Goal: Information Seeking & Learning: Learn about a topic

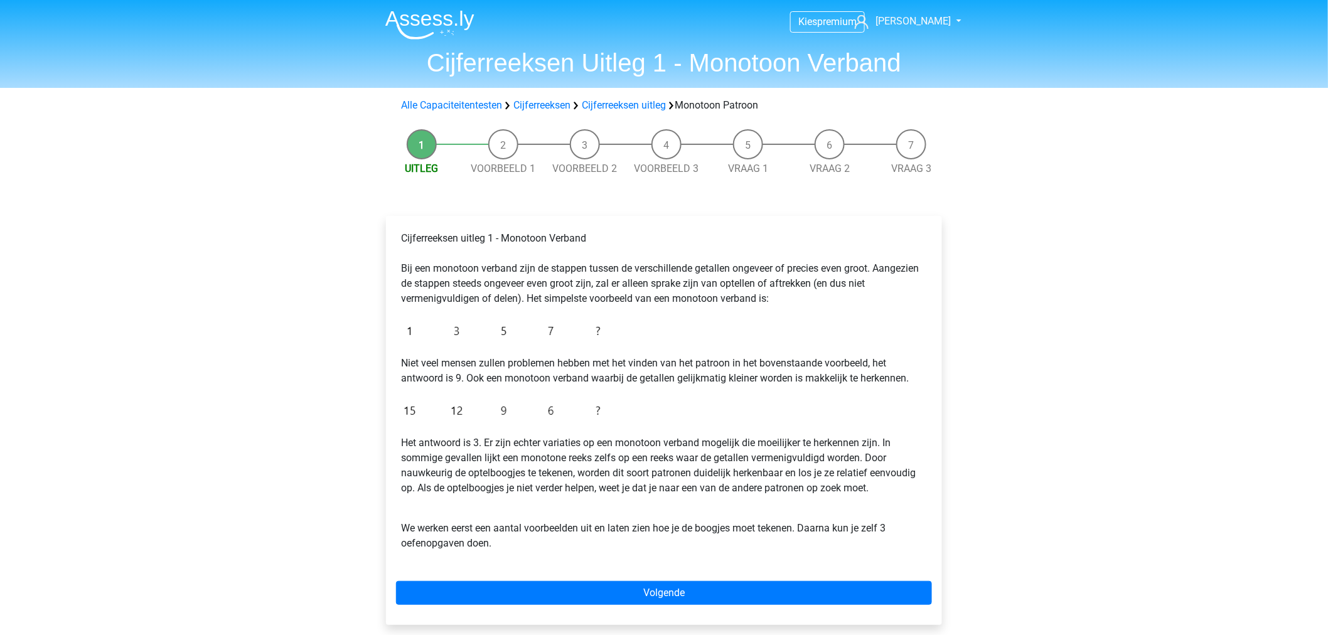
click at [440, 19] on img at bounding box center [429, 24] width 89 height 29
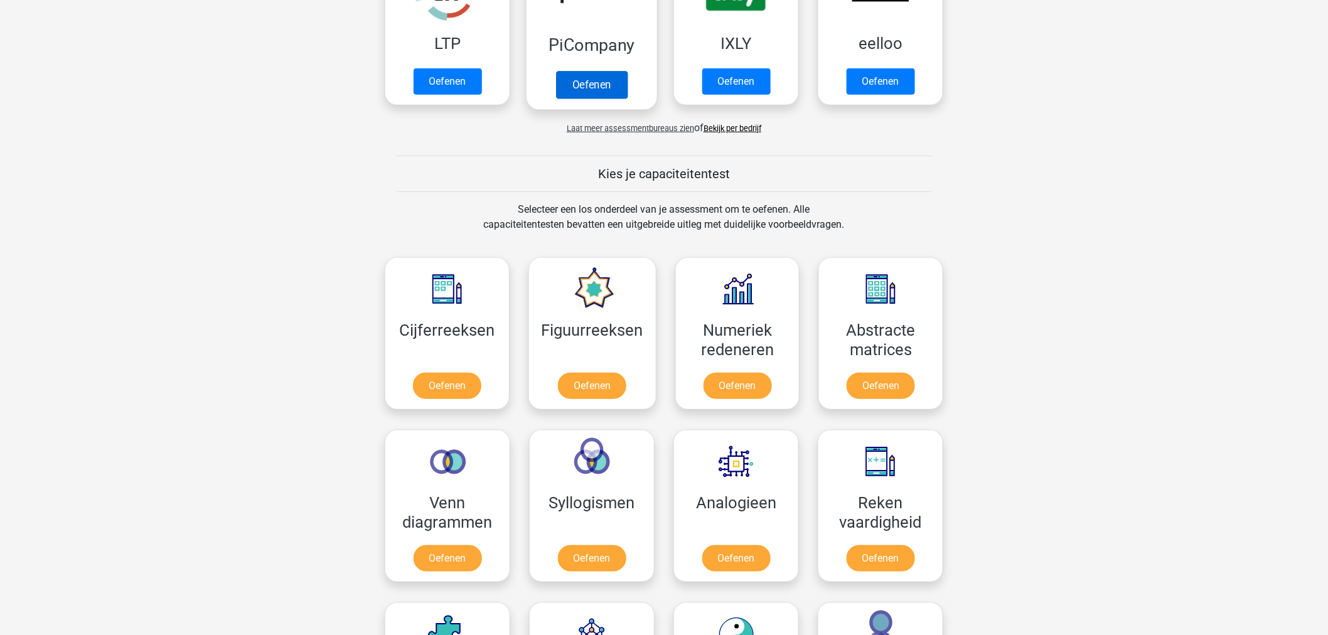
scroll to position [139, 0]
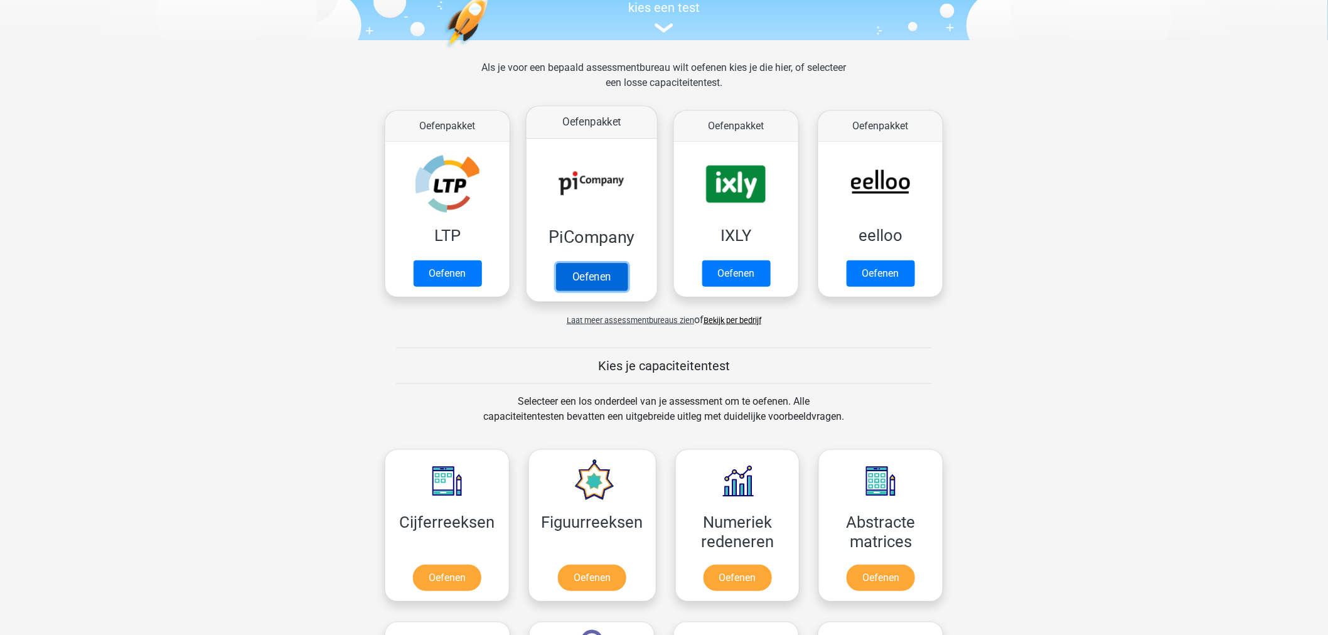
click at [582, 270] on link "Oefenen" at bounding box center [592, 277] width 72 height 28
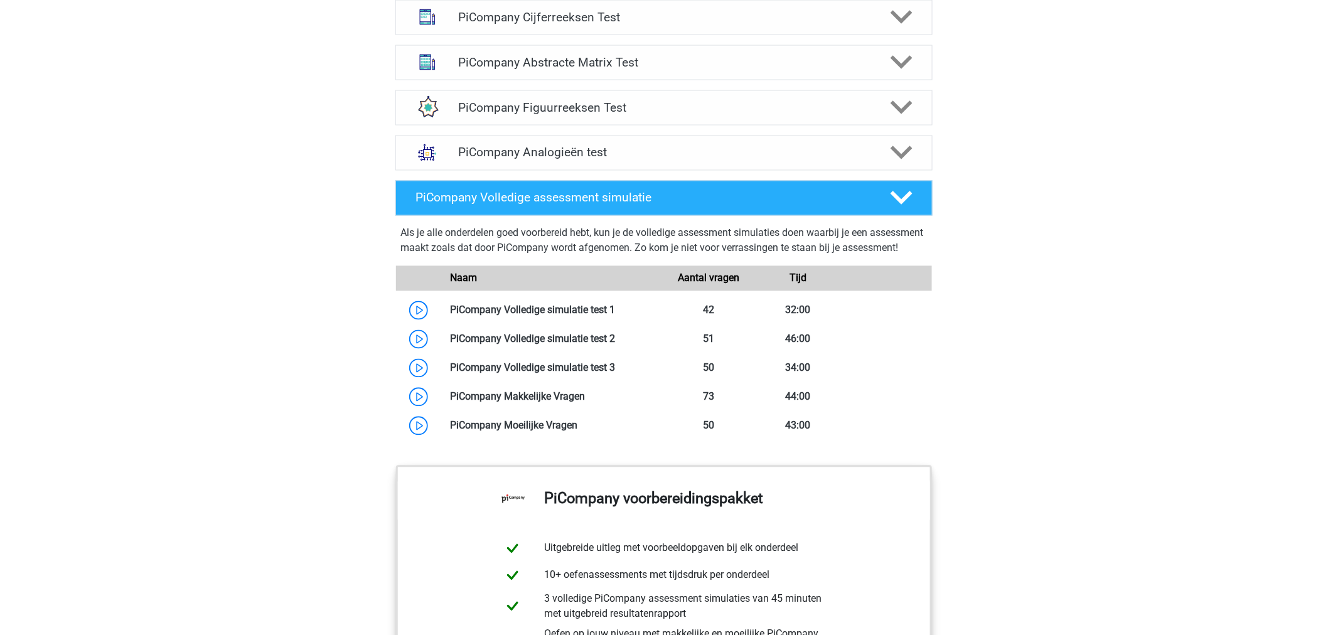
scroll to position [976, 0]
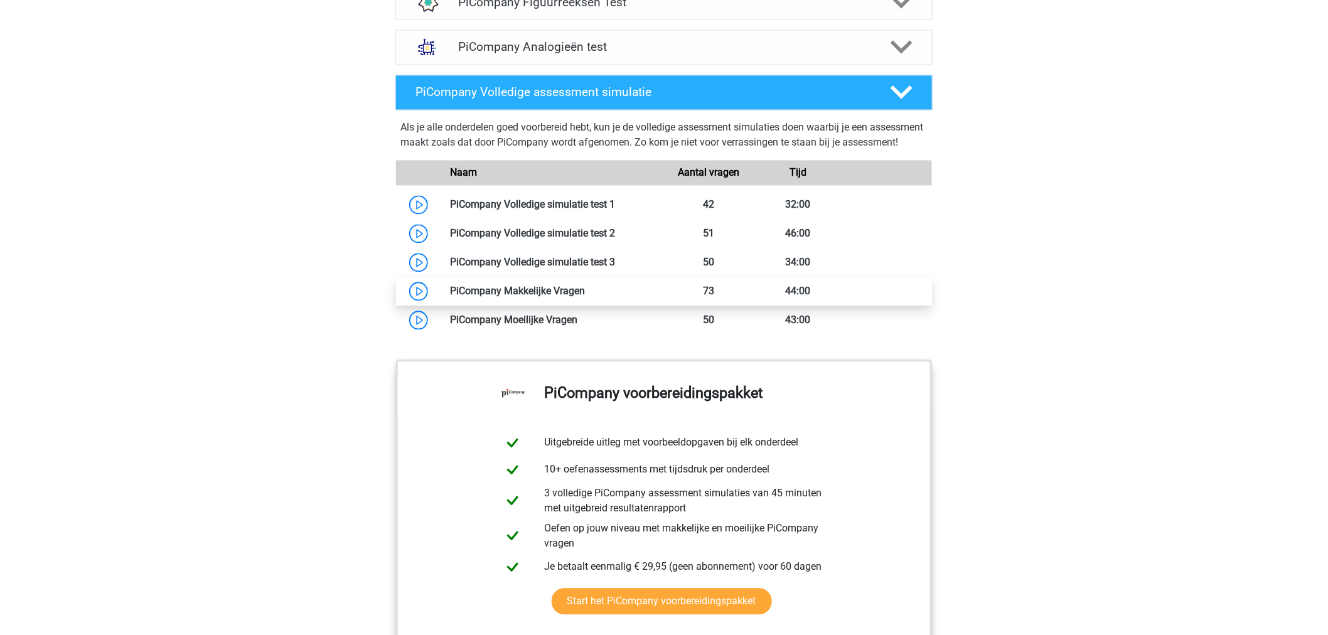
click at [585, 297] on link at bounding box center [585, 291] width 0 height 12
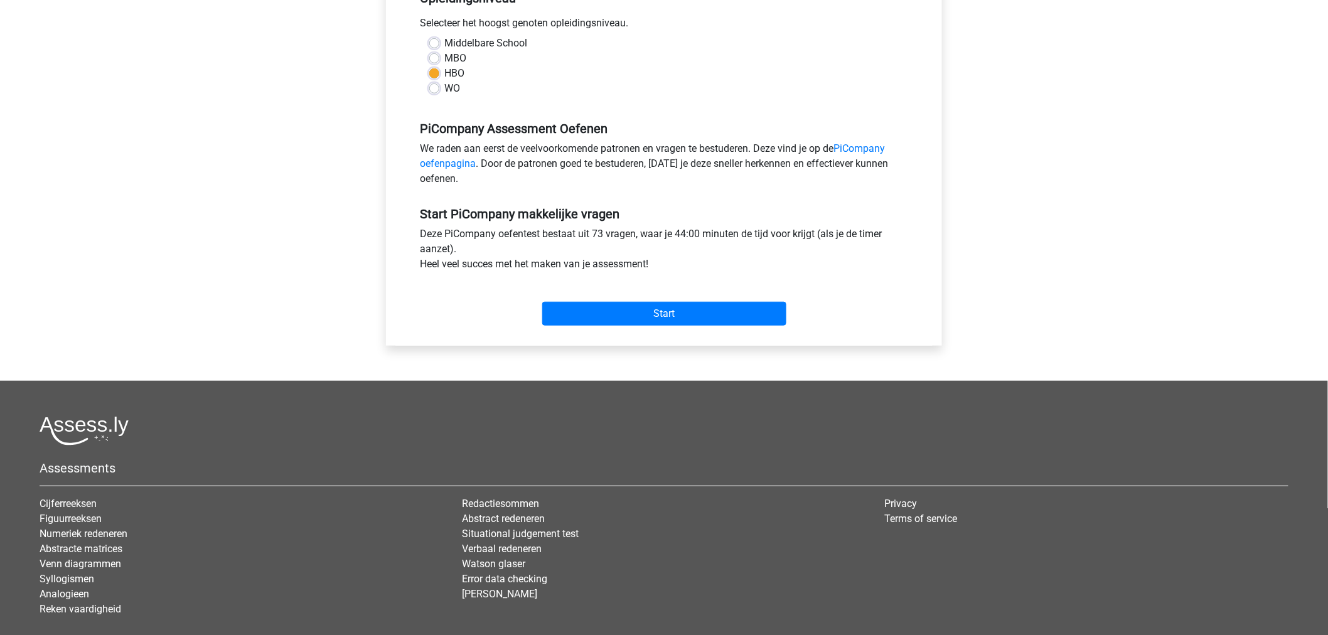
scroll to position [172, 0]
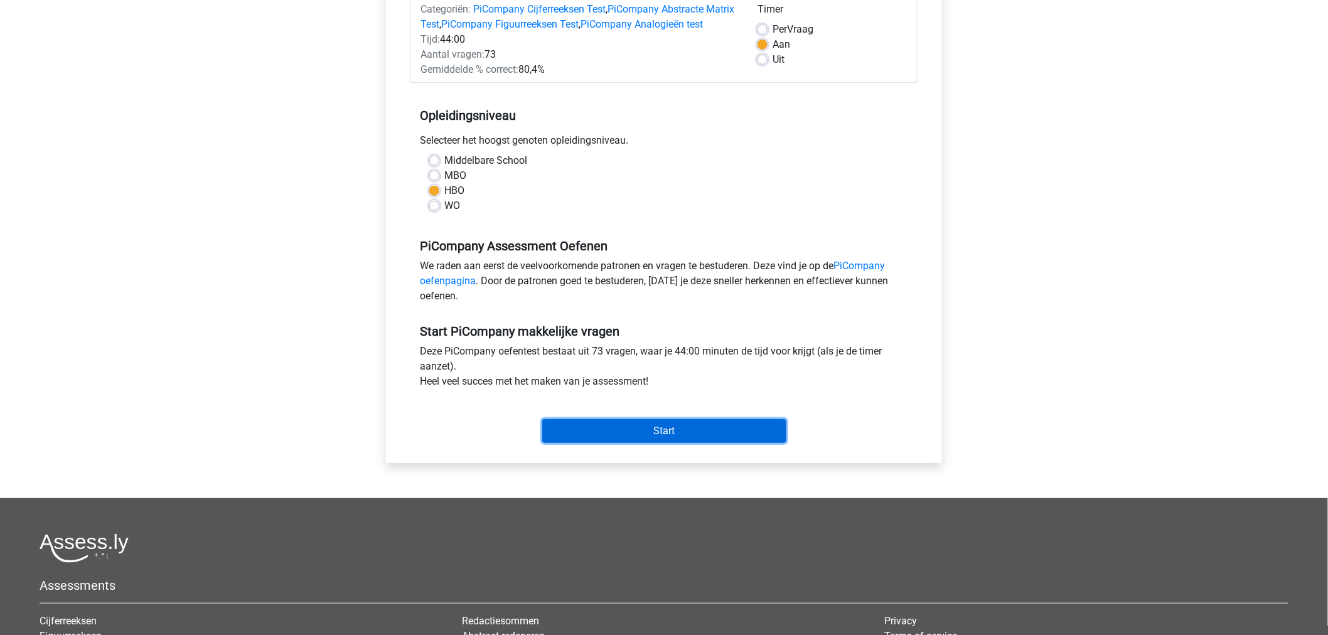
click at [685, 443] on input "Start" at bounding box center [664, 431] width 244 height 24
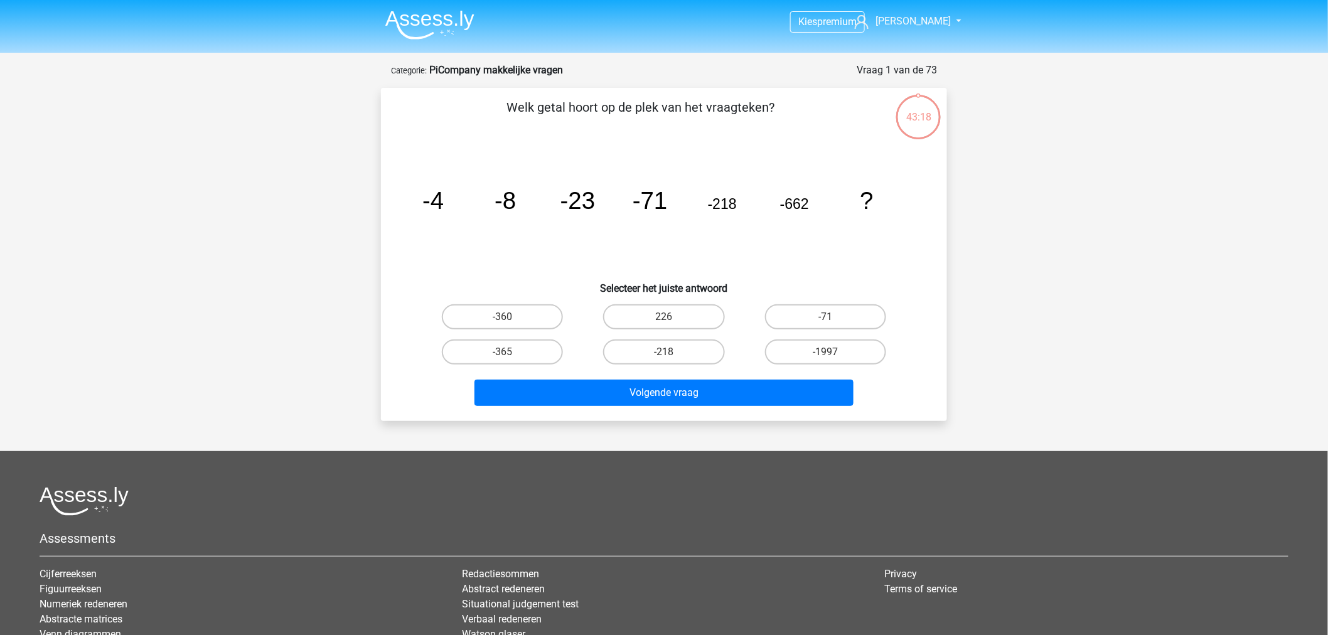
click at [755, 345] on div "-1997" at bounding box center [825, 351] width 151 height 25
click at [767, 347] on label "-1997" at bounding box center [825, 351] width 121 height 25
click at [825, 352] on input "-1997" at bounding box center [829, 356] width 8 height 8
radio input "true"
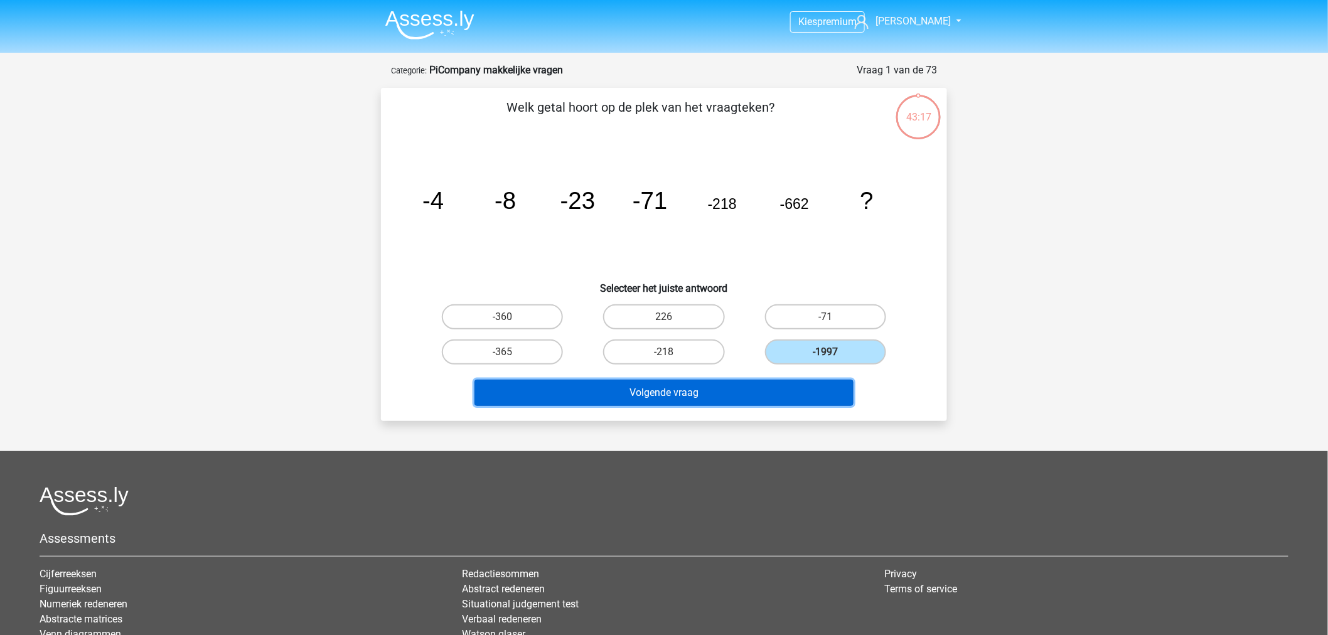
click at [718, 391] on button "Volgende vraag" at bounding box center [664, 393] width 380 height 26
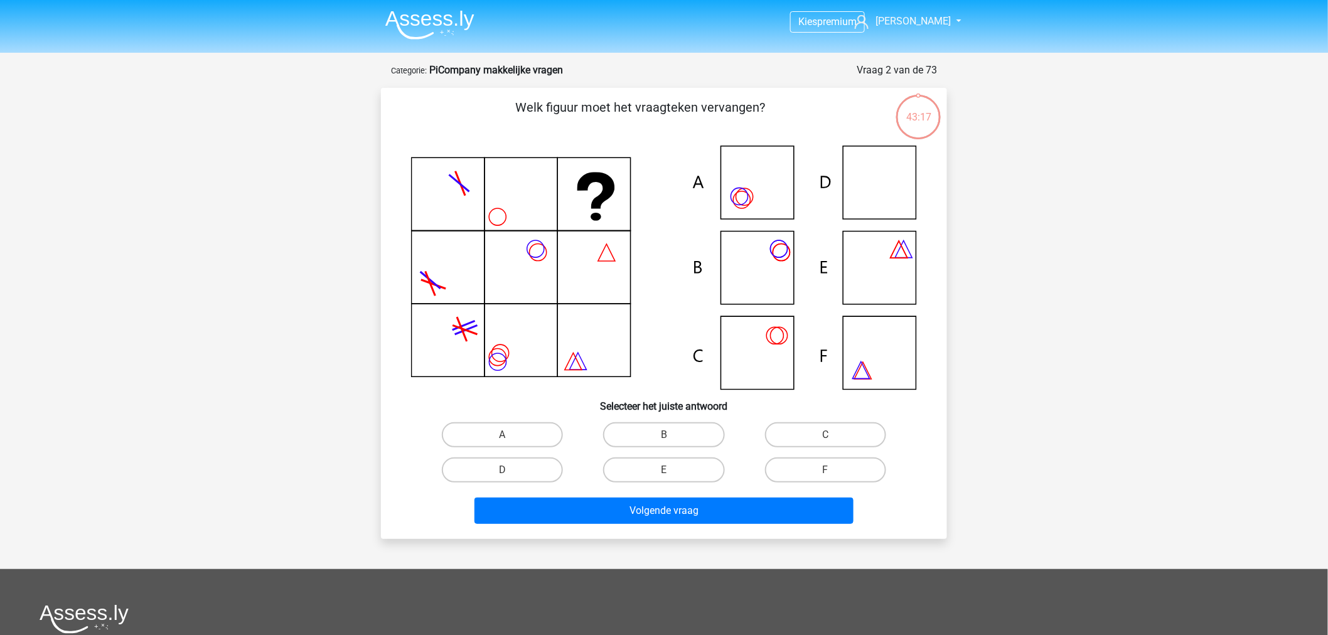
scroll to position [63, 0]
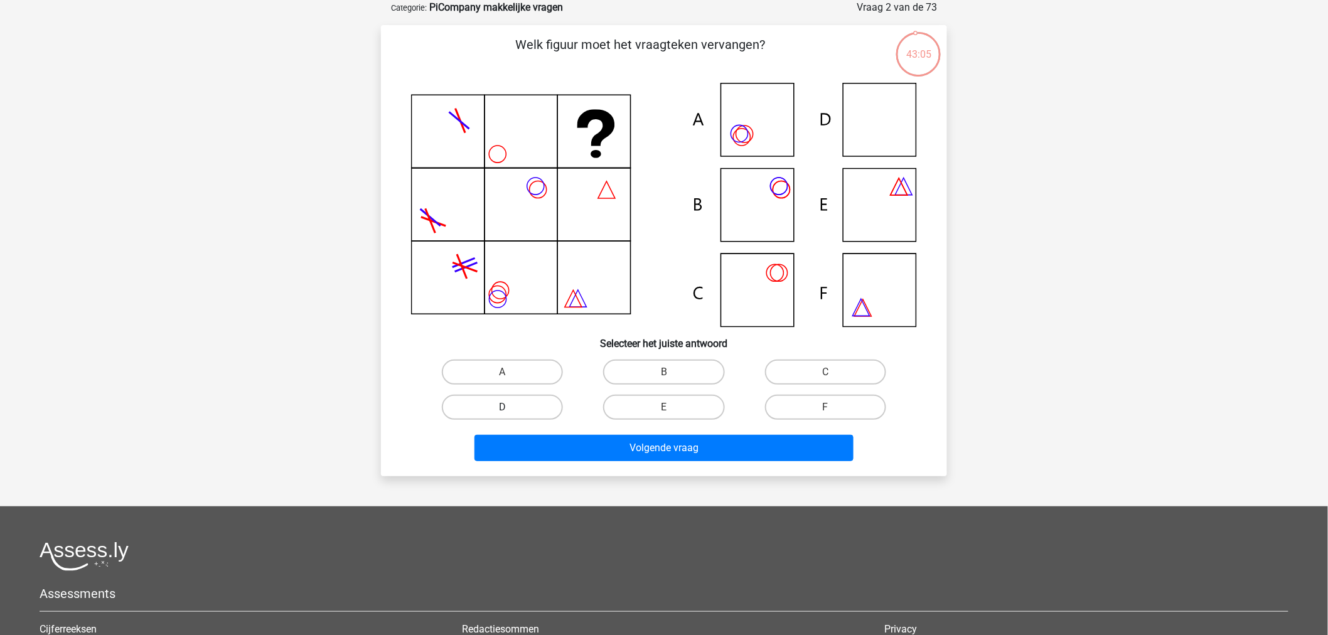
click at [543, 405] on label "D" at bounding box center [502, 407] width 121 height 25
click at [511, 407] on input "D" at bounding box center [507, 411] width 8 height 8
radio input "true"
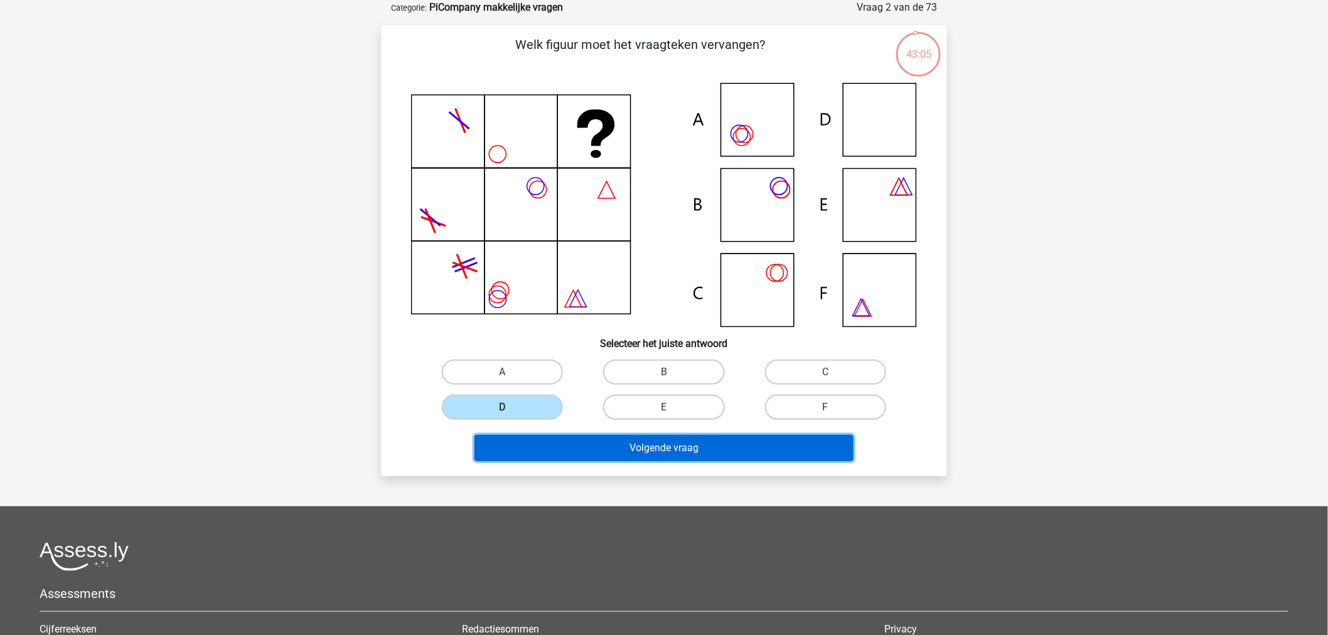
click at [589, 448] on button "Volgende vraag" at bounding box center [664, 448] width 380 height 26
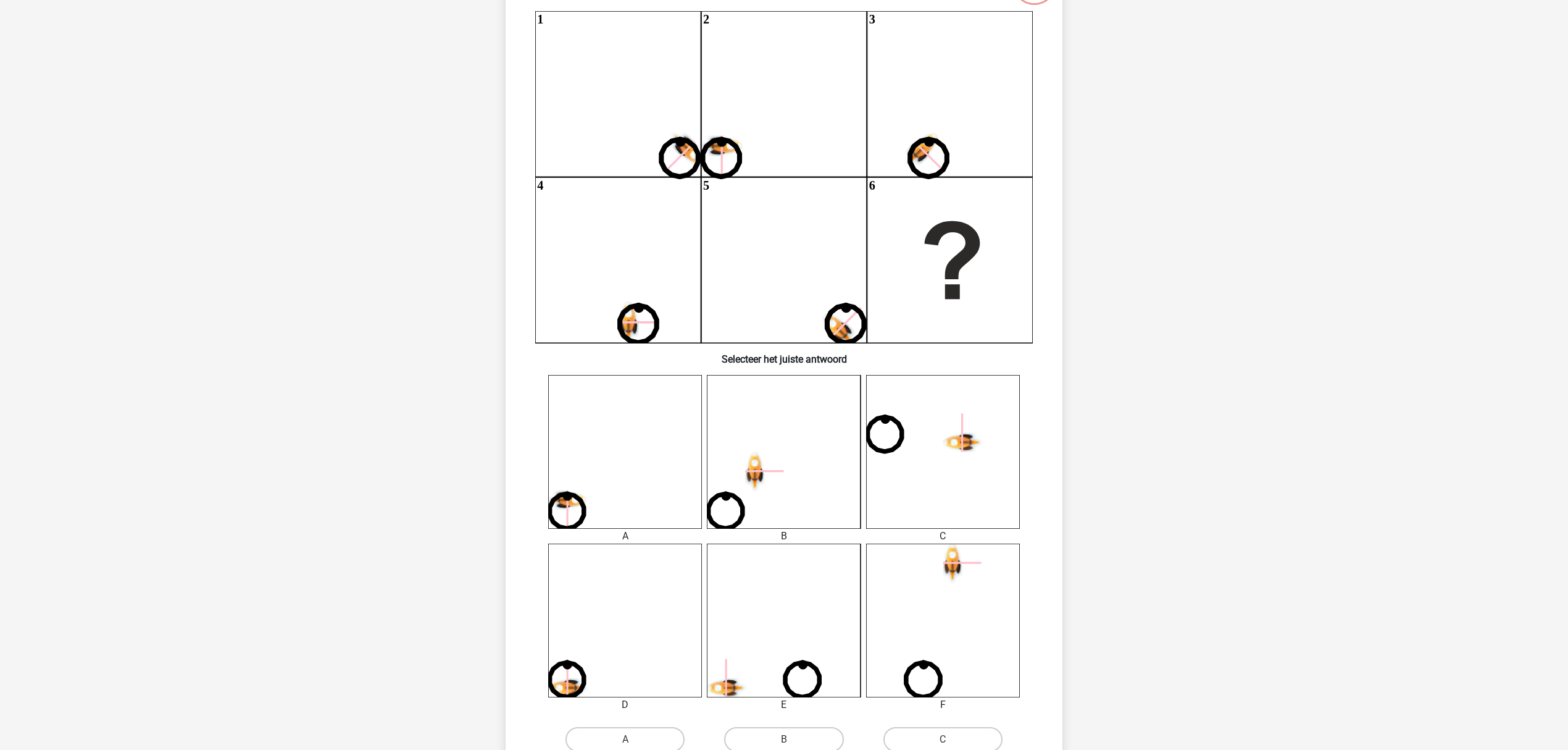
scroll to position [286, 0]
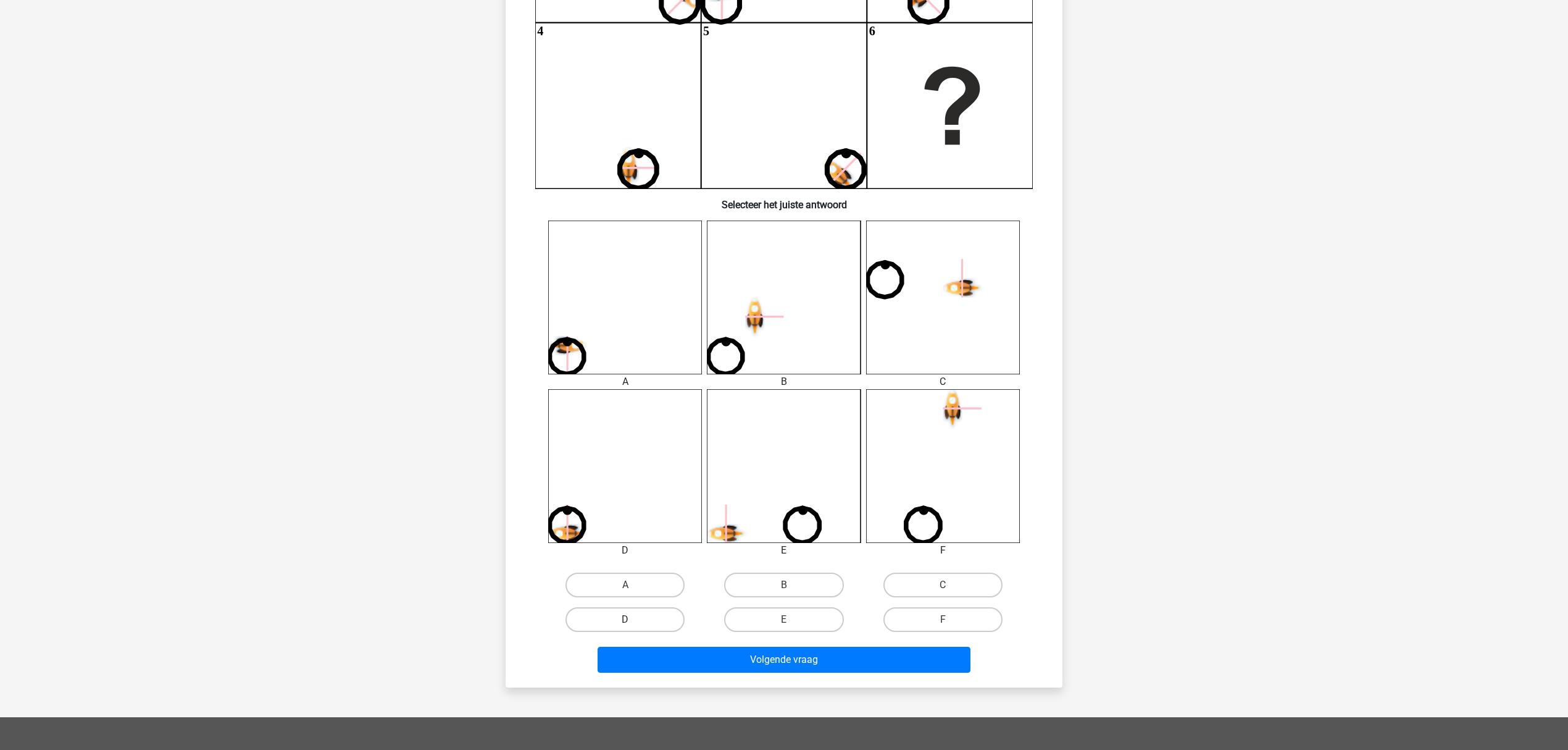
click at [672, 617] on label "D" at bounding box center [625, 619] width 119 height 25
click at [633, 619] on input "D" at bounding box center [630, 623] width 8 height 8
radio input "true"
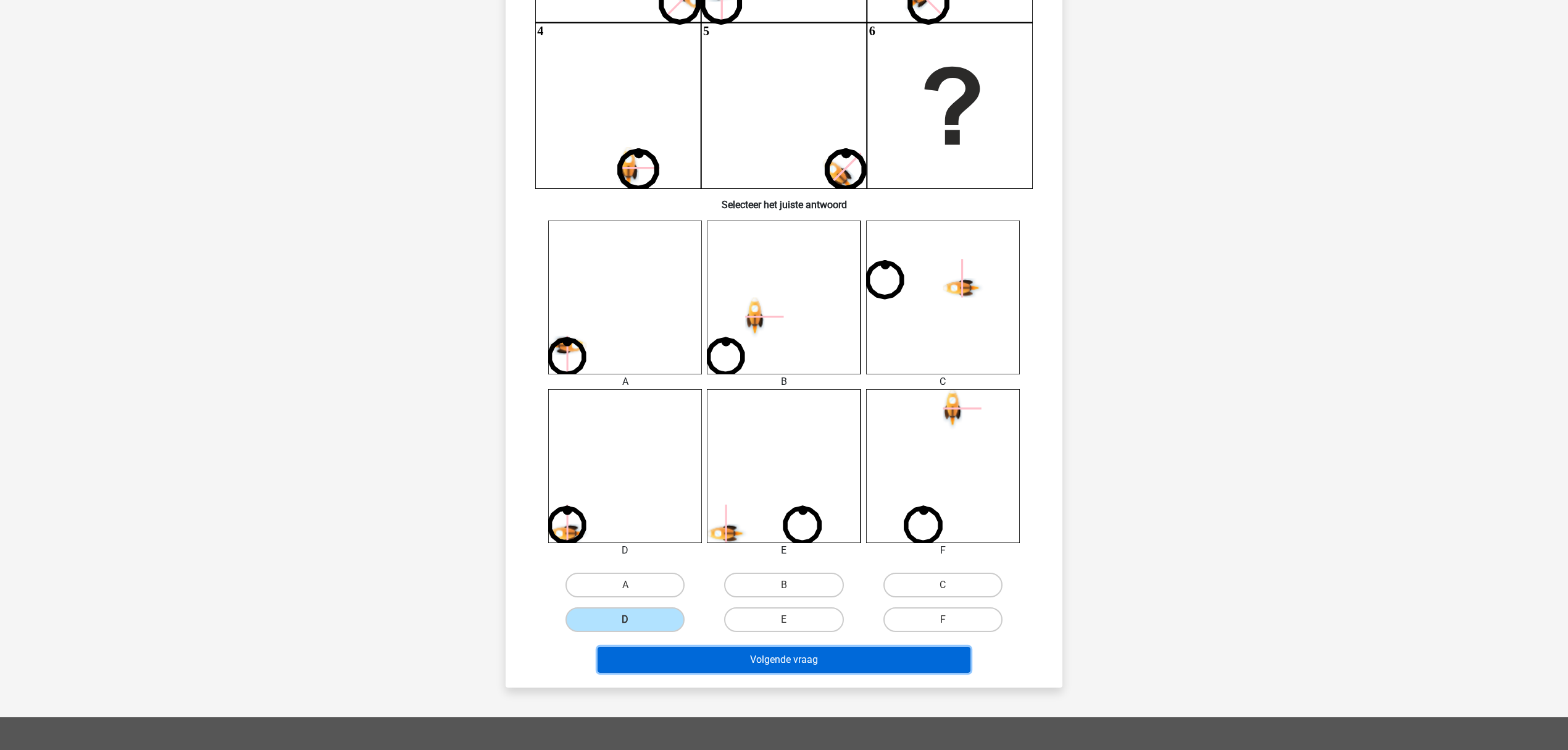
click at [687, 624] on button "Volgende vraag" at bounding box center [784, 659] width 374 height 26
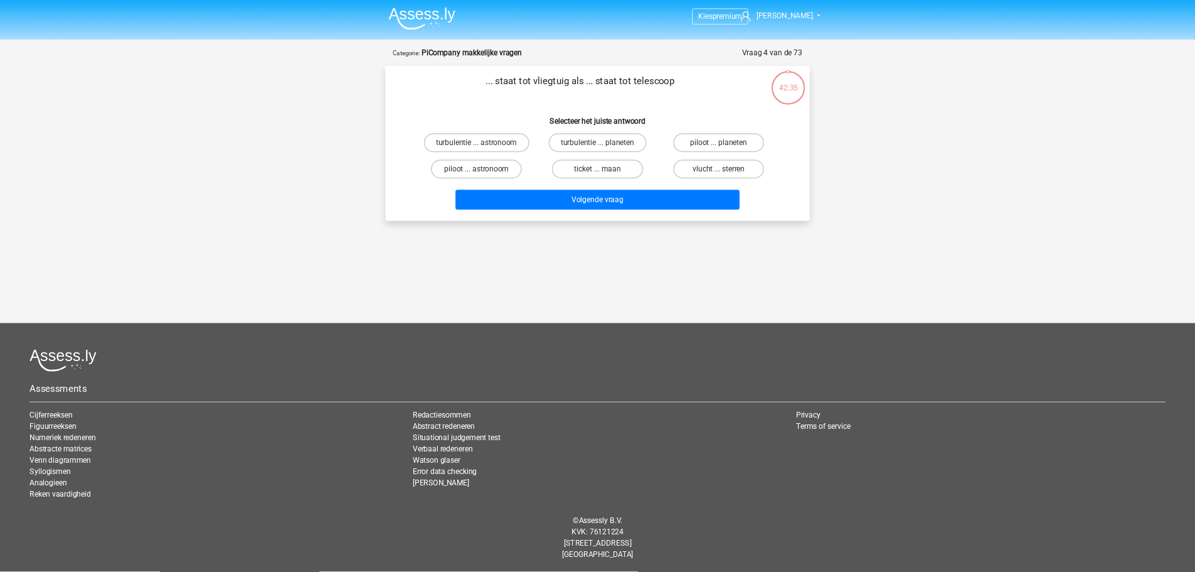
scroll to position [0, 0]
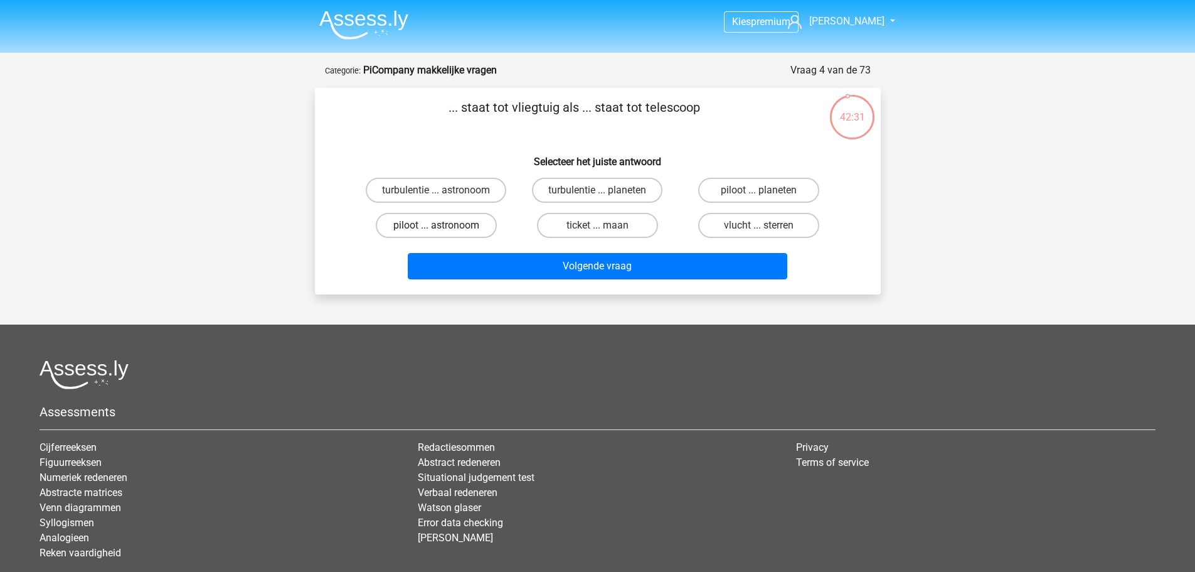
click at [472, 216] on label "piloot ... astronoom" at bounding box center [436, 225] width 121 height 25
click at [444, 225] on input "piloot ... astronoom" at bounding box center [440, 229] width 8 height 8
radio input "true"
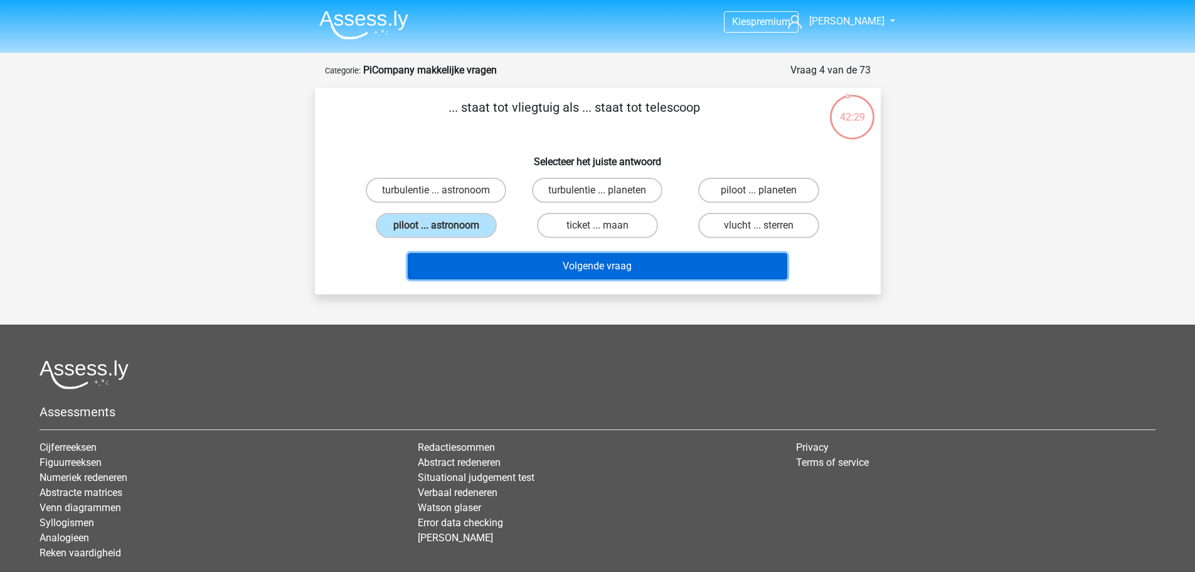
click at [509, 256] on button "Volgende vraag" at bounding box center [598, 266] width 380 height 26
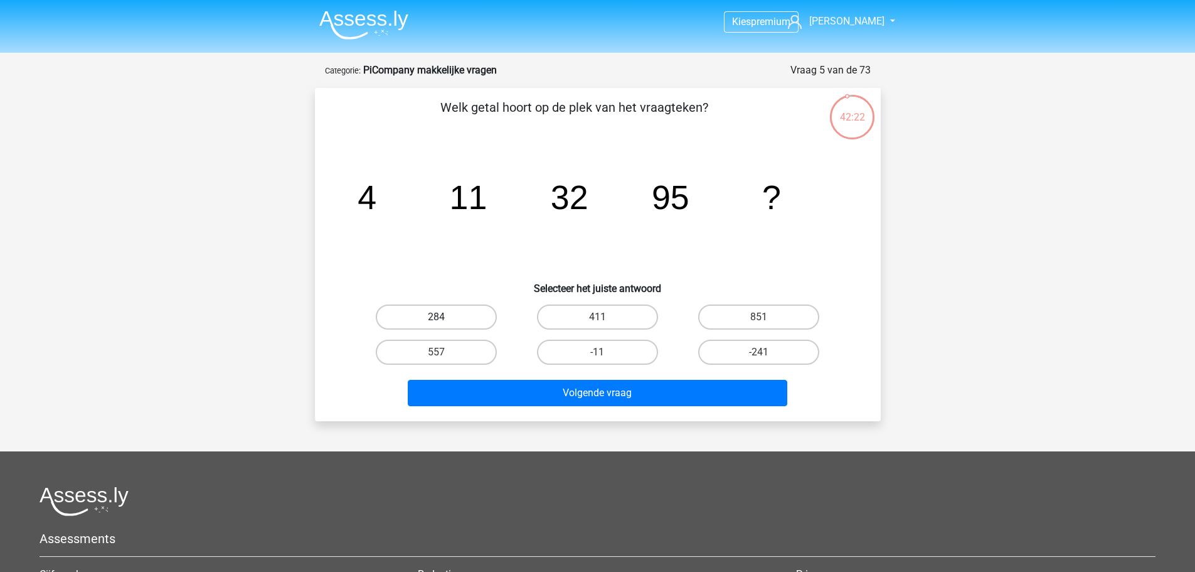
click at [442, 313] on label "284" at bounding box center [436, 316] width 121 height 25
click at [442, 317] on input "284" at bounding box center [440, 321] width 8 height 8
radio input "true"
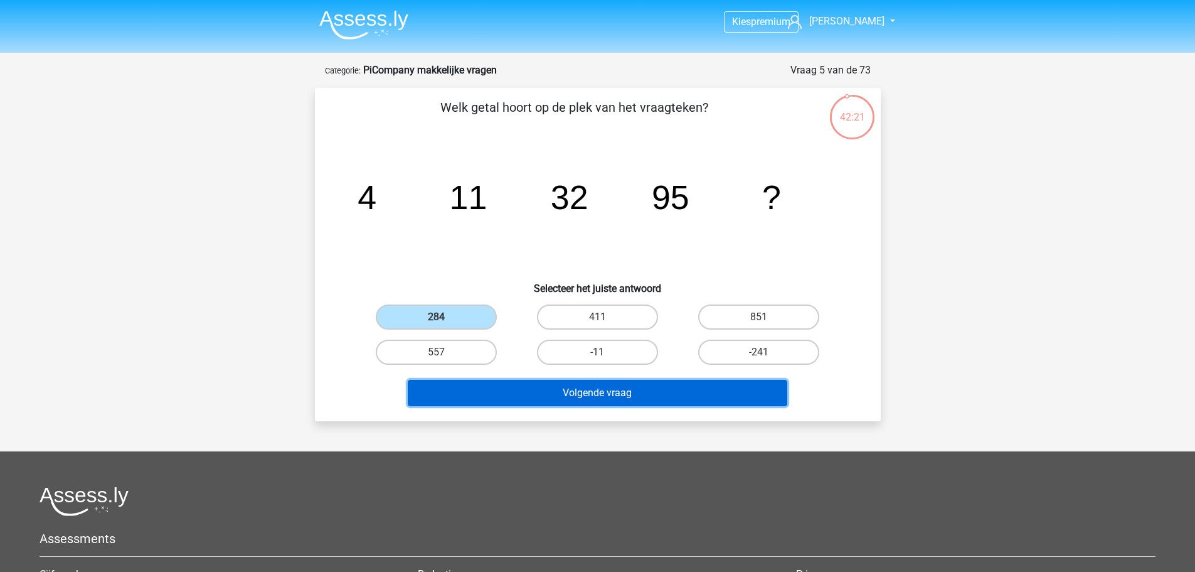
click at [484, 388] on button "Volgende vraag" at bounding box center [598, 393] width 380 height 26
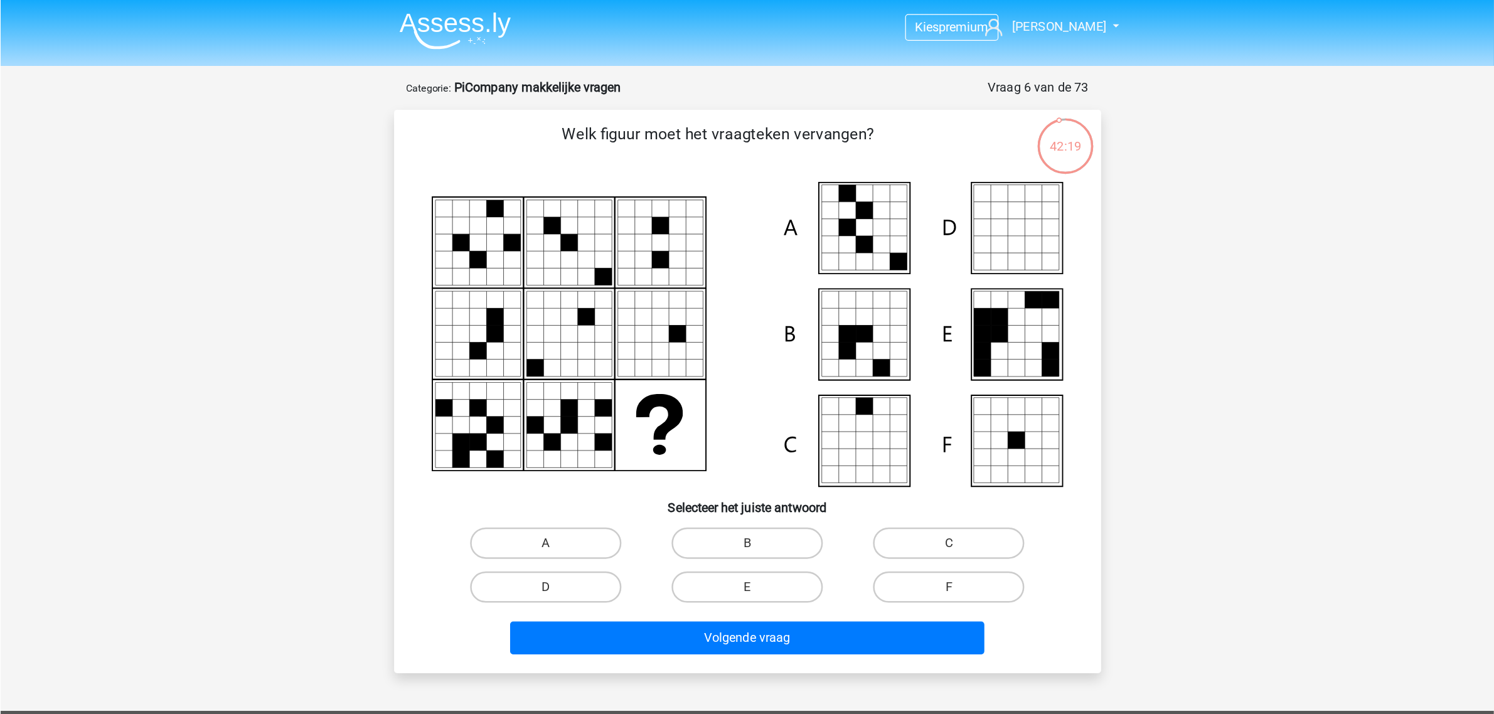
scroll to position [63, 0]
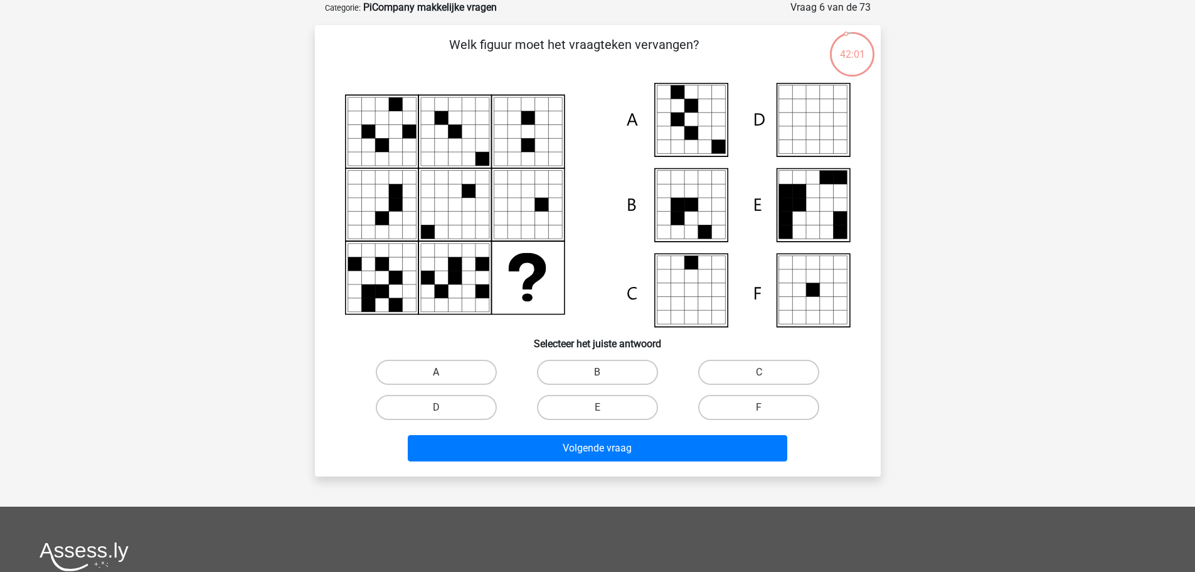
click at [448, 360] on label "A" at bounding box center [436, 372] width 121 height 25
click at [444, 372] on input "A" at bounding box center [440, 376] width 8 height 8
radio input "true"
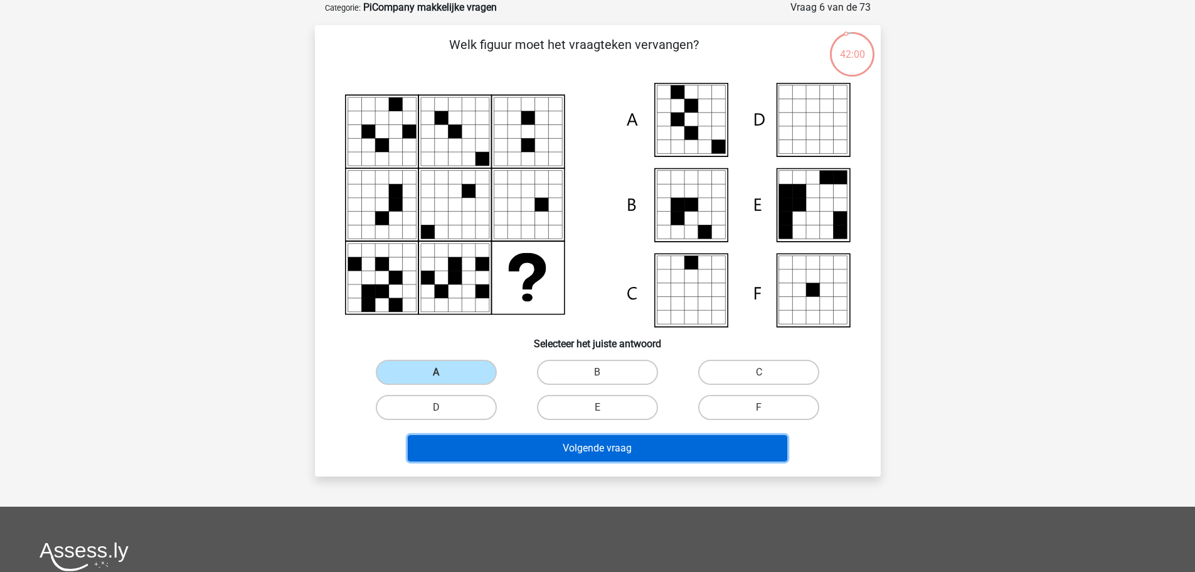
click at [505, 444] on button "Volgende vraag" at bounding box center [598, 448] width 380 height 26
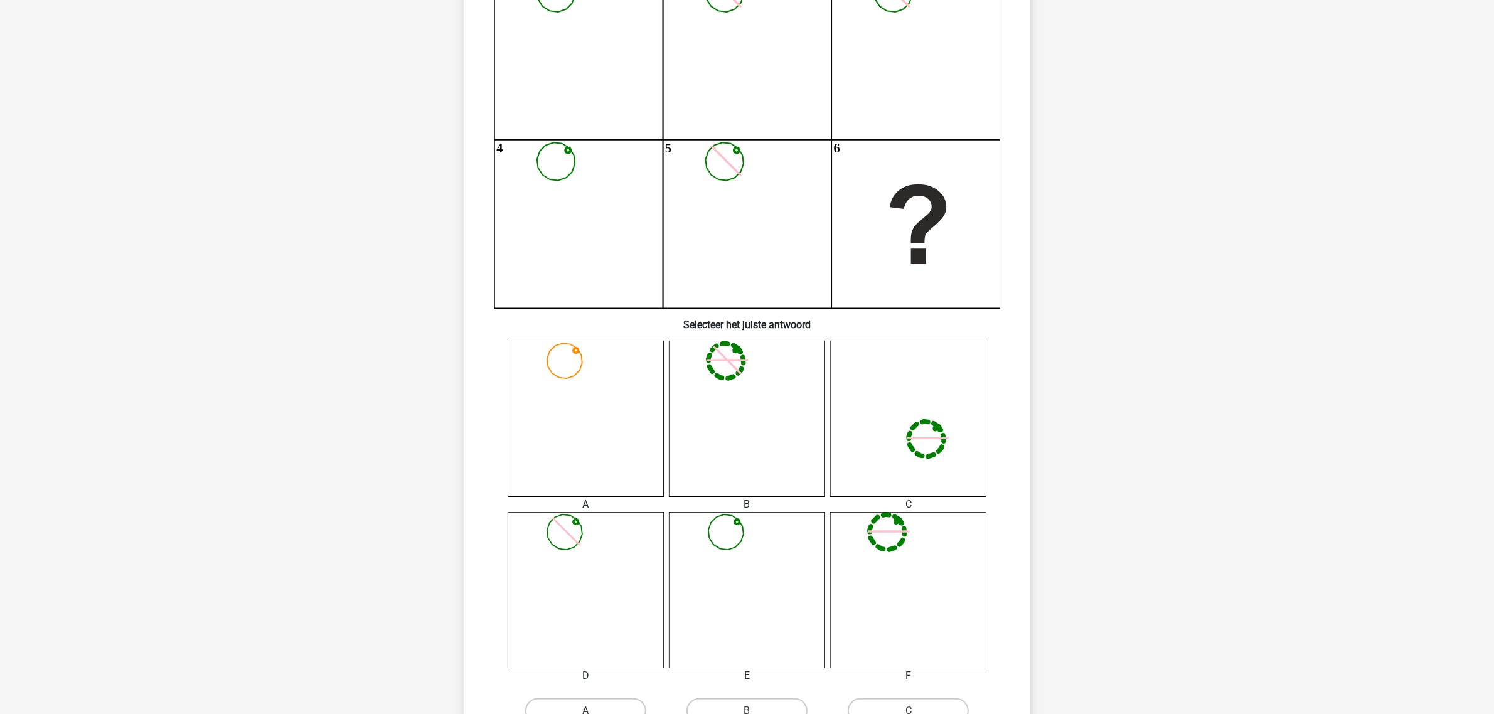
scroll to position [203, 0]
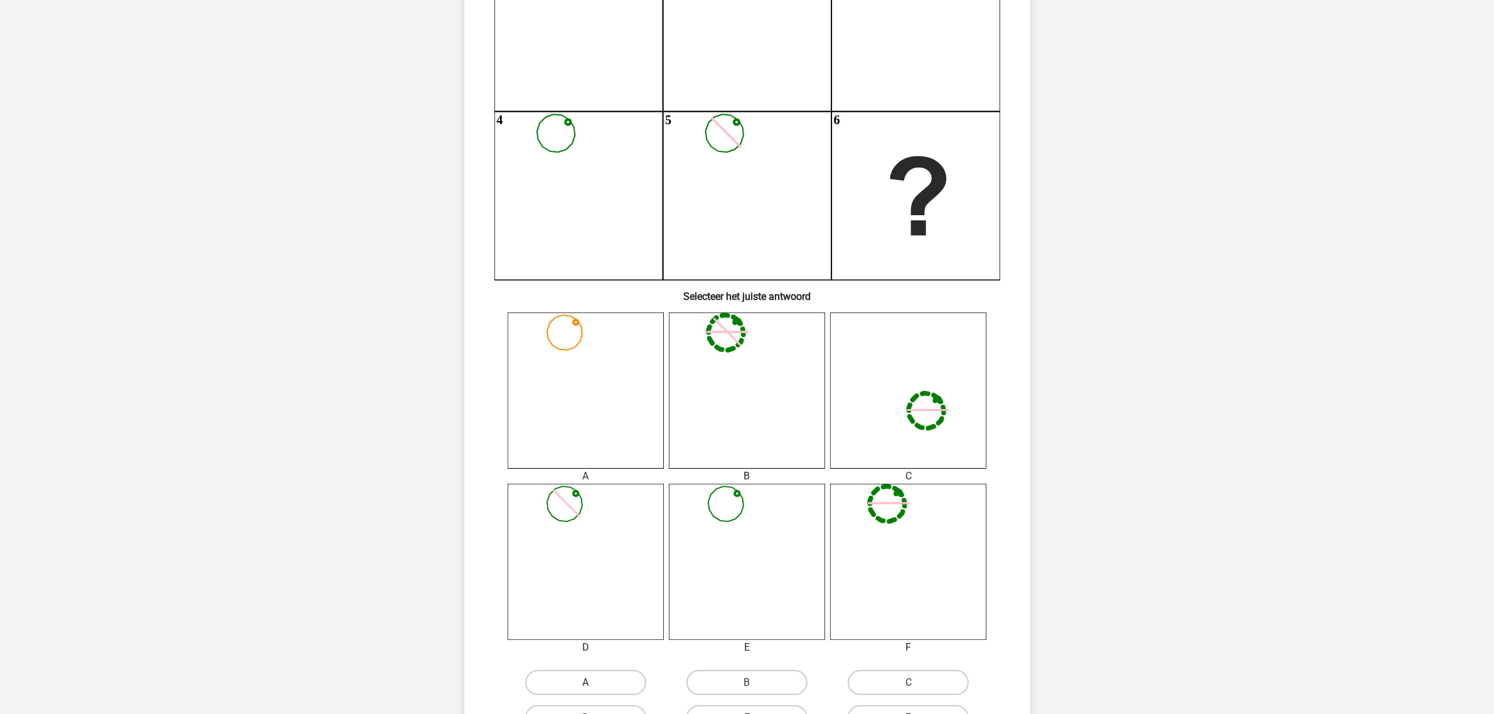
click at [568, 634] on label "A" at bounding box center [585, 682] width 121 height 25
click at [585, 634] on input "A" at bounding box center [589, 687] width 8 height 8
radio input "true"
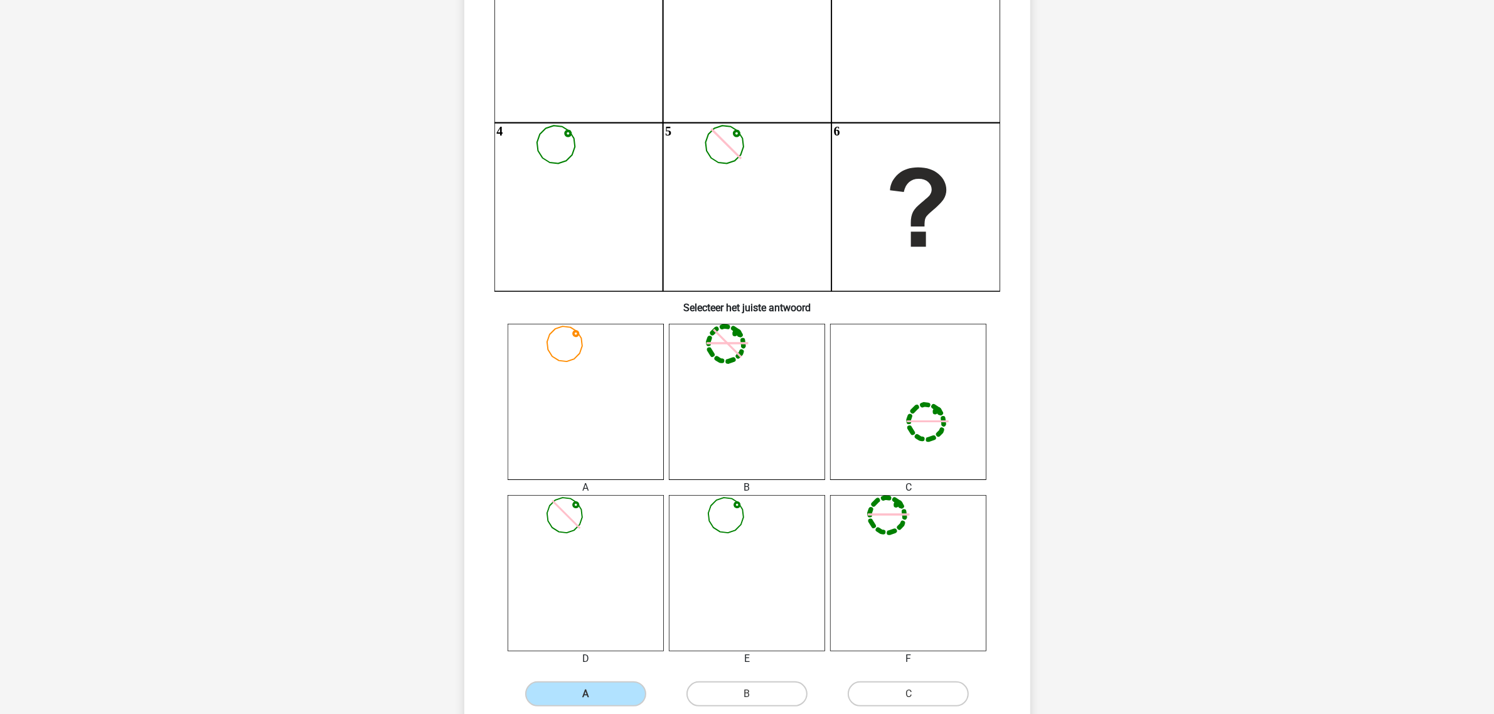
scroll to position [281, 0]
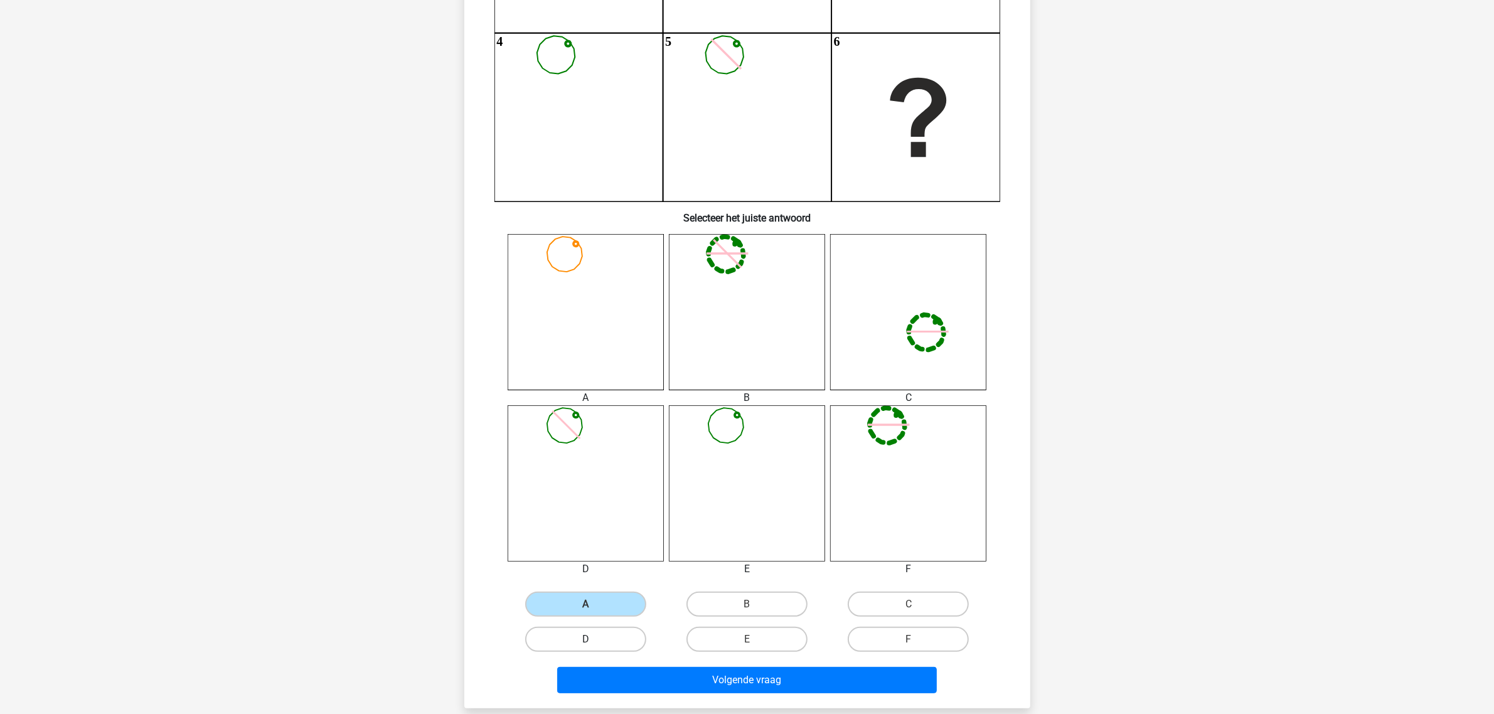
click at [581, 631] on label "D" at bounding box center [585, 639] width 121 height 25
click at [585, 634] on input "D" at bounding box center [589, 643] width 8 height 8
radio input "true"
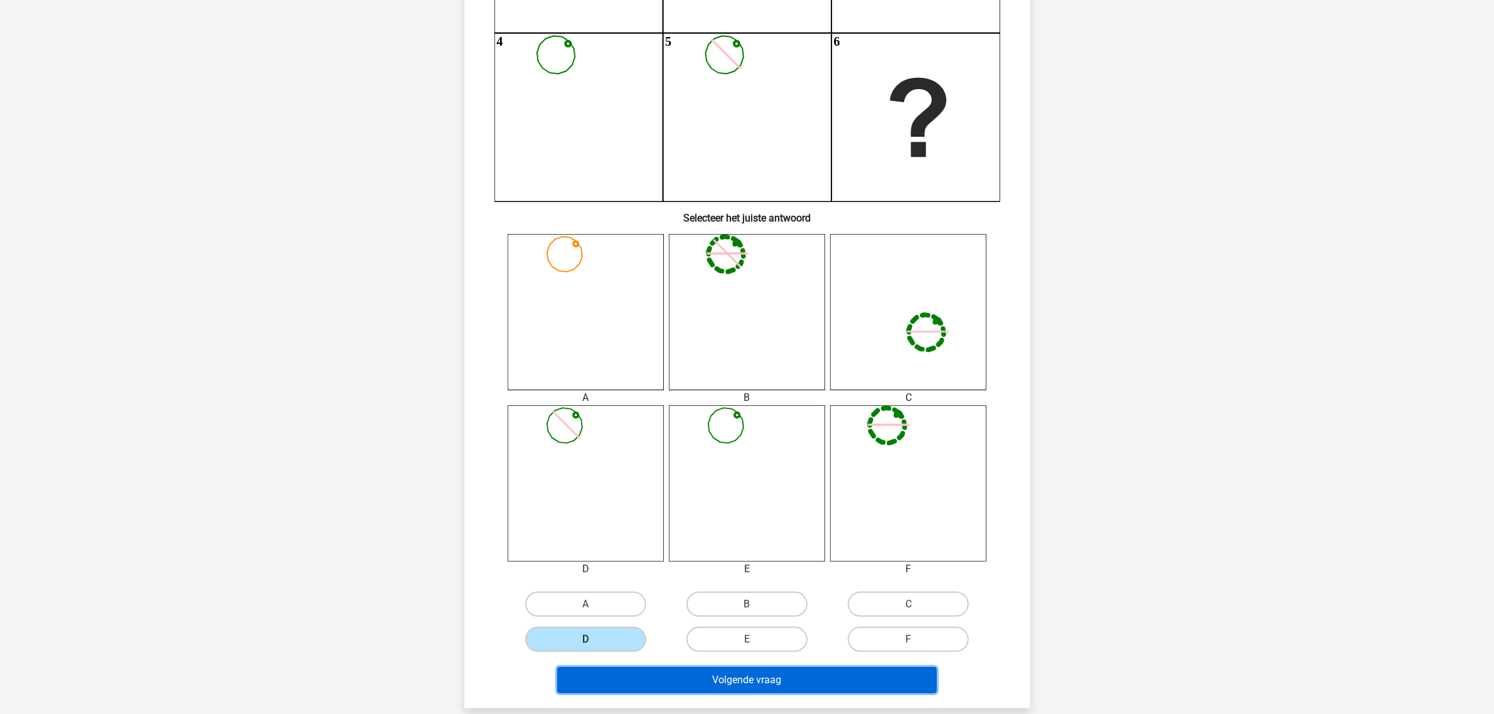
drag, startPoint x: 664, startPoint y: 675, endPoint x: 659, endPoint y: 670, distance: 7.1
click at [665, 634] on button "Volgende vraag" at bounding box center [747, 680] width 380 height 26
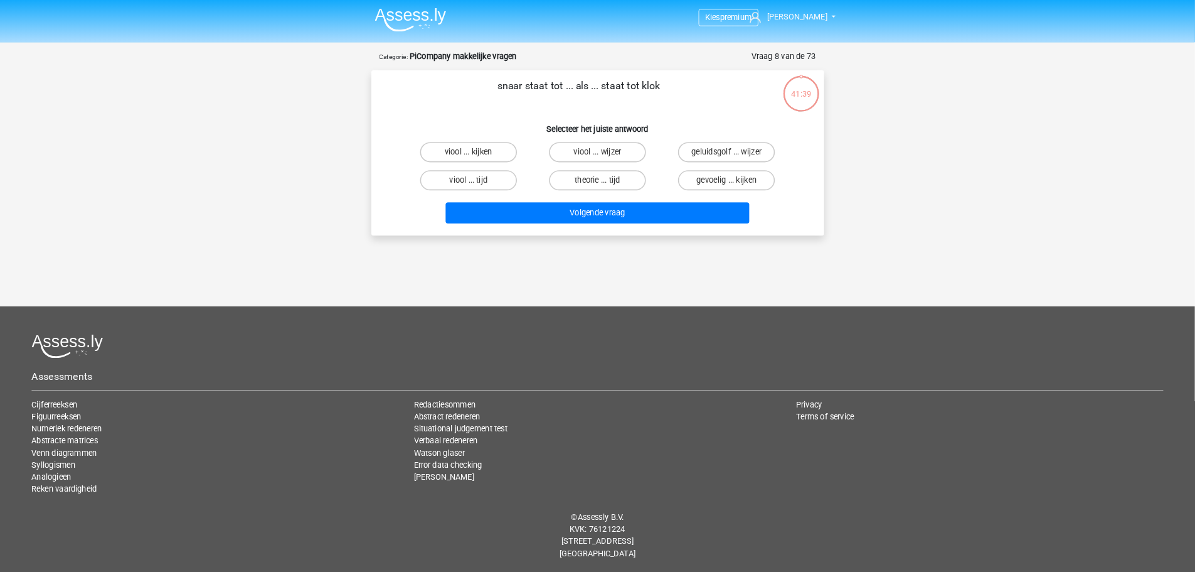
scroll to position [0, 0]
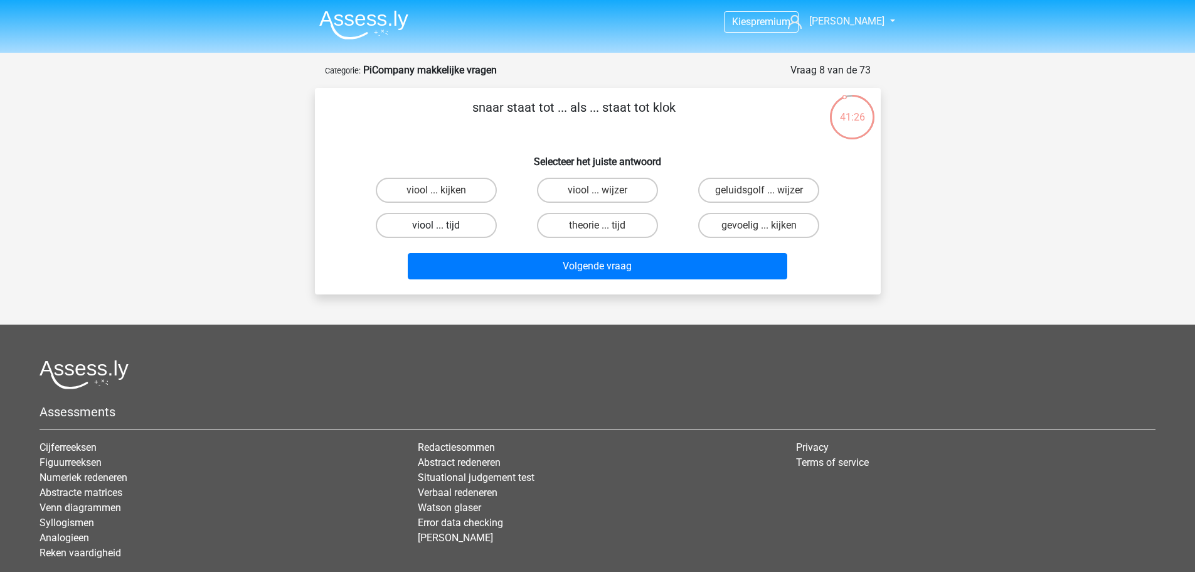
click at [476, 221] on label "viool ... tijd" at bounding box center [436, 225] width 121 height 25
click at [444, 225] on input "viool ... tijd" at bounding box center [440, 229] width 8 height 8
radio input "true"
click at [600, 185] on label "viool ... wijzer" at bounding box center [597, 190] width 121 height 25
click at [600, 190] on input "viool ... wijzer" at bounding box center [601, 194] width 8 height 8
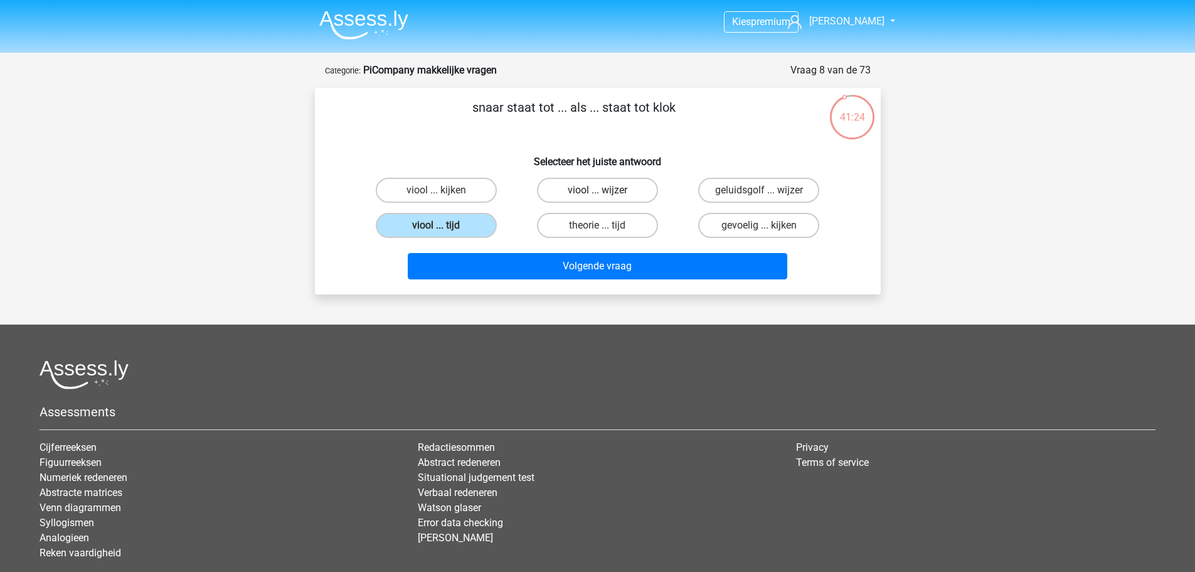
radio input "true"
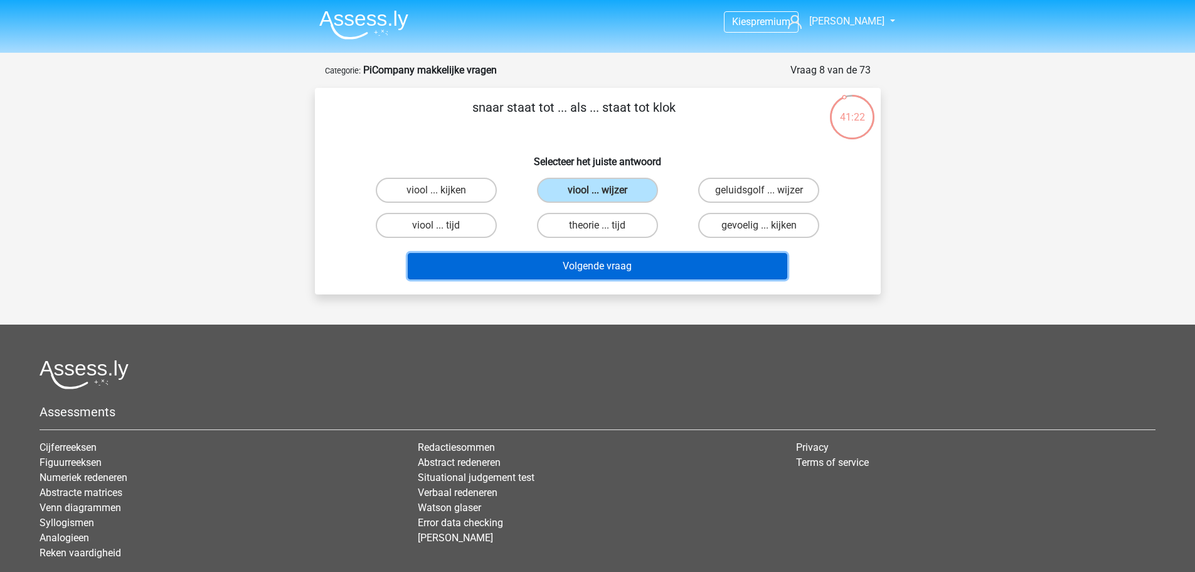
click at [587, 259] on button "Volgende vraag" at bounding box center [598, 266] width 380 height 26
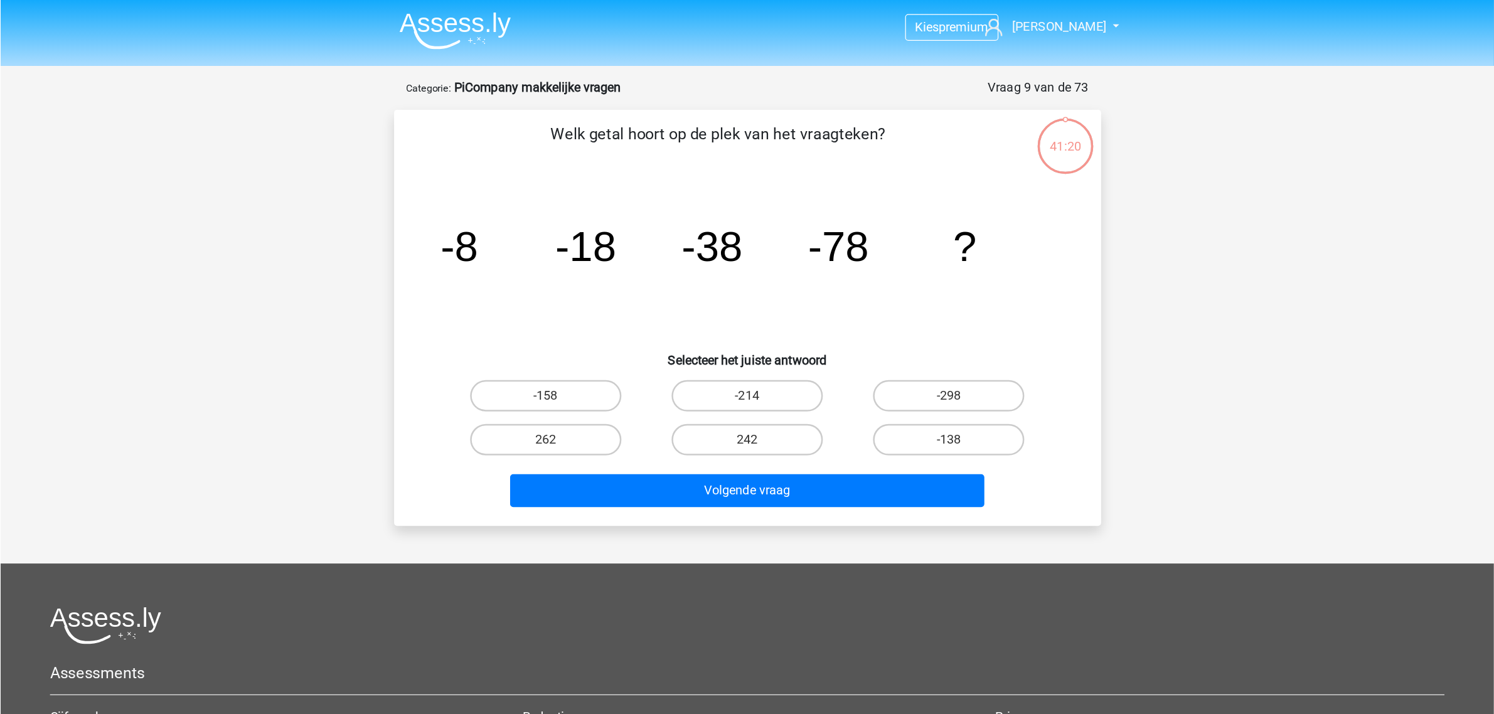
scroll to position [63, 0]
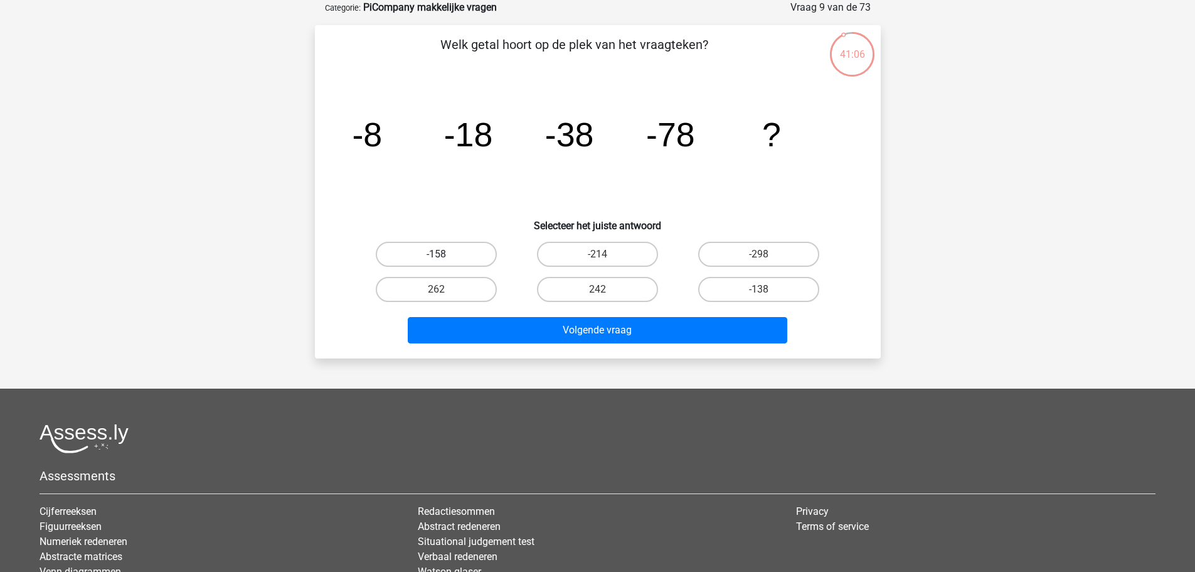
click at [434, 263] on label "-158" at bounding box center [436, 254] width 121 height 25
click at [436, 262] on input "-158" at bounding box center [440, 258] width 8 height 8
radio input "true"
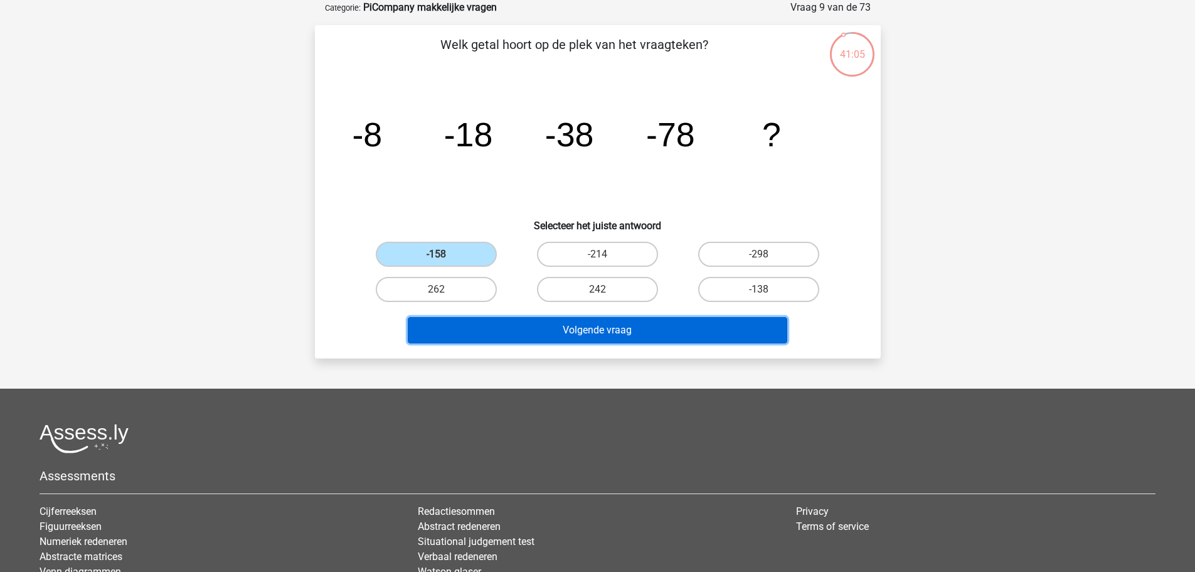
click at [525, 336] on button "Volgende vraag" at bounding box center [598, 330] width 380 height 26
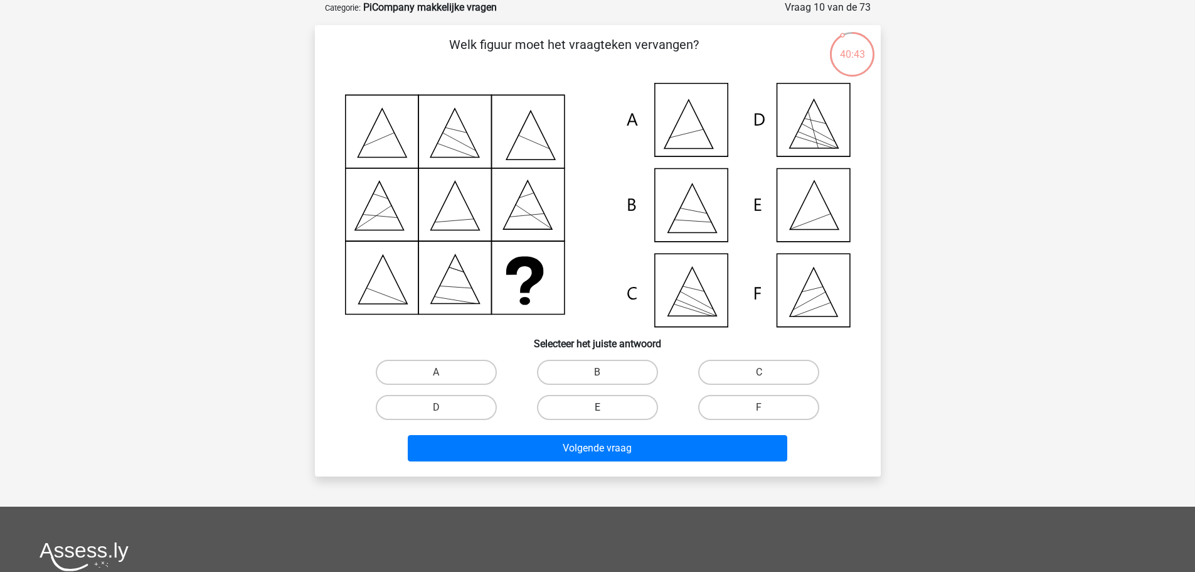
click at [597, 413] on label "E" at bounding box center [597, 407] width 121 height 25
click at [597, 413] on input "E" at bounding box center [601, 411] width 8 height 8
radio input "true"
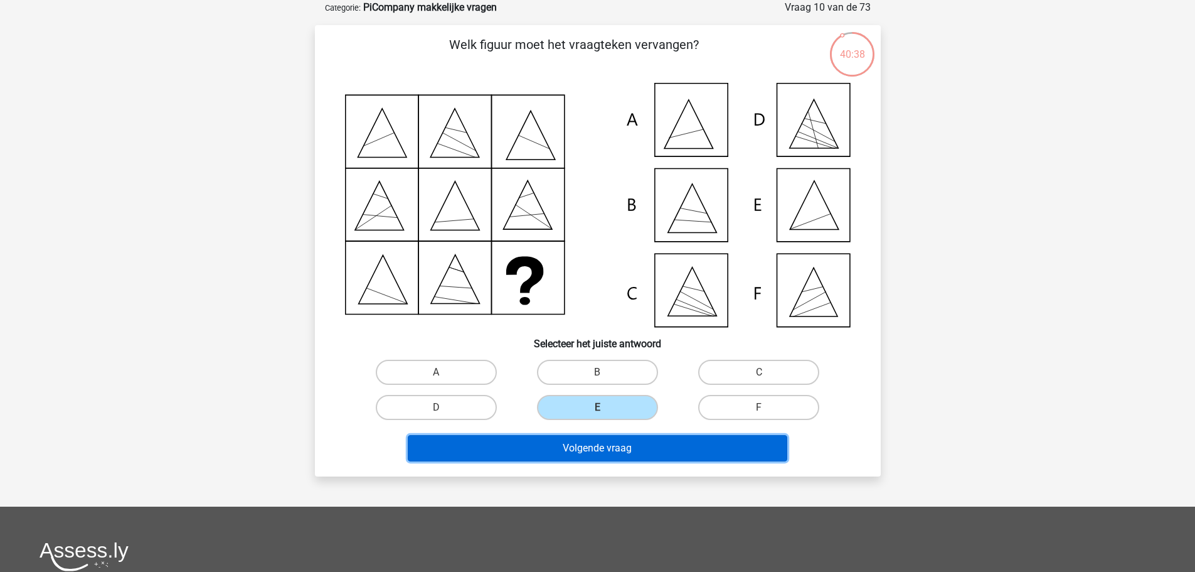
click at [557, 445] on button "Volgende vraag" at bounding box center [598, 448] width 380 height 26
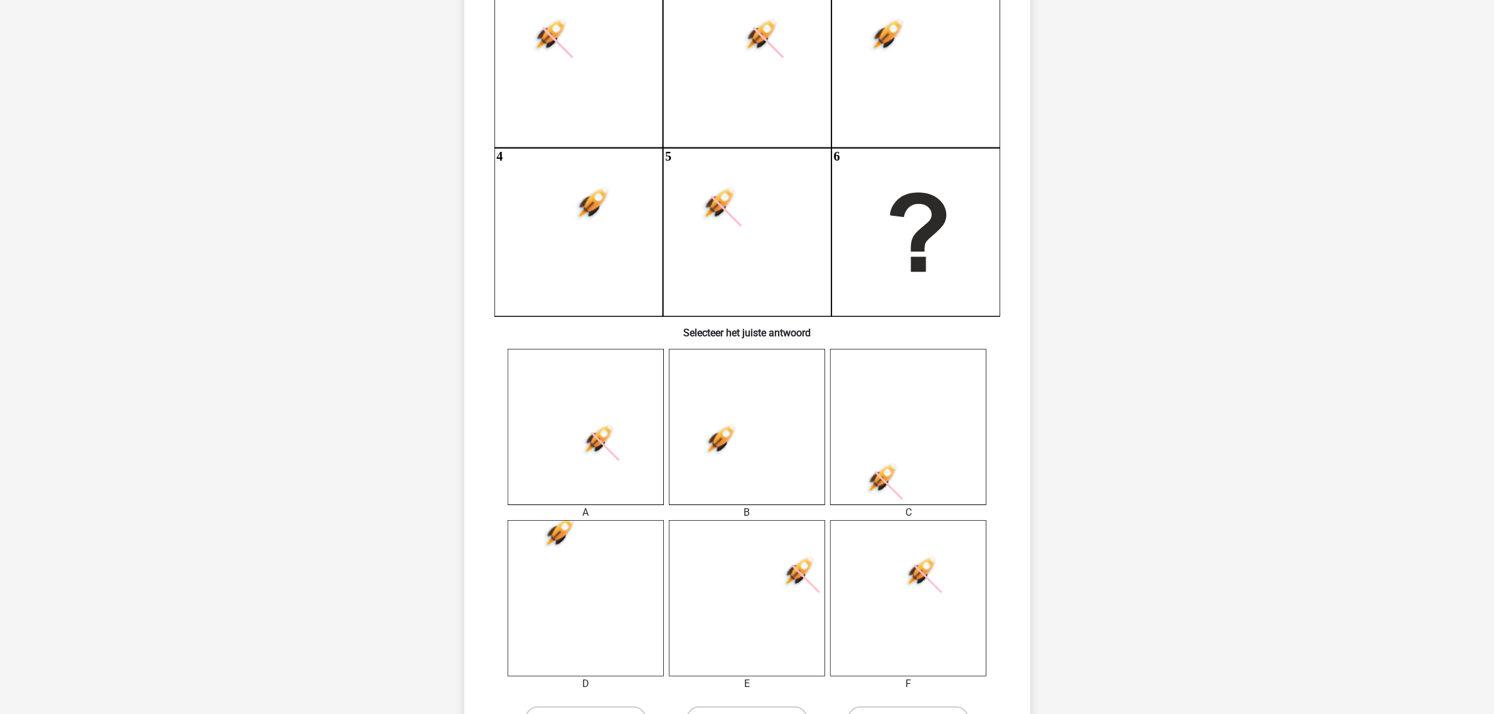
scroll to position [275, 0]
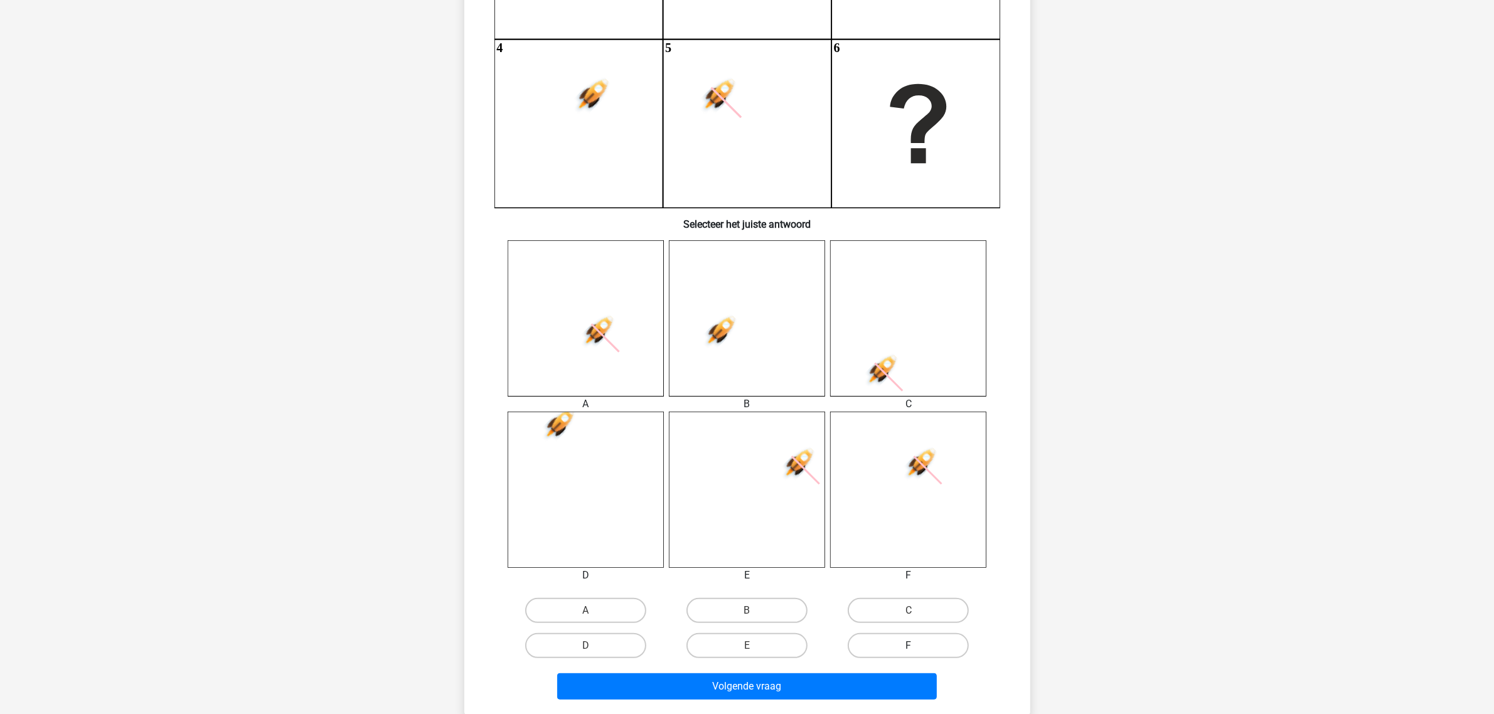
click at [948, 634] on label "F" at bounding box center [908, 645] width 121 height 25
click at [917, 634] on input "F" at bounding box center [912, 650] width 8 height 8
radio input "true"
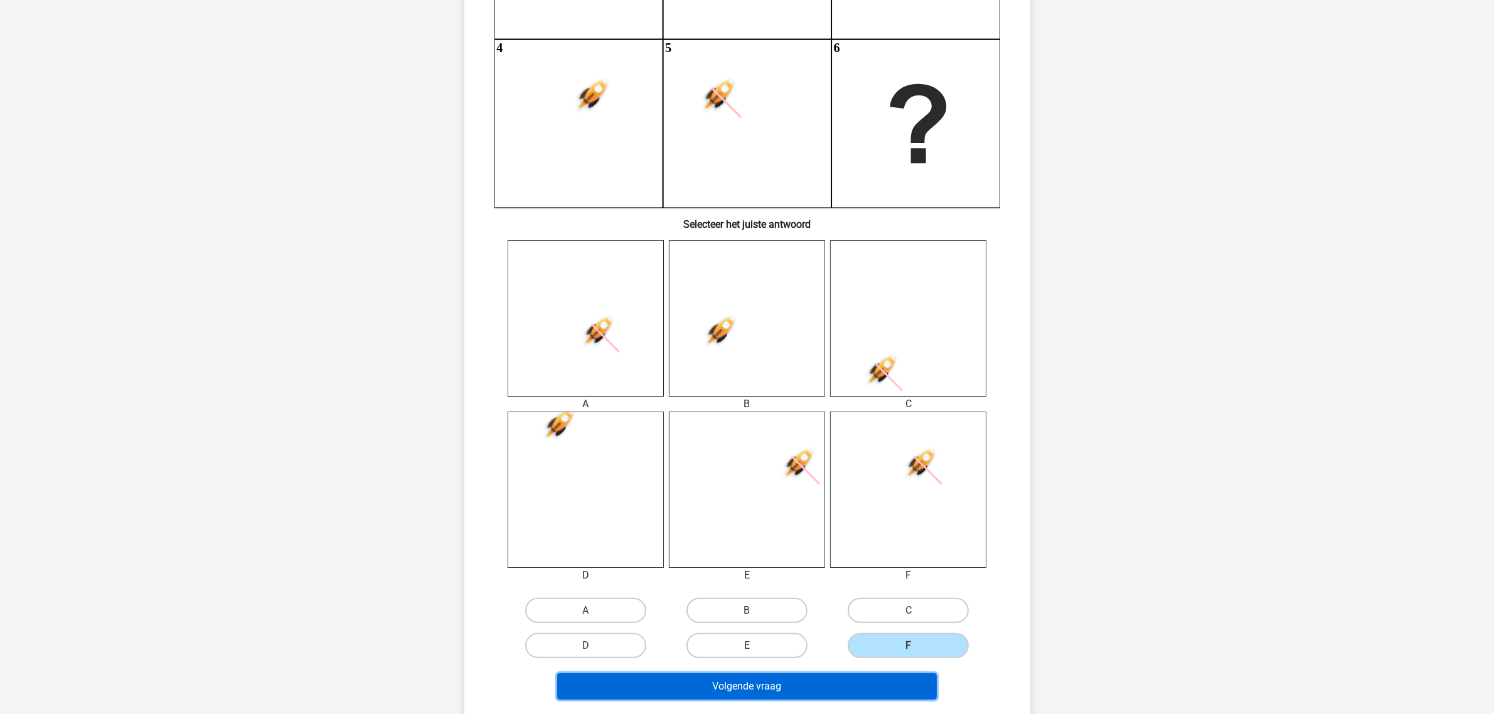
click at [907, 634] on button "Volgende vraag" at bounding box center [747, 686] width 380 height 26
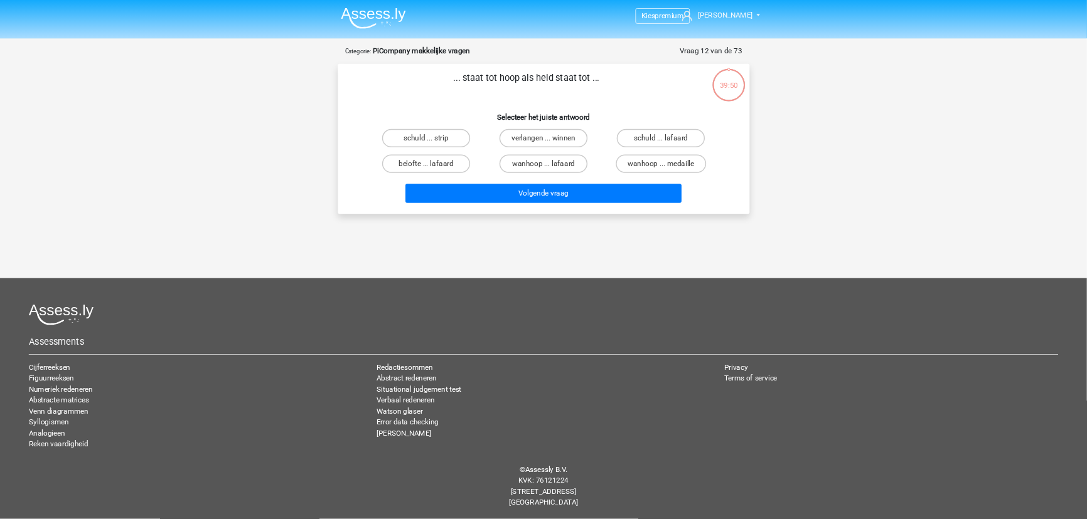
scroll to position [0, 0]
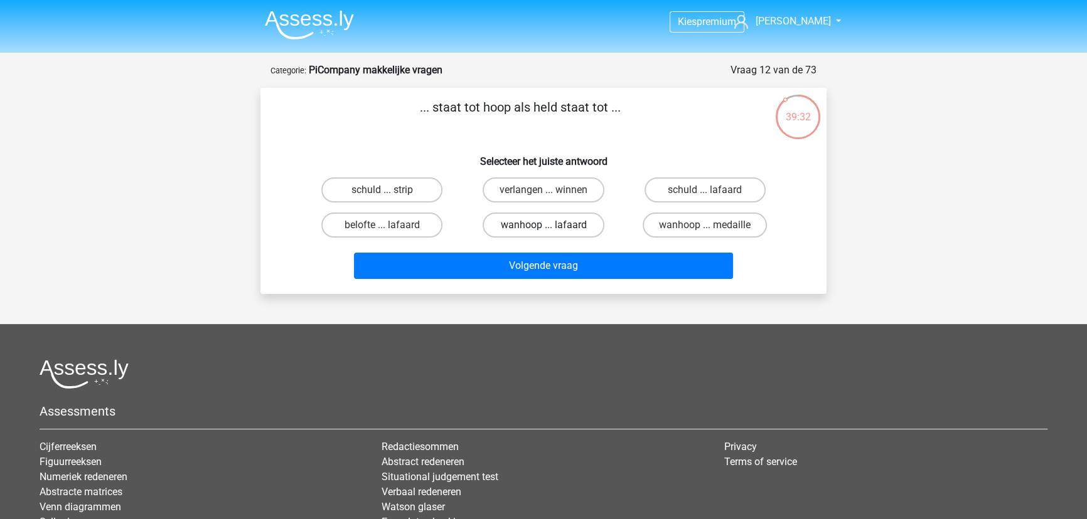
click at [570, 221] on label "wanhoop ... lafaard" at bounding box center [542, 225] width 121 height 25
click at [551, 225] on input "wanhoop ... lafaard" at bounding box center [547, 229] width 8 height 8
radio input "true"
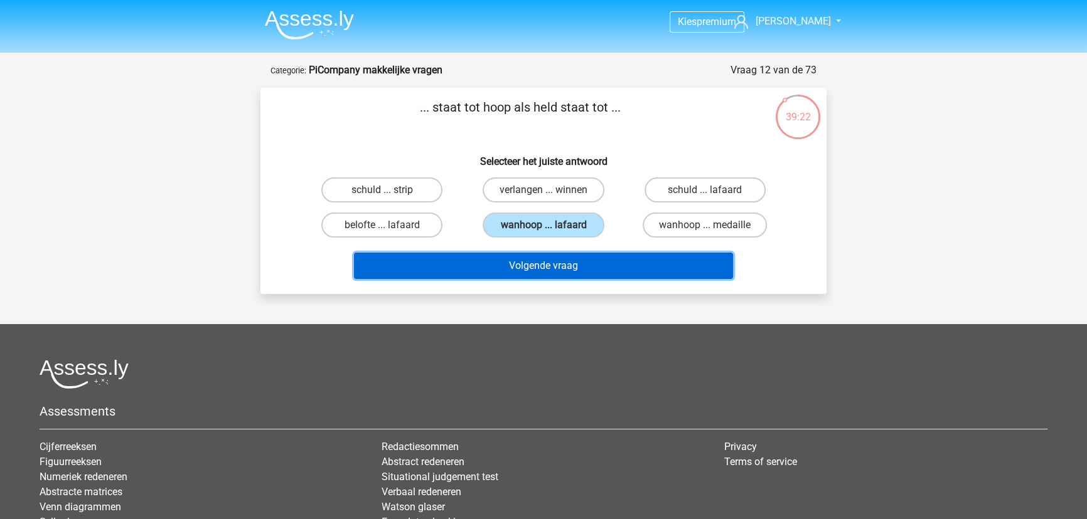
click at [596, 259] on button "Volgende vraag" at bounding box center [544, 266] width 380 height 26
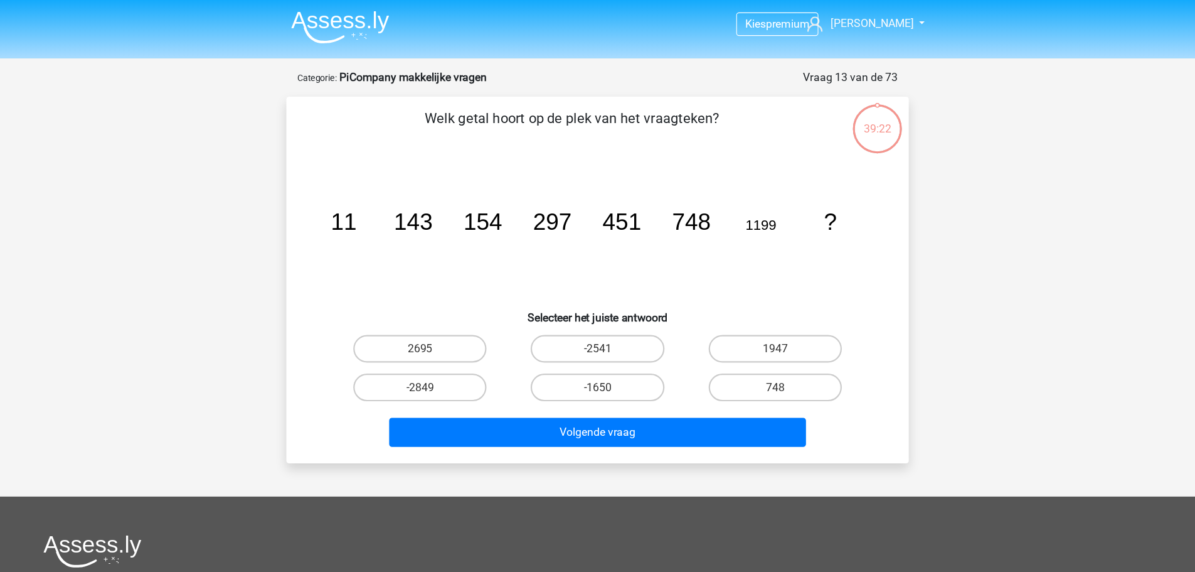
scroll to position [63, 0]
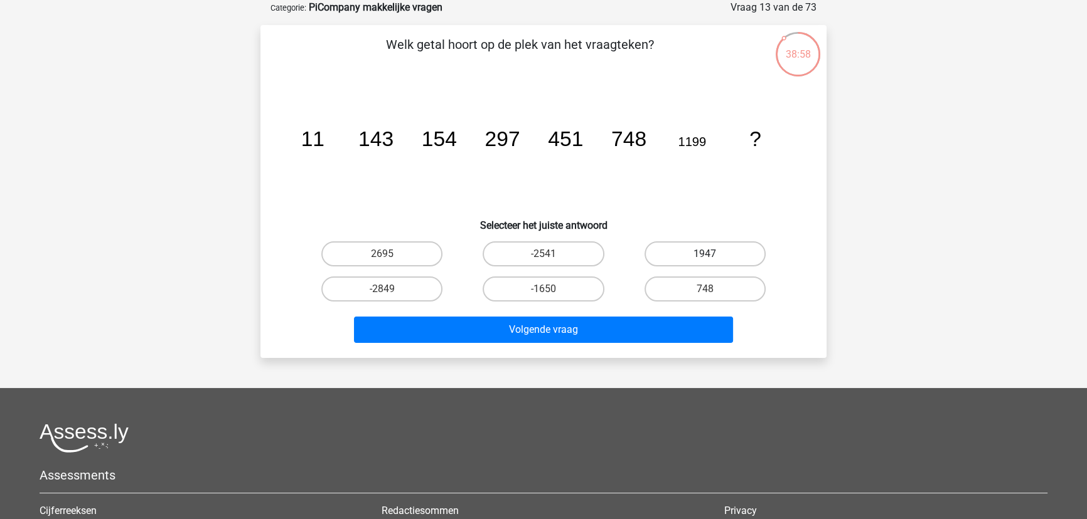
click at [663, 260] on label "1947" at bounding box center [704, 254] width 121 height 25
click at [705, 260] on input "1947" at bounding box center [709, 258] width 8 height 8
radio input "true"
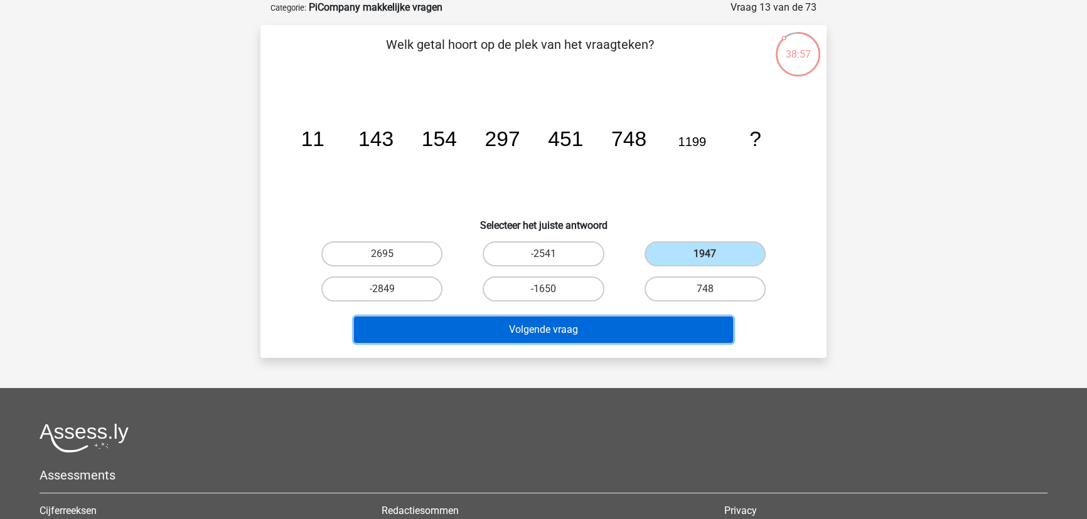
click at [649, 325] on button "Volgende vraag" at bounding box center [544, 330] width 380 height 26
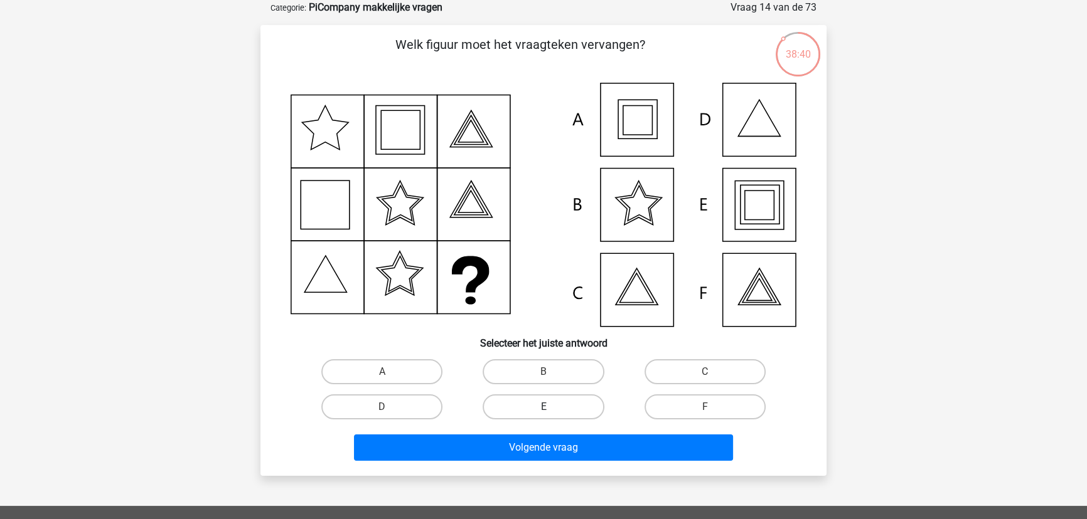
click at [552, 403] on label "E" at bounding box center [542, 407] width 121 height 25
click at [551, 407] on input "E" at bounding box center [547, 411] width 8 height 8
radio input "true"
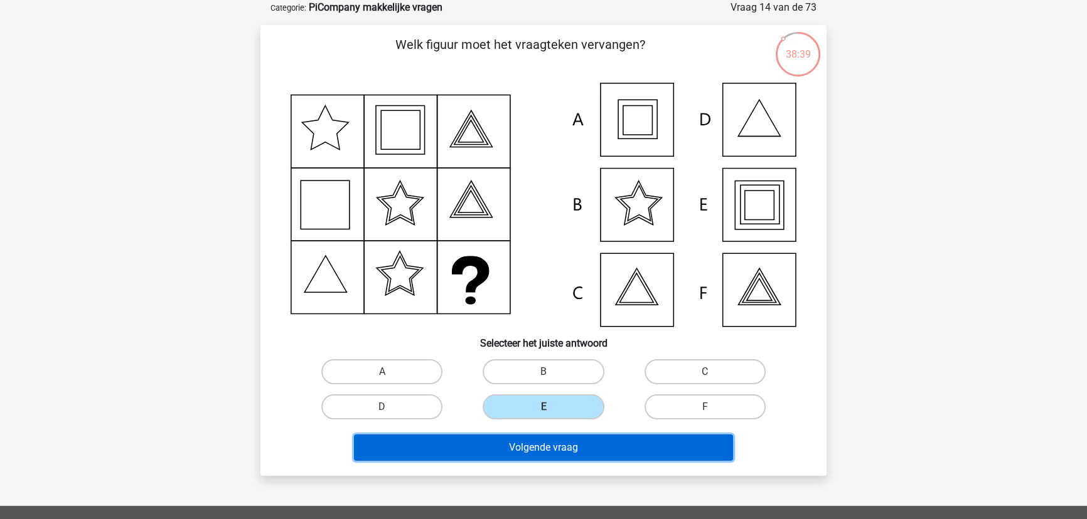
click at [561, 445] on button "Volgende vraag" at bounding box center [544, 448] width 380 height 26
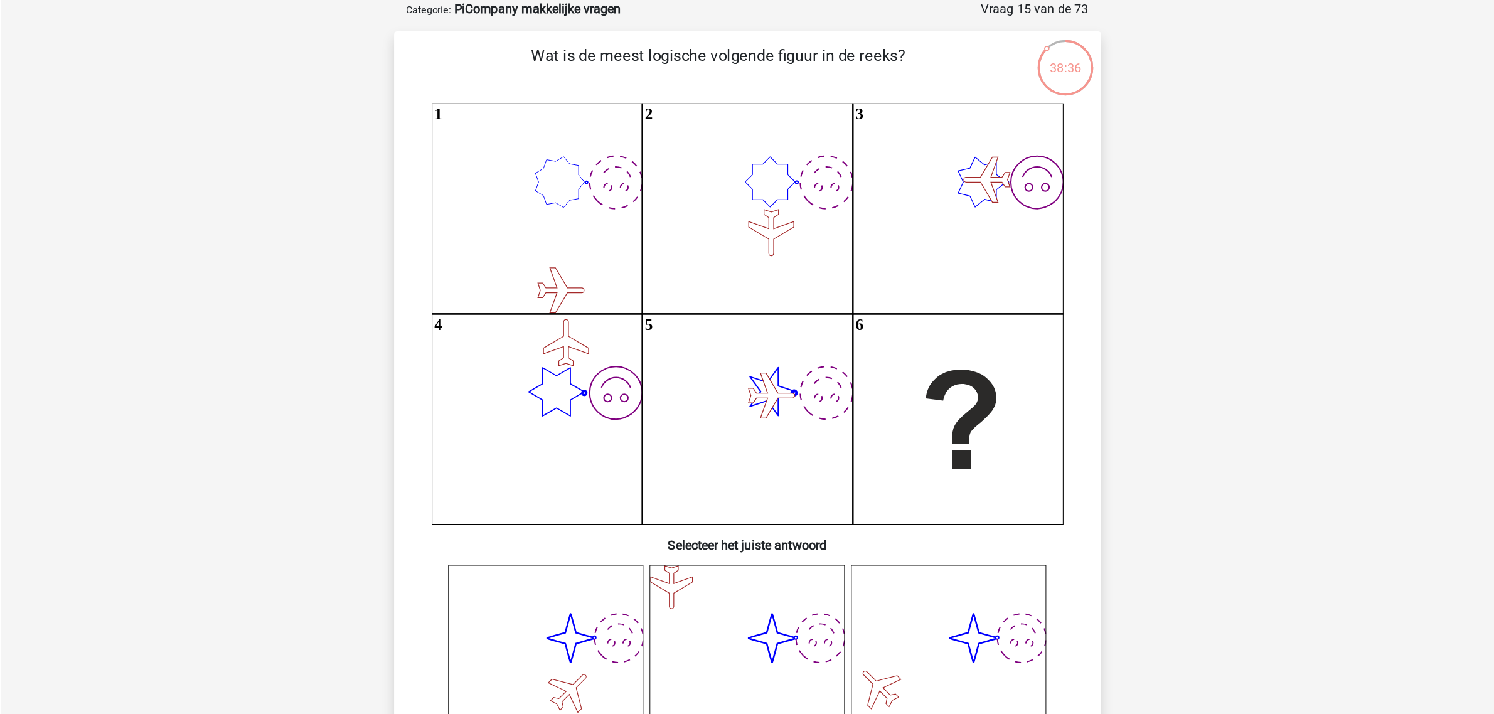
scroll to position [125, 0]
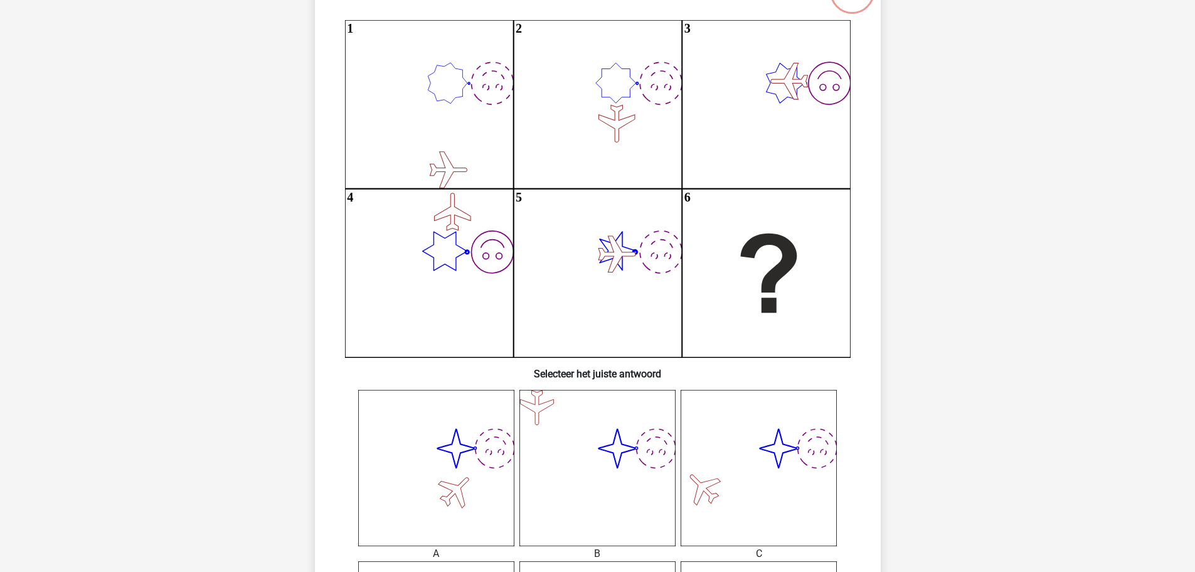
drag, startPoint x: 1194, startPoint y: 171, endPoint x: 1194, endPoint y: 179, distance: 8.8
click at [1194, 179] on div "Kies premium [PERSON_NAME] [EMAIL_ADDRESS][DOMAIN_NAME]" at bounding box center [597, 550] width 1195 height 1351
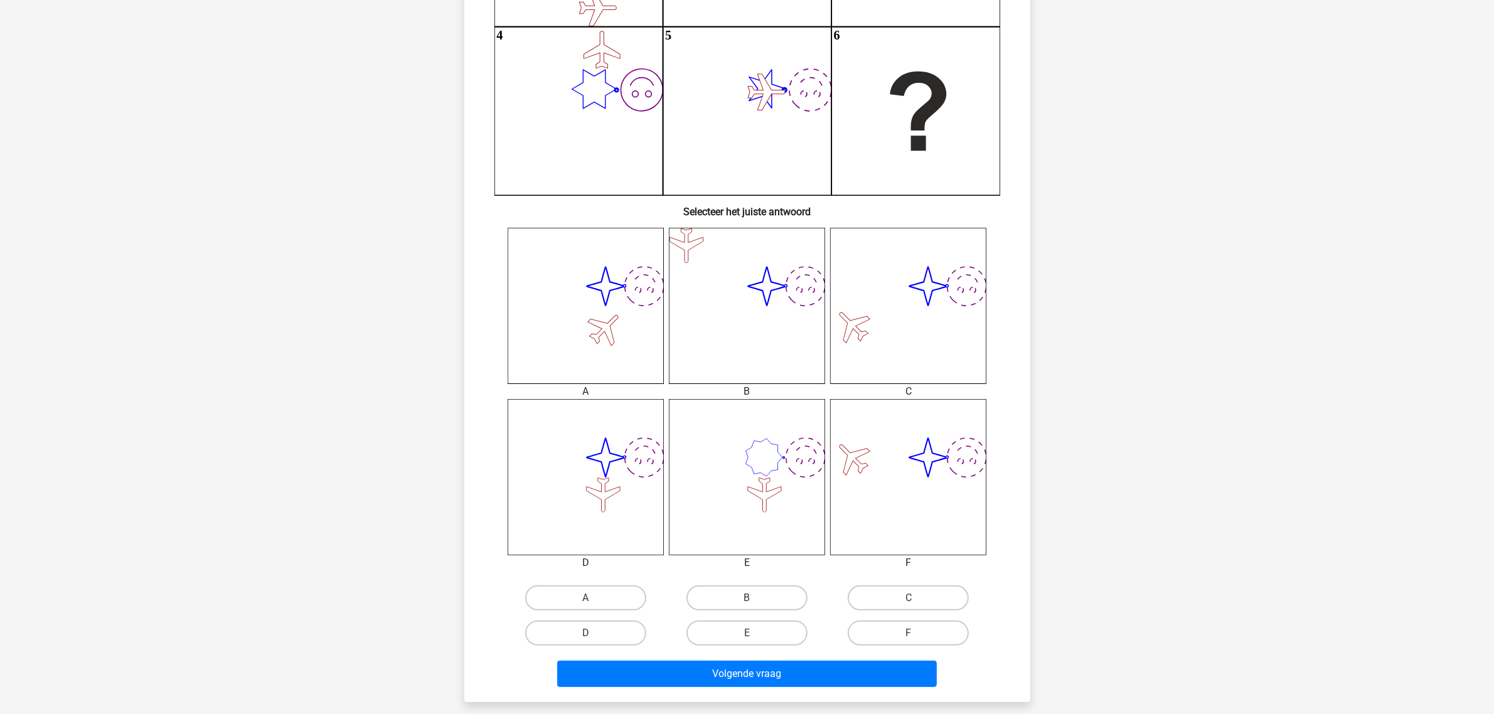
scroll to position [295, 0]
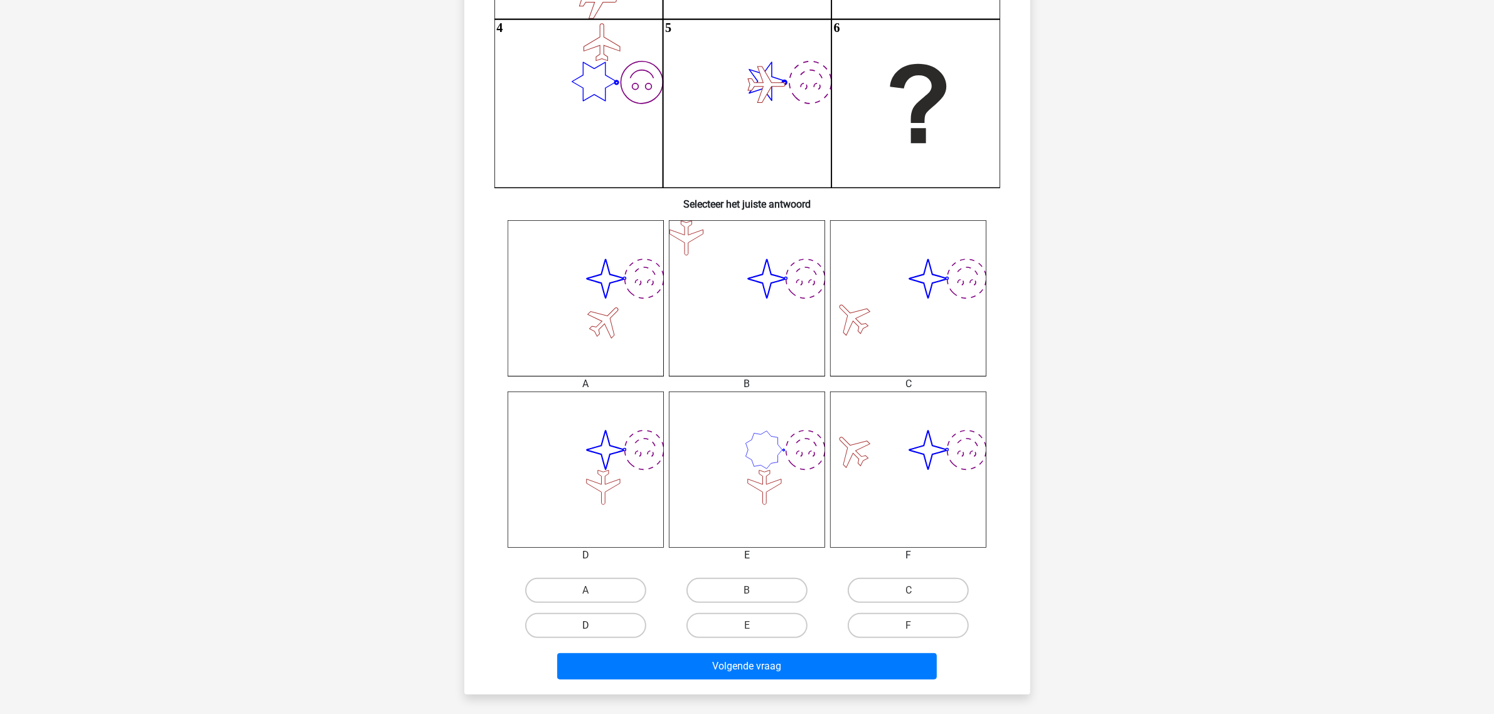
click at [614, 621] on label "D" at bounding box center [585, 625] width 121 height 25
click at [594, 626] on input "D" at bounding box center [589, 630] width 8 height 8
radio input "true"
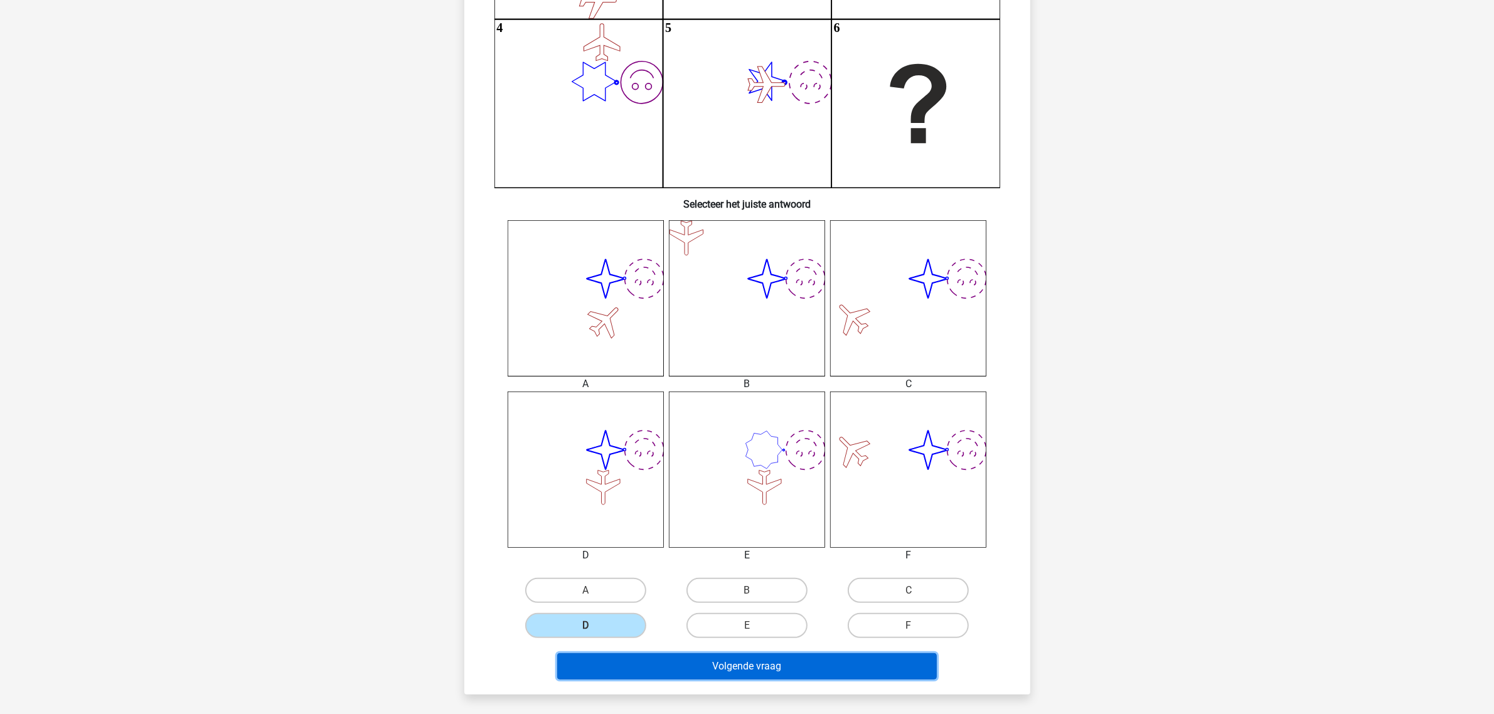
click at [663, 634] on button "Volgende vraag" at bounding box center [747, 666] width 380 height 26
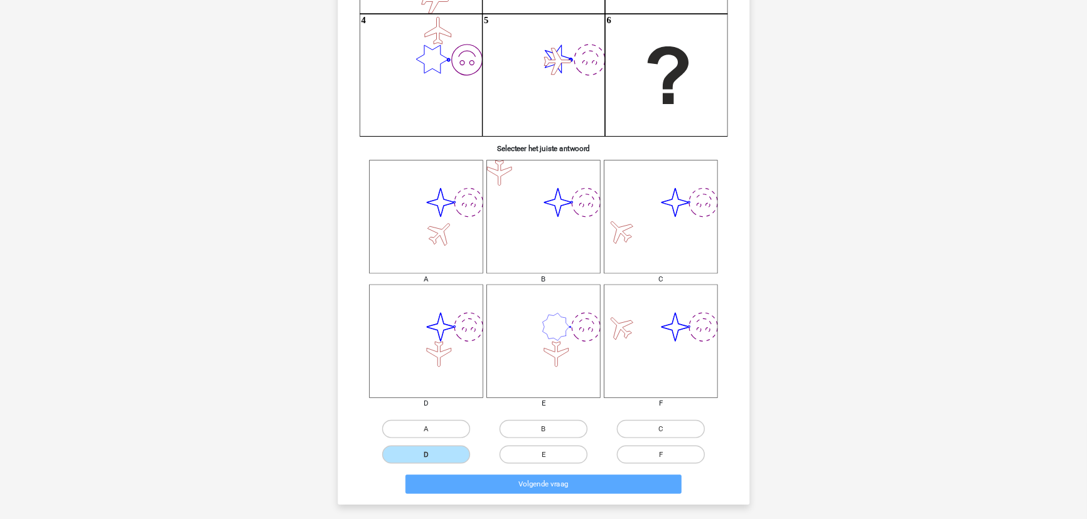
scroll to position [0, 0]
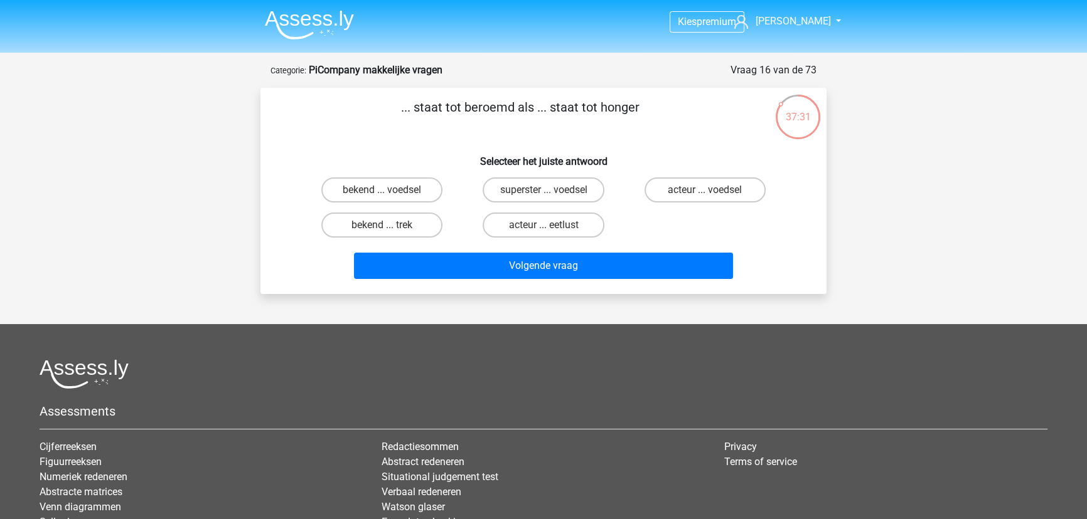
click at [820, 67] on div "37:31" at bounding box center [821, 68] width 10 height 10
click at [811, 67] on div "Vraag 16 van de 73" at bounding box center [773, 70] width 86 height 15
click at [913, 122] on div "Kies premium [PERSON_NAME] [EMAIL_ADDRESS][DOMAIN_NAME]" at bounding box center [543, 328] width 1087 height 656
click at [360, 221] on label "bekend ... trek" at bounding box center [381, 225] width 121 height 25
click at [382, 225] on input "bekend ... trek" at bounding box center [386, 229] width 8 height 8
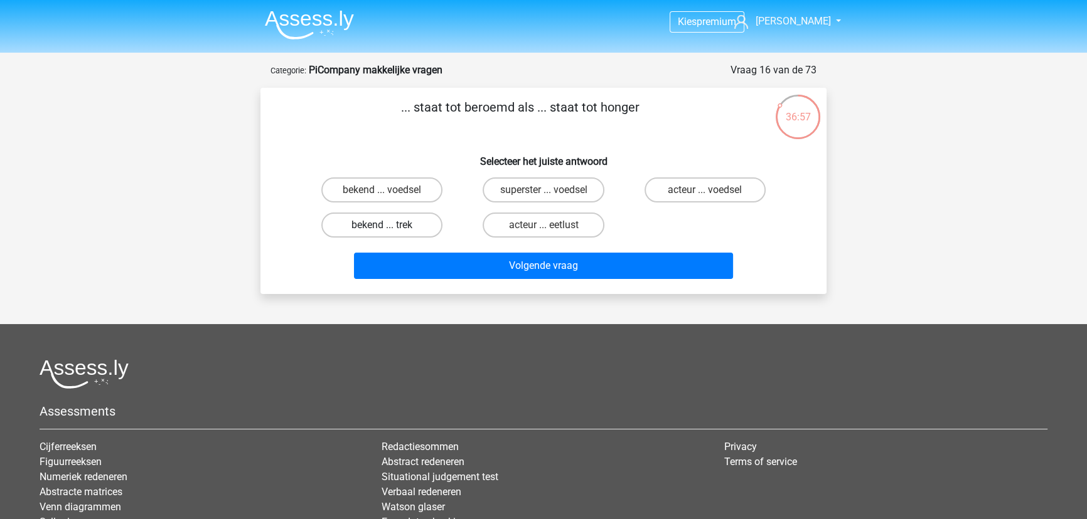
radio input "true"
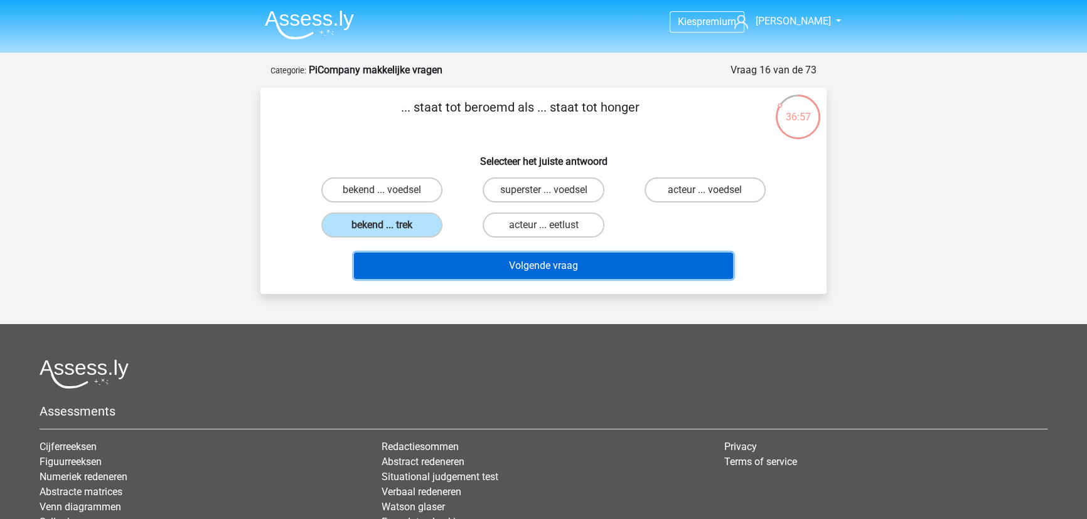
click at [412, 255] on button "Volgende vraag" at bounding box center [544, 266] width 380 height 26
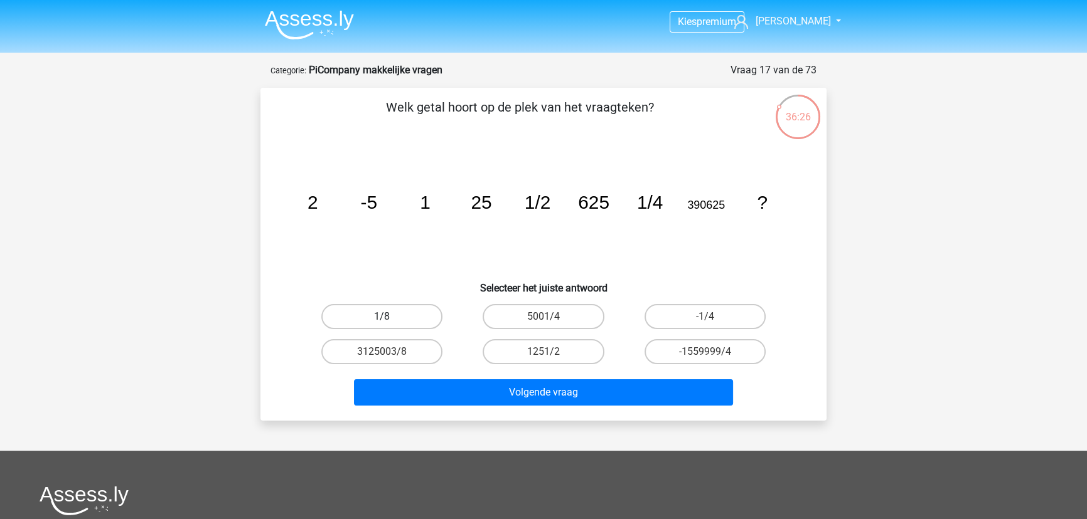
click at [420, 322] on label "1/8" at bounding box center [381, 316] width 121 height 25
click at [390, 322] on input "1/8" at bounding box center [386, 321] width 8 height 8
radio input "true"
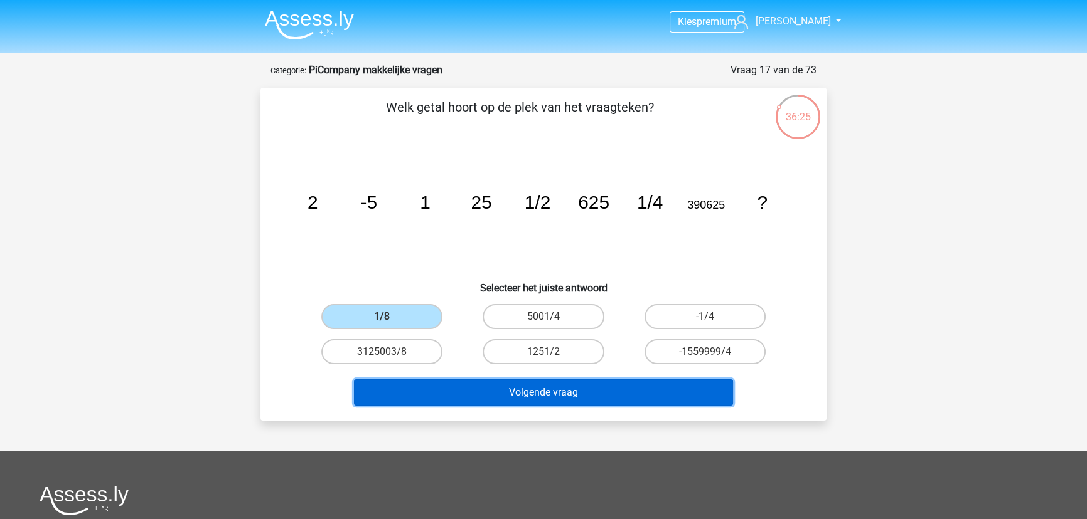
click at [434, 389] on button "Volgende vraag" at bounding box center [544, 393] width 380 height 26
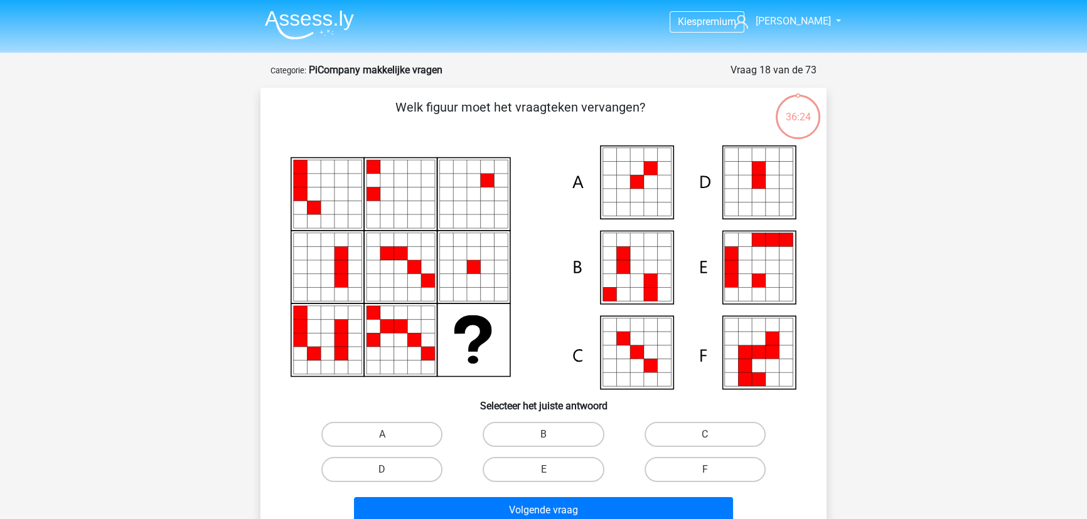
scroll to position [63, 0]
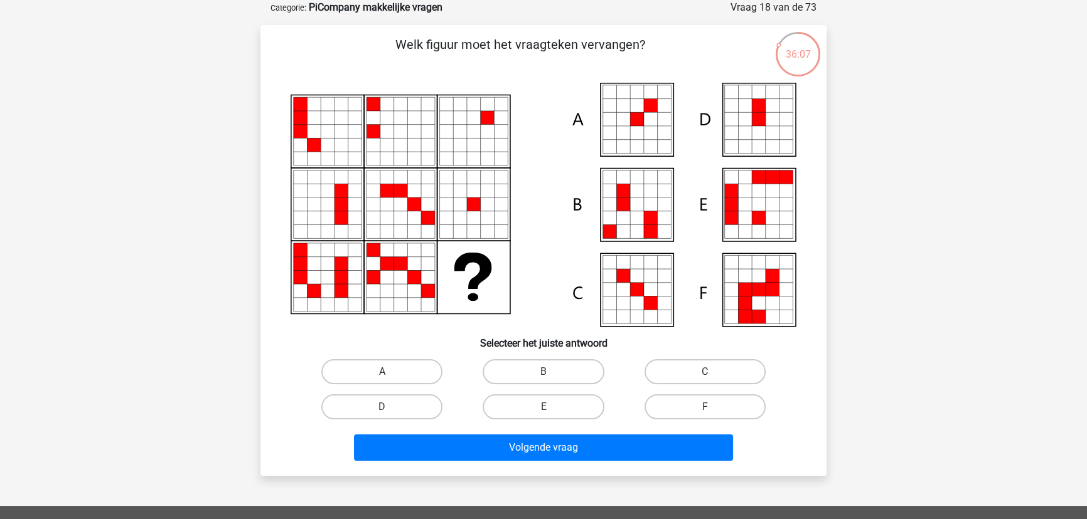
click at [414, 380] on label "A" at bounding box center [381, 372] width 121 height 25
click at [390, 380] on input "A" at bounding box center [386, 376] width 8 height 8
radio input "true"
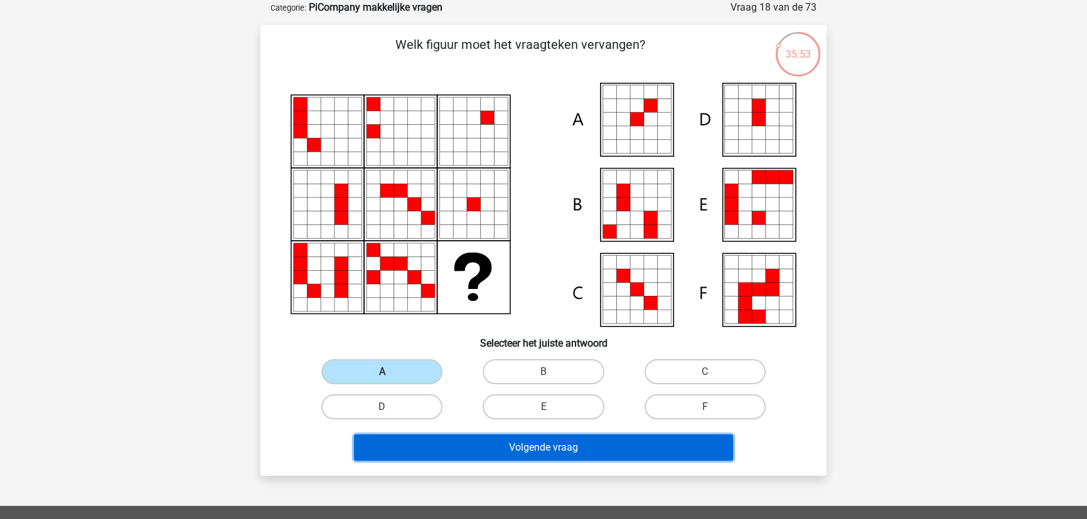
click at [522, 447] on button "Volgende vraag" at bounding box center [544, 448] width 380 height 26
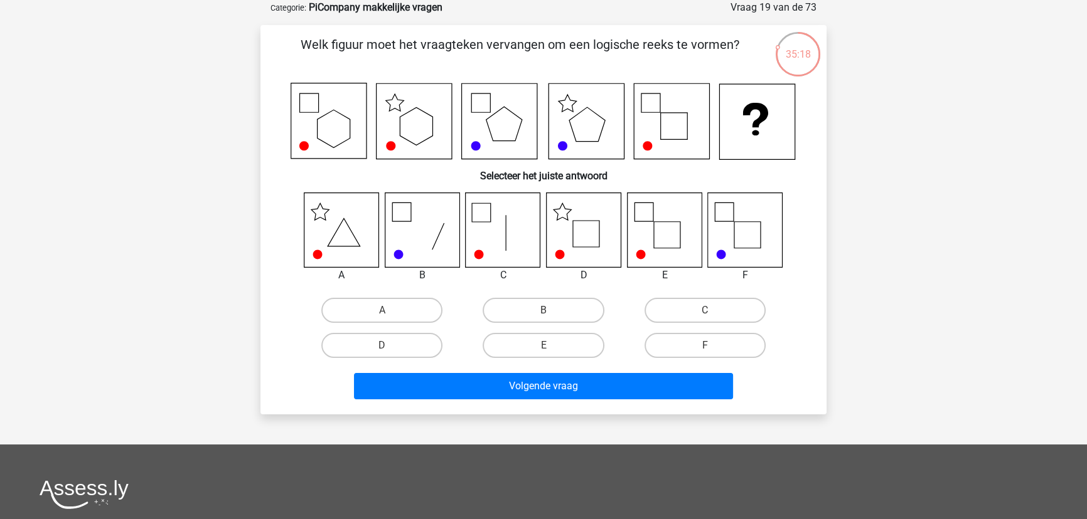
click at [608, 245] on icon at bounding box center [583, 230] width 75 height 75
drag, startPoint x: 653, startPoint y: 215, endPoint x: 668, endPoint y: 233, distance: 24.1
click at [668, 233] on icon at bounding box center [665, 231] width 76 height 76
click at [400, 358] on div "D" at bounding box center [381, 345] width 161 height 35
click at [401, 353] on label "D" at bounding box center [381, 345] width 121 height 25
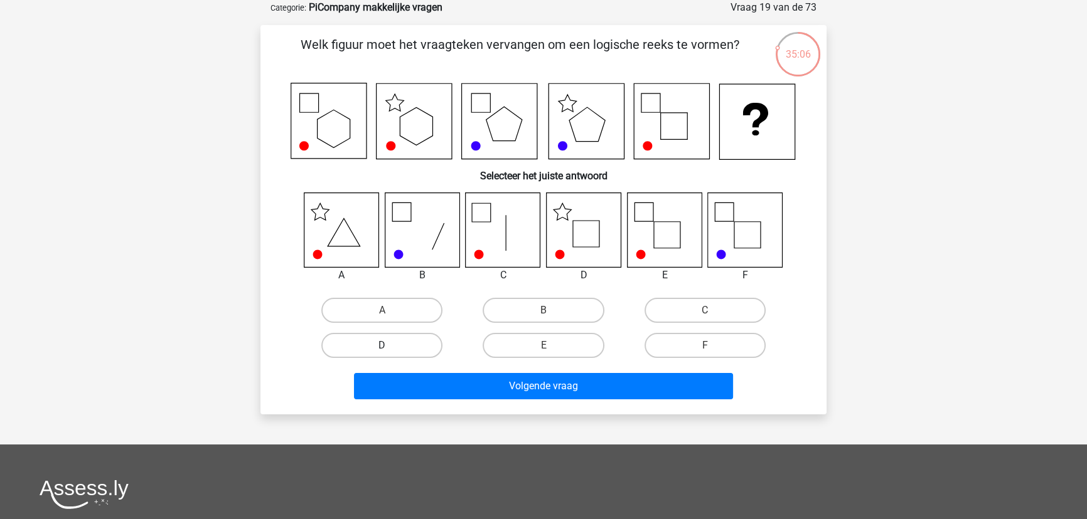
click at [390, 353] on input "D" at bounding box center [386, 350] width 8 height 8
radio input "true"
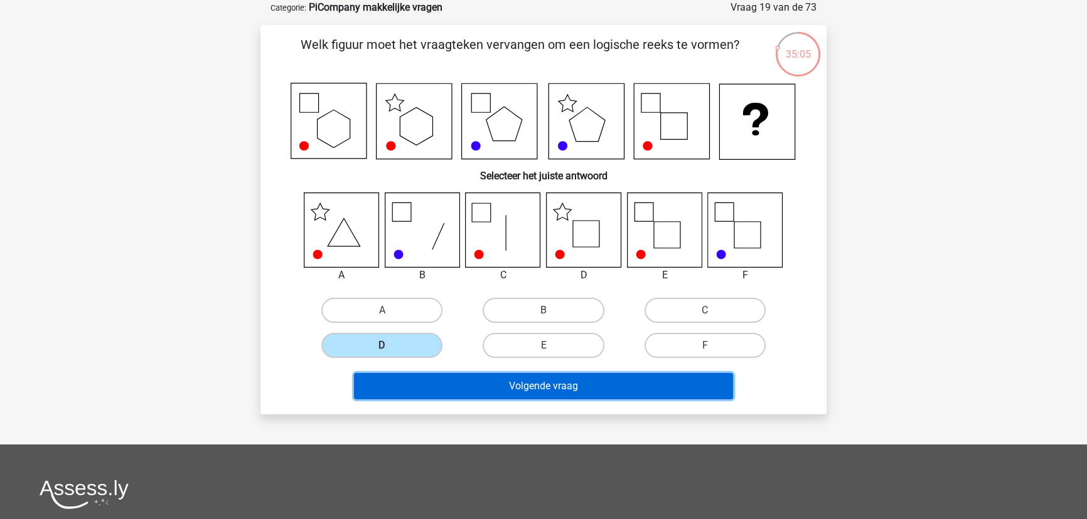
click at [444, 378] on button "Volgende vraag" at bounding box center [544, 386] width 380 height 26
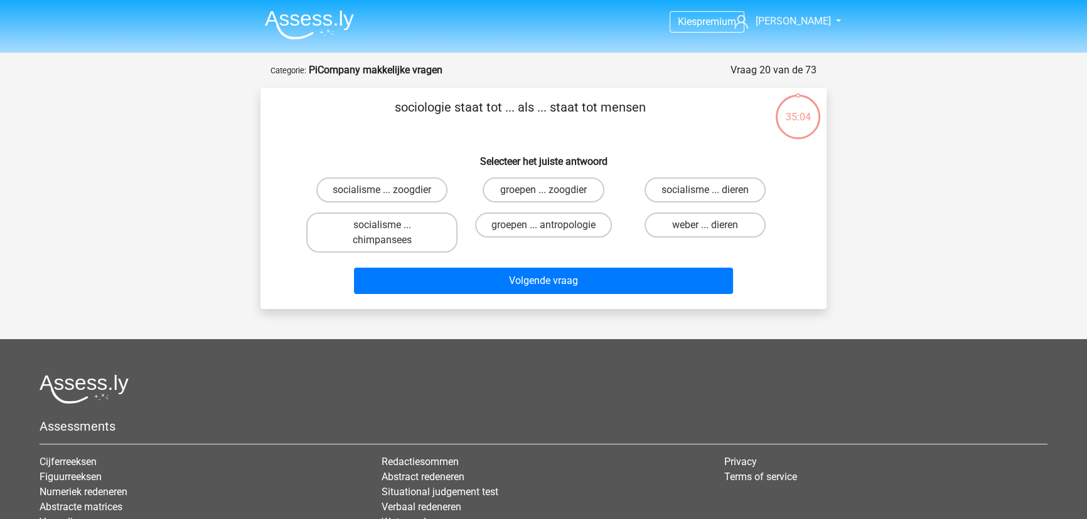
scroll to position [0, 0]
click at [562, 218] on label "groepen ... antropologie" at bounding box center [543, 225] width 137 height 25
click at [551, 225] on input "groepen ... antropologie" at bounding box center [547, 229] width 8 height 8
radio input "true"
click at [562, 260] on div "Volgende vraag" at bounding box center [543, 278] width 526 height 41
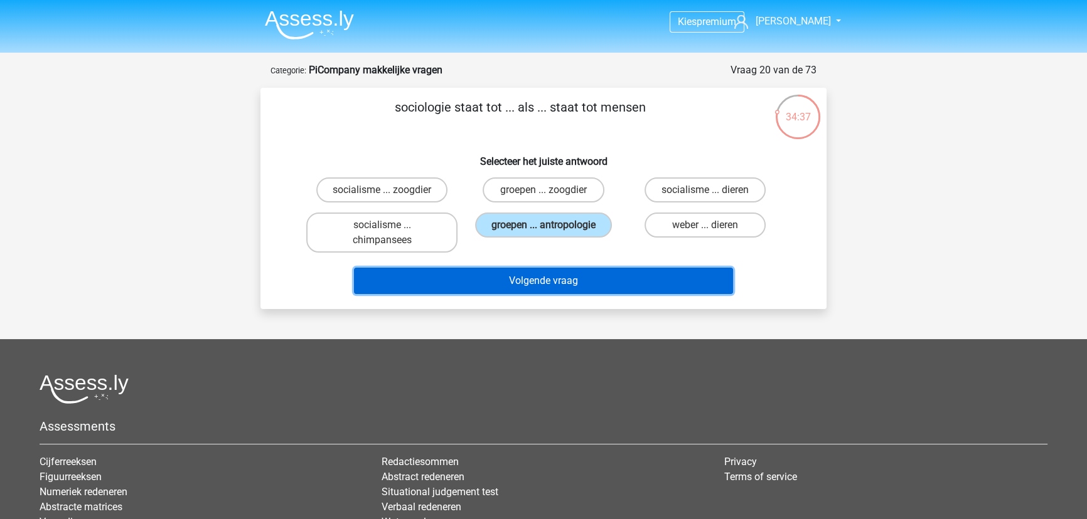
click at [558, 275] on button "Volgende vraag" at bounding box center [544, 281] width 380 height 26
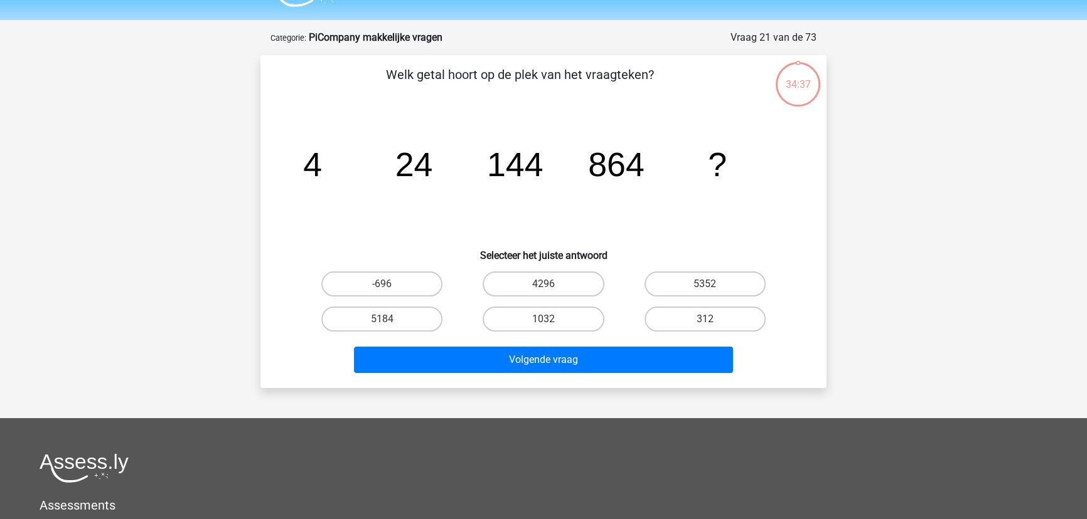
scroll to position [6, 0]
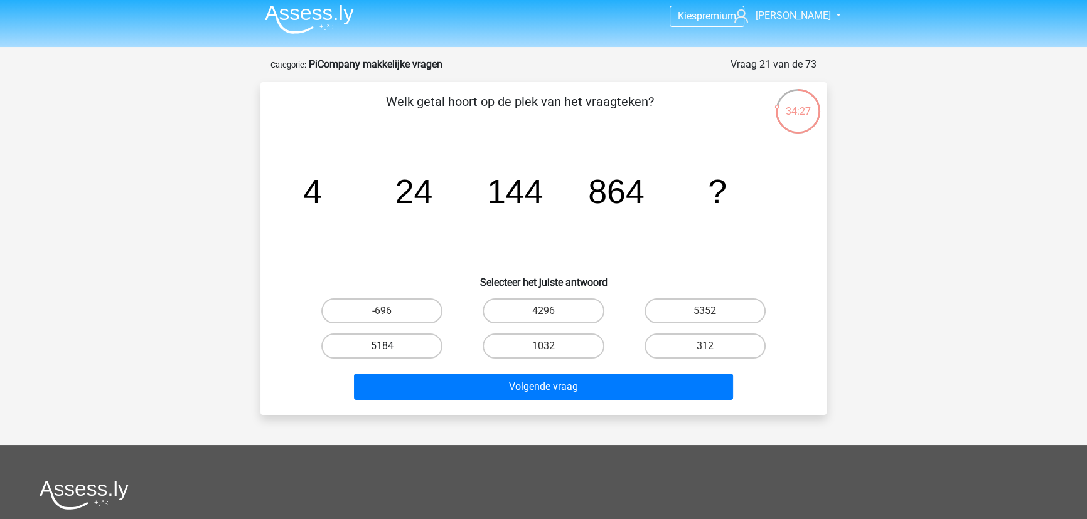
click at [425, 344] on label "5184" at bounding box center [381, 346] width 121 height 25
click at [390, 346] on input "5184" at bounding box center [386, 350] width 8 height 8
radio input "true"
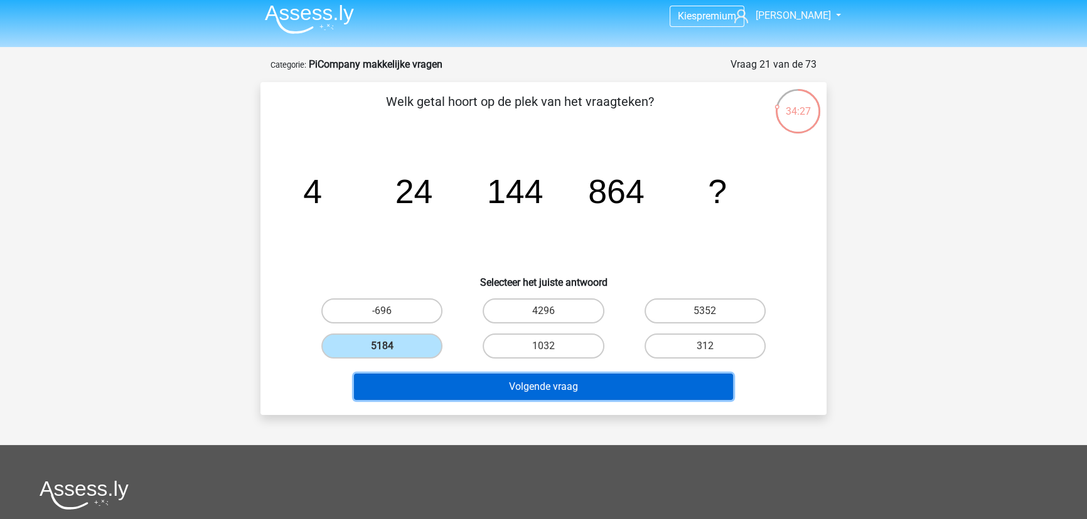
click at [487, 378] on button "Volgende vraag" at bounding box center [544, 387] width 380 height 26
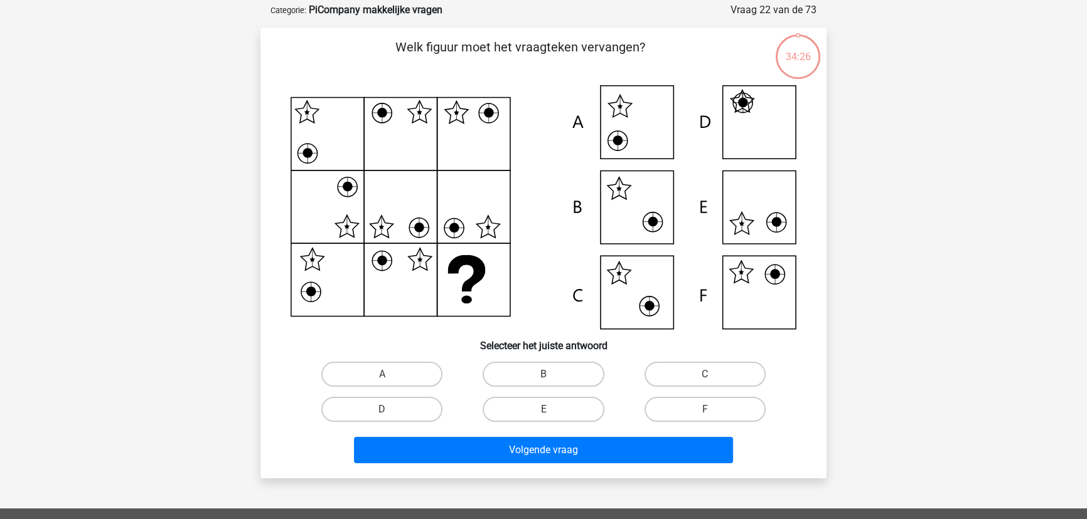
scroll to position [63, 0]
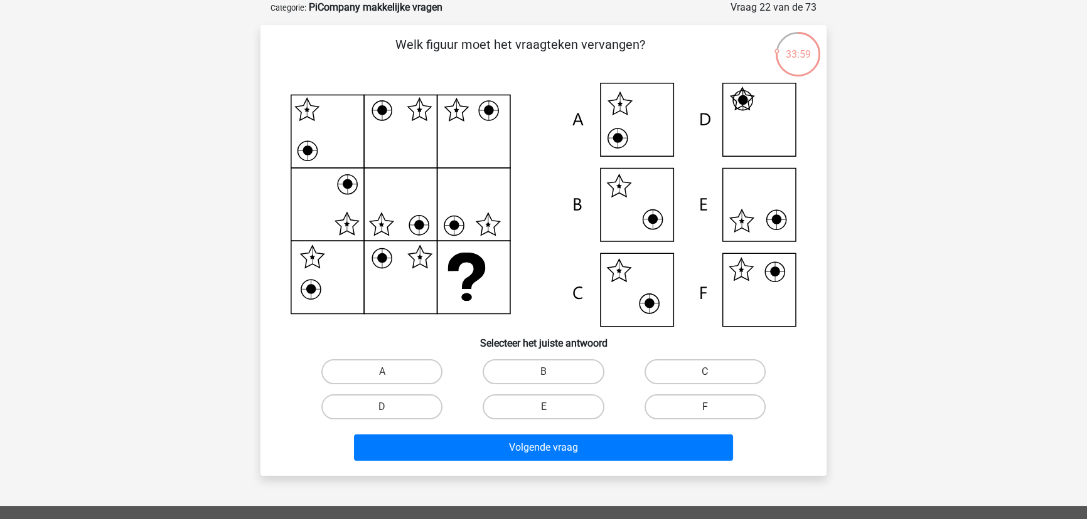
click at [681, 405] on label "F" at bounding box center [704, 407] width 121 height 25
click at [705, 407] on input "F" at bounding box center [709, 411] width 8 height 8
radio input "true"
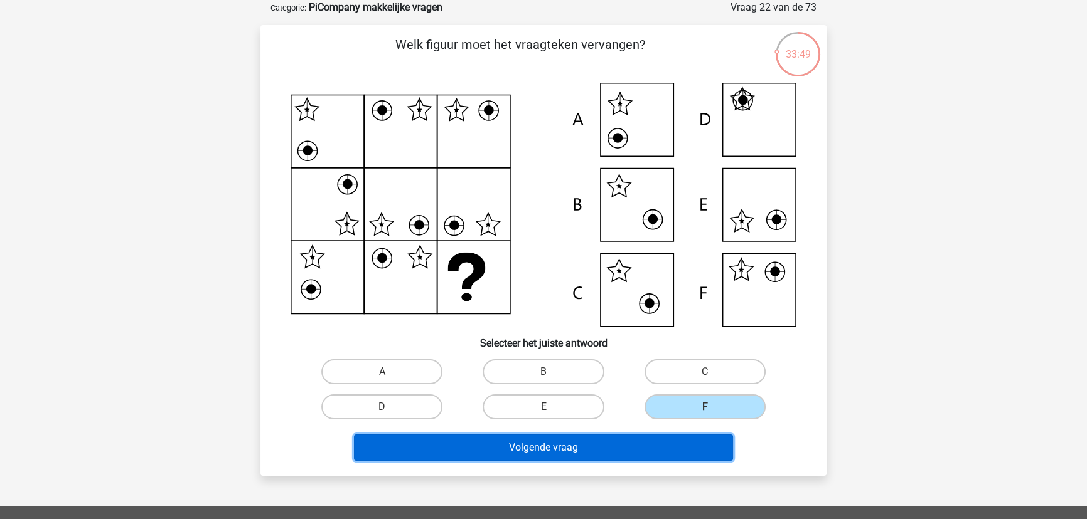
click at [681, 445] on button "Volgende vraag" at bounding box center [544, 448] width 380 height 26
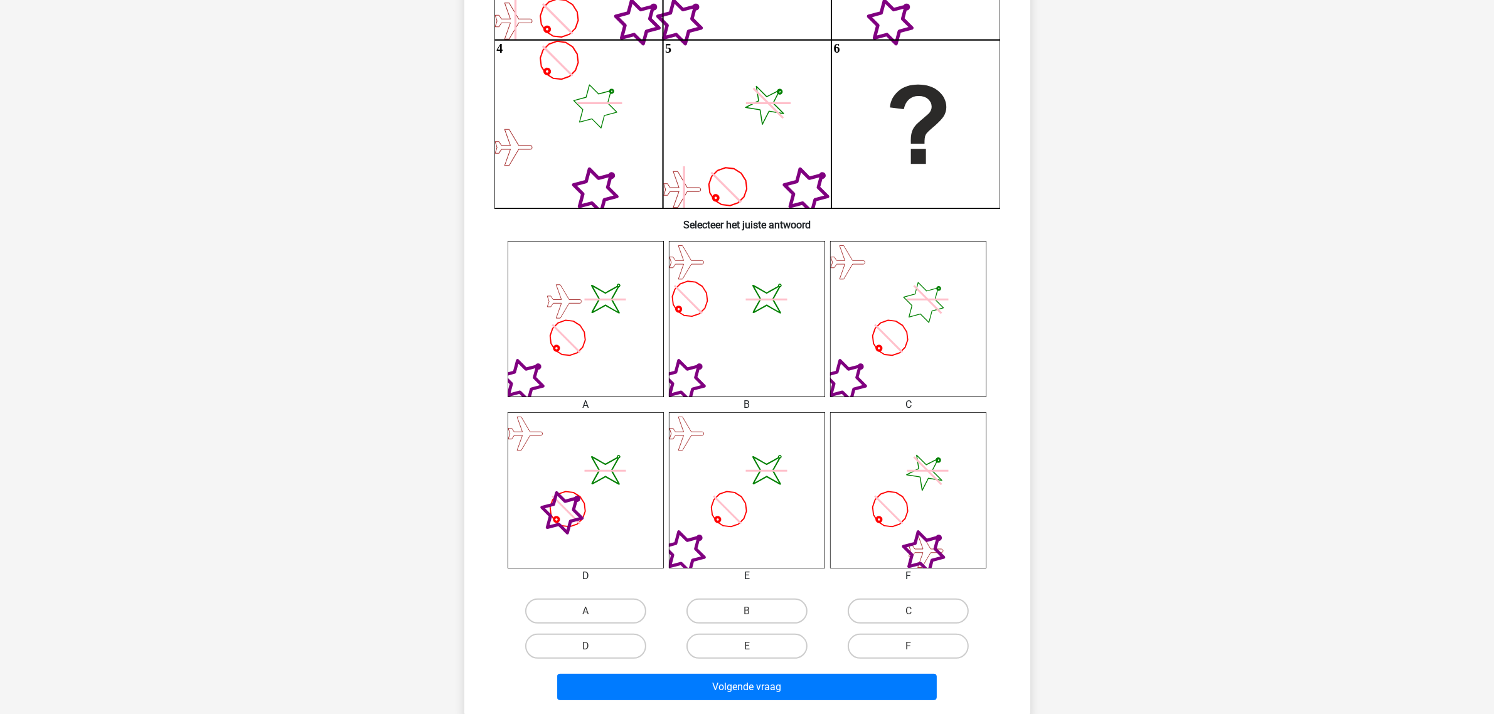
scroll to position [438, 0]
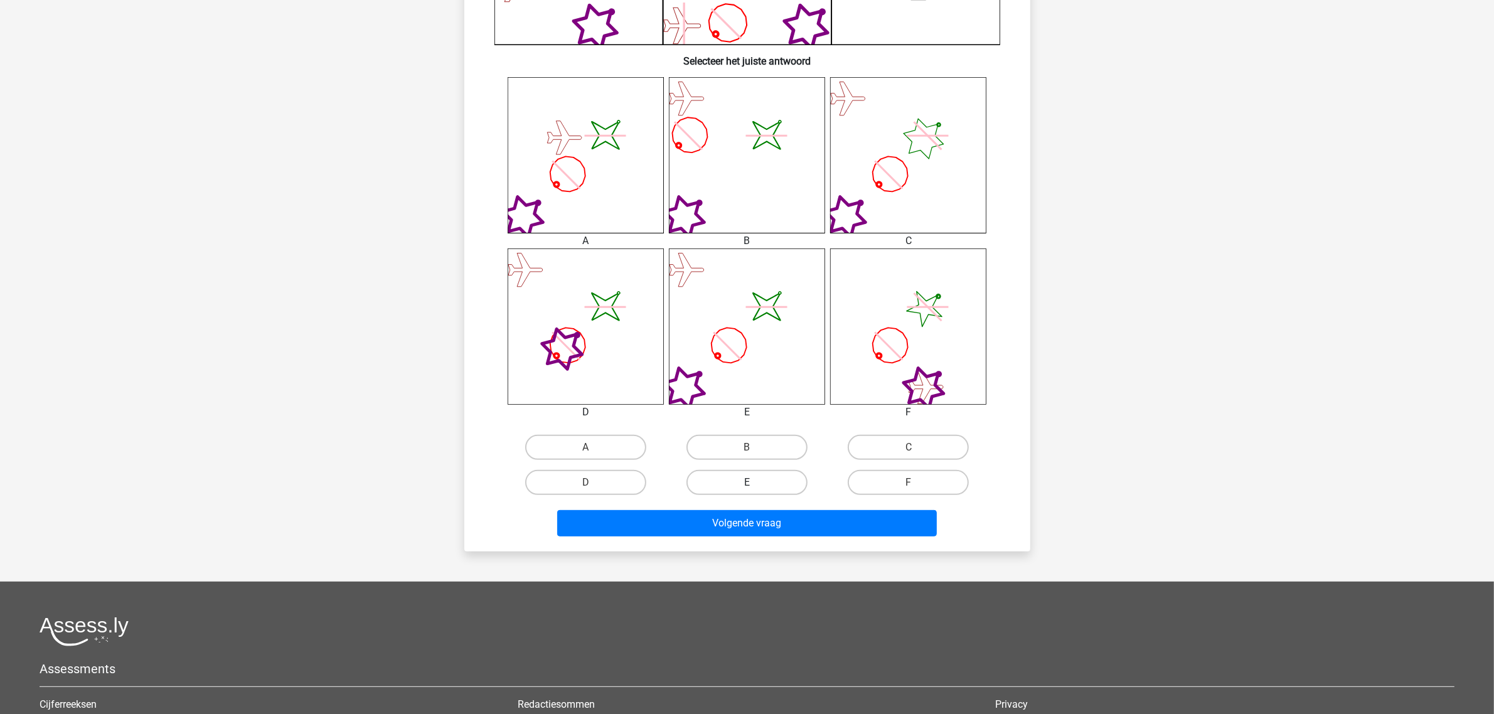
click at [782, 471] on label "E" at bounding box center [746, 482] width 121 height 25
click at [755, 482] on input "E" at bounding box center [751, 486] width 8 height 8
radio input "true"
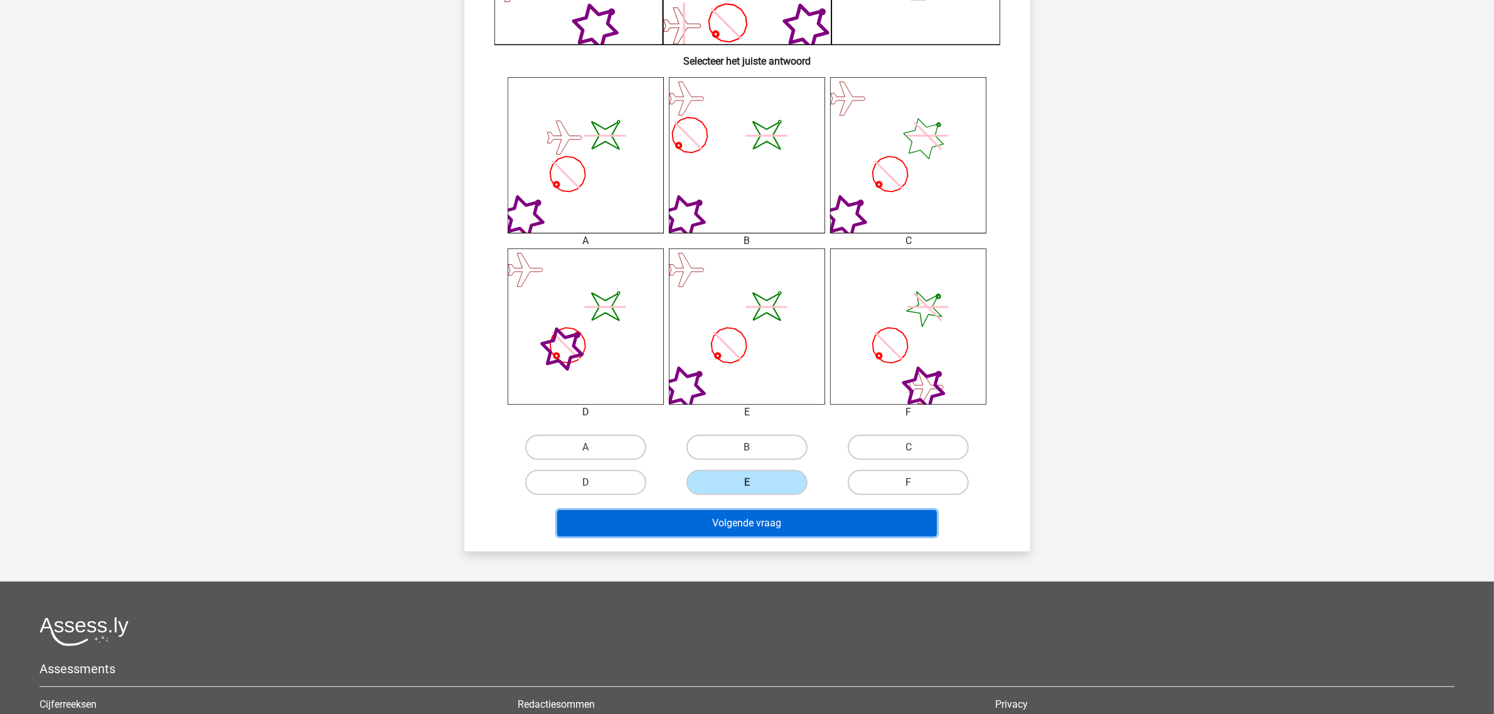
click at [736, 515] on button "Volgende vraag" at bounding box center [747, 523] width 380 height 26
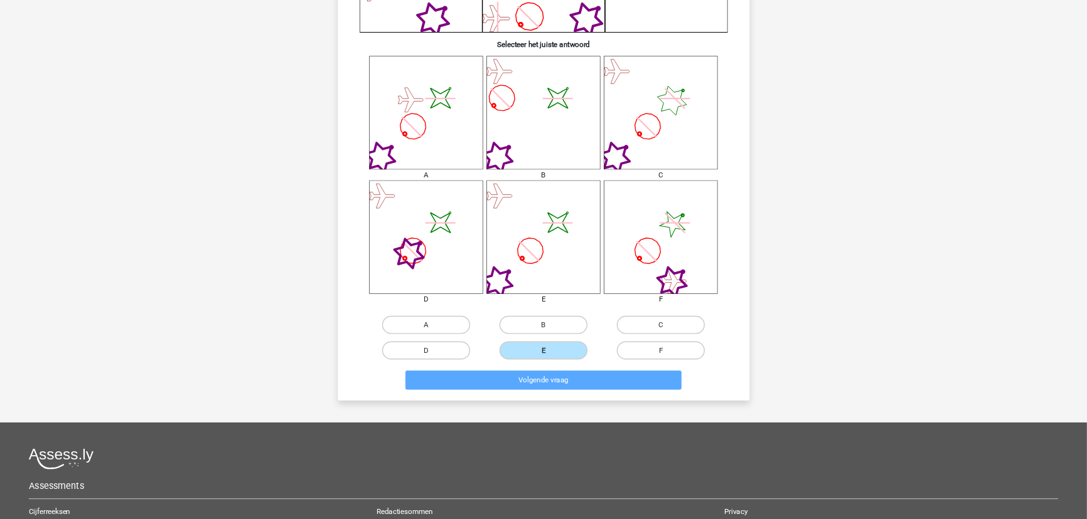
scroll to position [0, 0]
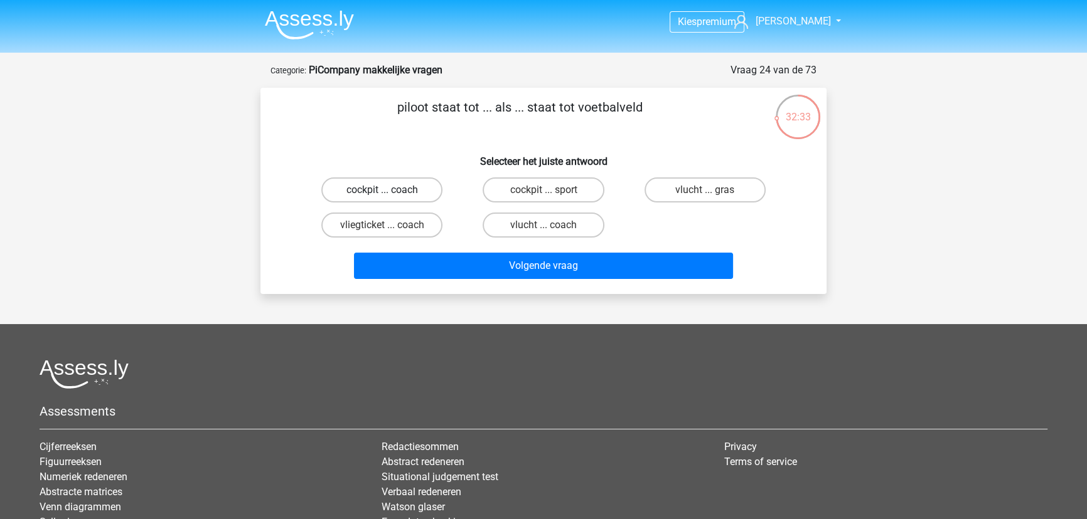
click at [378, 180] on label "cockpit ... coach" at bounding box center [381, 190] width 121 height 25
click at [382, 190] on input "cockpit ... coach" at bounding box center [386, 194] width 8 height 8
radio input "true"
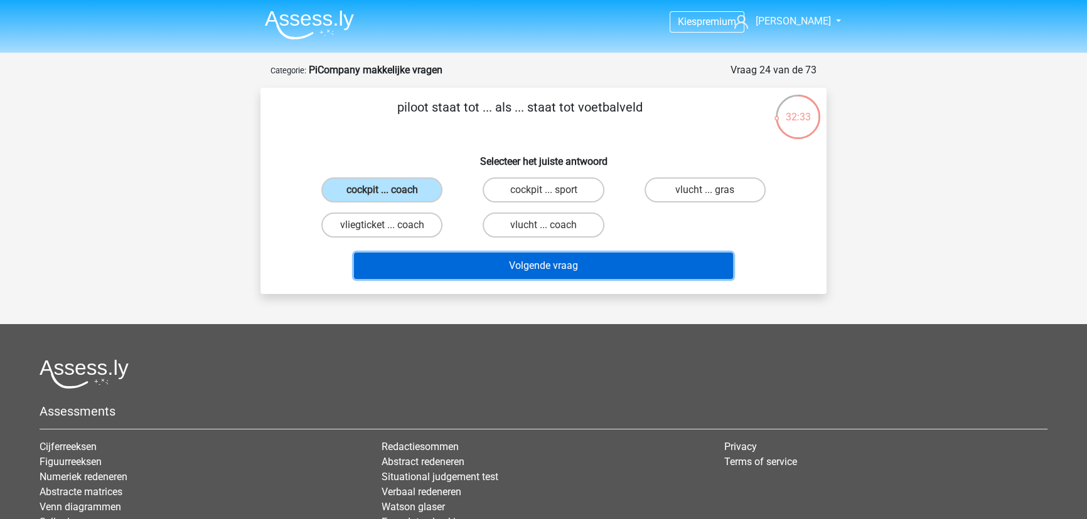
click at [511, 255] on button "Volgende vraag" at bounding box center [544, 266] width 380 height 26
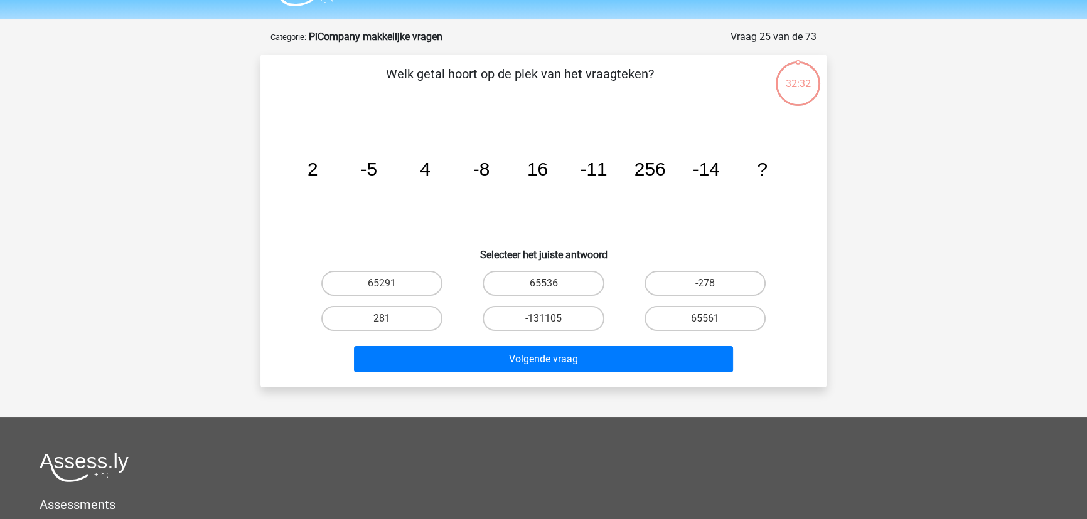
scroll to position [63, 0]
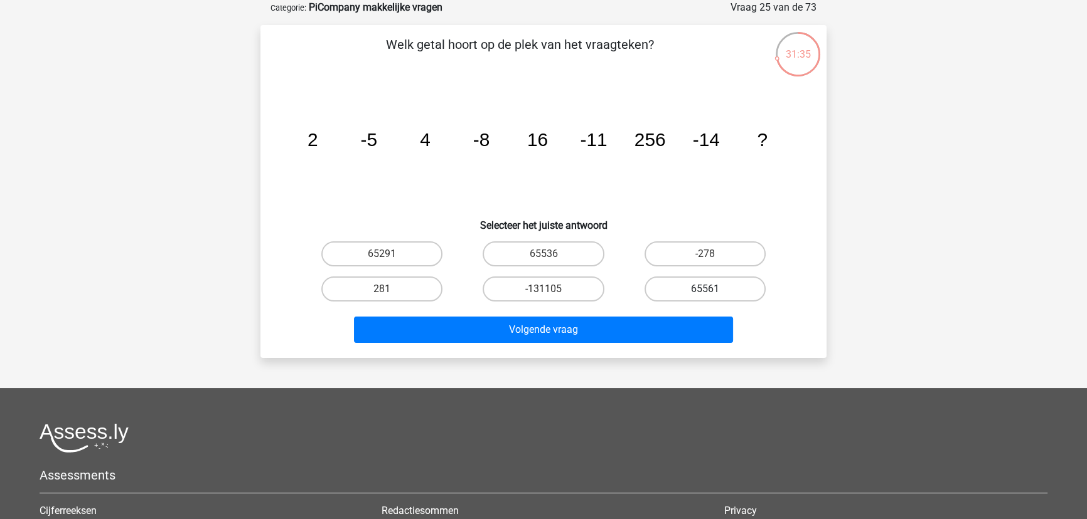
click at [668, 286] on label "65561" at bounding box center [704, 289] width 121 height 25
click at [705, 289] on input "65561" at bounding box center [709, 293] width 8 height 8
radio input "true"
click at [562, 257] on label "65536" at bounding box center [542, 254] width 121 height 25
click at [551, 257] on input "65536" at bounding box center [547, 258] width 8 height 8
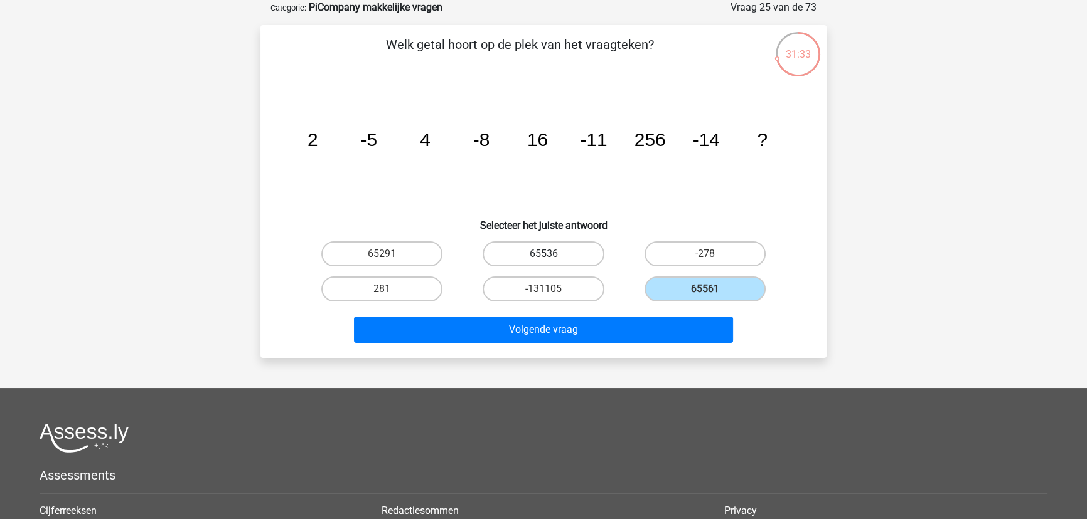
radio input "true"
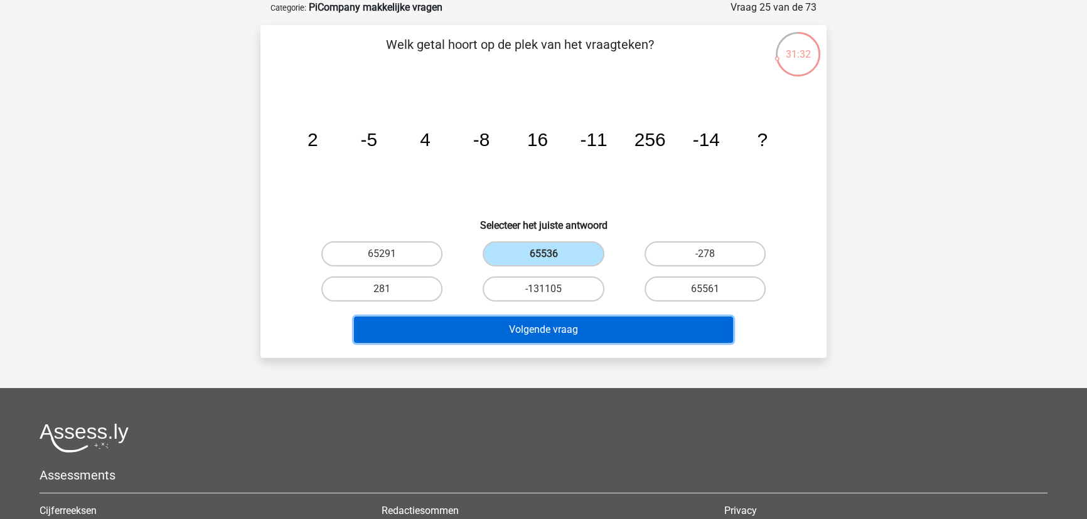
click at [555, 329] on button "Volgende vraag" at bounding box center [544, 330] width 380 height 26
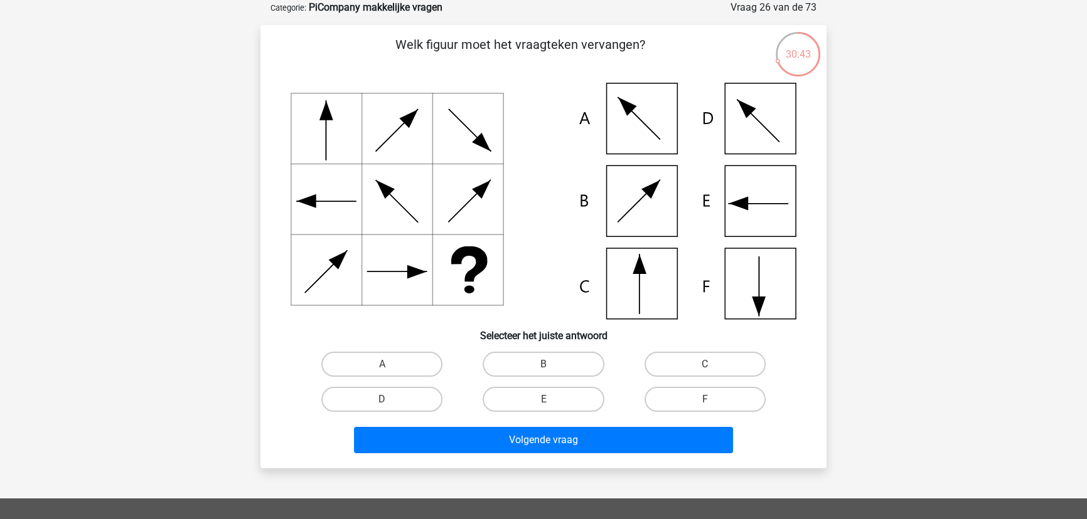
drag, startPoint x: 632, startPoint y: 282, endPoint x: 623, endPoint y: 304, distance: 23.7
drag, startPoint x: 623, startPoint y: 304, endPoint x: 623, endPoint y: 226, distance: 77.2
click at [597, 283] on icon at bounding box center [543, 201] width 506 height 237
drag, startPoint x: 677, startPoint y: 119, endPoint x: 722, endPoint y: 119, distance: 45.2
click at [791, 119] on icon at bounding box center [543, 201] width 506 height 237
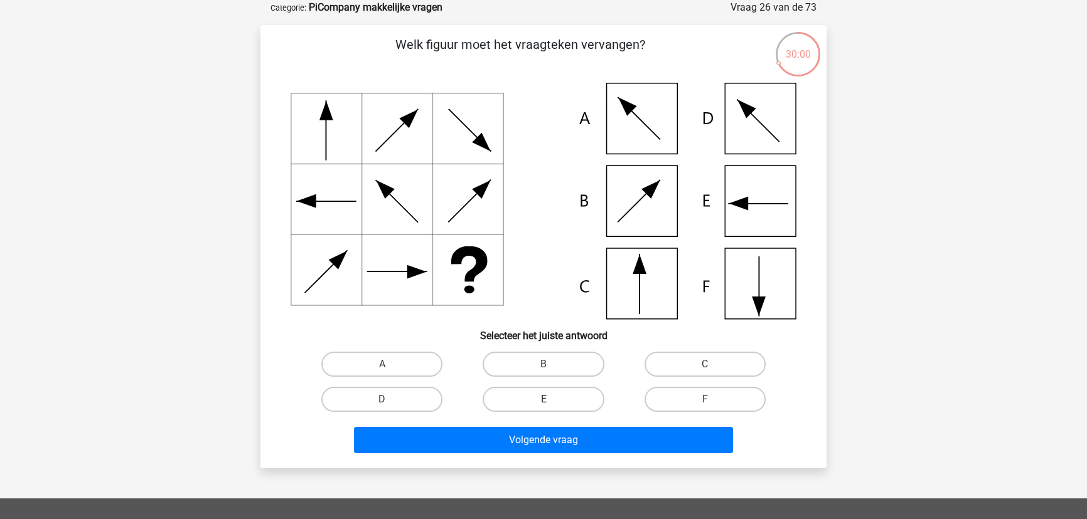
click at [564, 389] on label "E" at bounding box center [542, 399] width 121 height 25
click at [551, 400] on input "E" at bounding box center [547, 404] width 8 height 8
radio input "true"
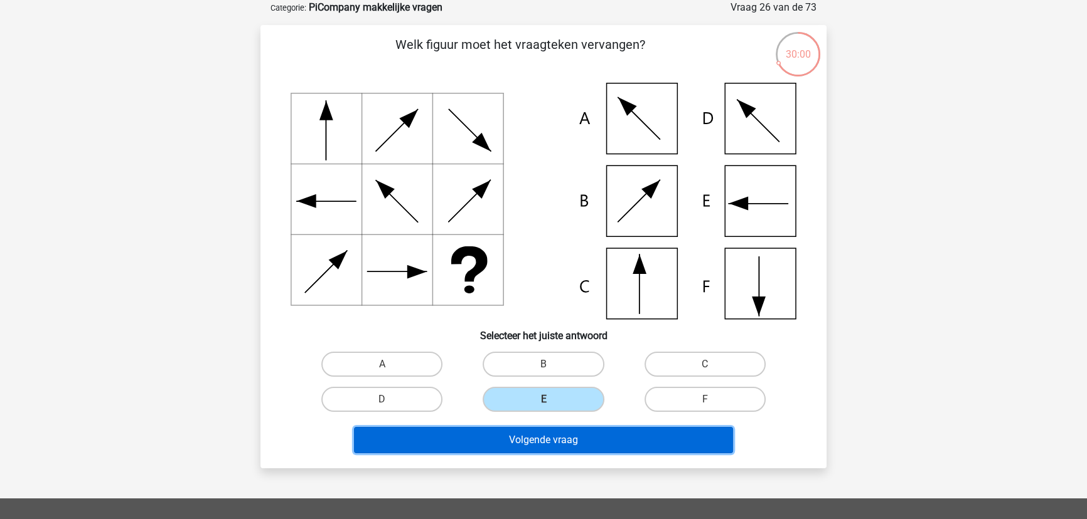
click at [572, 444] on button "Volgende vraag" at bounding box center [544, 440] width 380 height 26
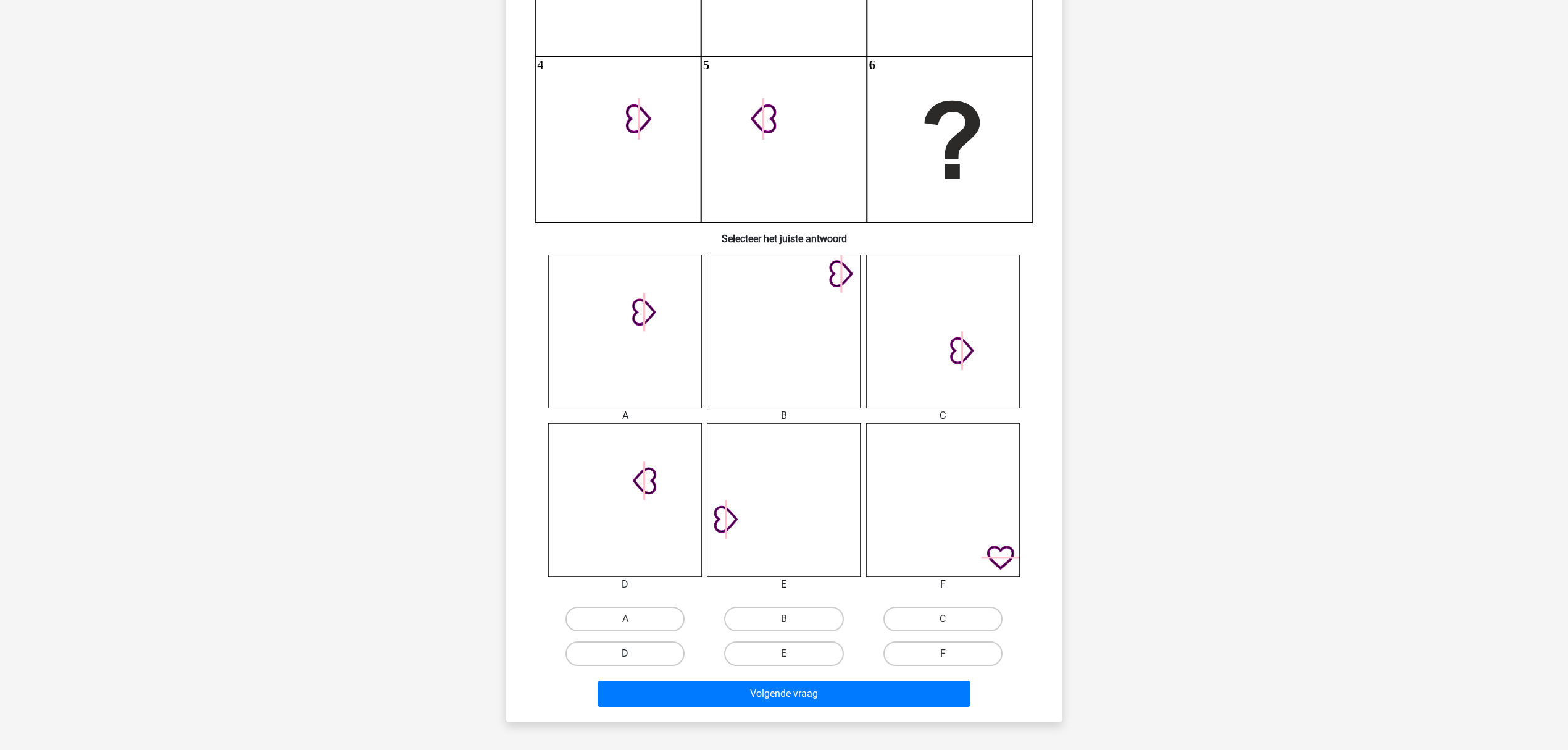
scroll to position [282, 0]
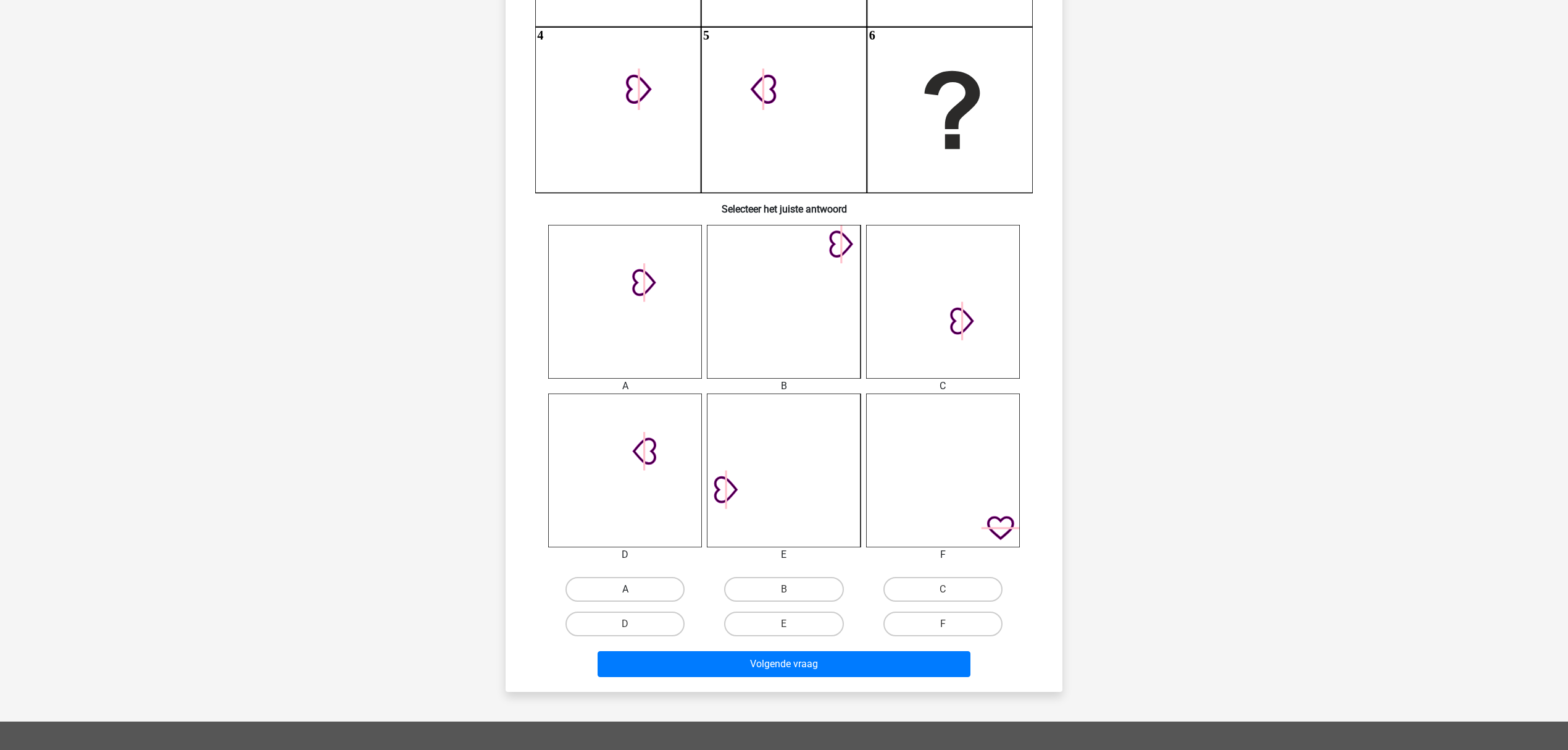
click at [639, 584] on label "A" at bounding box center [625, 589] width 119 height 25
click at [633, 590] on input "A" at bounding box center [630, 594] width 8 height 8
radio input "true"
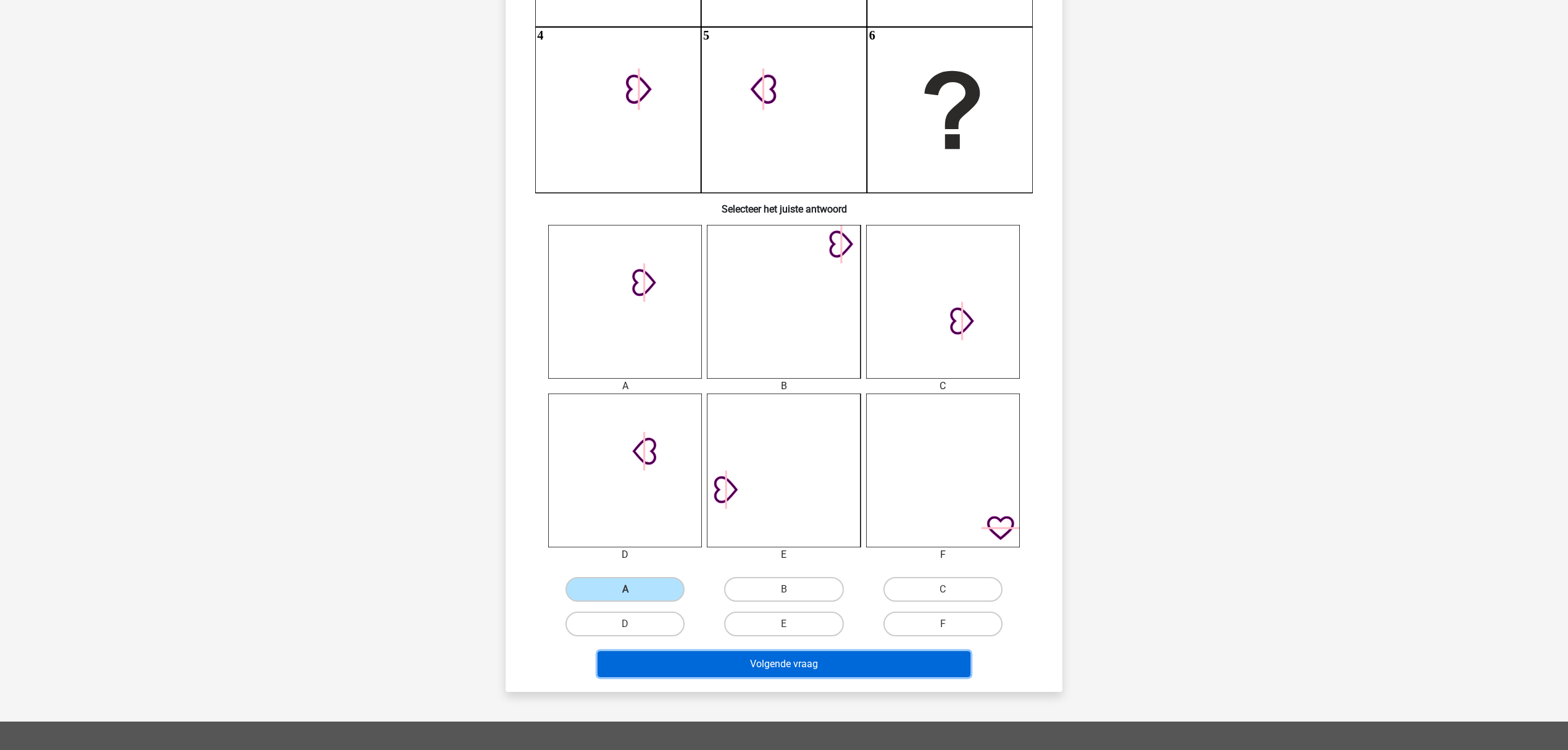
click at [726, 624] on button "Volgende vraag" at bounding box center [784, 663] width 374 height 26
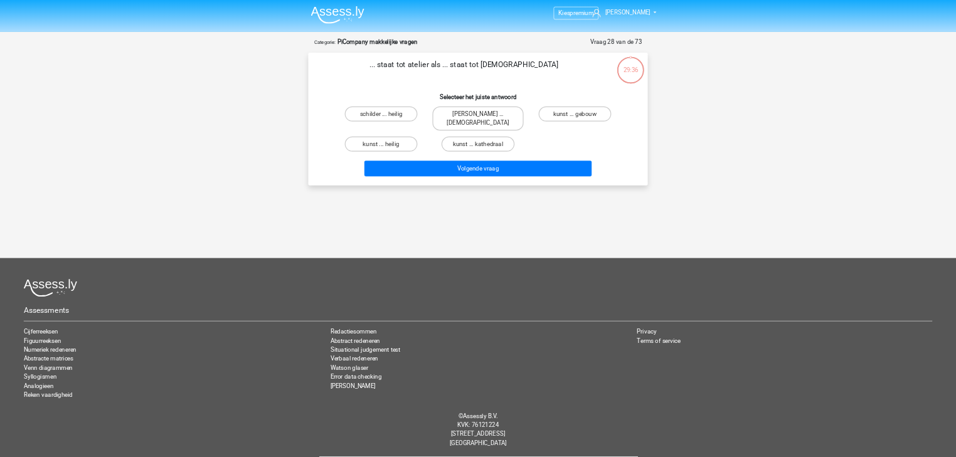
scroll to position [0, 0]
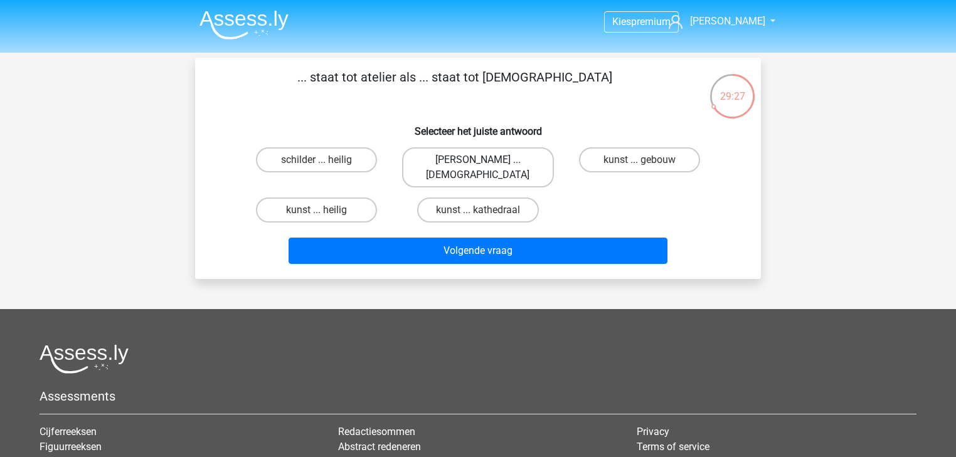
drag, startPoint x: 488, startPoint y: 157, endPoint x: 518, endPoint y: 179, distance: 36.8
click at [489, 156] on label "[PERSON_NAME] ... [DEMOGRAPHIC_DATA]" at bounding box center [477, 167] width 151 height 40
click at [486, 160] on input "[PERSON_NAME] ... [DEMOGRAPHIC_DATA]" at bounding box center [482, 164] width 8 height 8
radio input "true"
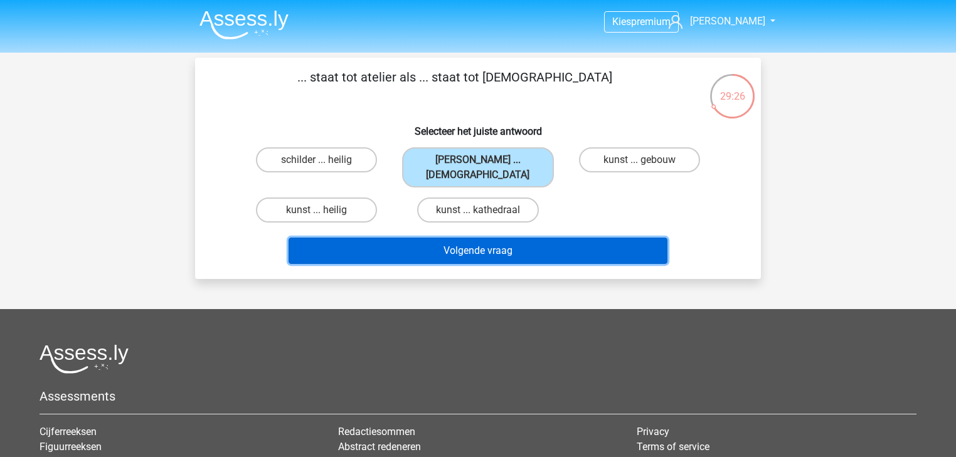
click at [504, 238] on button "Volgende vraag" at bounding box center [479, 251] width 380 height 26
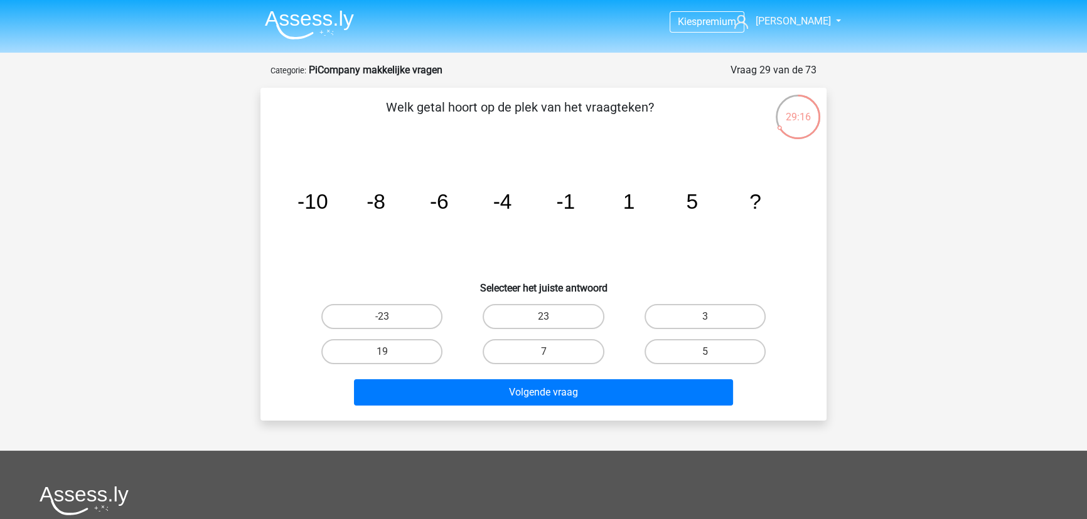
click at [383, 358] on input "19" at bounding box center [386, 356] width 8 height 8
radio input "true"
click at [481, 269] on icon "image/svg+xml -10 -8 -6 -4 -1 1 5 ?" at bounding box center [543, 209] width 506 height 127
click at [562, 352] on label "7" at bounding box center [542, 351] width 121 height 25
click at [551, 352] on input "7" at bounding box center [547, 356] width 8 height 8
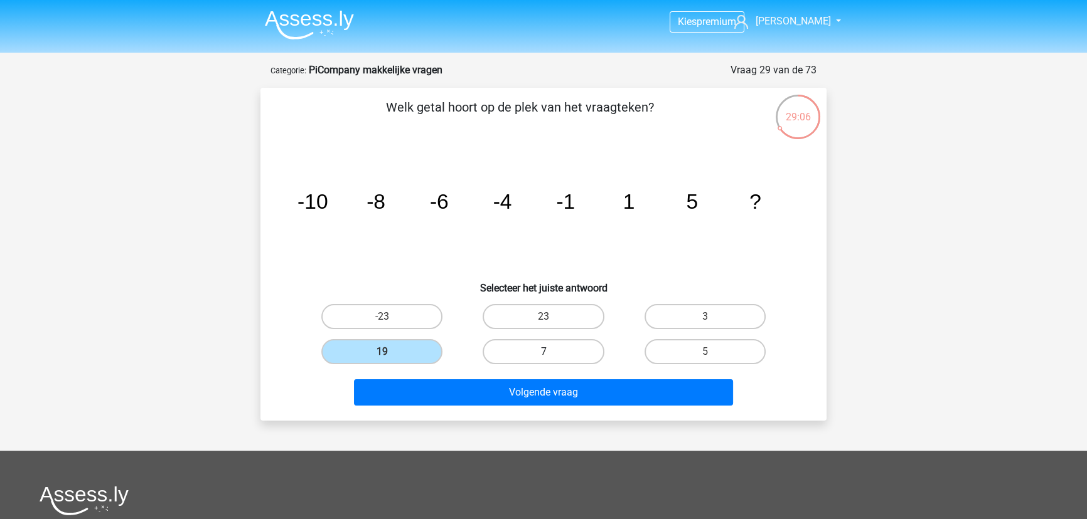
radio input "true"
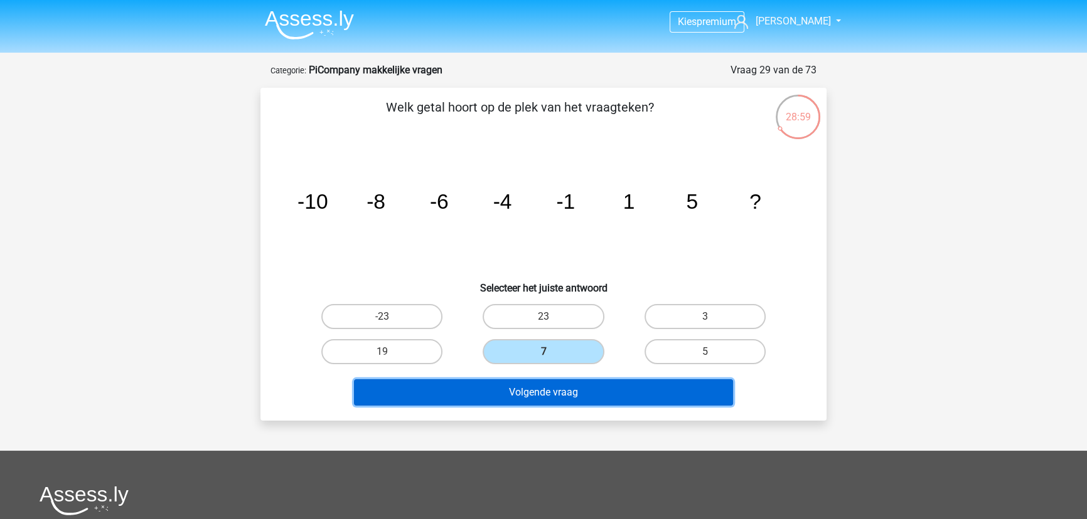
click at [458, 390] on button "Volgende vraag" at bounding box center [544, 393] width 380 height 26
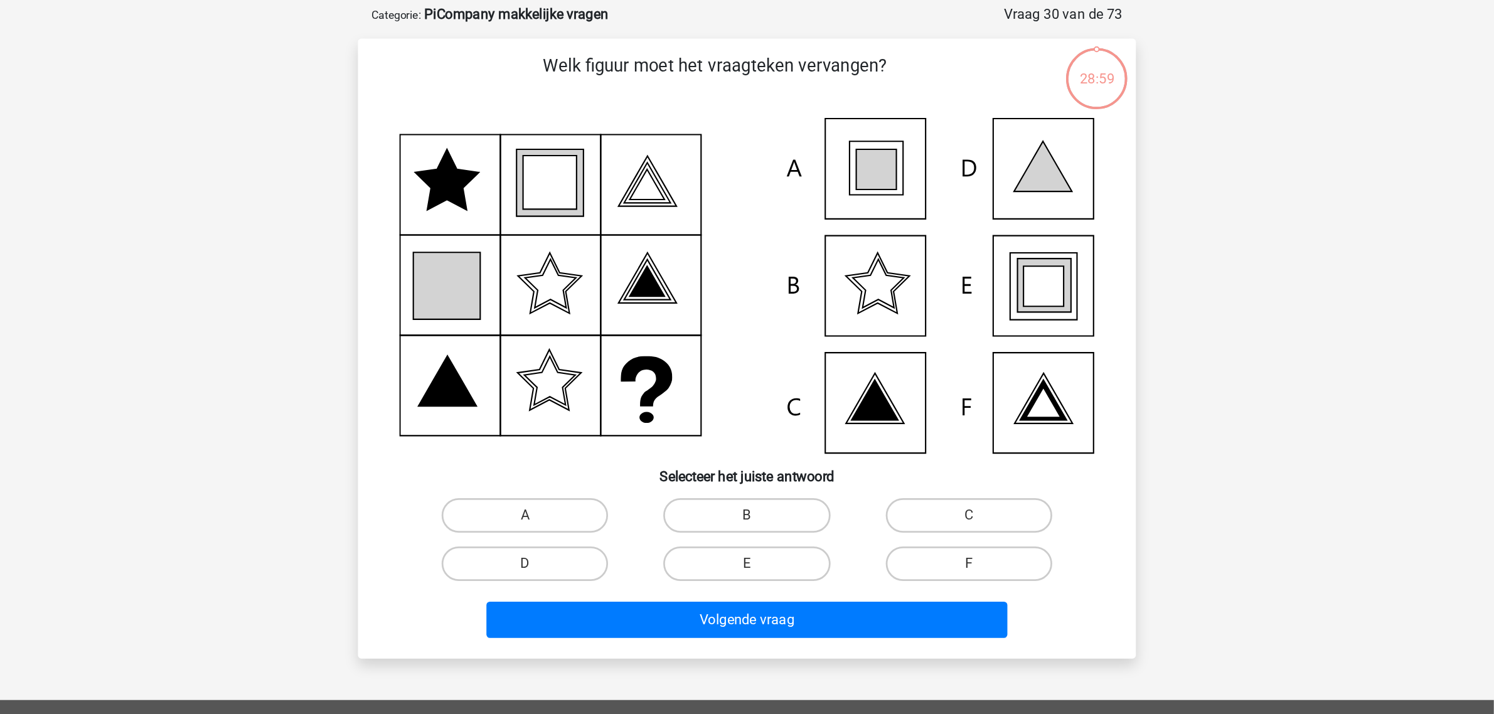
scroll to position [63, 0]
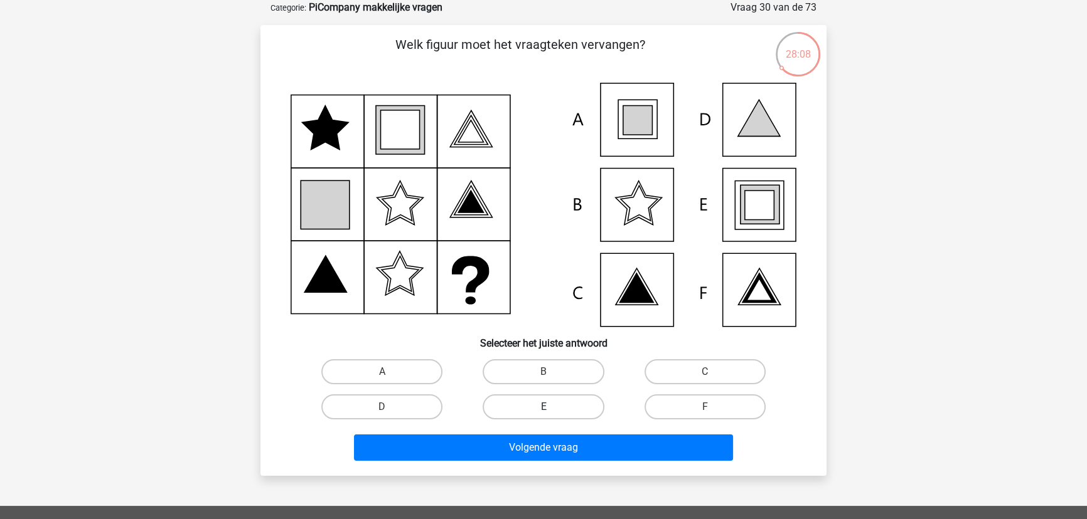
click at [550, 415] on label "E" at bounding box center [542, 407] width 121 height 25
click at [550, 415] on input "E" at bounding box center [547, 411] width 8 height 8
radio input "true"
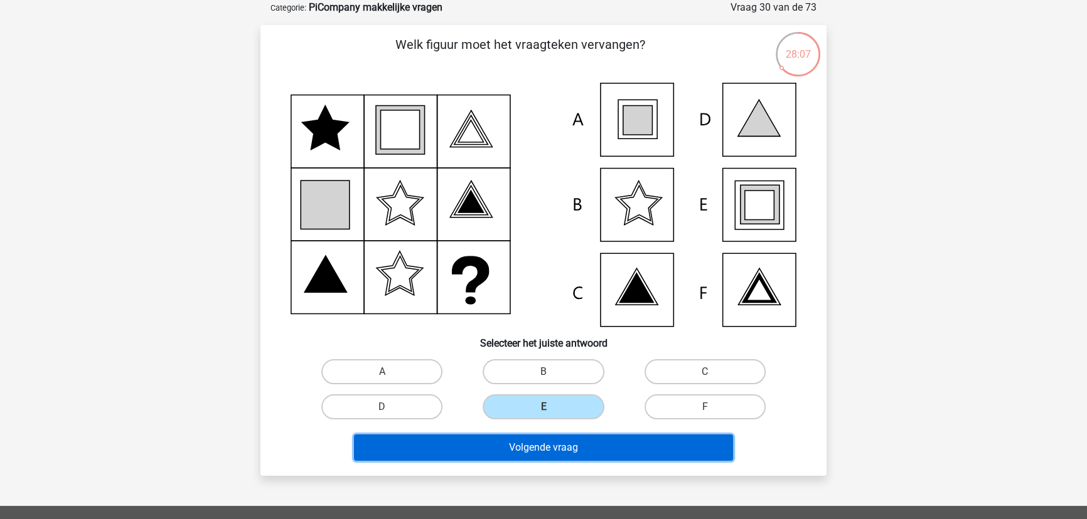
click at [567, 455] on button "Volgende vraag" at bounding box center [544, 448] width 380 height 26
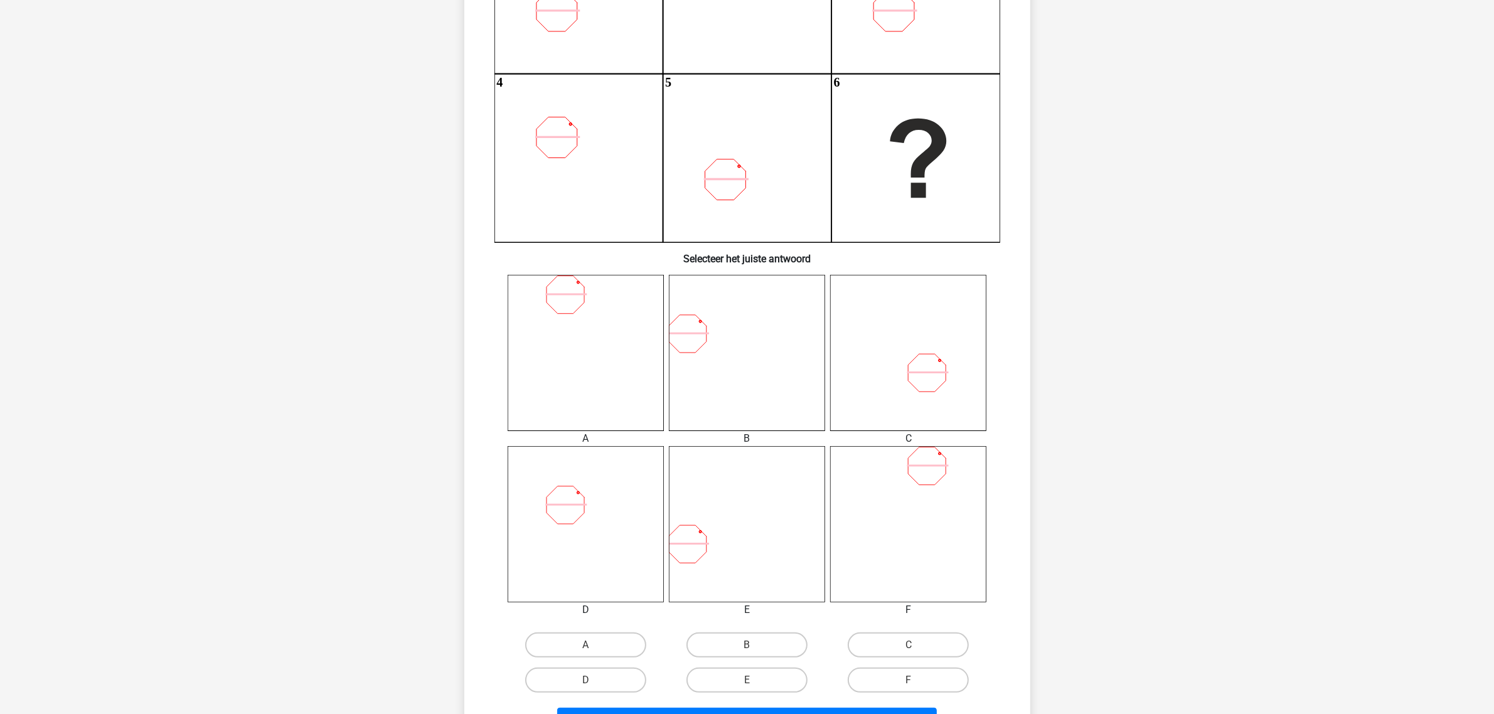
scroll to position [298, 0]
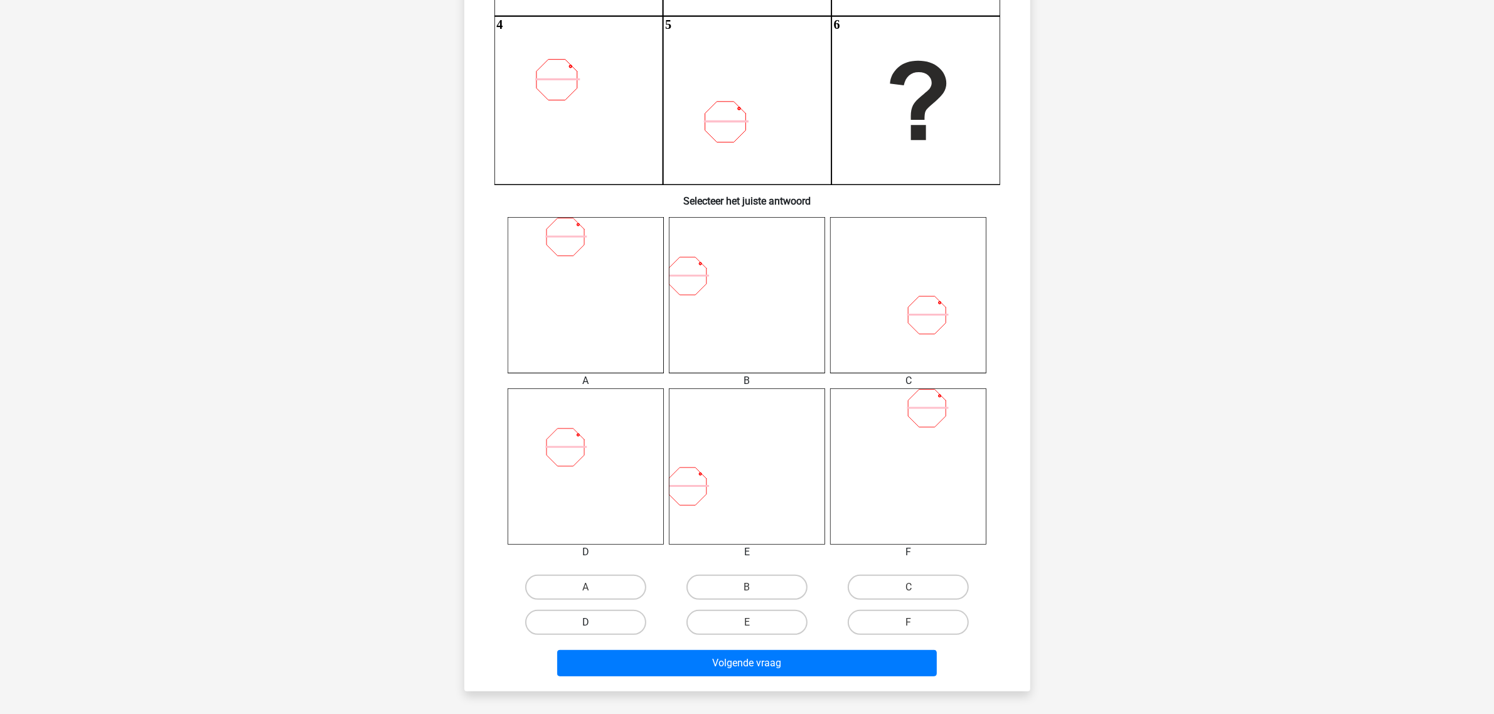
click at [595, 615] on label "D" at bounding box center [585, 622] width 121 height 25
click at [594, 622] on input "D" at bounding box center [589, 626] width 8 height 8
radio input "true"
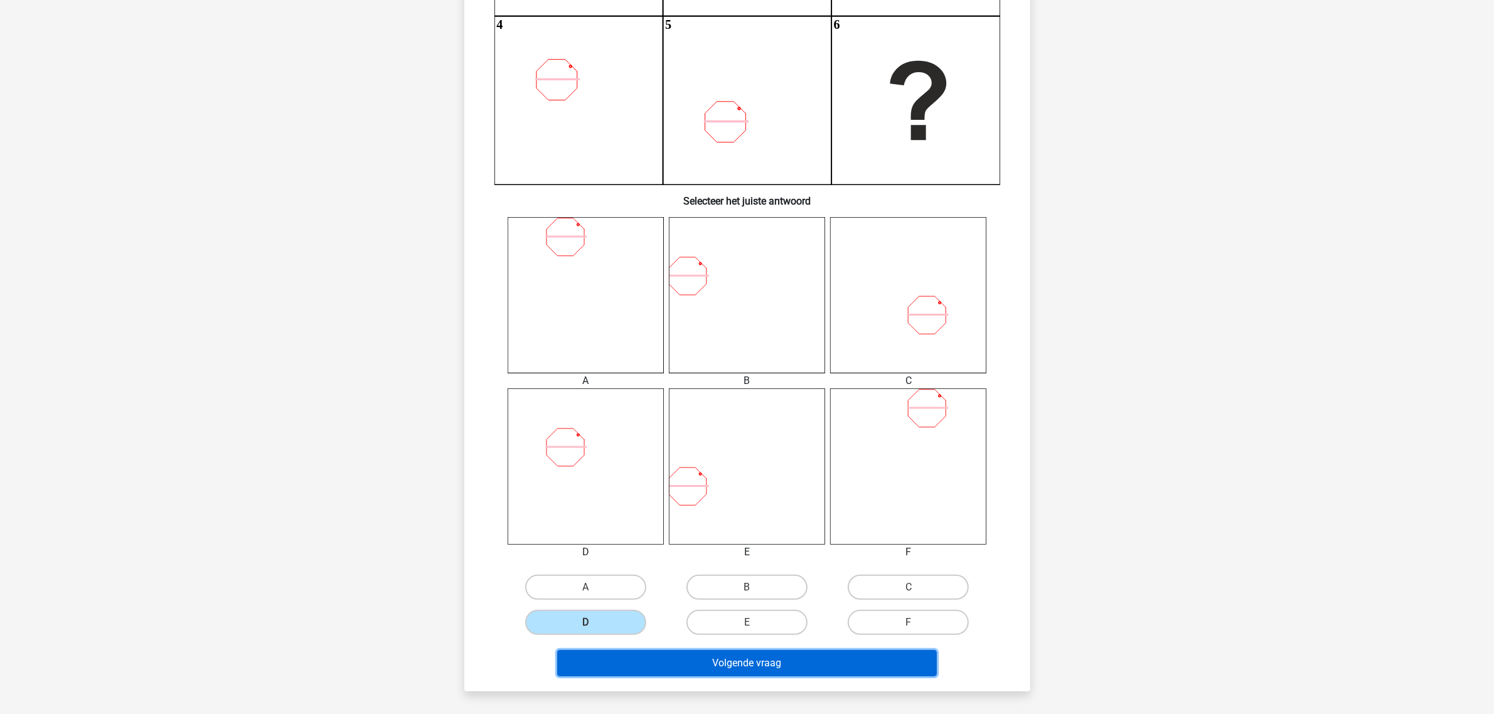
click at [659, 634] on button "Volgende vraag" at bounding box center [747, 663] width 380 height 26
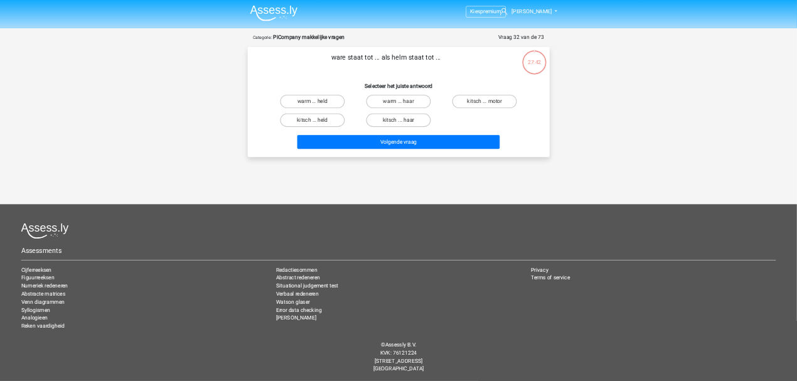
scroll to position [0, 0]
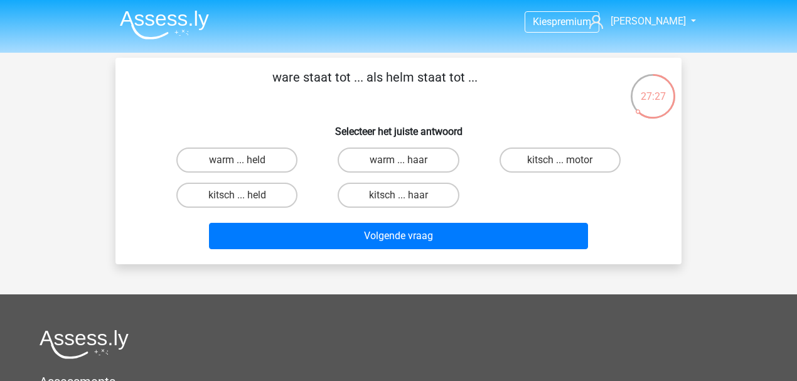
click at [298, 162] on div "warm ... held" at bounding box center [236, 159] width 151 height 25
click at [293, 162] on label "warm ... held" at bounding box center [236, 159] width 121 height 25
click at [245, 162] on input "warm ... held" at bounding box center [241, 164] width 8 height 8
radio input "true"
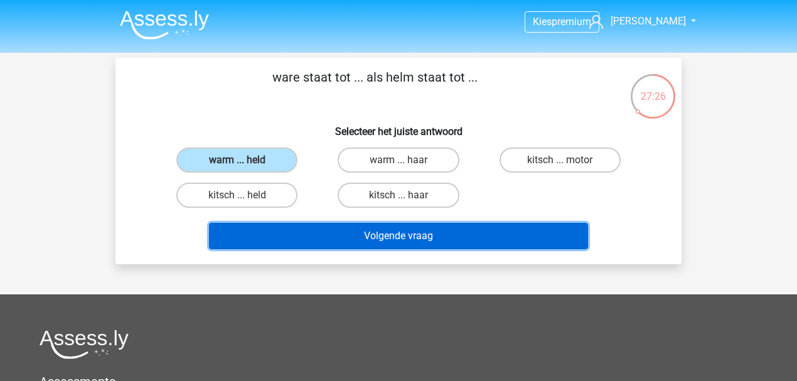
click at [344, 238] on button "Volgende vraag" at bounding box center [399, 236] width 380 height 26
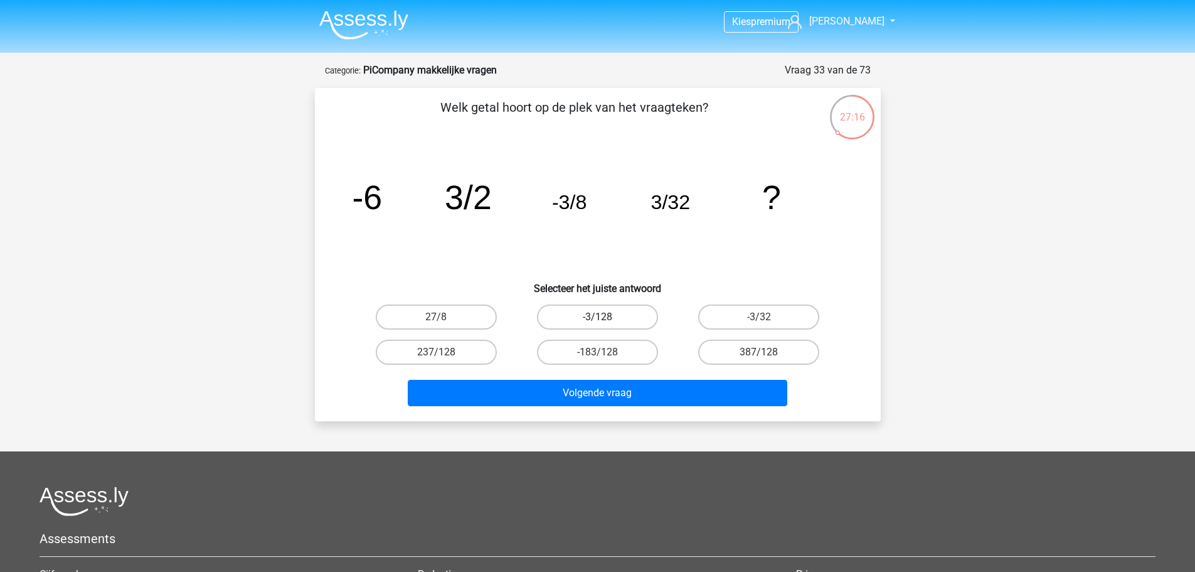
click at [568, 312] on label "-3/128" at bounding box center [597, 316] width 121 height 25
click at [597, 317] on input "-3/128" at bounding box center [601, 321] width 8 height 8
radio input "true"
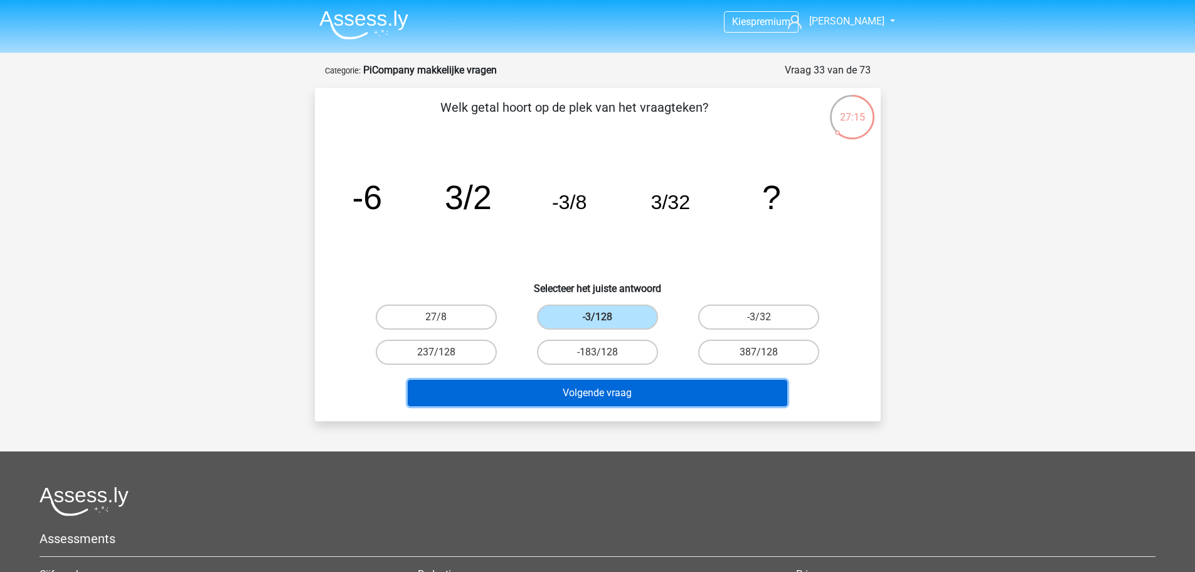
click at [516, 382] on button "Volgende vraag" at bounding box center [598, 393] width 380 height 26
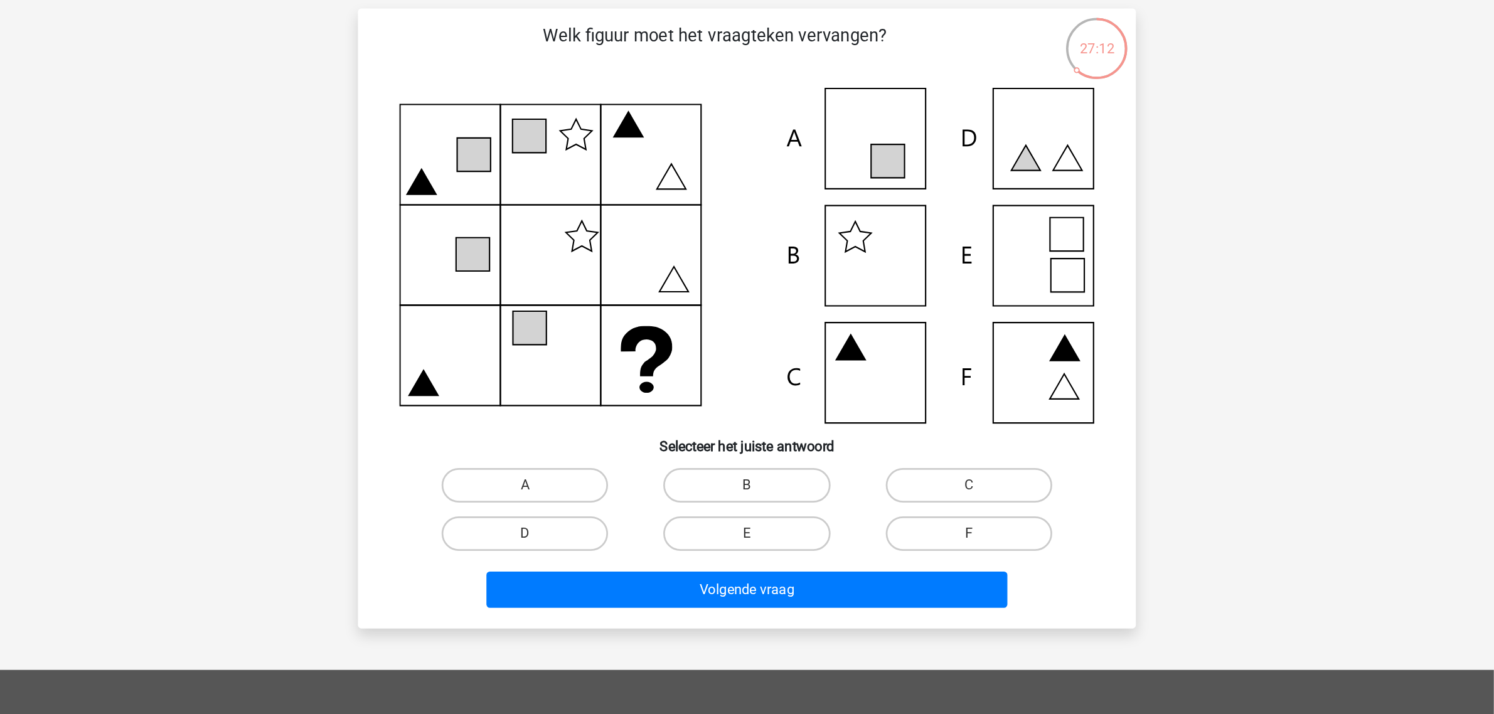
scroll to position [63, 0]
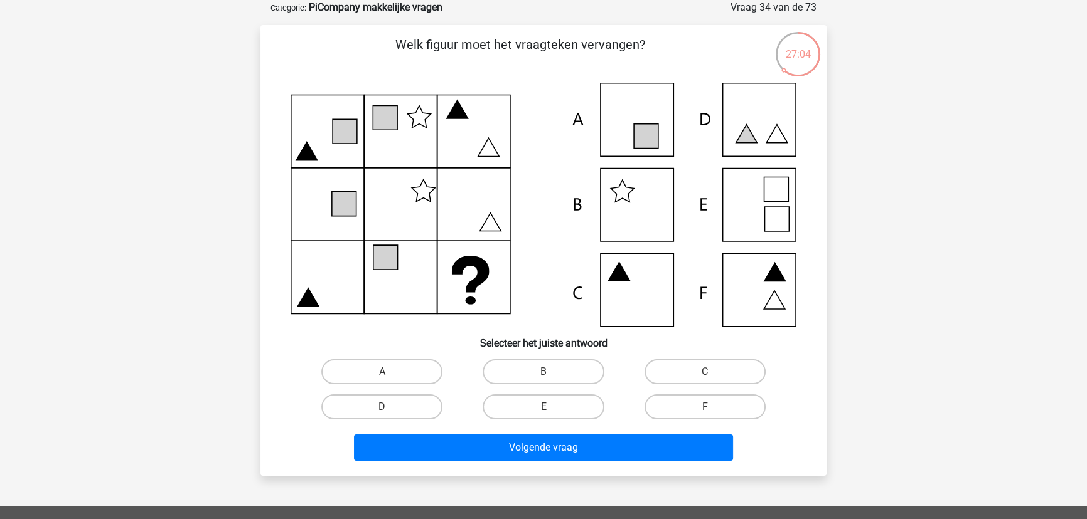
click at [715, 358] on div "C" at bounding box center [704, 371] width 161 height 35
click at [713, 377] on label "C" at bounding box center [704, 372] width 121 height 25
click at [713, 377] on input "C" at bounding box center [709, 376] width 8 height 8
radio input "true"
click at [656, 429] on div "Volgende vraag" at bounding box center [543, 445] width 526 height 41
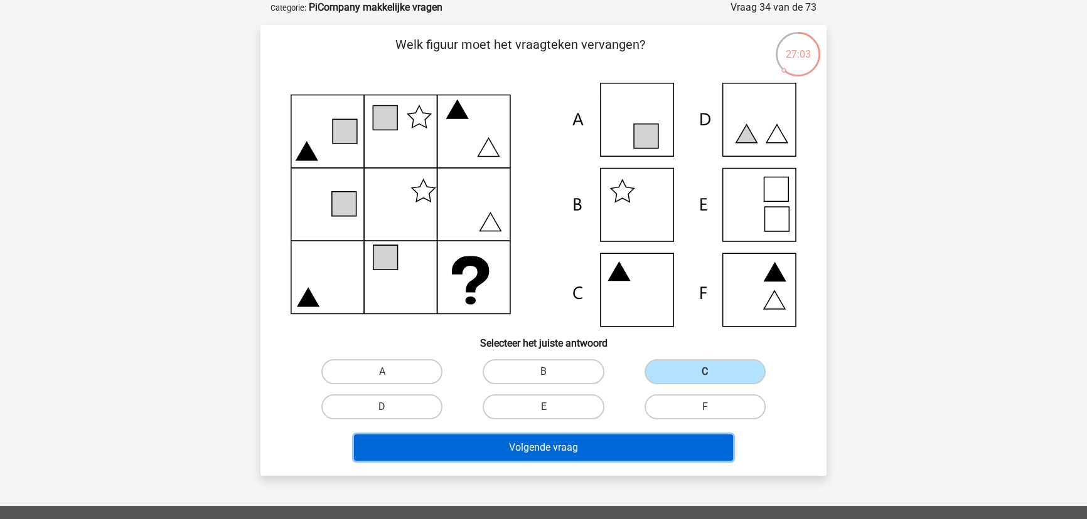
click at [653, 442] on button "Volgende vraag" at bounding box center [544, 448] width 380 height 26
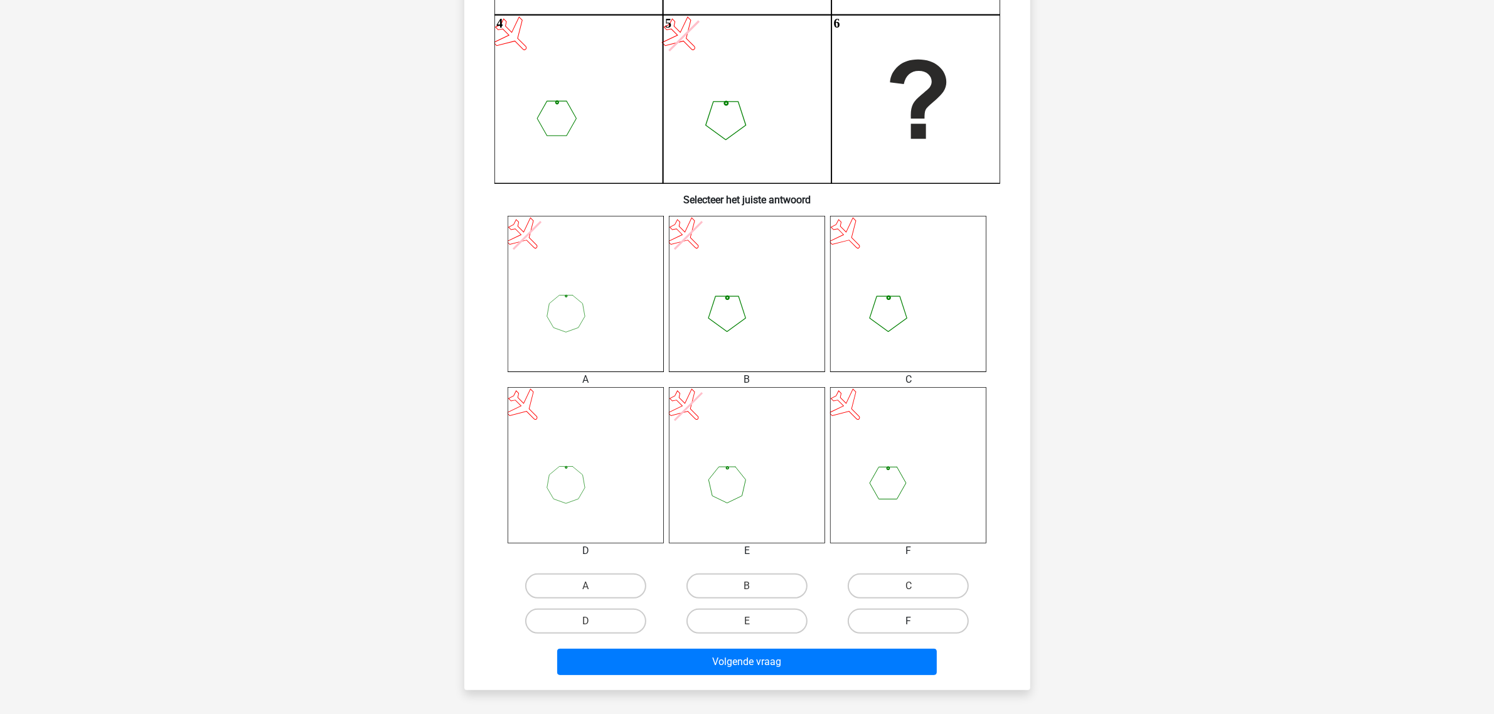
scroll to position [376, 0]
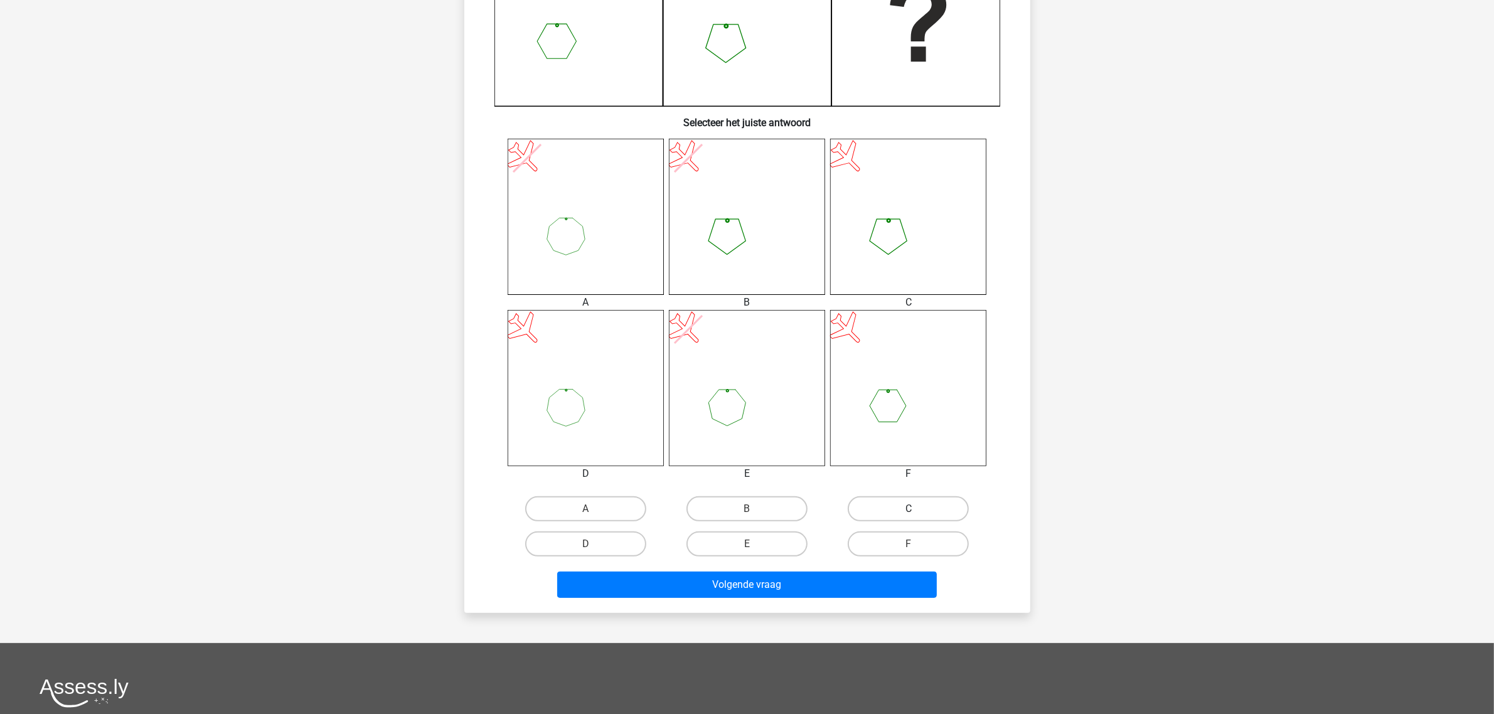
drag, startPoint x: 927, startPoint y: 509, endPoint x: 920, endPoint y: 562, distance: 52.5
click at [927, 508] on label "C" at bounding box center [908, 508] width 121 height 25
click at [917, 509] on input "C" at bounding box center [912, 513] width 8 height 8
radio input "true"
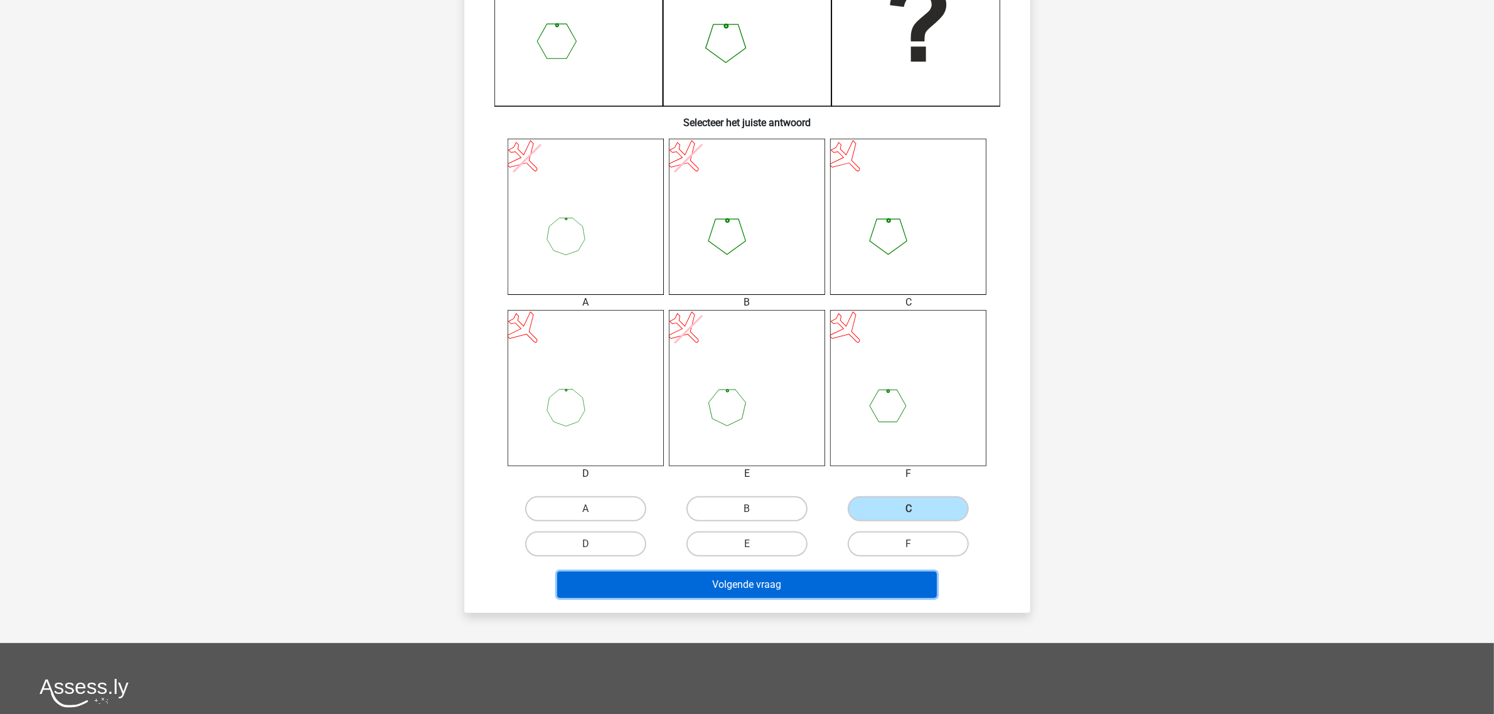
click at [908, 584] on button "Volgende vraag" at bounding box center [747, 585] width 380 height 26
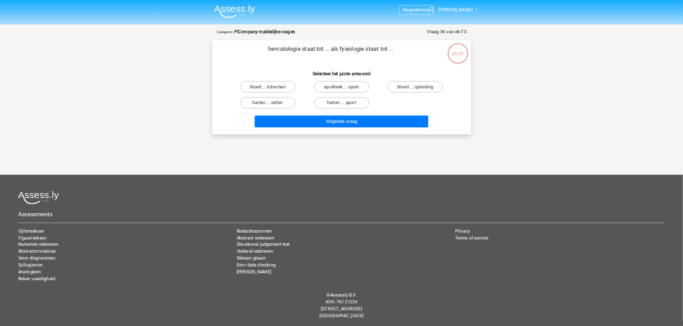
scroll to position [0, 0]
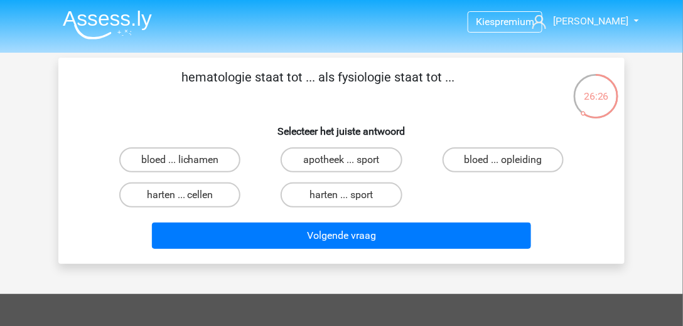
drag, startPoint x: 178, startPoint y: 71, endPoint x: 256, endPoint y: 92, distance: 80.5
click at [256, 92] on p "hematologie staat tot ... als fysiologie staat tot ..." at bounding box center [317, 87] width 479 height 38
click at [476, 119] on h6 "Selecteer het juiste antwoord" at bounding box center [341, 126] width 526 height 22
drag, startPoint x: 189, startPoint y: 73, endPoint x: 243, endPoint y: 83, distance: 55.4
click at [243, 83] on p "hematologie staat tot ... als fysiologie staat tot ..." at bounding box center [317, 87] width 479 height 38
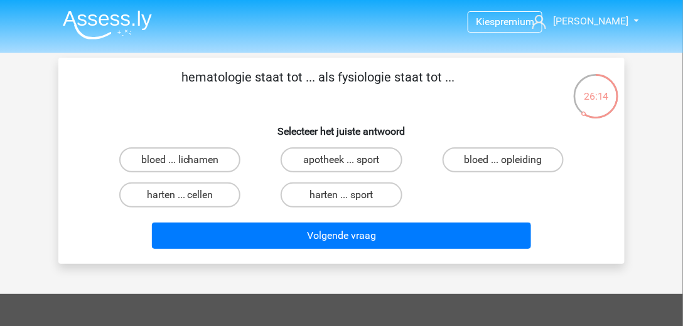
click at [243, 83] on p "hematologie staat tot ... als fysiologie staat tot ..." at bounding box center [317, 87] width 479 height 38
click at [369, 78] on p "hematologie staat tot ... als fysiologie staat tot ..." at bounding box center [317, 87] width 479 height 38
click at [424, 76] on p "hematologie staat tot ... als fysiologie staat tot ..." at bounding box center [317, 87] width 479 height 38
click at [215, 161] on label "bloed ... lichamen" at bounding box center [179, 159] width 121 height 25
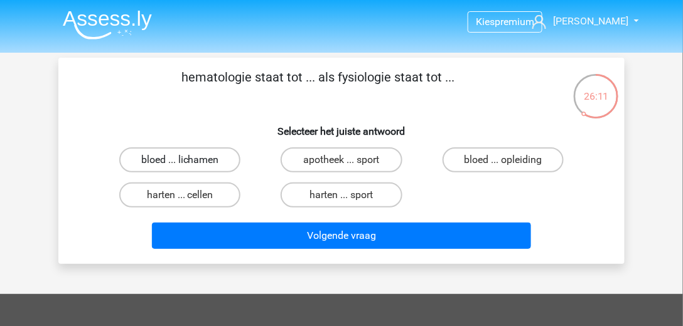
click at [188, 161] on input "bloed ... lichamen" at bounding box center [184, 164] width 8 height 8
radio input "true"
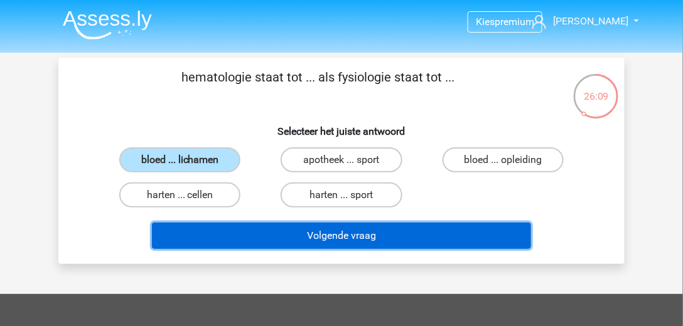
click at [334, 235] on button "Volgende vraag" at bounding box center [342, 236] width 380 height 26
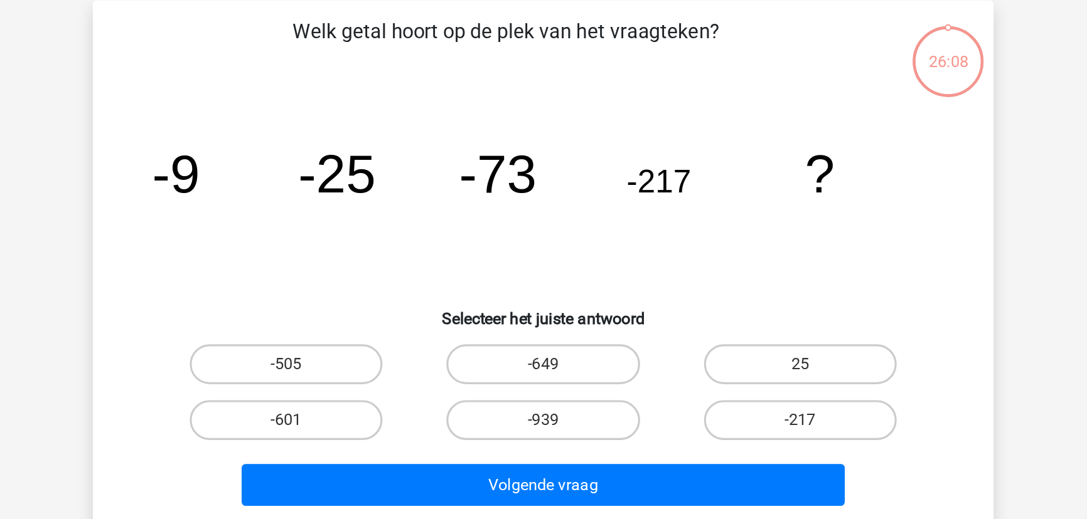
scroll to position [57, 0]
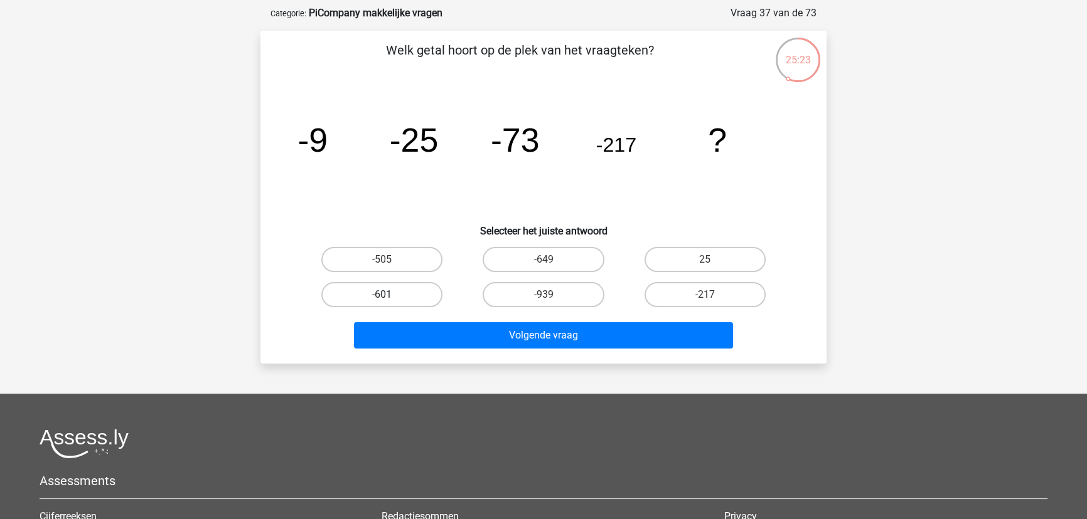
click at [402, 290] on label "-601" at bounding box center [381, 294] width 121 height 25
click at [390, 295] on input "-601" at bounding box center [386, 299] width 8 height 8
radio input "true"
click at [533, 260] on label "-649" at bounding box center [542, 259] width 121 height 25
click at [543, 260] on input "-649" at bounding box center [547, 264] width 8 height 8
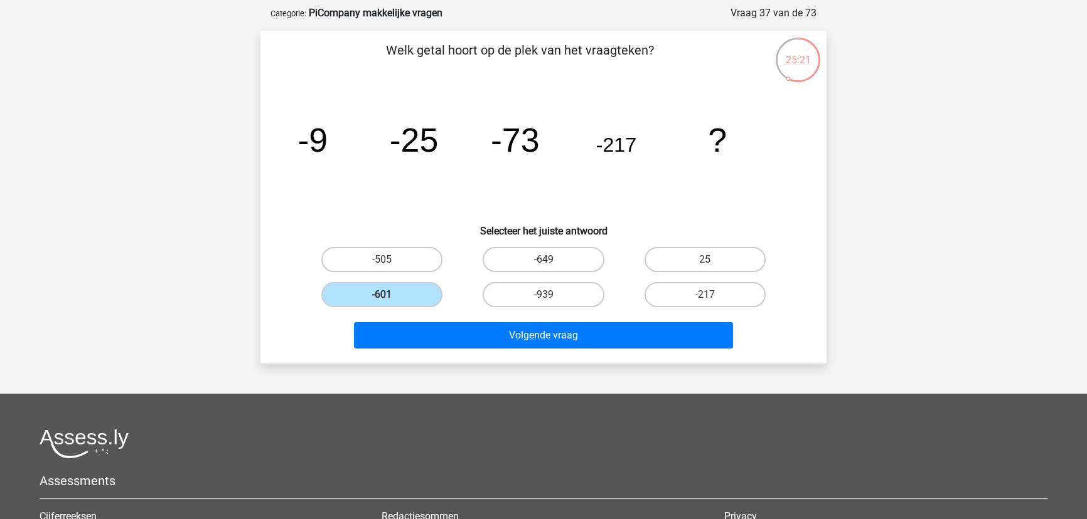
radio input "true"
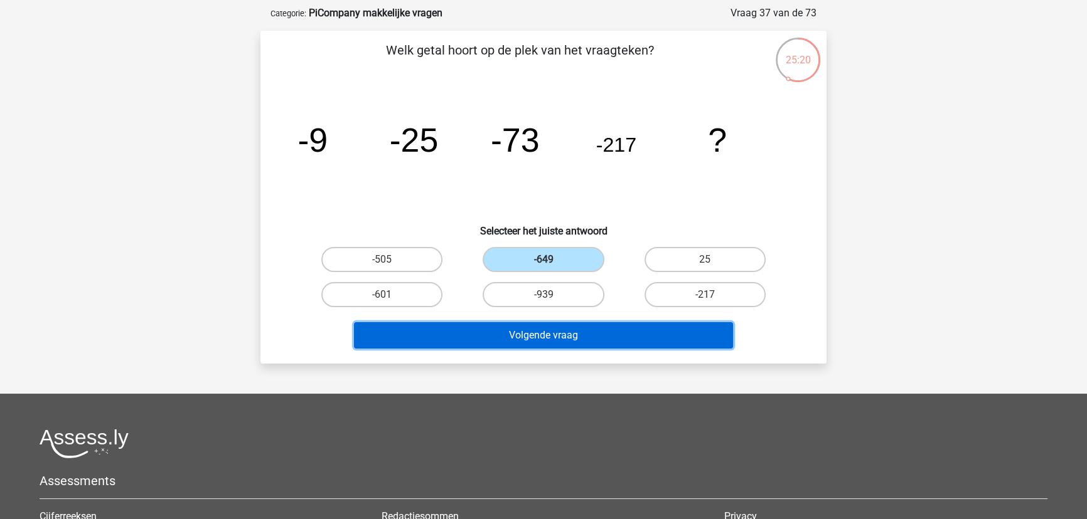
click at [551, 326] on button "Volgende vraag" at bounding box center [544, 335] width 380 height 26
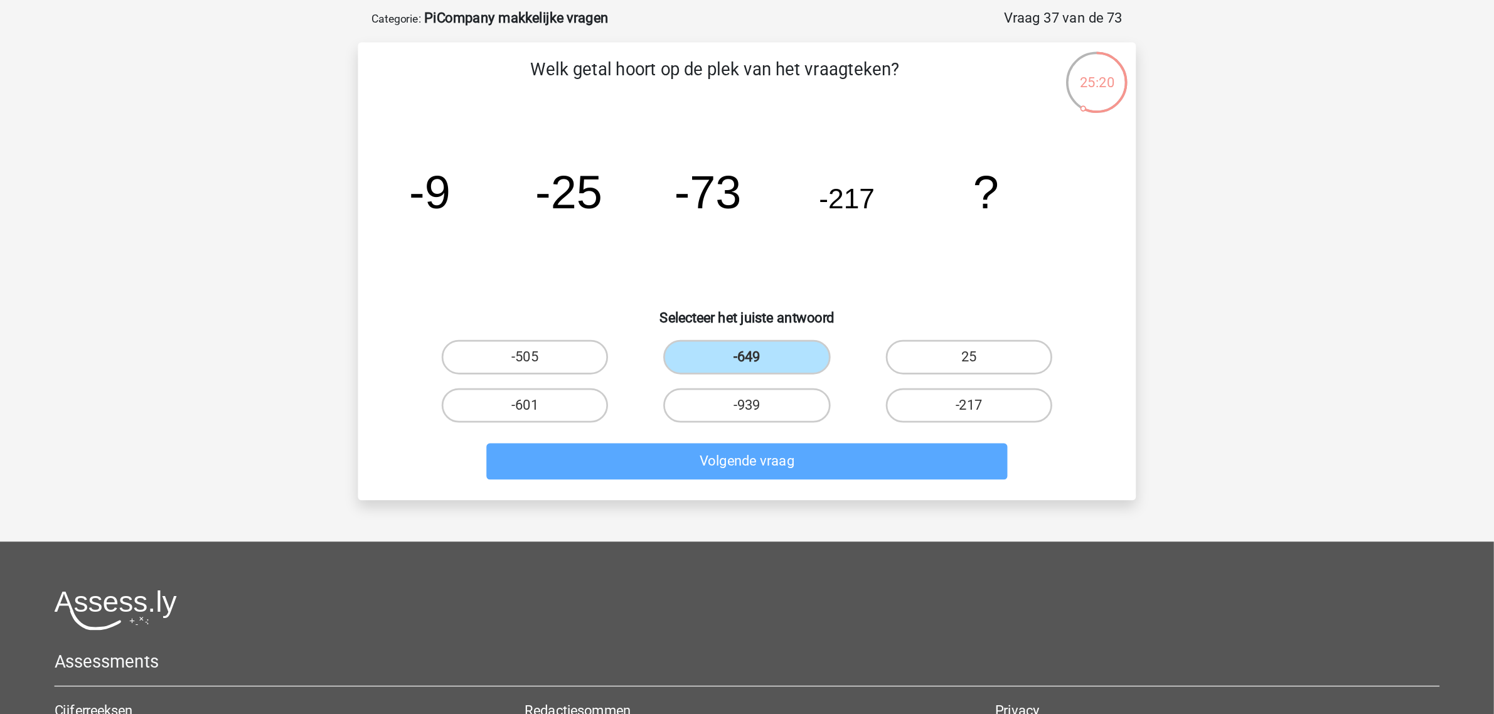
scroll to position [63, 0]
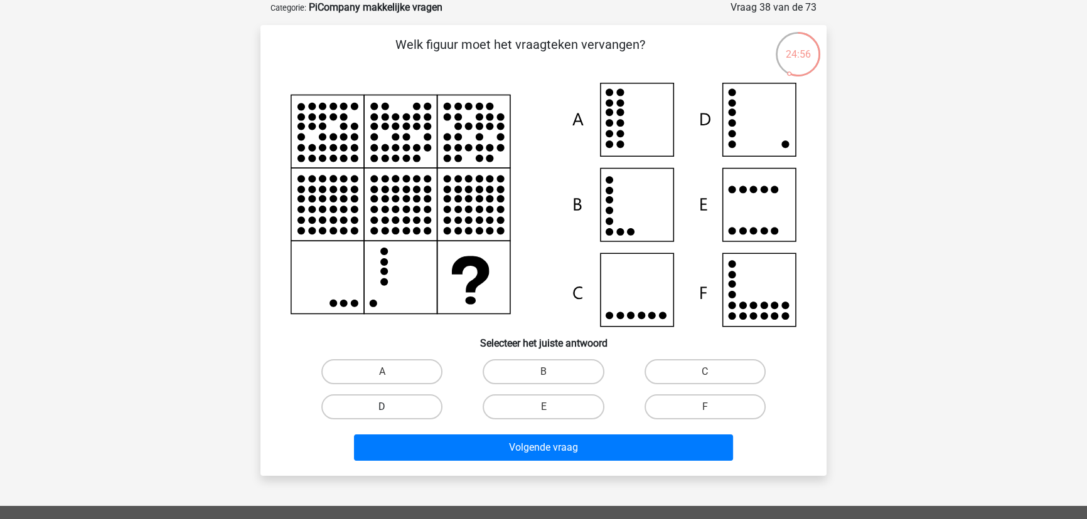
click at [424, 410] on label "D" at bounding box center [381, 407] width 121 height 25
click at [390, 410] on input "D" at bounding box center [386, 411] width 8 height 8
radio input "true"
click at [446, 432] on div "Volgende vraag" at bounding box center [543, 445] width 526 height 41
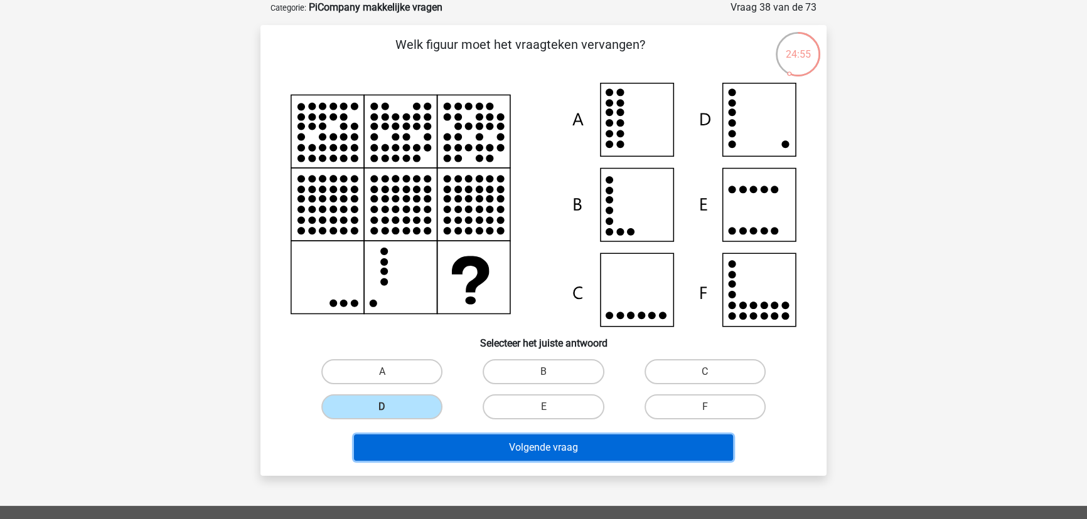
drag, startPoint x: 449, startPoint y: 439, endPoint x: 448, endPoint y: 452, distance: 13.8
click at [449, 439] on button "Volgende vraag" at bounding box center [544, 448] width 380 height 26
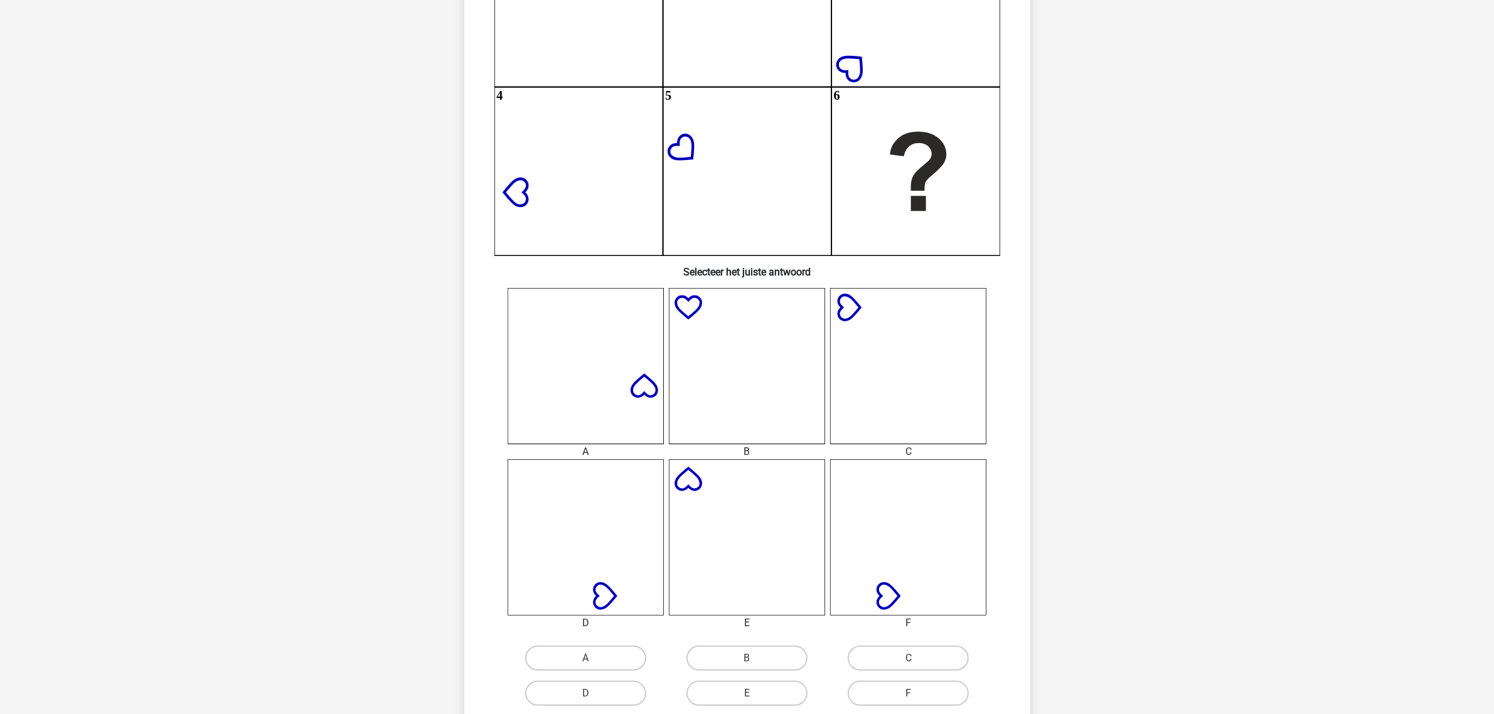
scroll to position [376, 0]
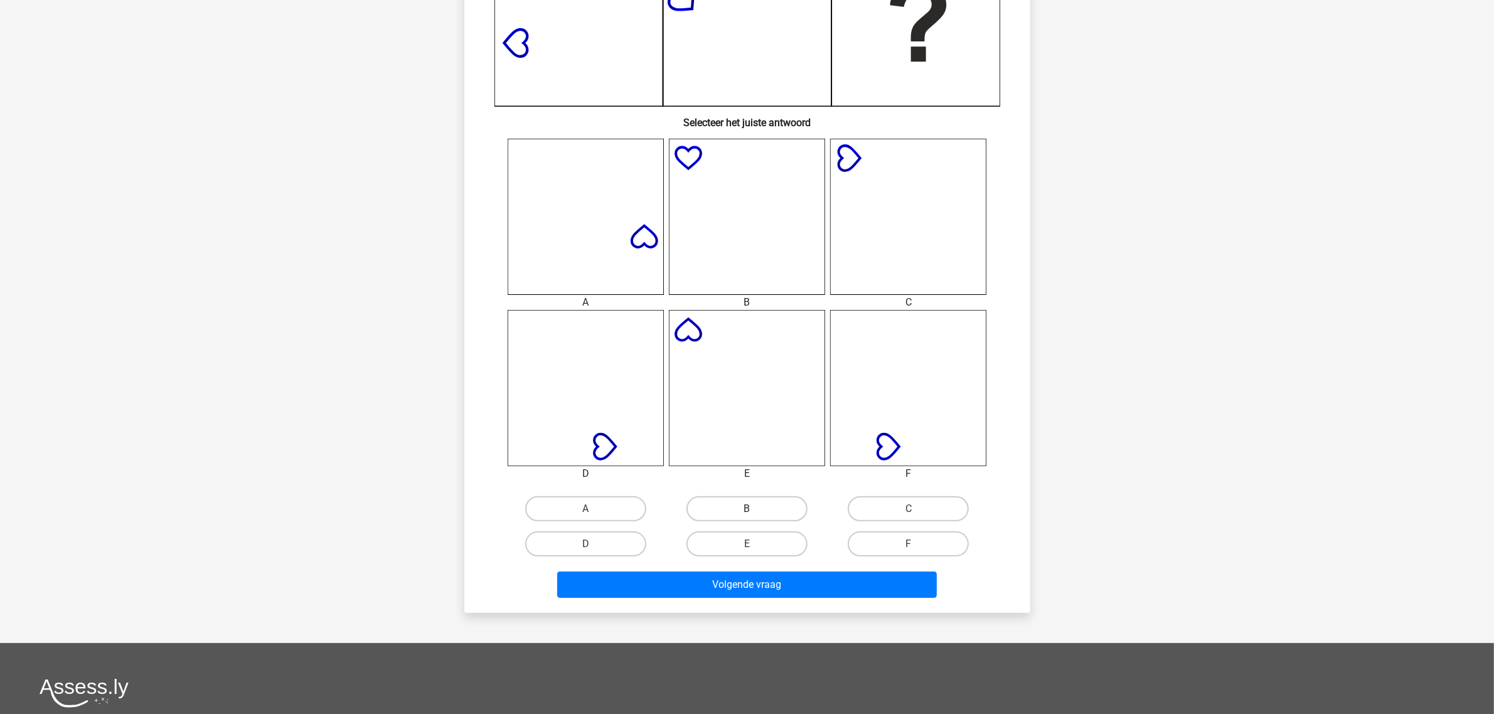
drag, startPoint x: 720, startPoint y: 505, endPoint x: 727, endPoint y: 510, distance: 8.5
click at [720, 505] on label "B" at bounding box center [746, 508] width 121 height 25
click at [747, 509] on input "B" at bounding box center [751, 513] width 8 height 8
radio input "true"
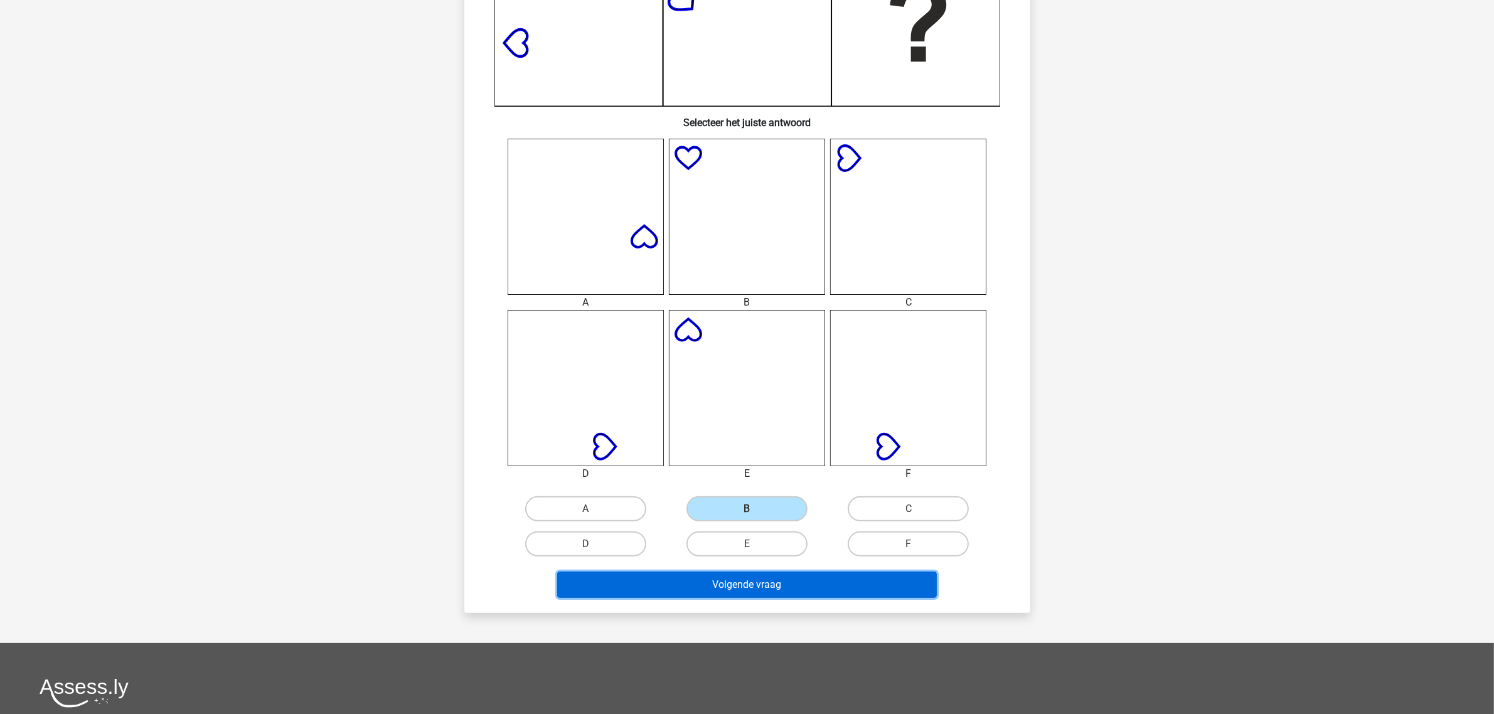
click at [735, 576] on button "Volgende vraag" at bounding box center [747, 585] width 380 height 26
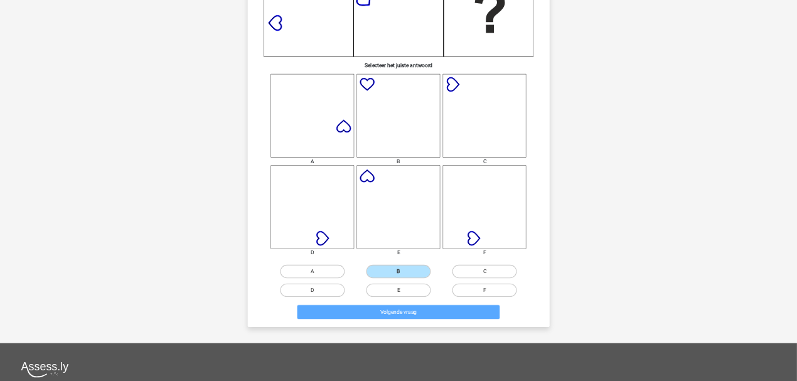
scroll to position [0, 0]
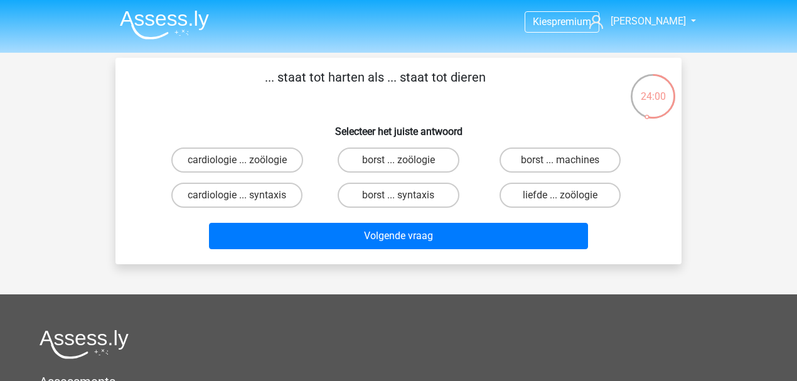
click at [237, 161] on input "cardiologie ... zoölogie" at bounding box center [241, 164] width 8 height 8
radio input "true"
click at [303, 212] on div "cardiologie ... syntaxis" at bounding box center [236, 195] width 161 height 35
click at [368, 250] on div "Volgende vraag" at bounding box center [398, 238] width 484 height 31
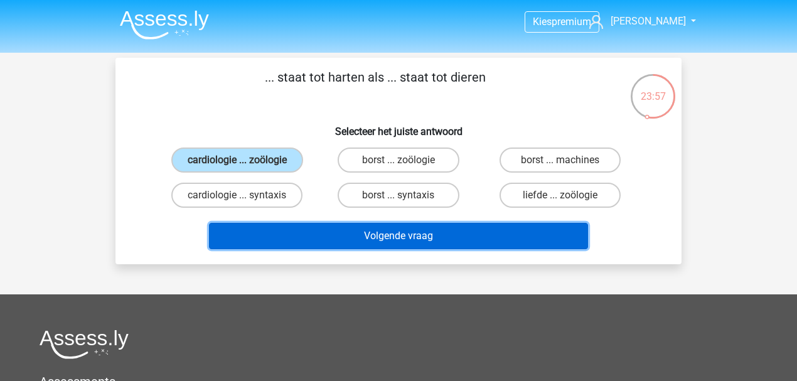
click at [368, 237] on button "Volgende vraag" at bounding box center [399, 236] width 380 height 26
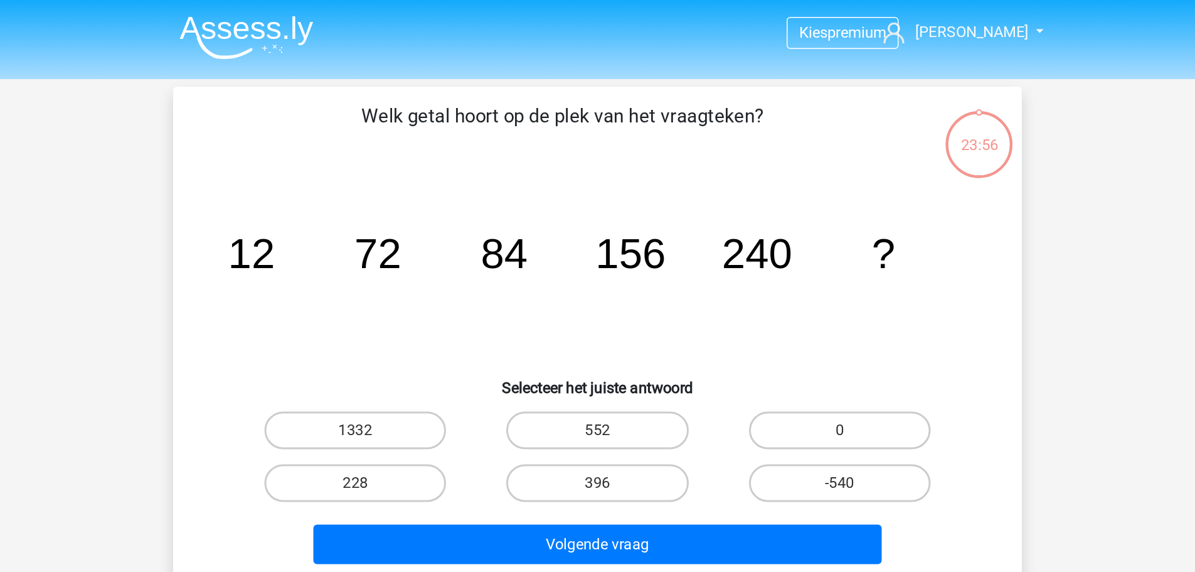
scroll to position [58, 0]
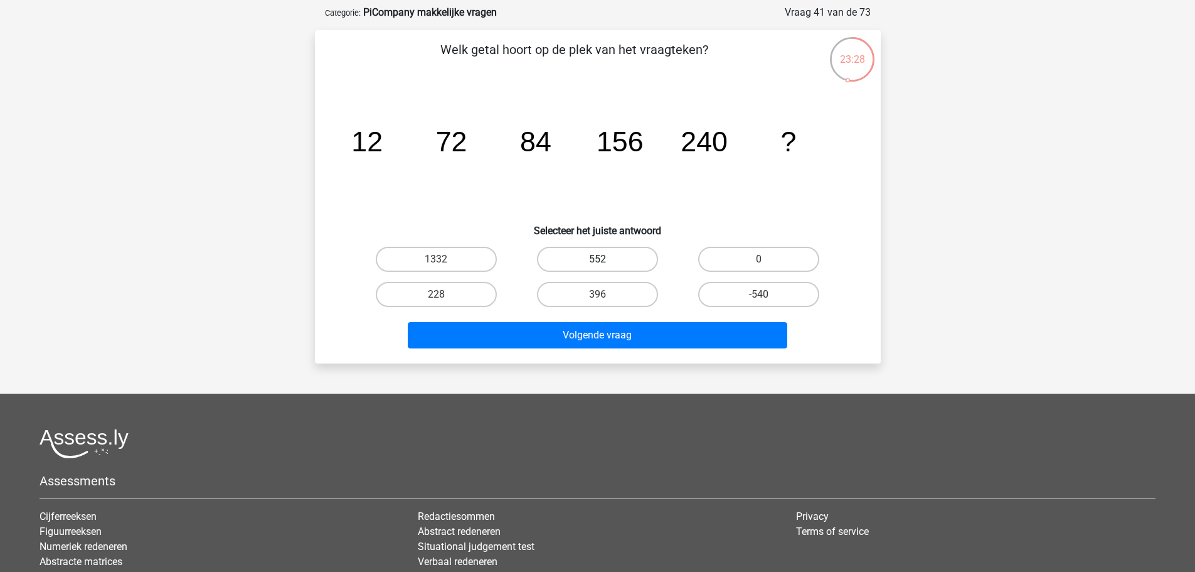
click at [598, 256] on label "552" at bounding box center [597, 259] width 121 height 25
click at [598, 259] on input "552" at bounding box center [601, 263] width 8 height 8
radio input "true"
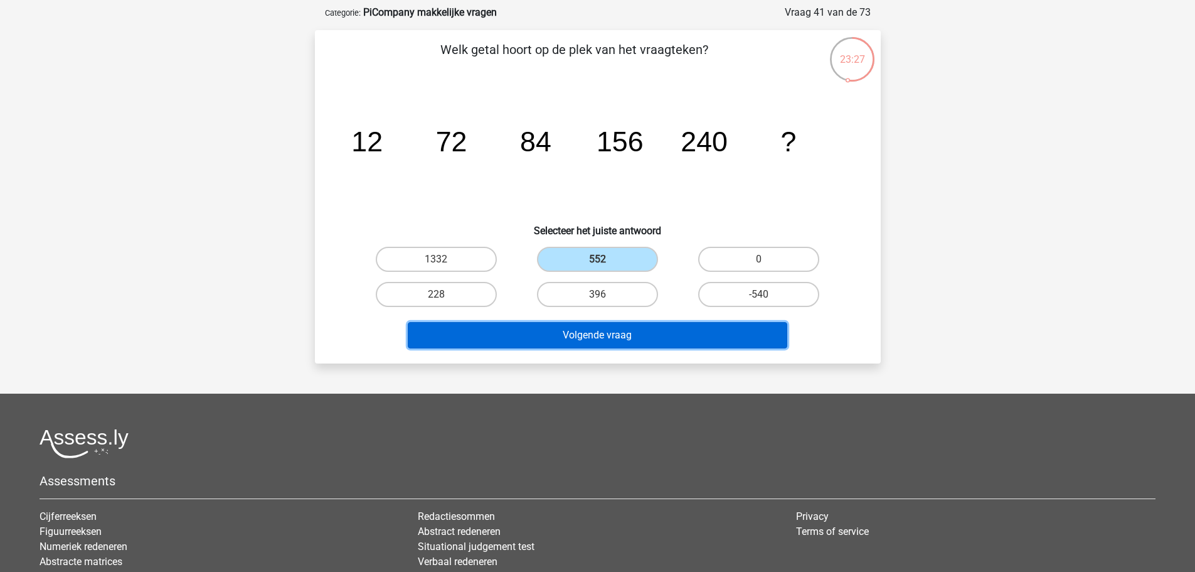
click at [622, 328] on button "Volgende vraag" at bounding box center [598, 335] width 380 height 26
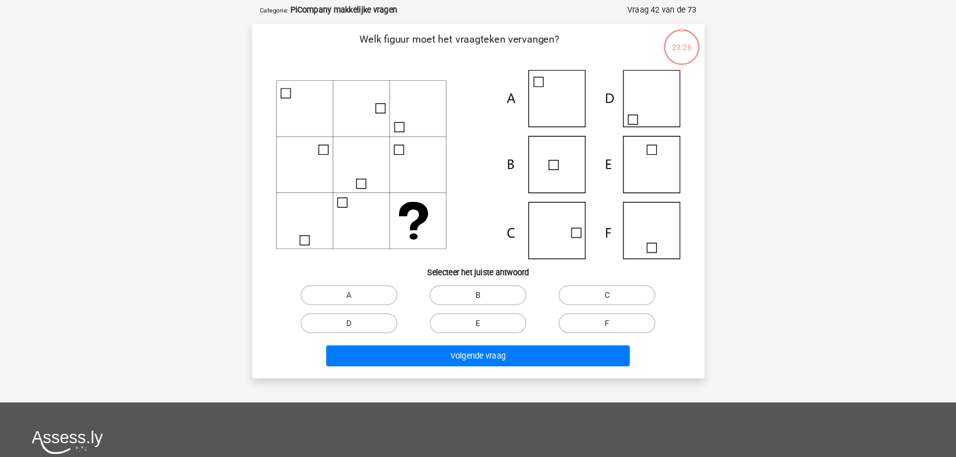
scroll to position [63, 0]
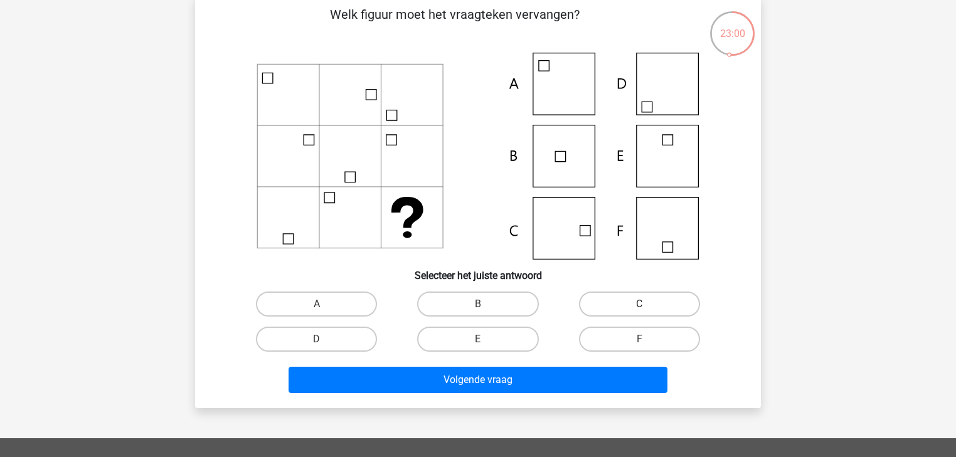
click at [654, 308] on label "C" at bounding box center [639, 304] width 121 height 25
click at [647, 308] on input "C" at bounding box center [643, 308] width 8 height 8
radio input "true"
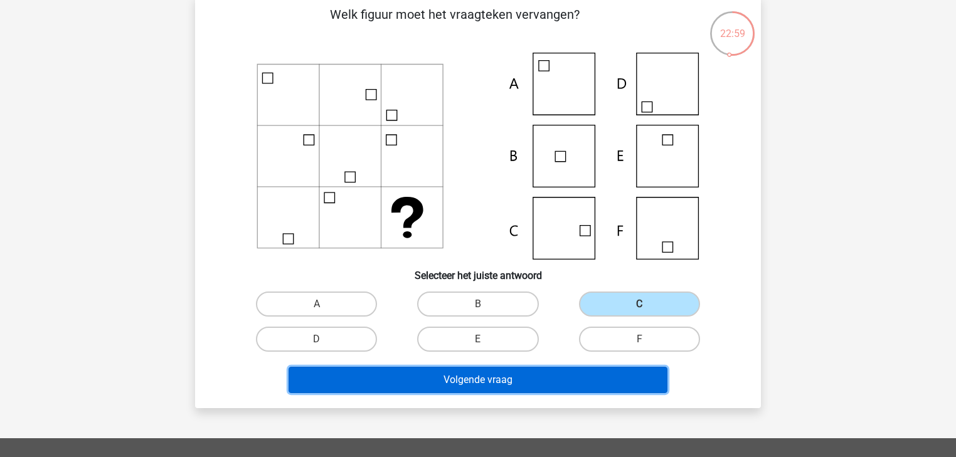
click at [612, 375] on button "Volgende vraag" at bounding box center [479, 380] width 380 height 26
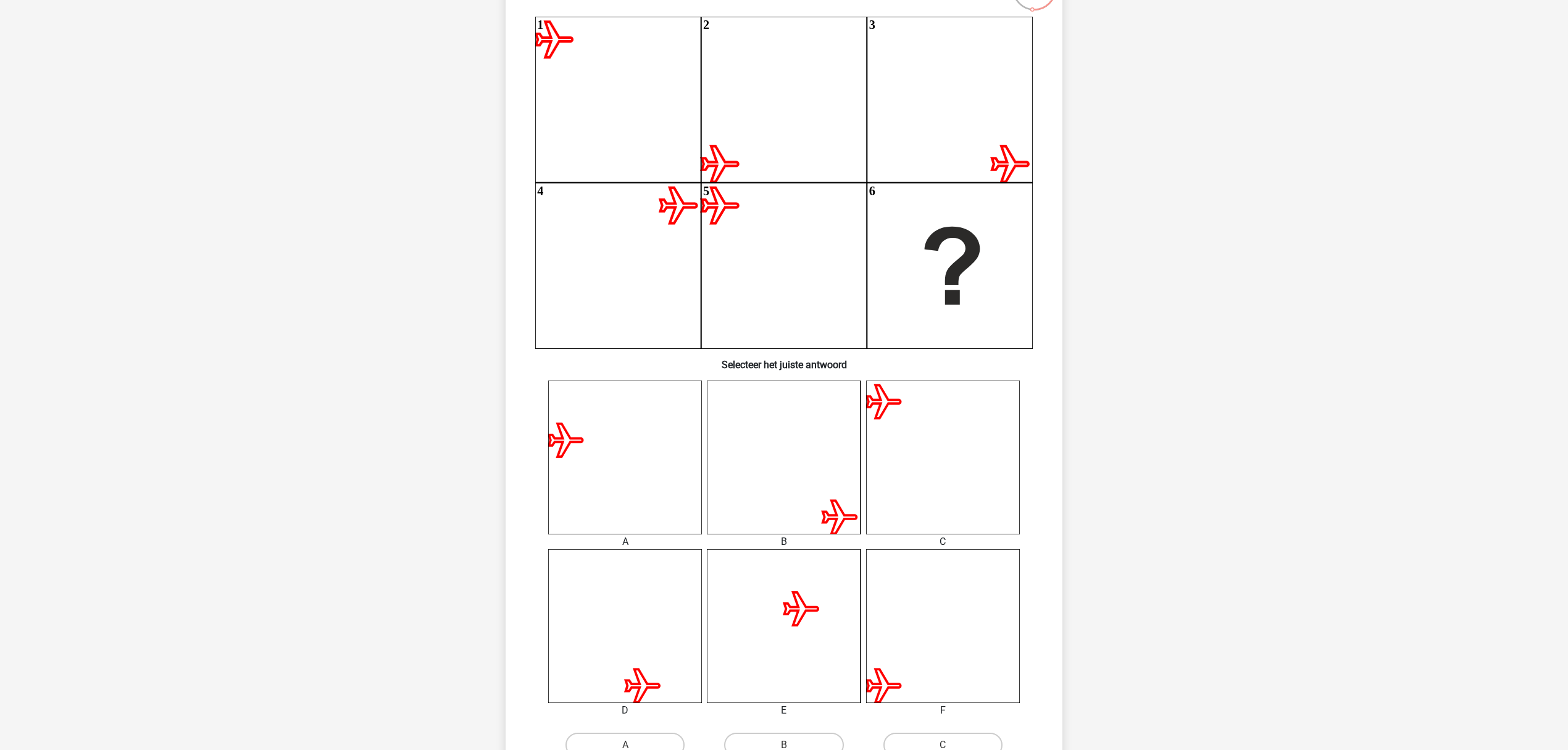
scroll to position [209, 0]
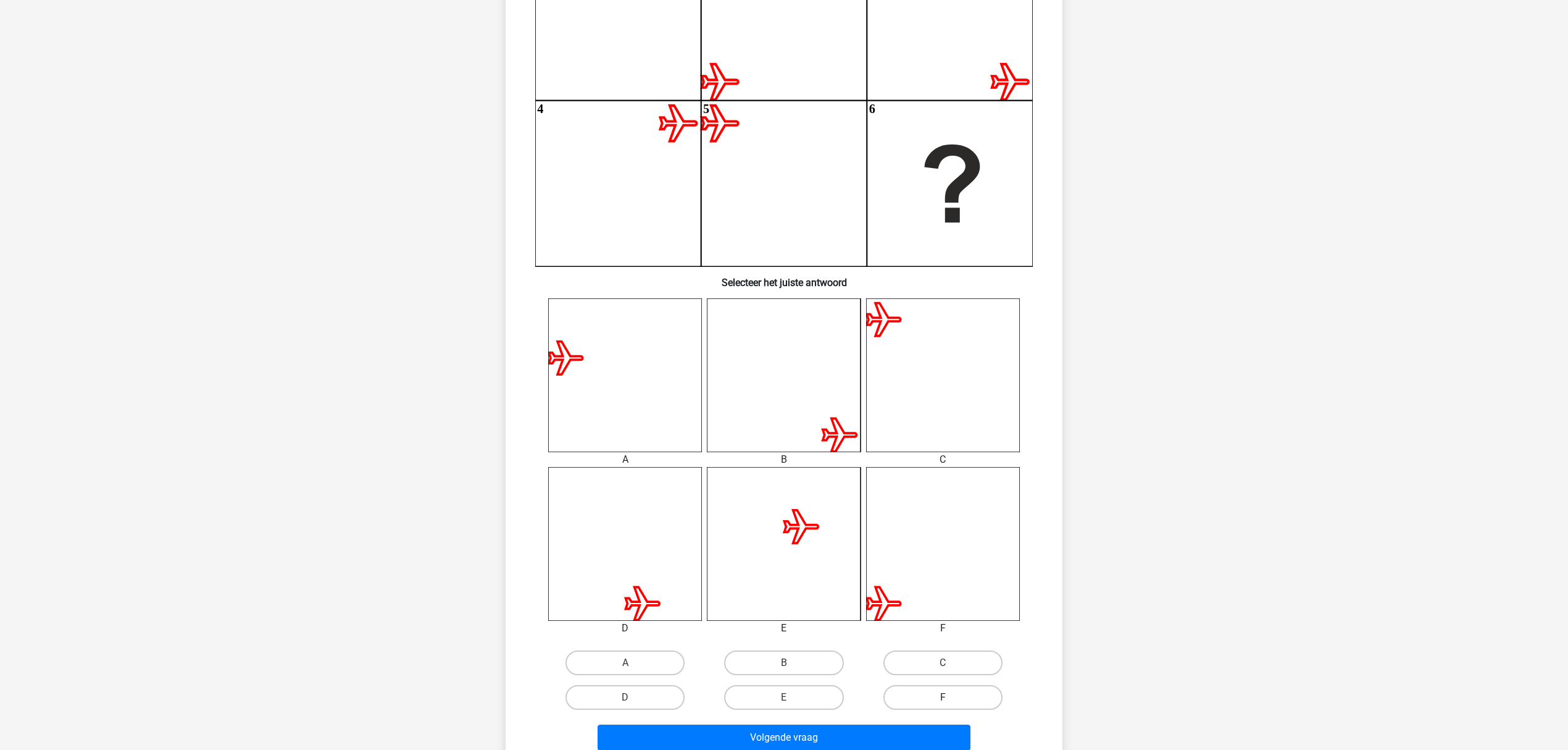
click at [921, 624] on label "F" at bounding box center [942, 697] width 119 height 25
click at [942, 624] on input "F" at bounding box center [946, 701] width 8 height 8
radio input "true"
click at [883, 624] on button "Volgende vraag" at bounding box center [784, 737] width 374 height 26
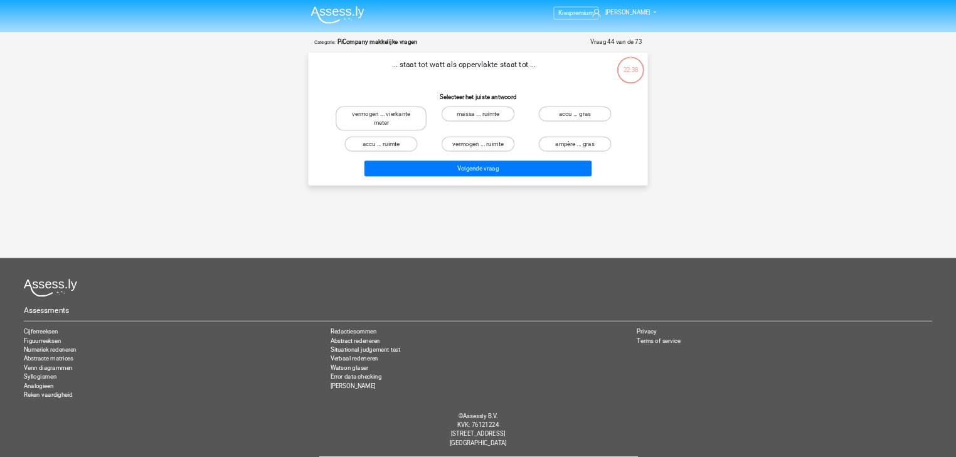
scroll to position [0, 0]
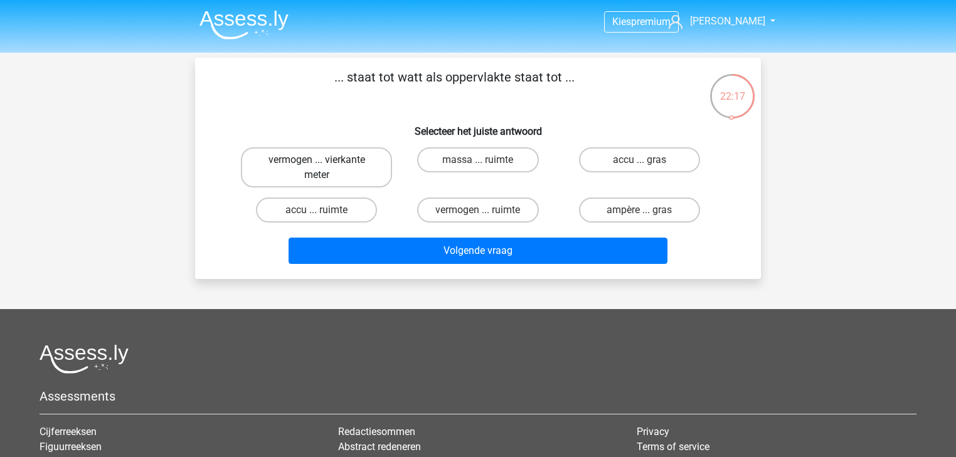
click at [364, 158] on label "vermogen ... vierkante meter" at bounding box center [316, 167] width 151 height 40
click at [325, 160] on input "vermogen ... vierkante meter" at bounding box center [321, 164] width 8 height 8
radio input "true"
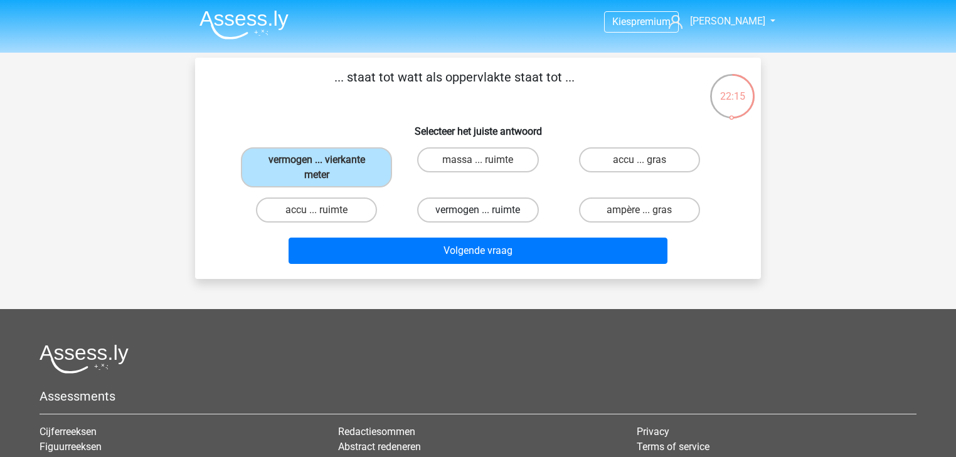
click at [453, 213] on label "vermogen ... ruimte" at bounding box center [477, 210] width 121 height 25
click at [478, 213] on input "vermogen ... ruimte" at bounding box center [482, 214] width 8 height 8
radio input "true"
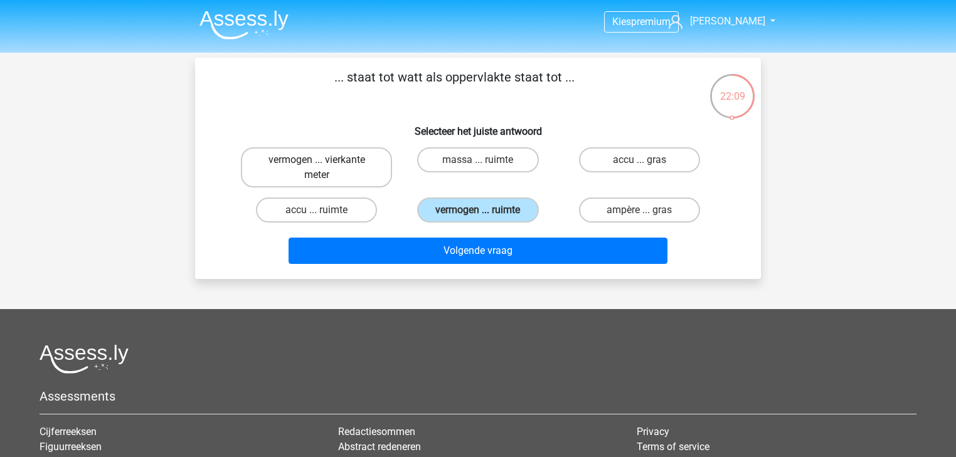
click at [302, 171] on label "vermogen ... vierkante meter" at bounding box center [316, 167] width 151 height 40
click at [317, 168] on input "vermogen ... vierkante meter" at bounding box center [321, 164] width 8 height 8
radio input "true"
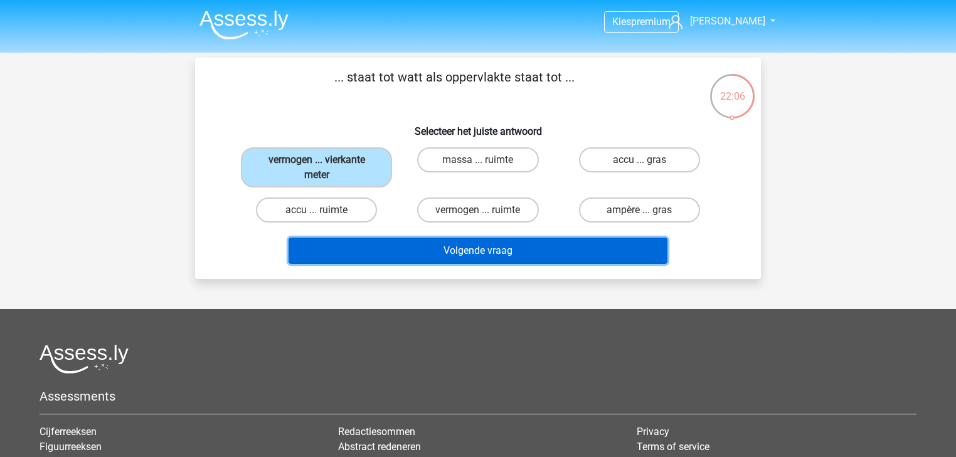
click at [492, 248] on button "Volgende vraag" at bounding box center [479, 251] width 380 height 26
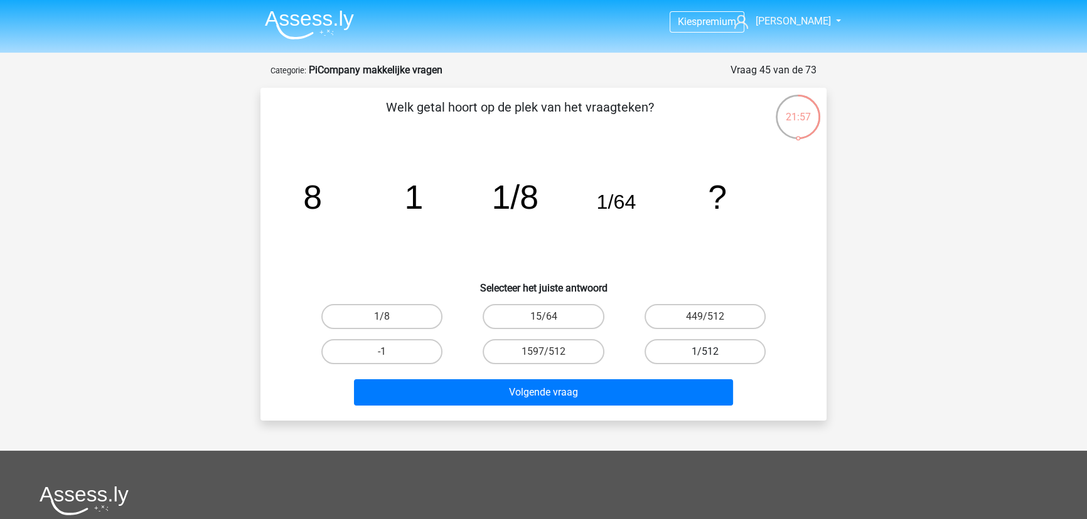
click at [735, 346] on label "1/512" at bounding box center [704, 351] width 121 height 25
click at [713, 352] on input "1/512" at bounding box center [709, 356] width 8 height 8
radio input "true"
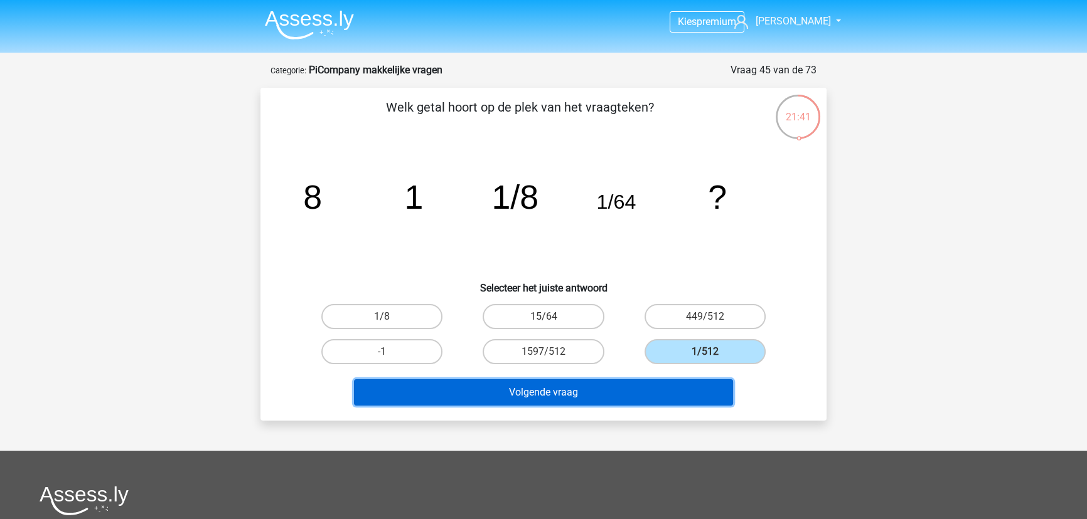
click at [656, 395] on button "Volgende vraag" at bounding box center [544, 393] width 380 height 26
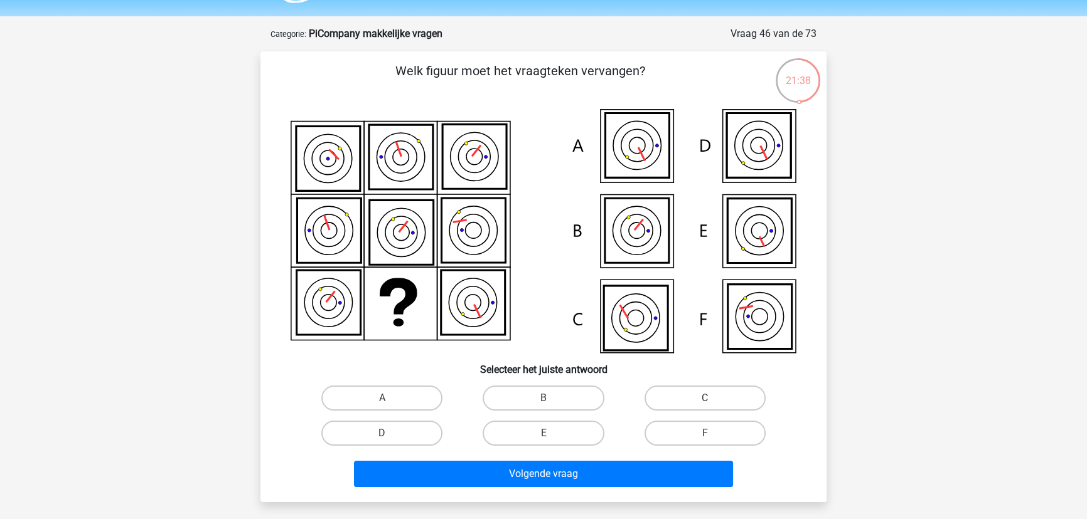
scroll to position [56, 0]
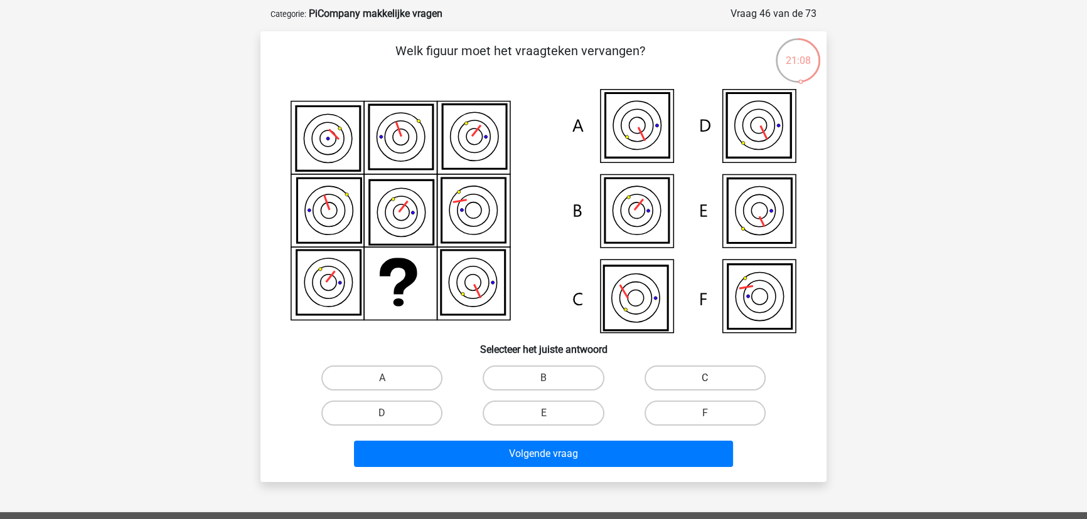
click at [764, 374] on label "C" at bounding box center [704, 378] width 121 height 25
click at [713, 378] on input "C" at bounding box center [709, 382] width 8 height 8
radio input "true"
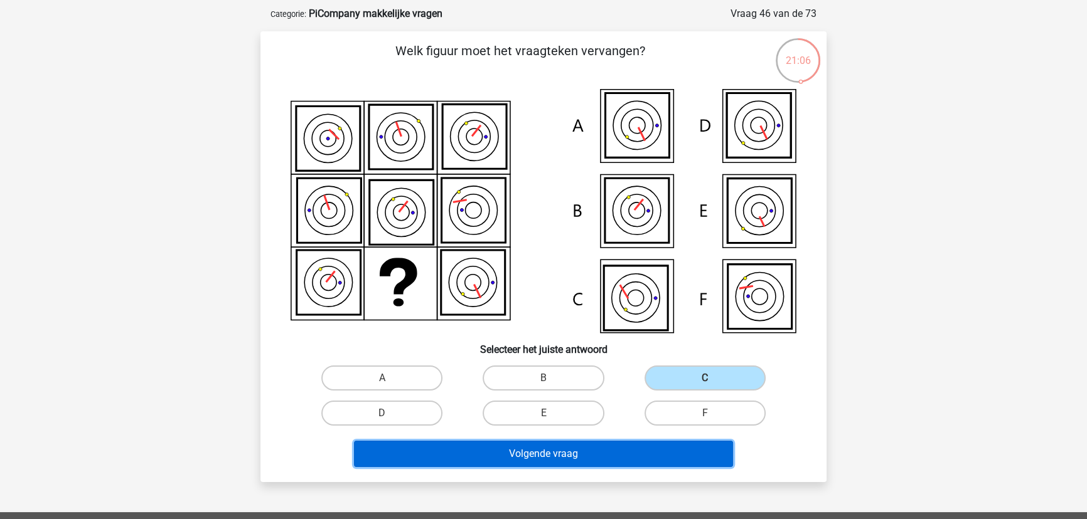
click at [614, 447] on button "Volgende vraag" at bounding box center [544, 454] width 380 height 26
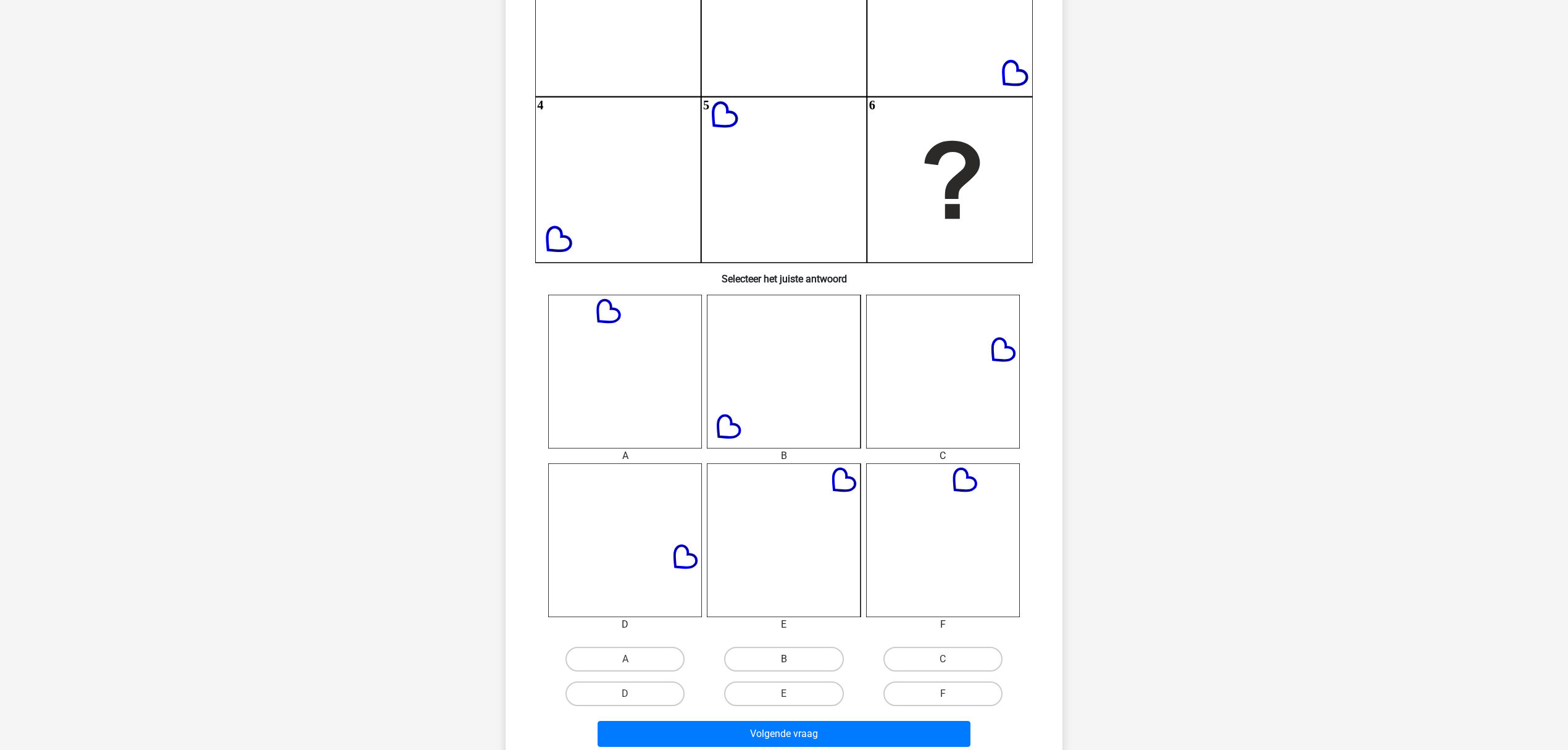
scroll to position [292, 0]
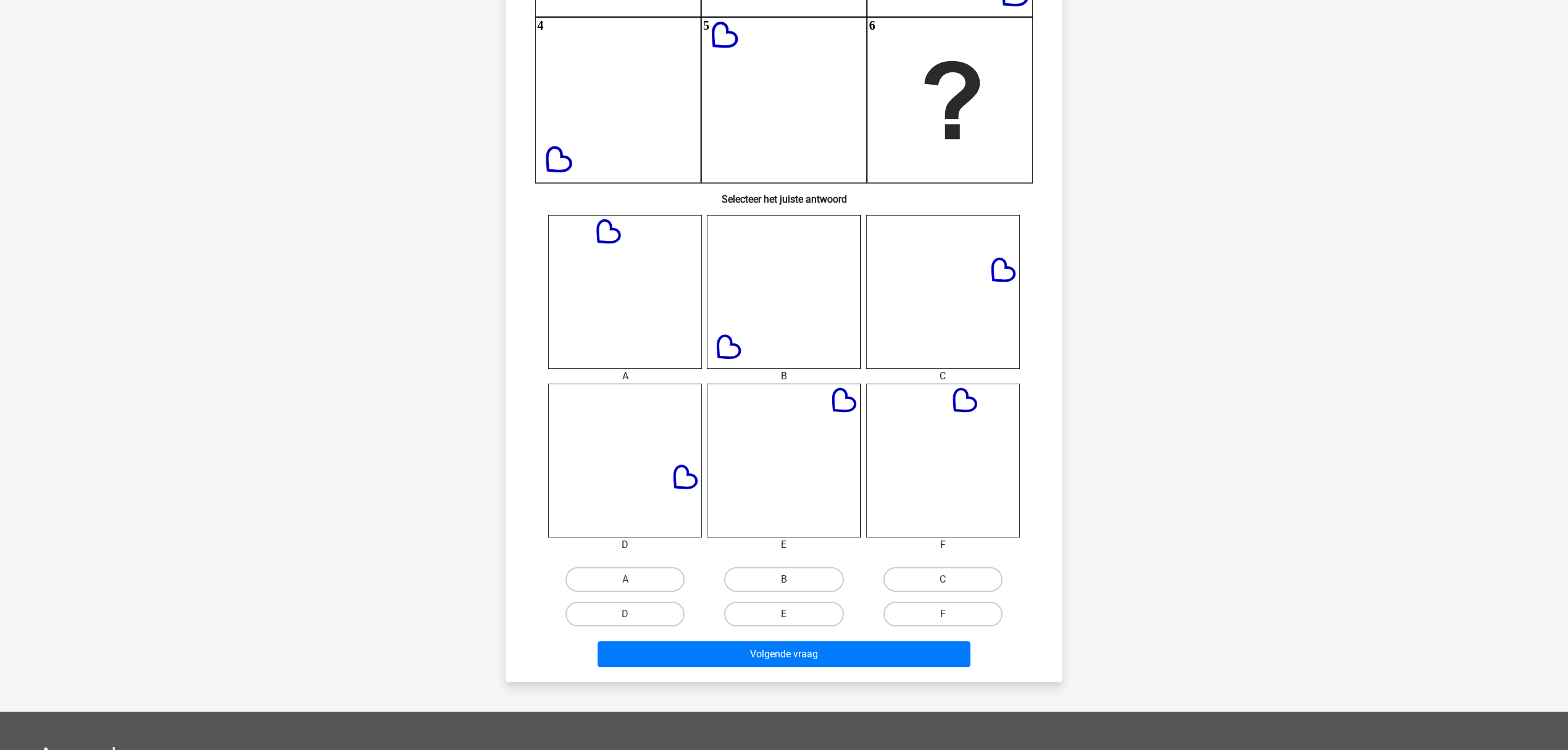
click at [798, 616] on label "E" at bounding box center [783, 613] width 119 height 25
click at [792, 616] on input "E" at bounding box center [788, 618] width 8 height 8
radio input "true"
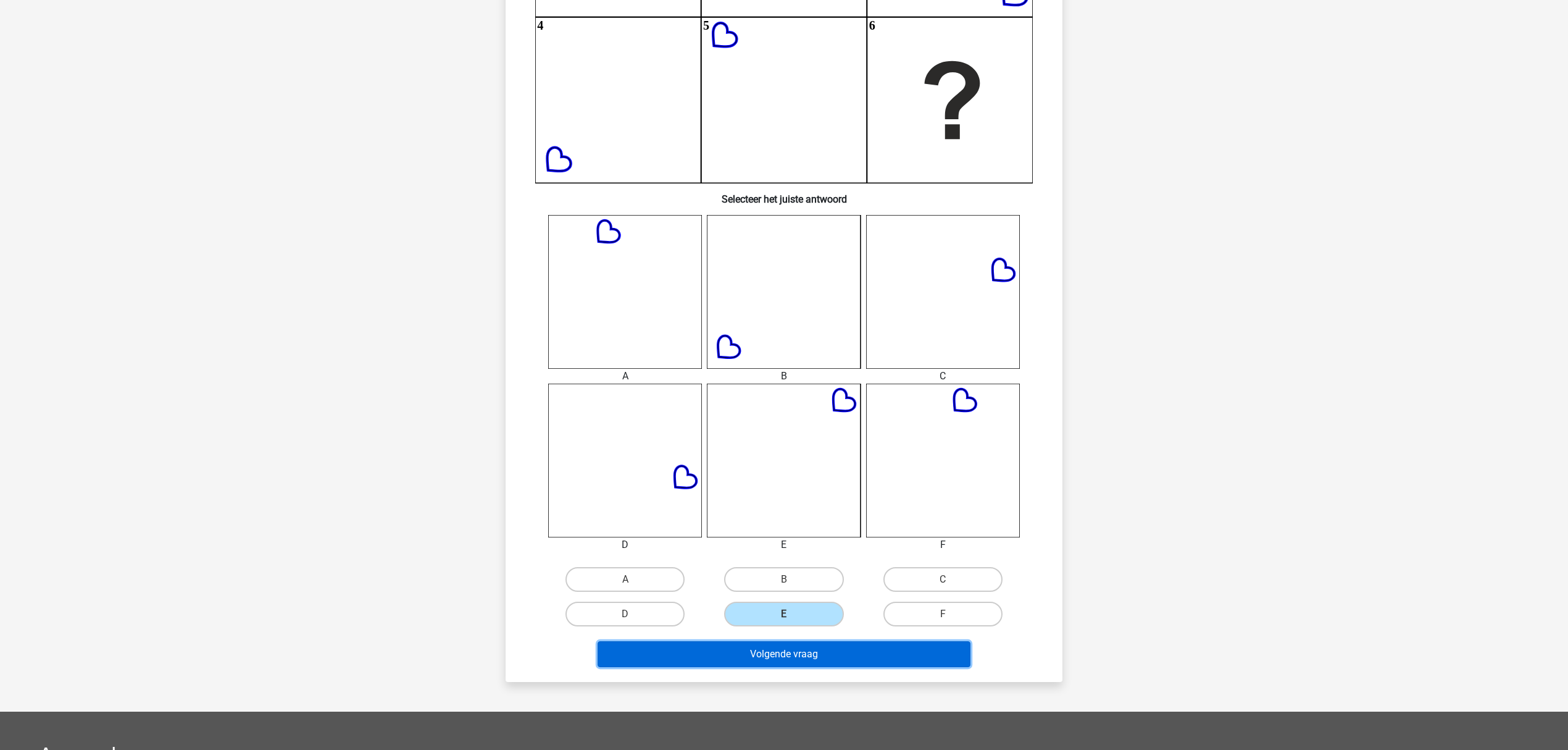
click at [803, 624] on button "Volgende vraag" at bounding box center [784, 654] width 374 height 26
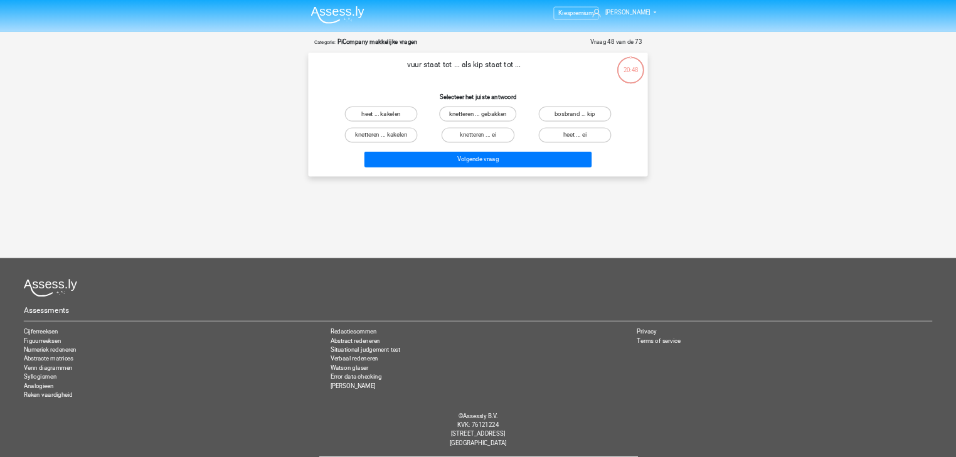
scroll to position [0, 0]
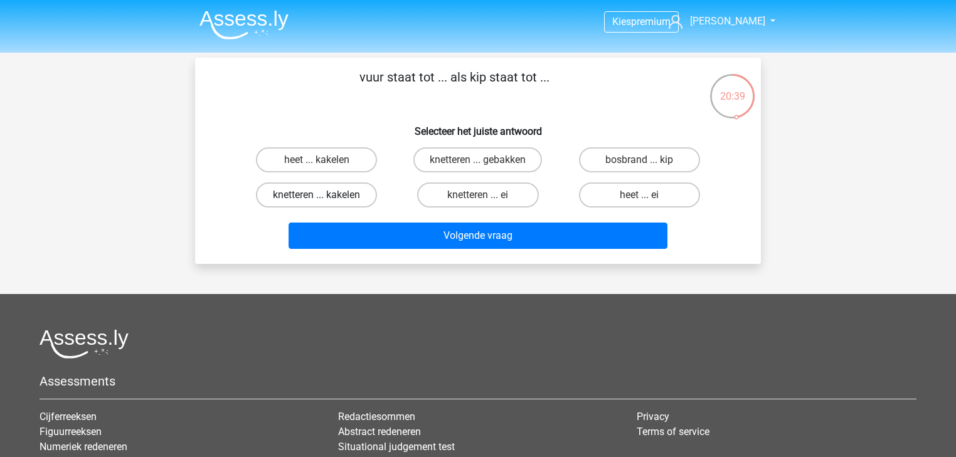
click at [372, 186] on label "knetteren ... kakelen" at bounding box center [316, 195] width 121 height 25
click at [325, 195] on input "knetteren ... kakelen" at bounding box center [321, 199] width 8 height 8
radio input "true"
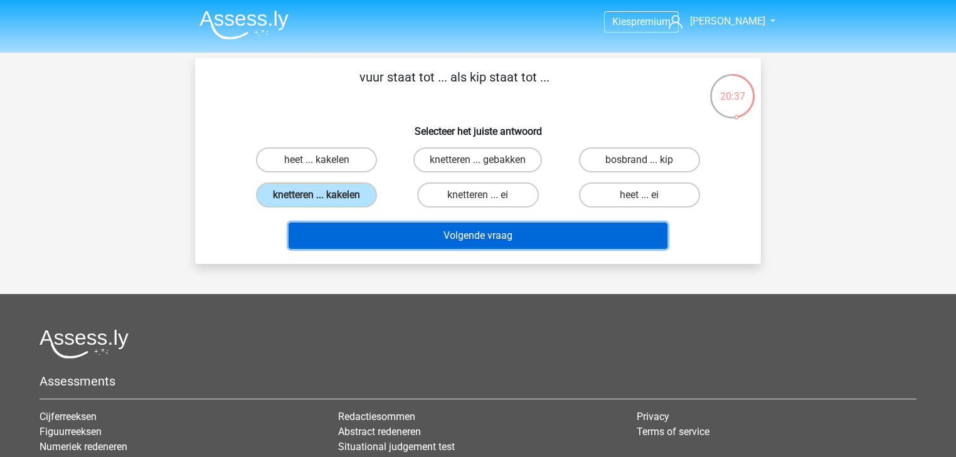
click at [411, 234] on button "Volgende vraag" at bounding box center [479, 236] width 380 height 26
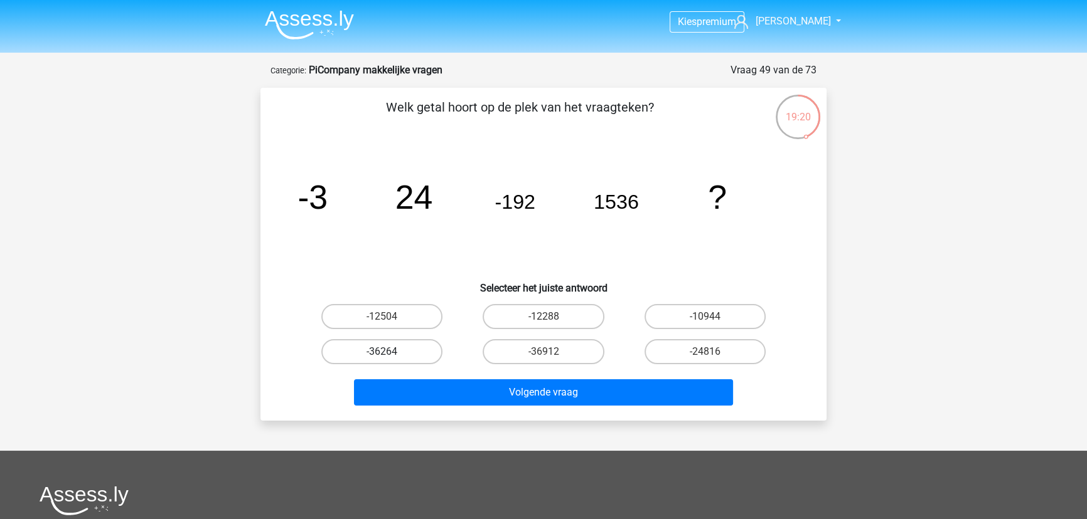
drag, startPoint x: 408, startPoint y: 356, endPoint x: 414, endPoint y: 355, distance: 6.3
click at [408, 356] on label "-36264" at bounding box center [381, 351] width 121 height 25
click at [390, 356] on input "-36264" at bounding box center [386, 356] width 8 height 8
radio input "true"
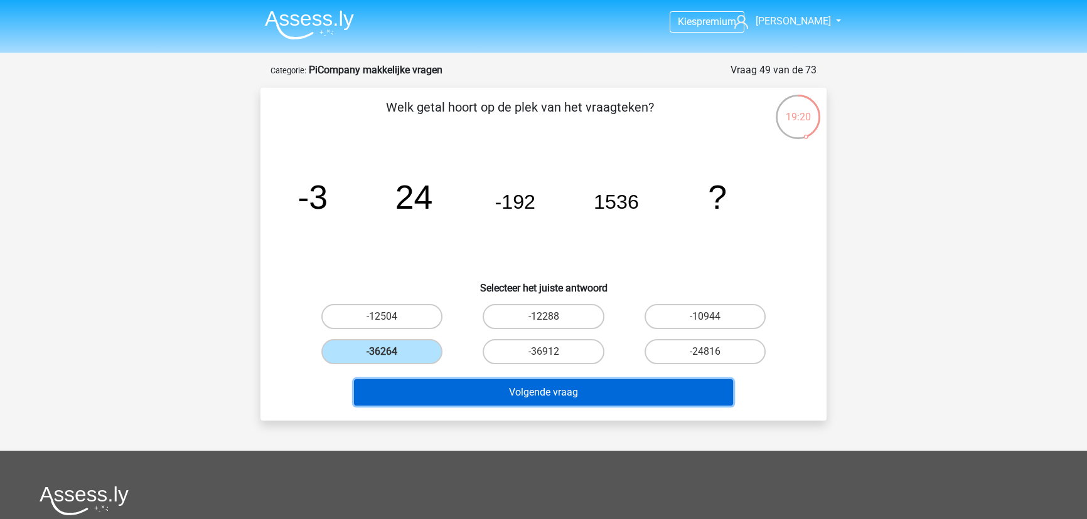
click at [491, 387] on button "Volgende vraag" at bounding box center [544, 393] width 380 height 26
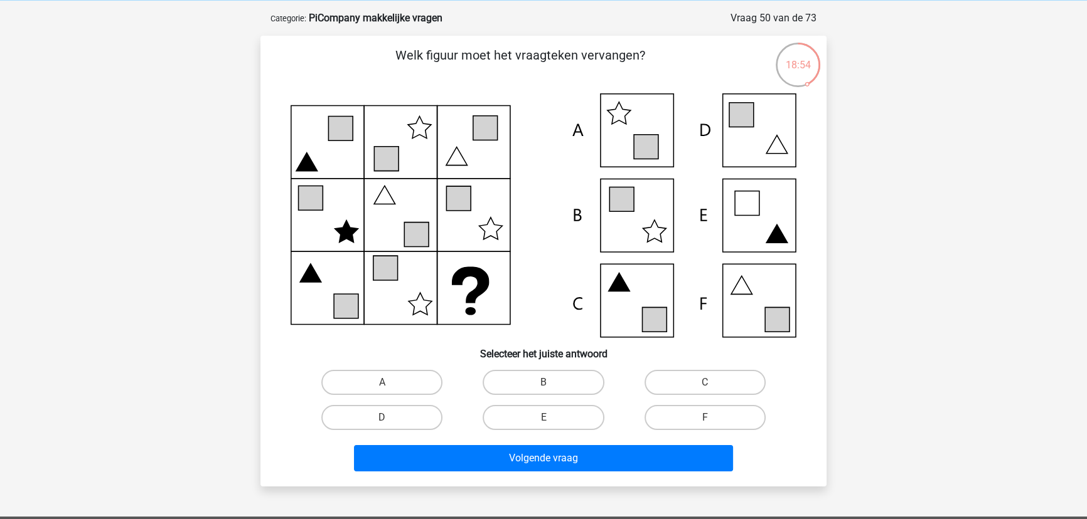
scroll to position [114, 0]
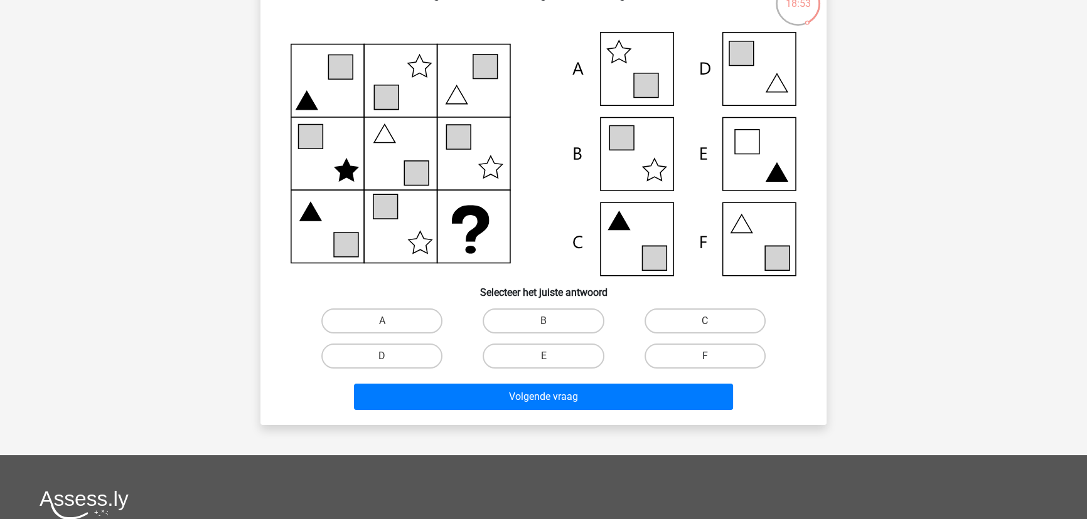
click at [660, 355] on label "F" at bounding box center [704, 356] width 121 height 25
click at [705, 356] on input "F" at bounding box center [709, 360] width 8 height 8
radio input "true"
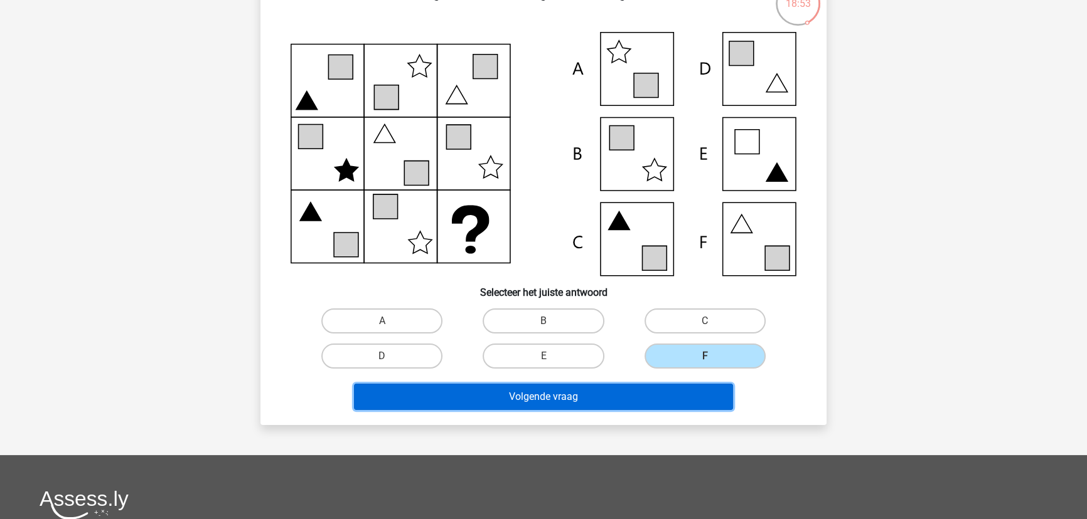
click at [646, 384] on button "Volgende vraag" at bounding box center [544, 397] width 380 height 26
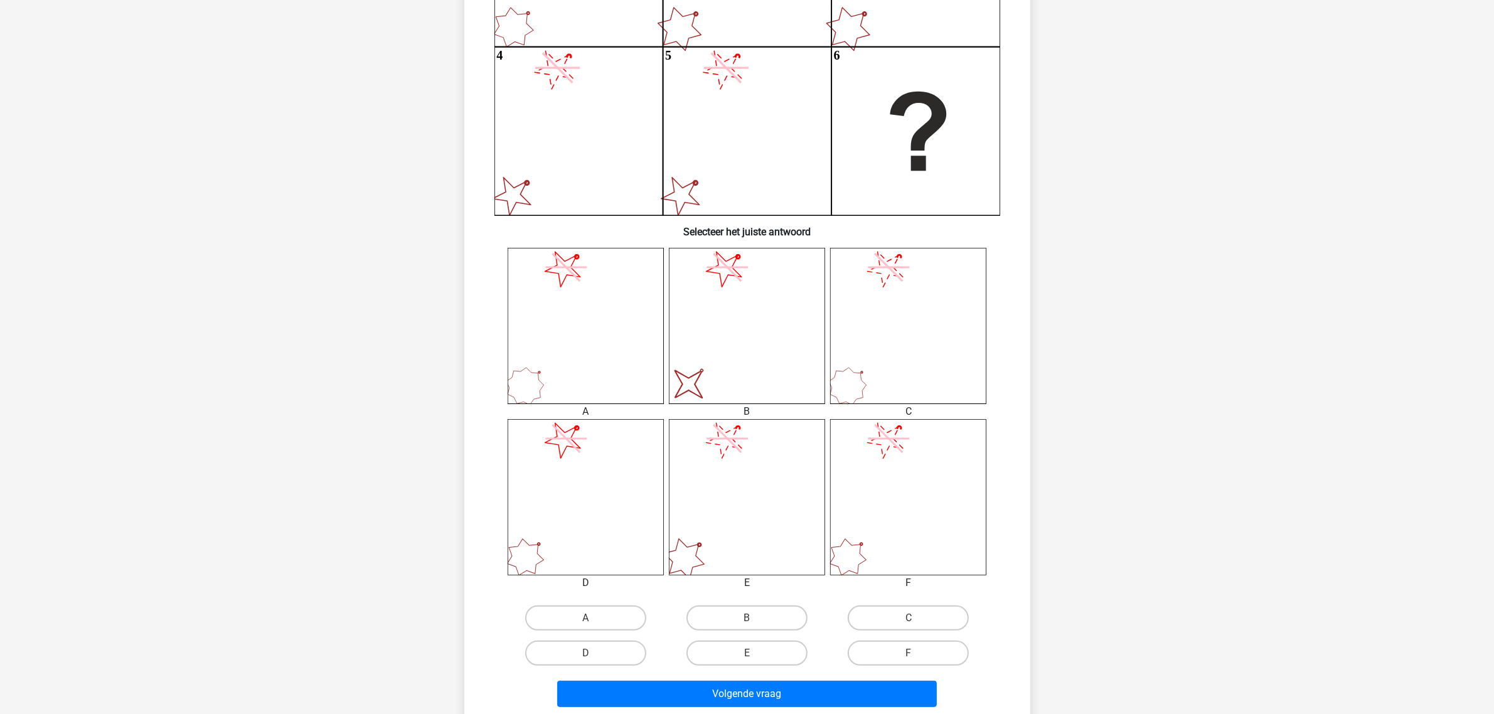
scroll to position [296, 0]
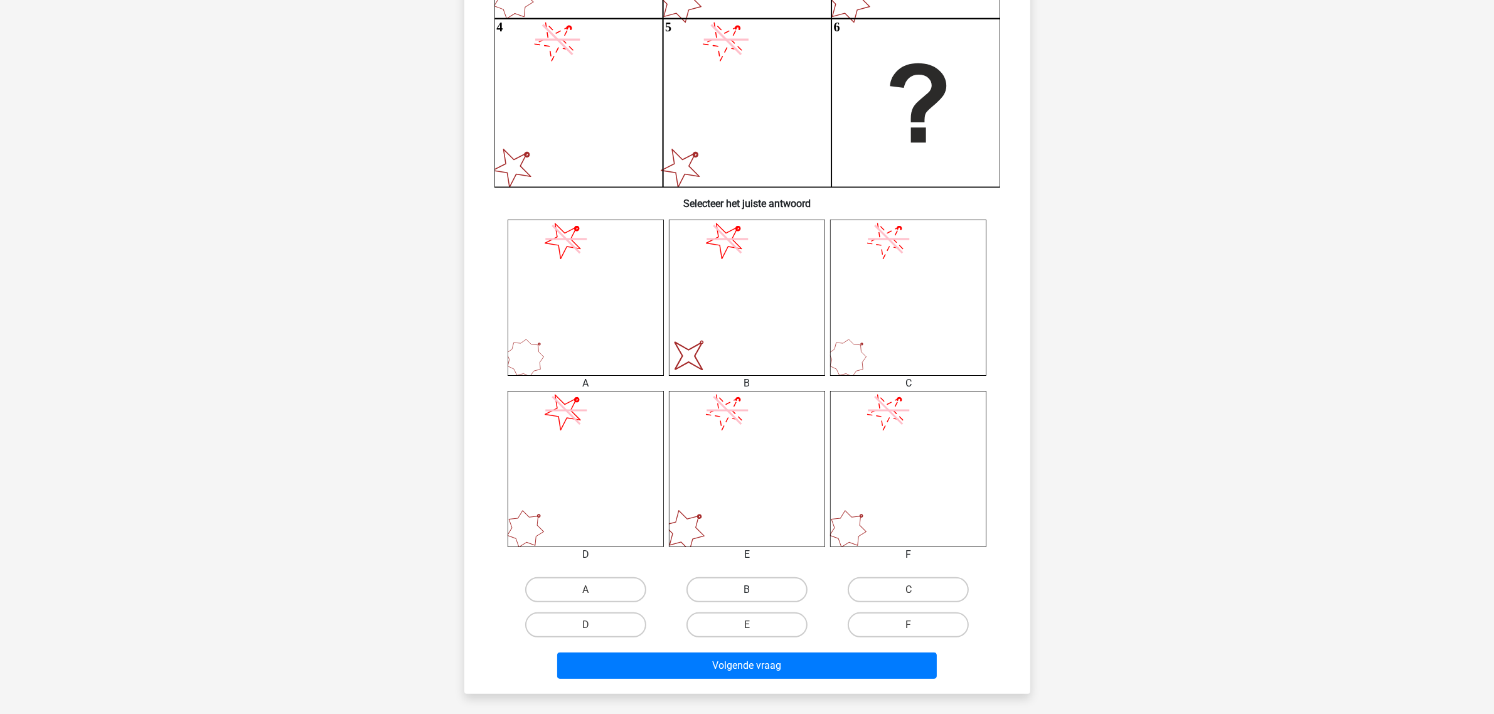
click at [760, 585] on label "B" at bounding box center [746, 589] width 121 height 25
click at [755, 590] on input "B" at bounding box center [751, 594] width 8 height 8
radio input "true"
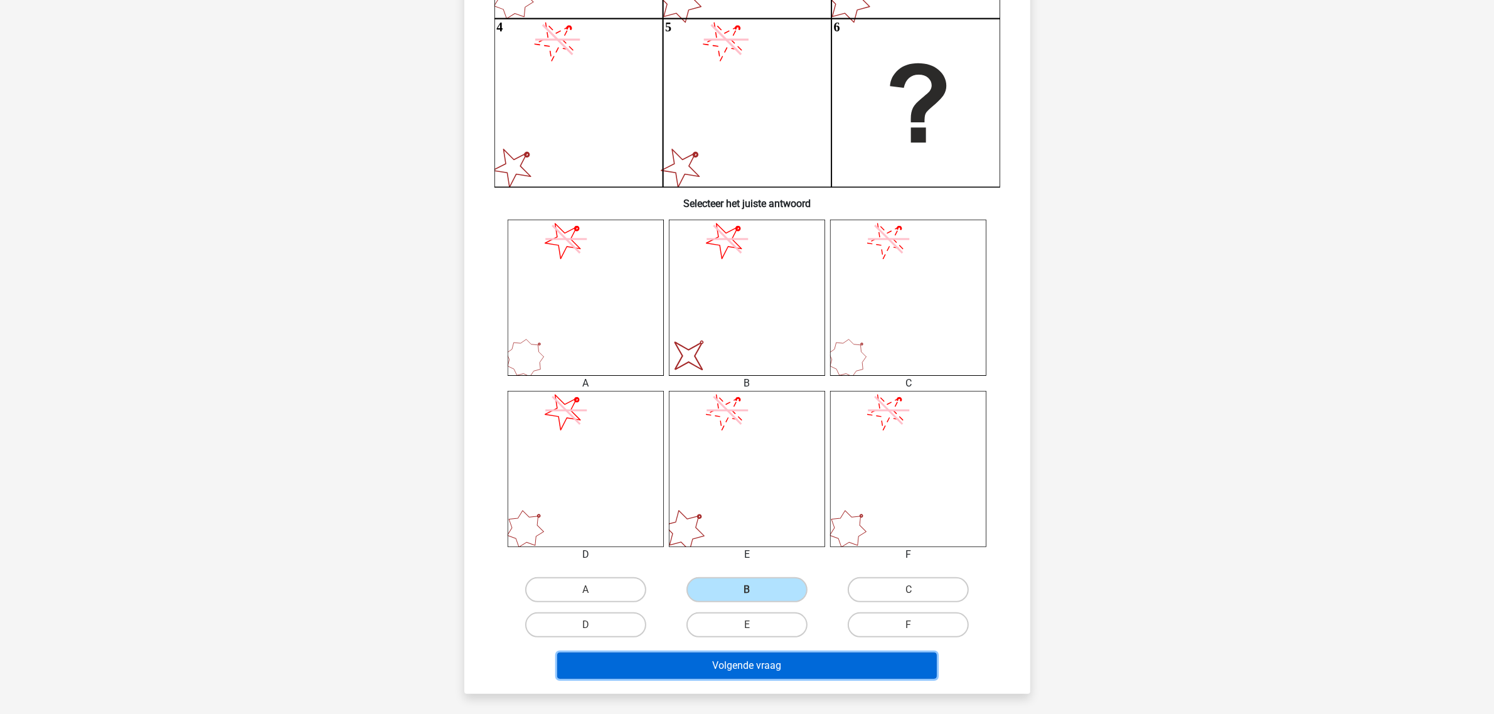
click at [791, 634] on button "Volgende vraag" at bounding box center [747, 666] width 380 height 26
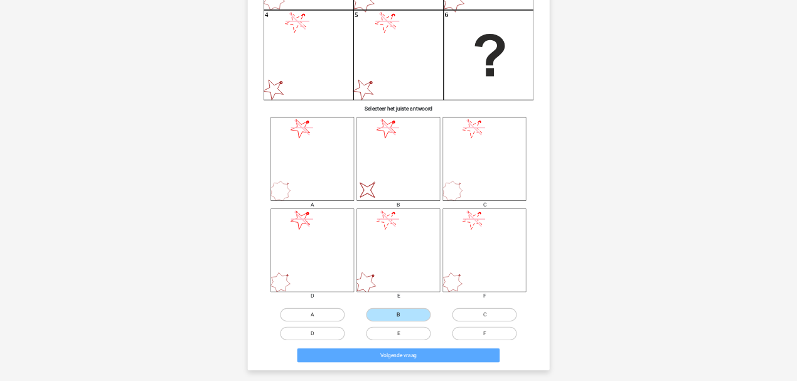
scroll to position [0, 0]
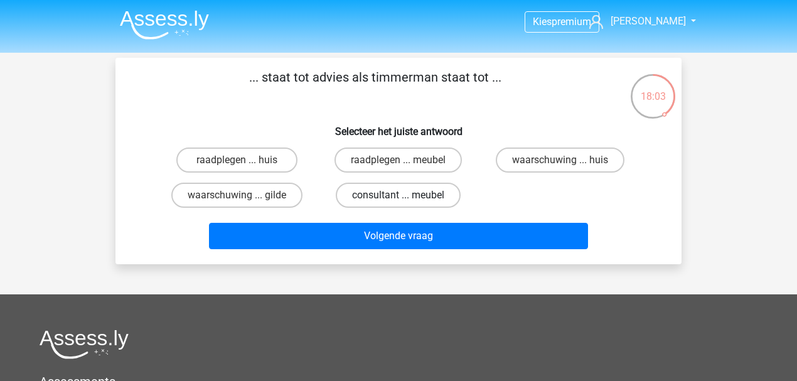
click at [410, 196] on label "consultant ... meubel" at bounding box center [398, 195] width 125 height 25
click at [407, 196] on input "consultant ... meubel" at bounding box center [402, 199] width 8 height 8
radio input "true"
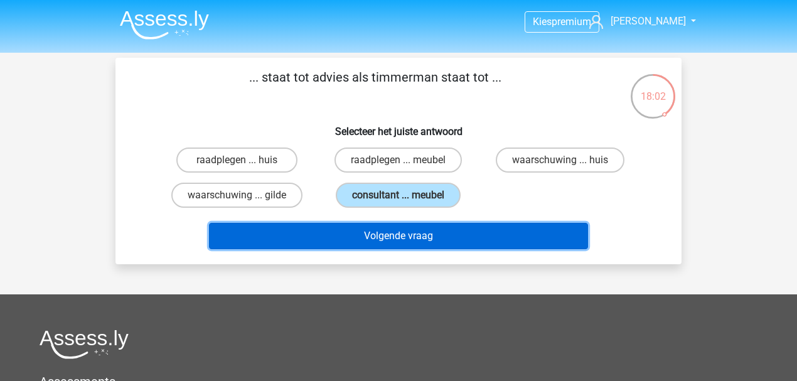
click at [403, 233] on button "Volgende vraag" at bounding box center [399, 236] width 380 height 26
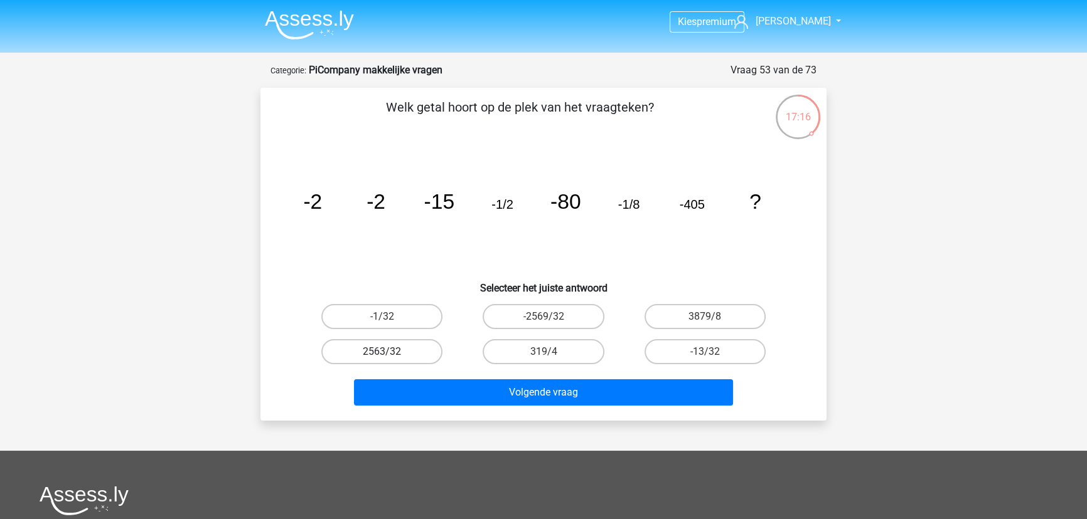
click at [429, 349] on label "2563/32" at bounding box center [381, 351] width 121 height 25
click at [390, 352] on input "2563/32" at bounding box center [386, 356] width 8 height 8
radio input "true"
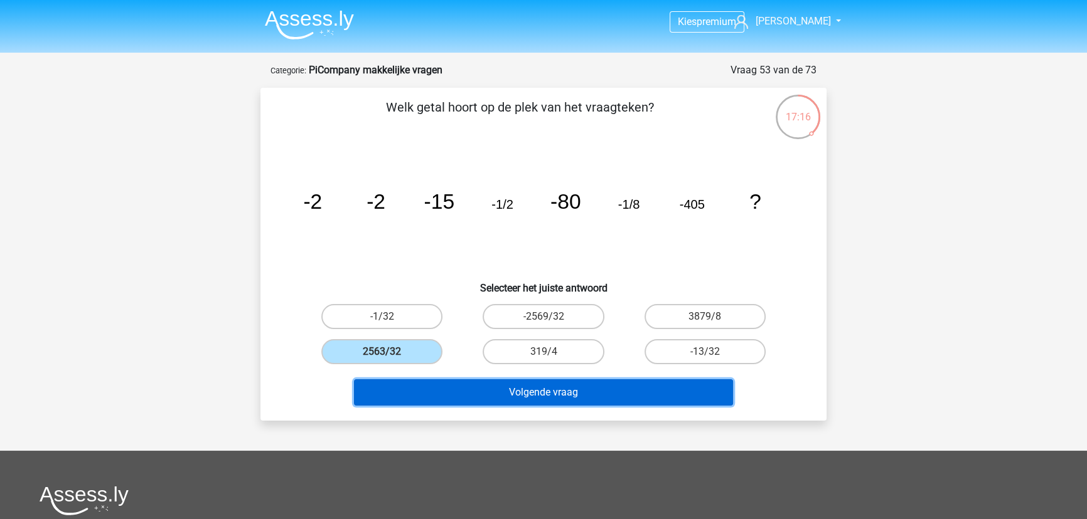
click at [477, 380] on button "Volgende vraag" at bounding box center [544, 393] width 380 height 26
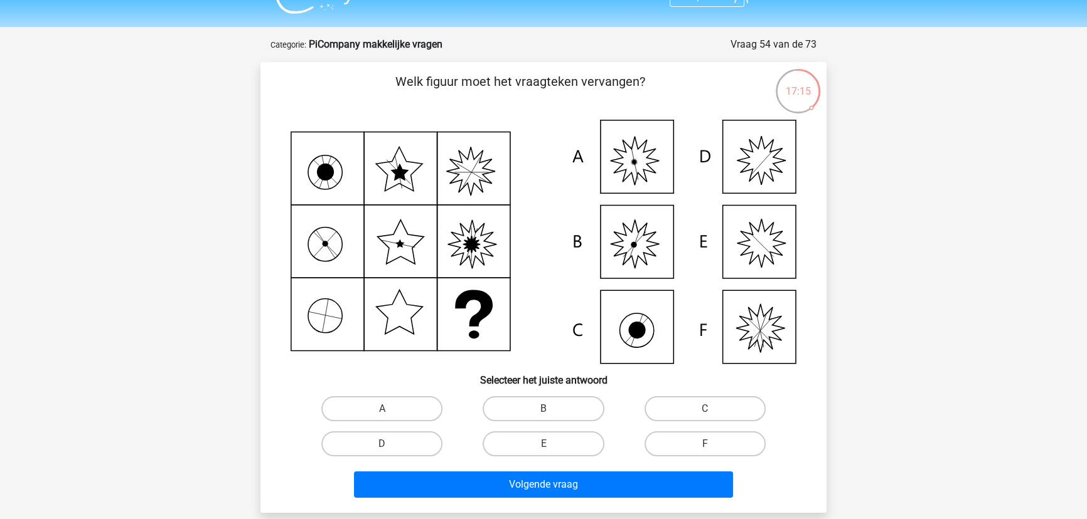
scroll to position [6, 0]
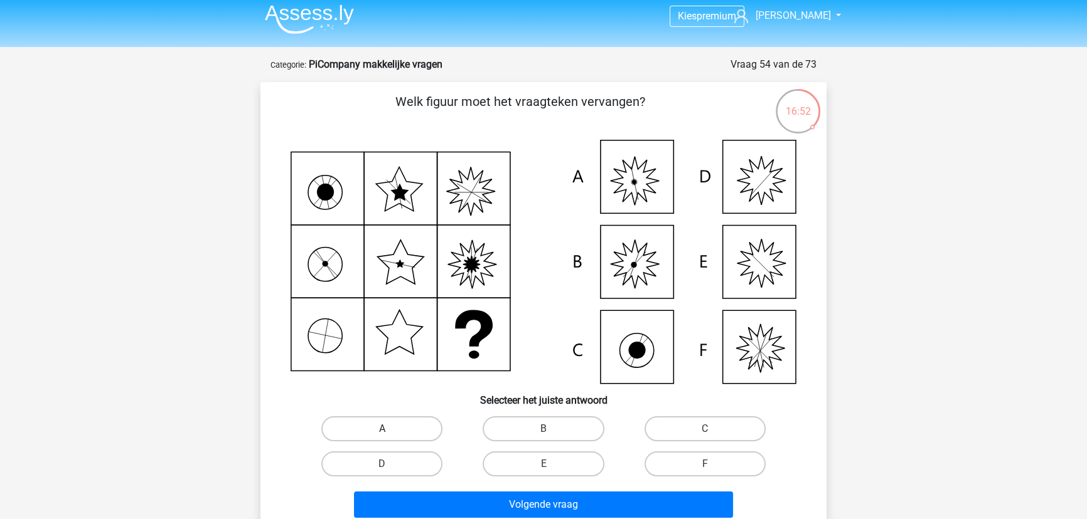
click at [373, 434] on label "A" at bounding box center [381, 429] width 121 height 25
click at [382, 434] on input "A" at bounding box center [386, 433] width 8 height 8
radio input "true"
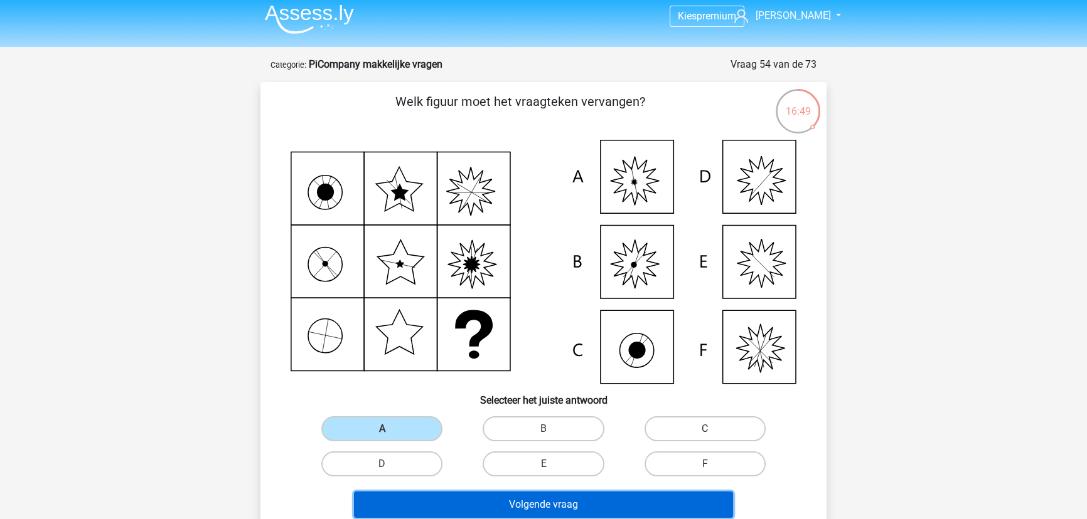
click at [516, 501] on button "Volgende vraag" at bounding box center [544, 505] width 380 height 26
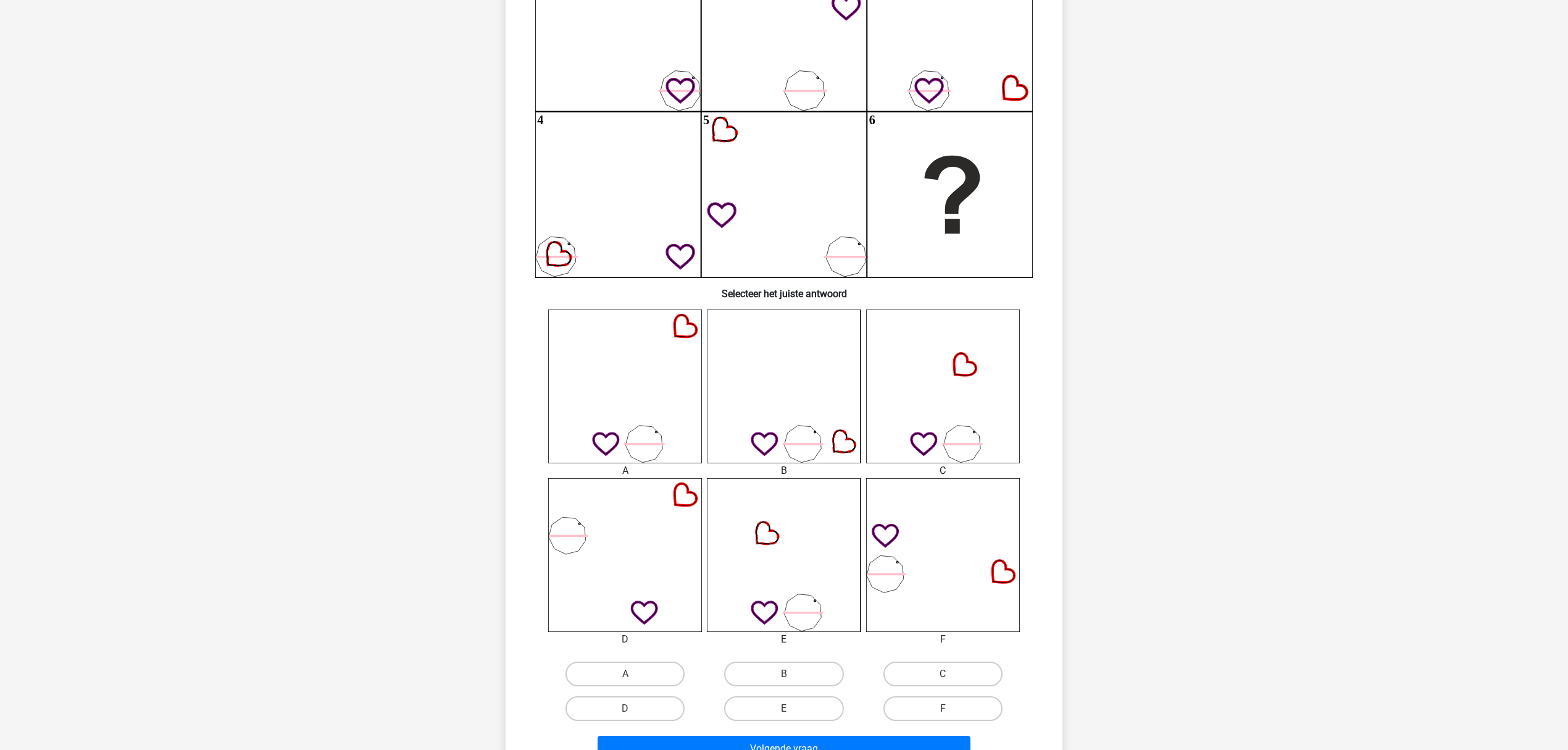
scroll to position [226, 0]
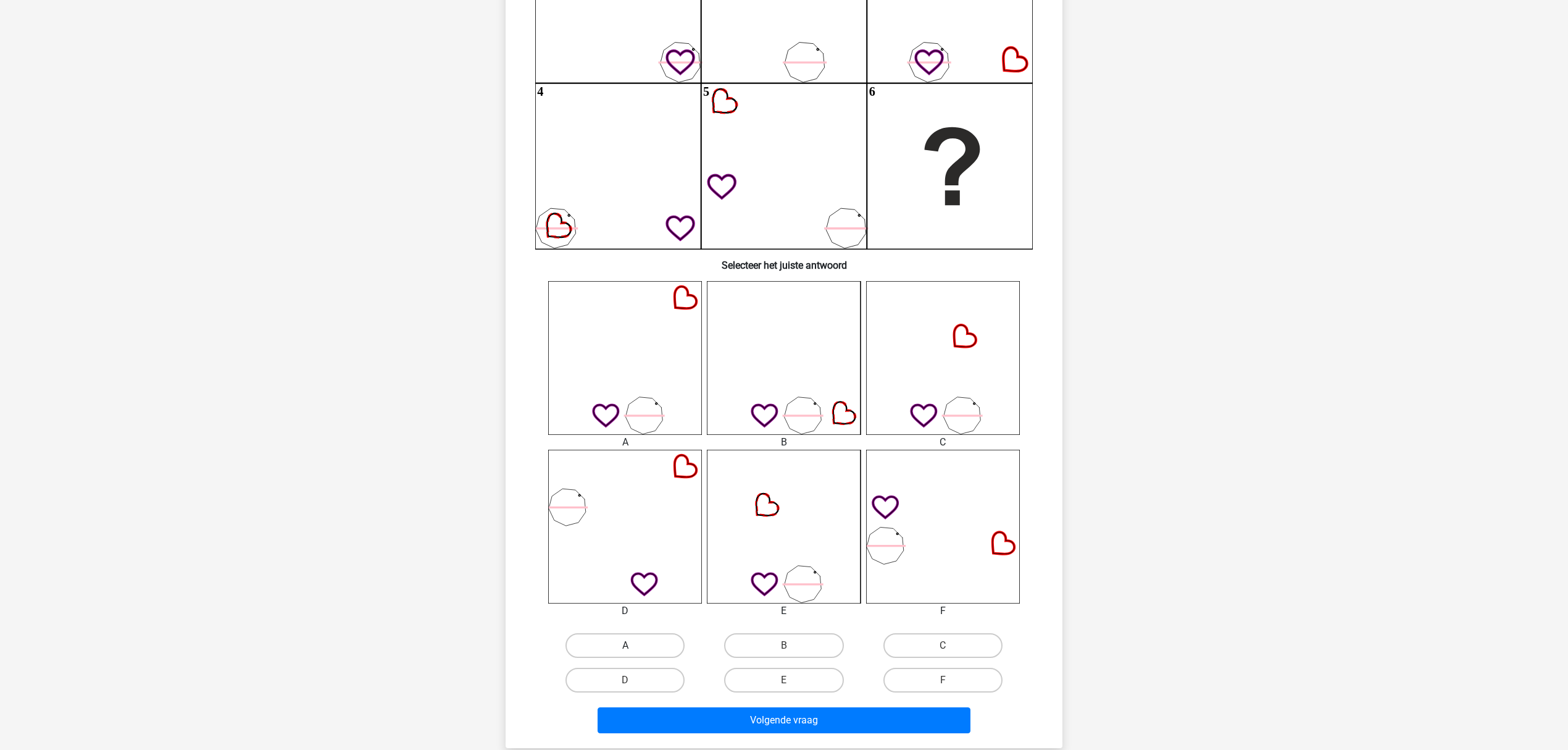
click at [664, 624] on label "A" at bounding box center [625, 645] width 119 height 25
click at [633, 624] on input "A" at bounding box center [630, 650] width 8 height 8
radio input "true"
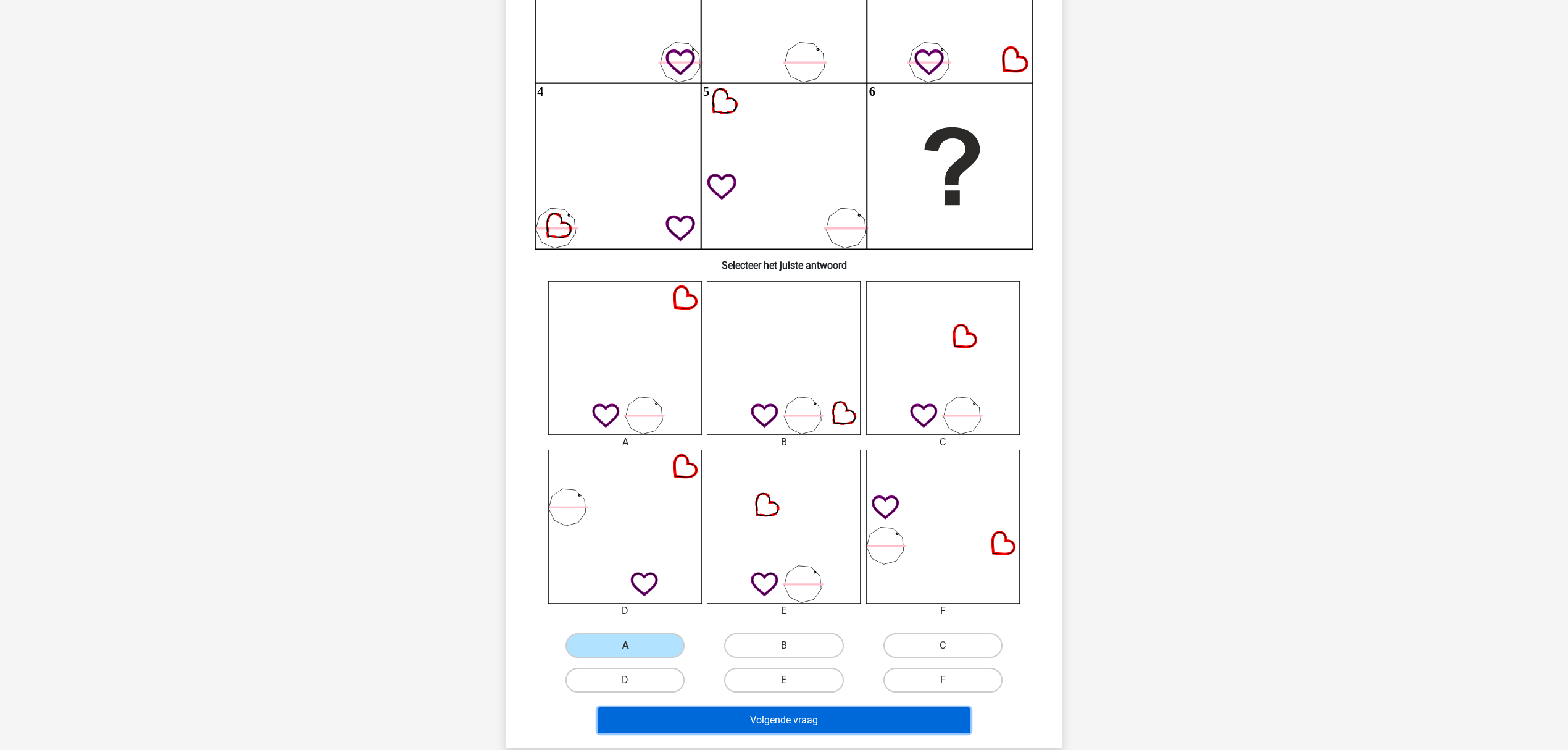
click at [698, 624] on button "Volgende vraag" at bounding box center [784, 719] width 374 height 26
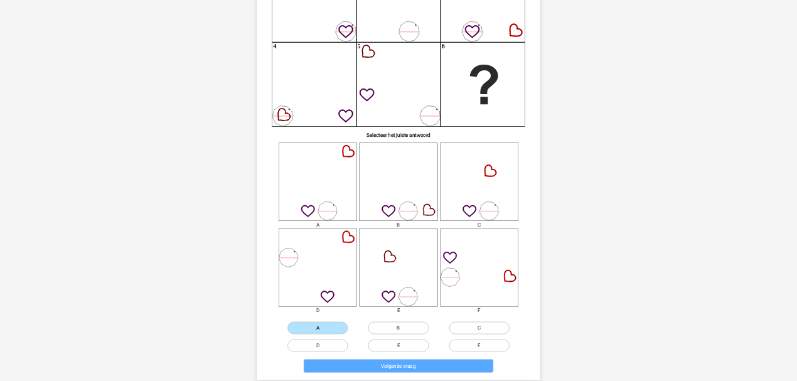
scroll to position [0, 0]
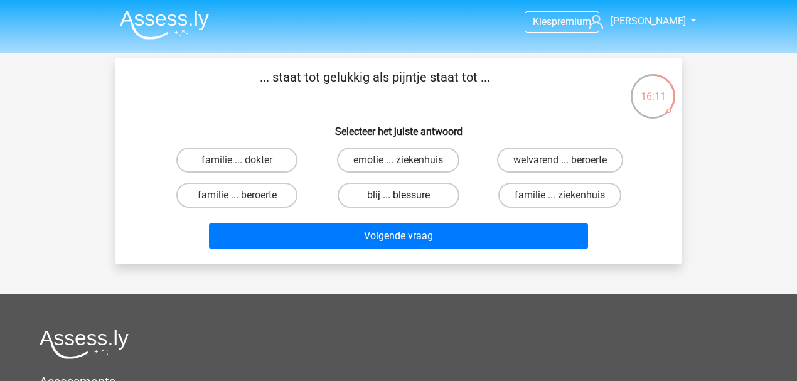
click at [427, 193] on label "blij ... blessure" at bounding box center [398, 195] width 121 height 25
click at [407, 195] on input "blij ... blessure" at bounding box center [402, 199] width 8 height 8
radio input "true"
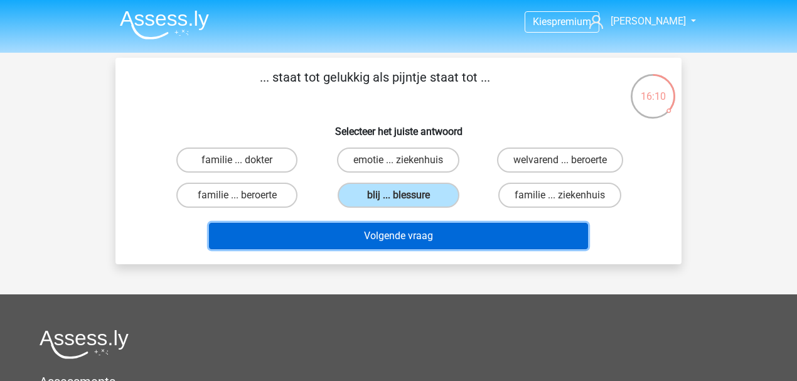
click at [425, 237] on button "Volgende vraag" at bounding box center [399, 236] width 380 height 26
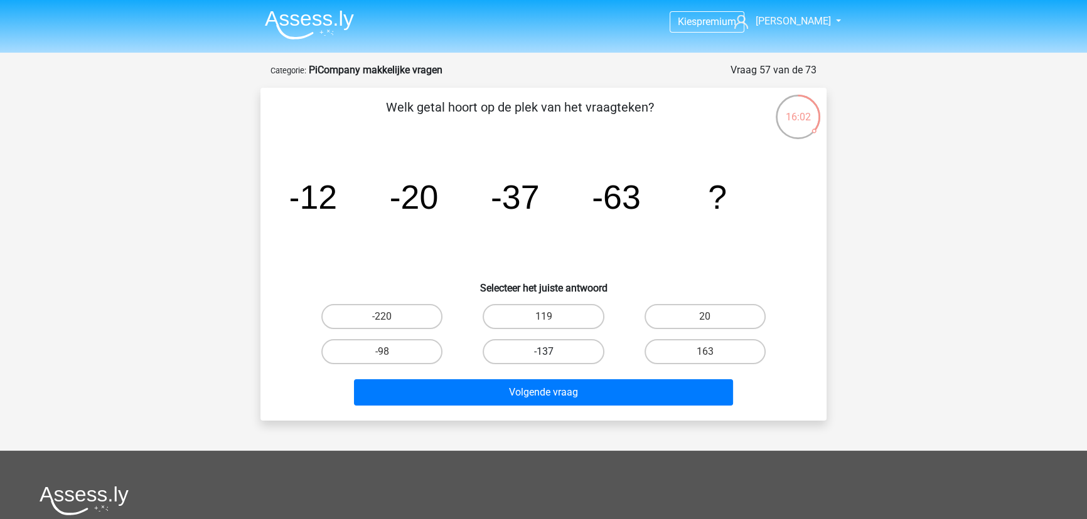
click at [588, 350] on label "-137" at bounding box center [542, 351] width 121 height 25
click at [551, 352] on input "-137" at bounding box center [547, 356] width 8 height 8
radio input "true"
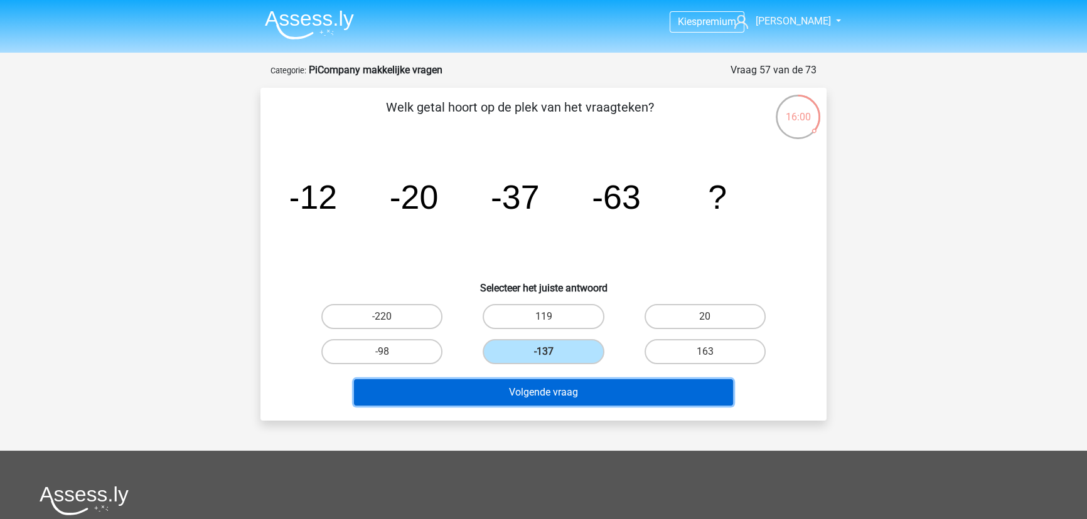
click at [581, 390] on button "Volgende vraag" at bounding box center [544, 393] width 380 height 26
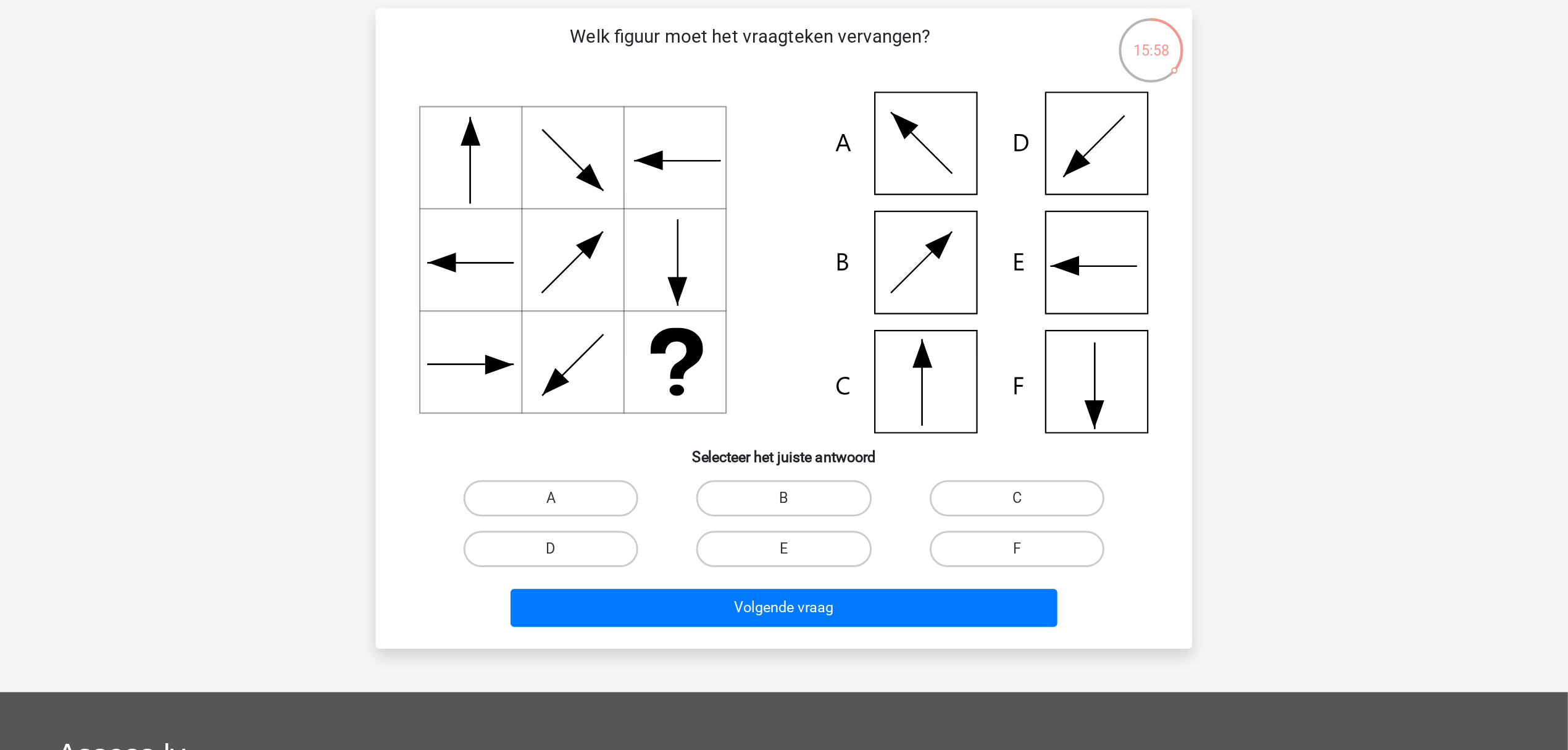
scroll to position [62, 0]
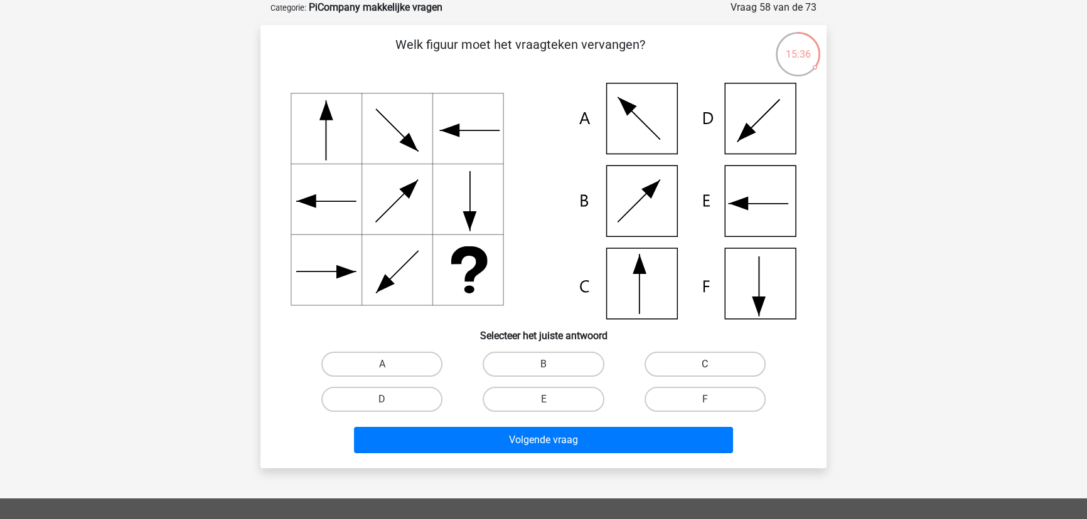
click at [676, 368] on label "C" at bounding box center [704, 364] width 121 height 25
click at [705, 368] on input "C" at bounding box center [709, 369] width 8 height 8
radio input "true"
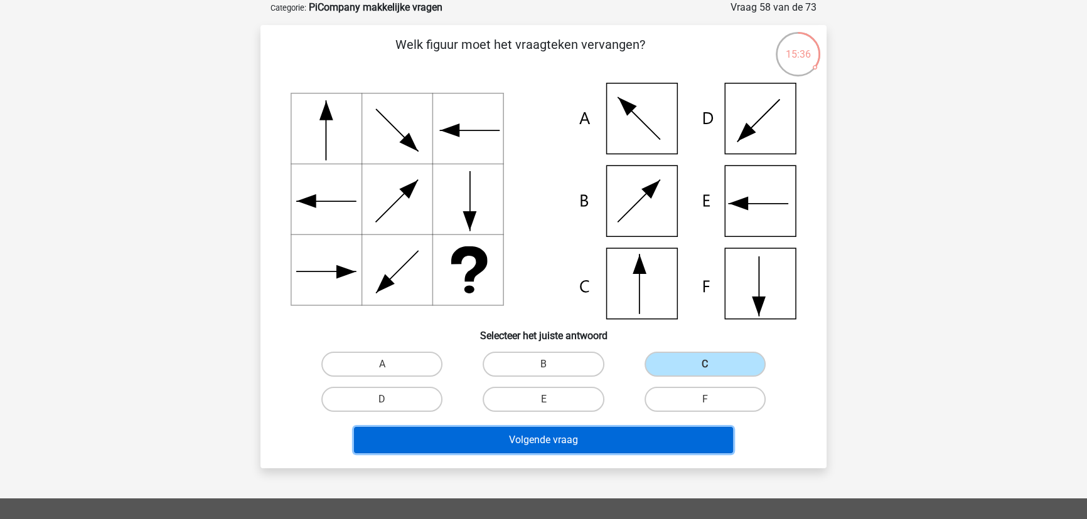
click at [641, 433] on button "Volgende vraag" at bounding box center [544, 440] width 380 height 26
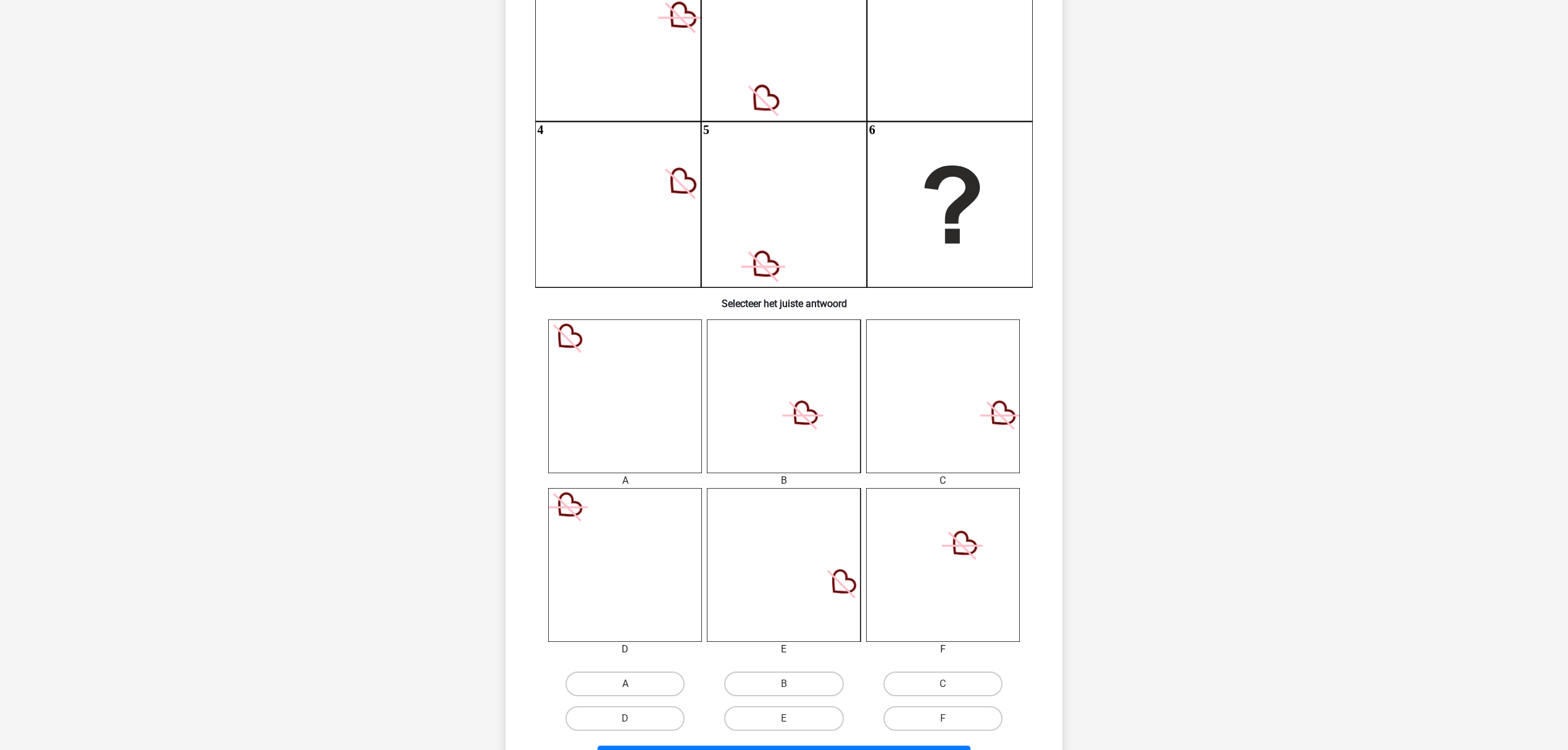
scroll to position [218, 0]
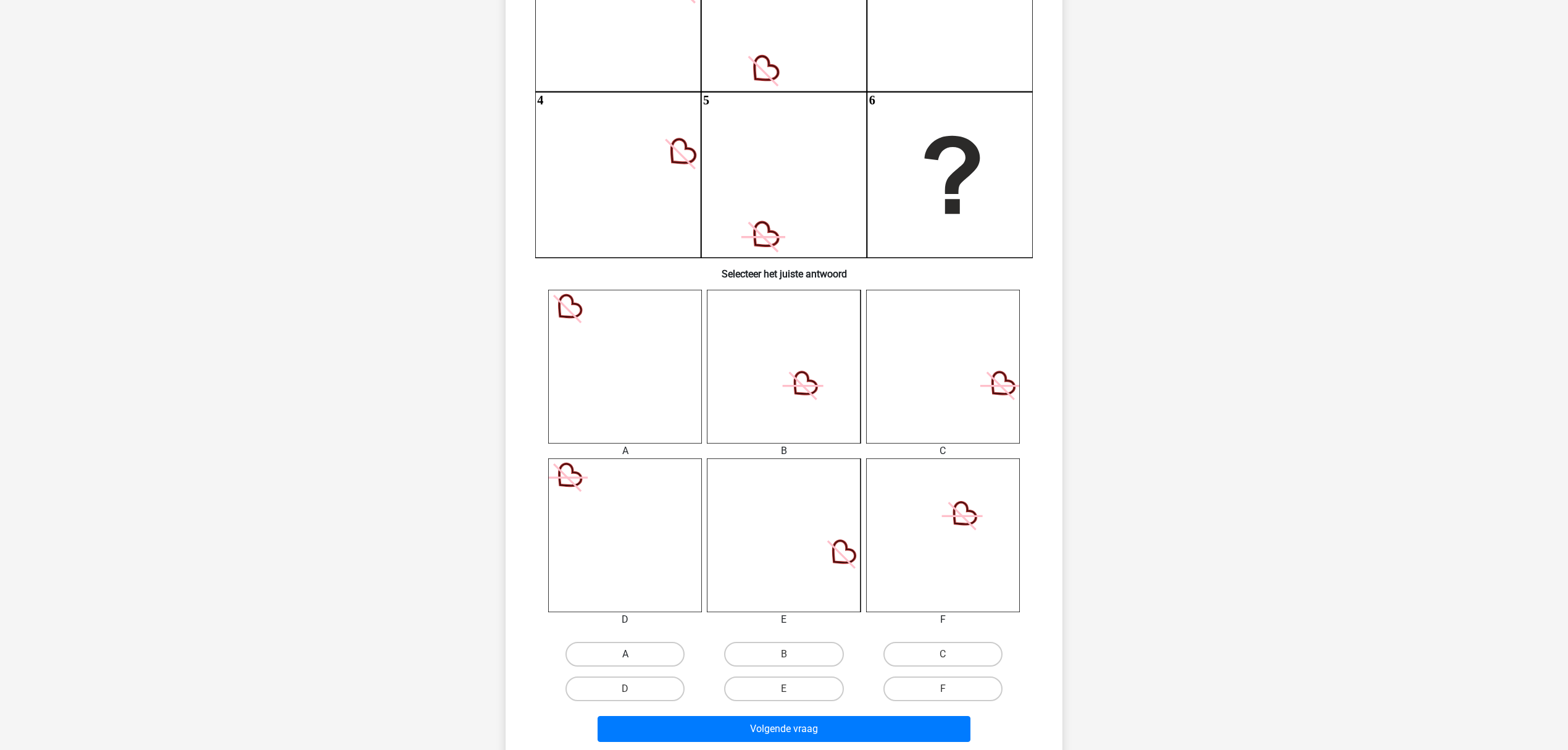
click at [645, 624] on label "A" at bounding box center [625, 654] width 119 height 25
click at [633, 624] on input "A" at bounding box center [630, 657] width 8 height 8
radio input "true"
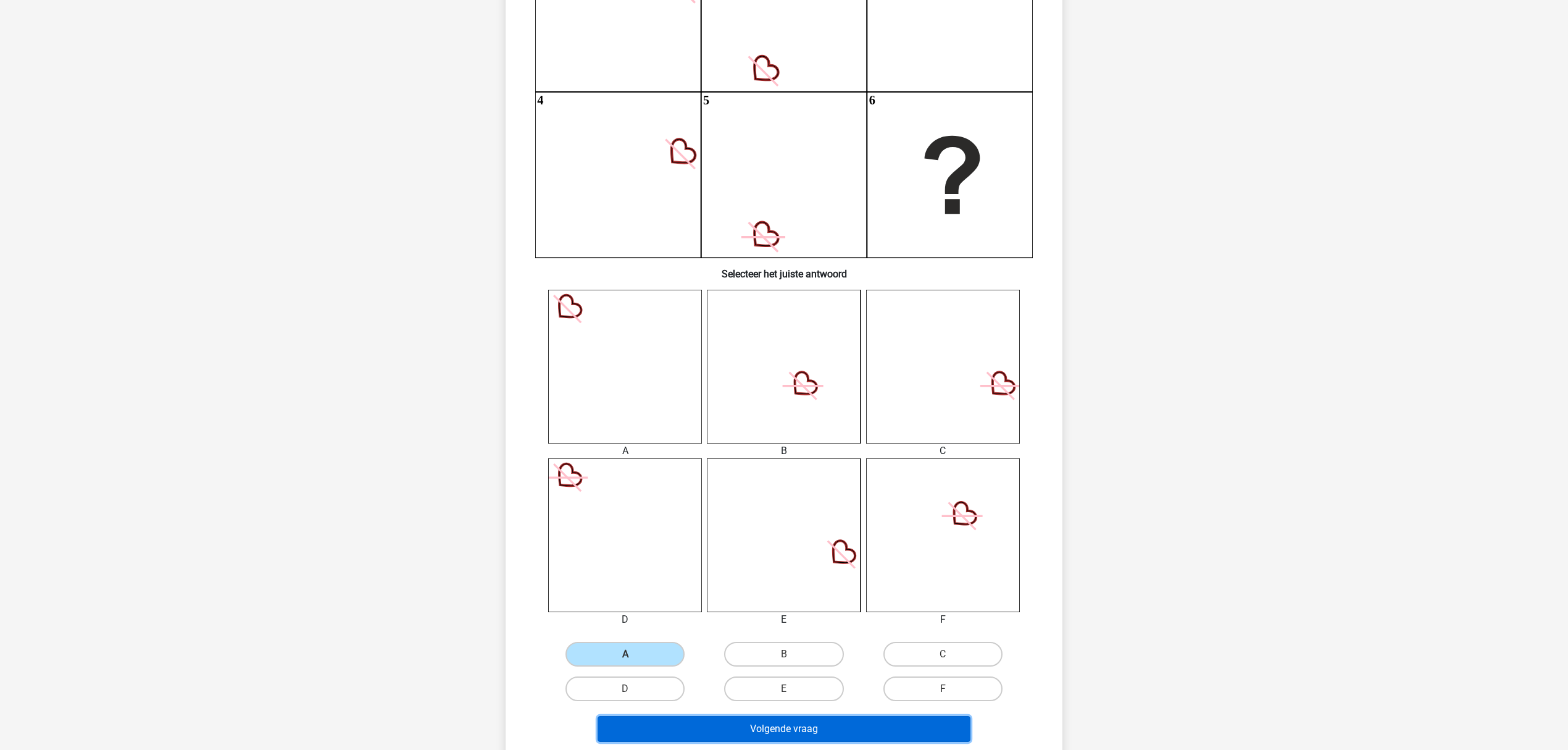
click at [752, 624] on button "Volgende vraag" at bounding box center [784, 728] width 374 height 26
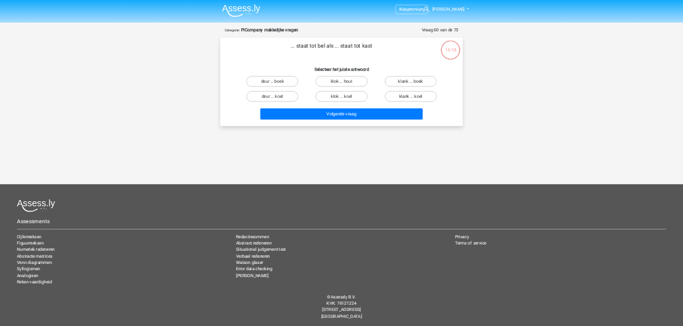
scroll to position [0, 0]
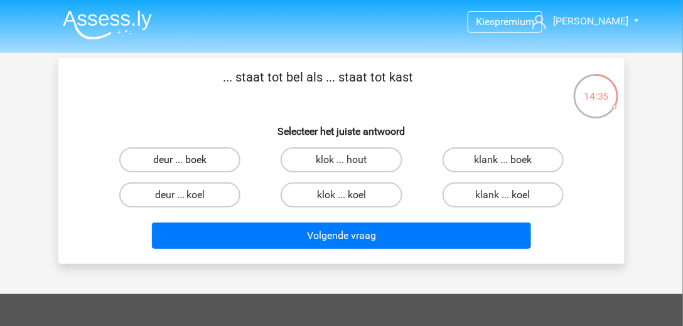
click at [226, 154] on label "deur ... boek" at bounding box center [179, 159] width 121 height 25
click at [188, 160] on input "deur ... boek" at bounding box center [184, 164] width 8 height 8
radio input "true"
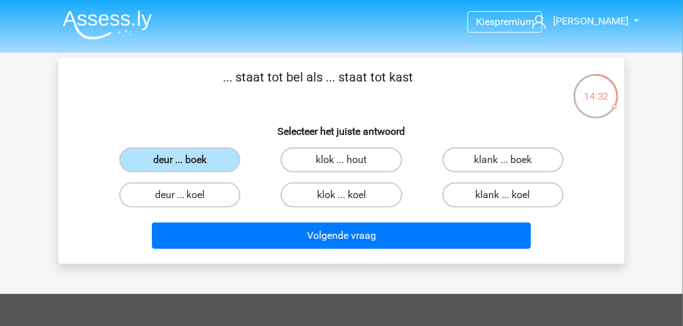
click at [364, 216] on div "Volgende vraag" at bounding box center [341, 233] width 526 height 41
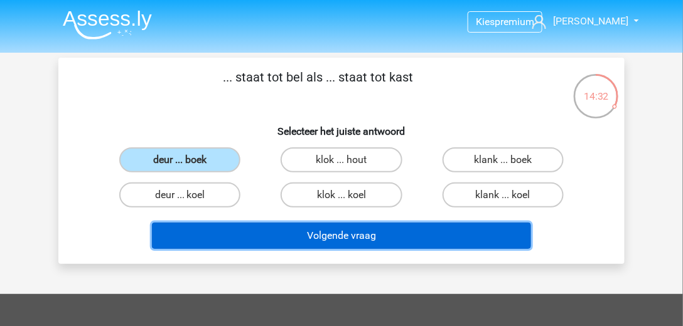
click at [366, 229] on button "Volgende vraag" at bounding box center [342, 236] width 380 height 26
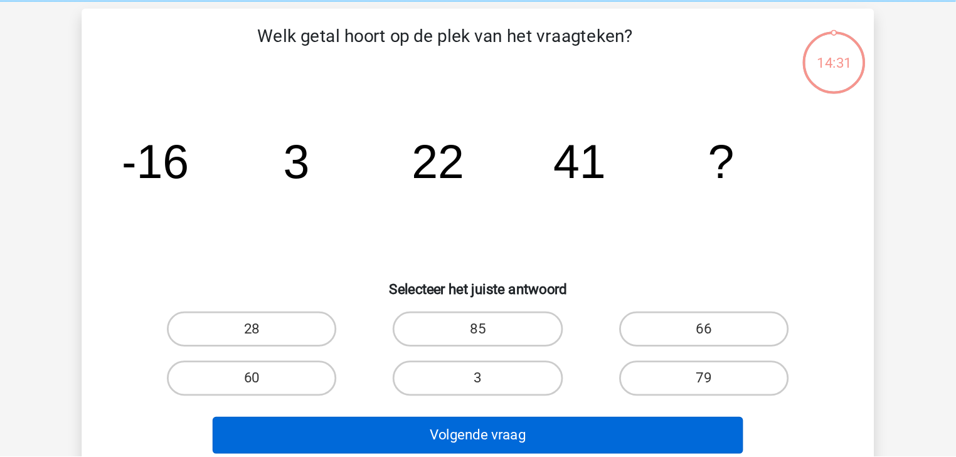
scroll to position [58, 0]
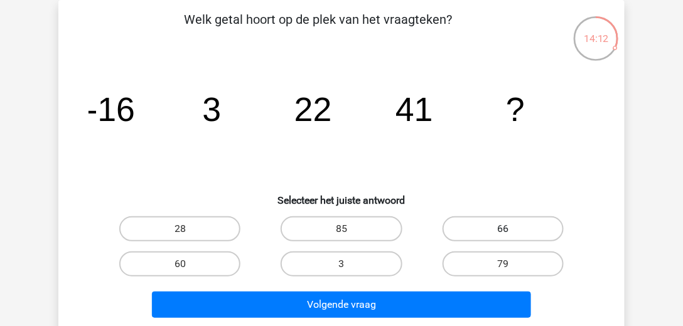
click at [466, 228] on label "66" at bounding box center [502, 228] width 121 height 25
click at [503, 229] on input "66" at bounding box center [507, 233] width 8 height 8
radio input "true"
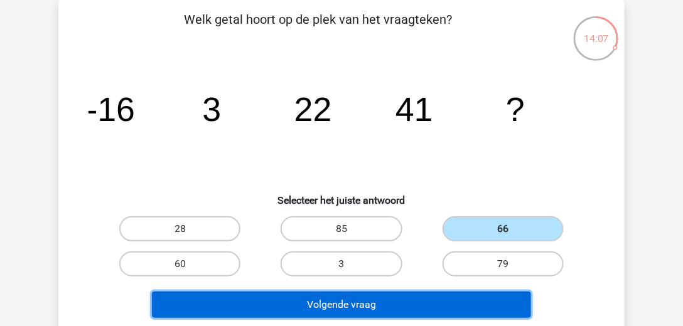
click at [432, 312] on button "Volgende vraag" at bounding box center [342, 305] width 380 height 26
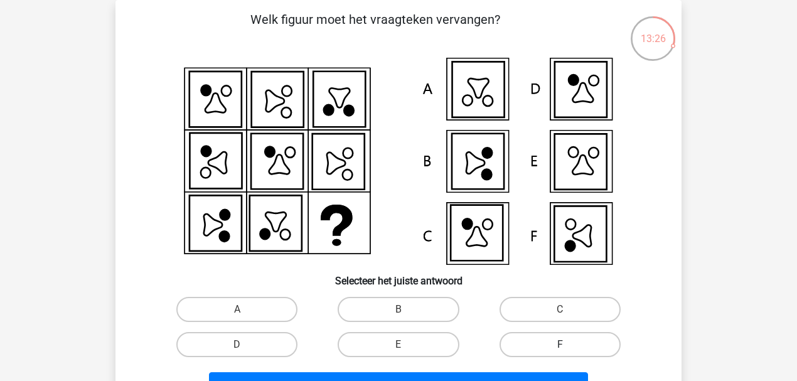
click at [551, 345] on label "F" at bounding box center [559, 344] width 121 height 25
click at [560, 345] on input "F" at bounding box center [564, 348] width 8 height 8
radio input "true"
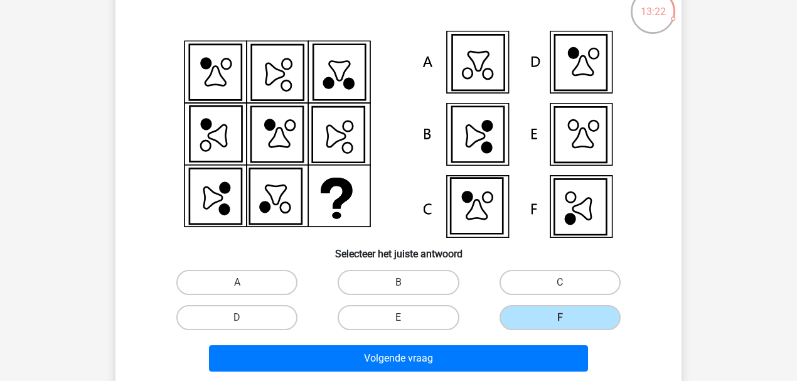
scroll to position [99, 0]
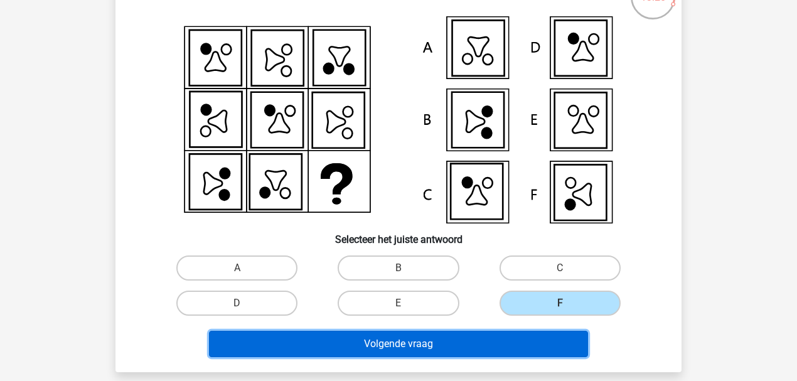
click at [465, 339] on button "Volgende vraag" at bounding box center [399, 344] width 380 height 26
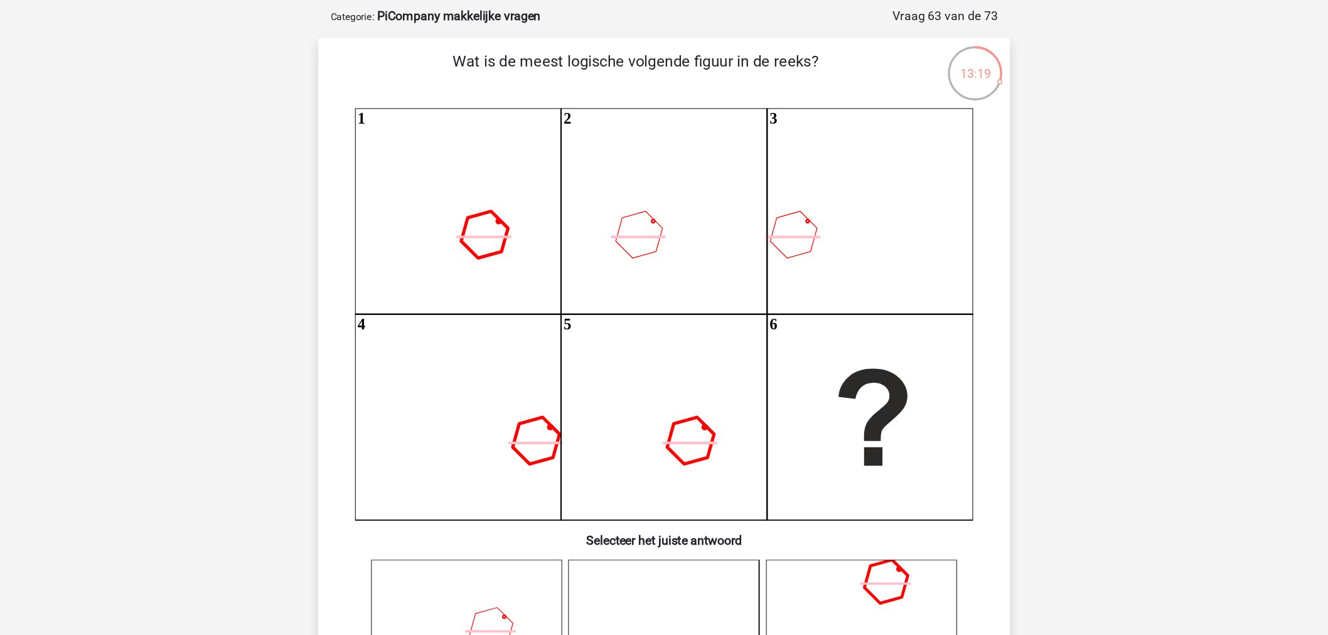
scroll to position [58, 0]
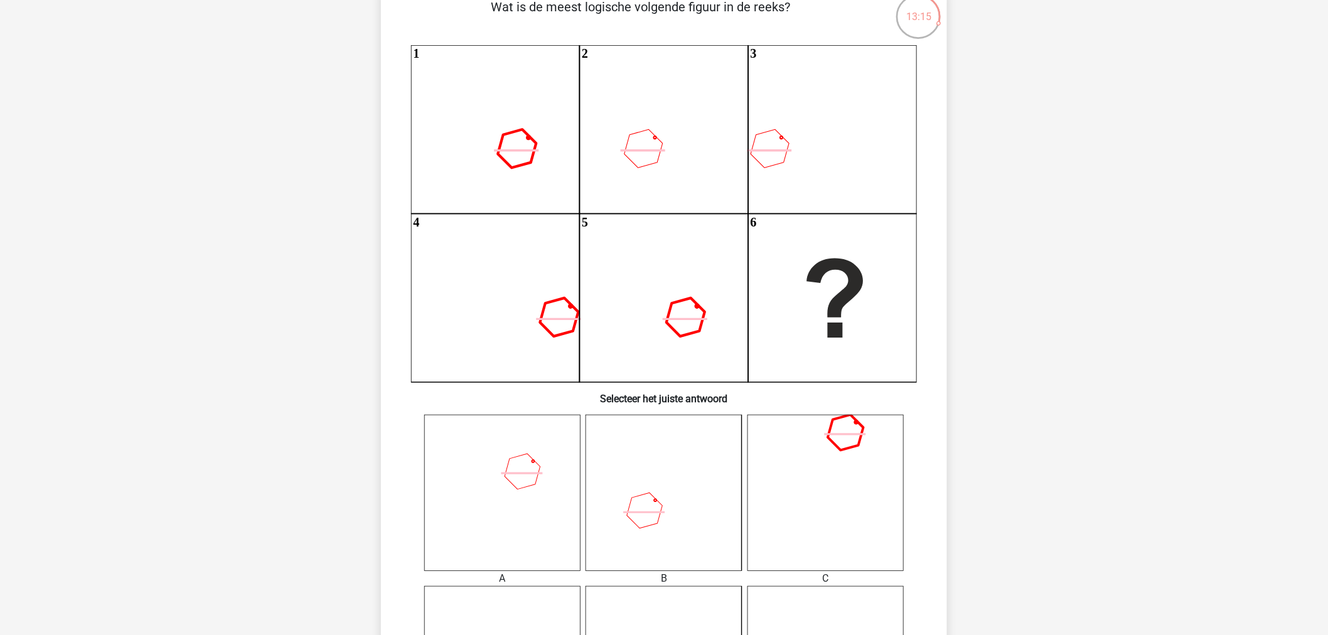
drag, startPoint x: 1068, startPoint y: 258, endPoint x: 1065, endPoint y: 284, distance: 26.5
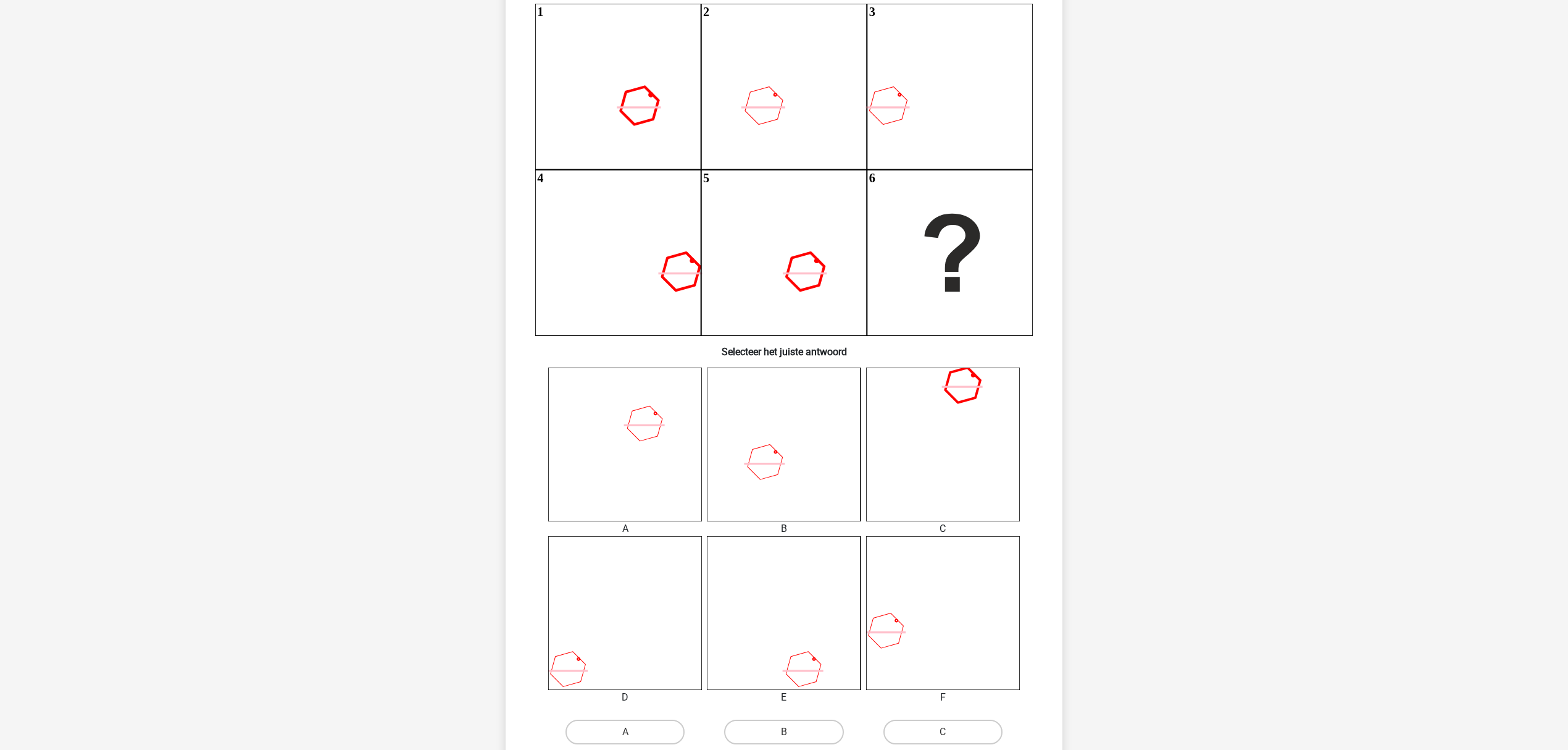
scroll to position [222, 0]
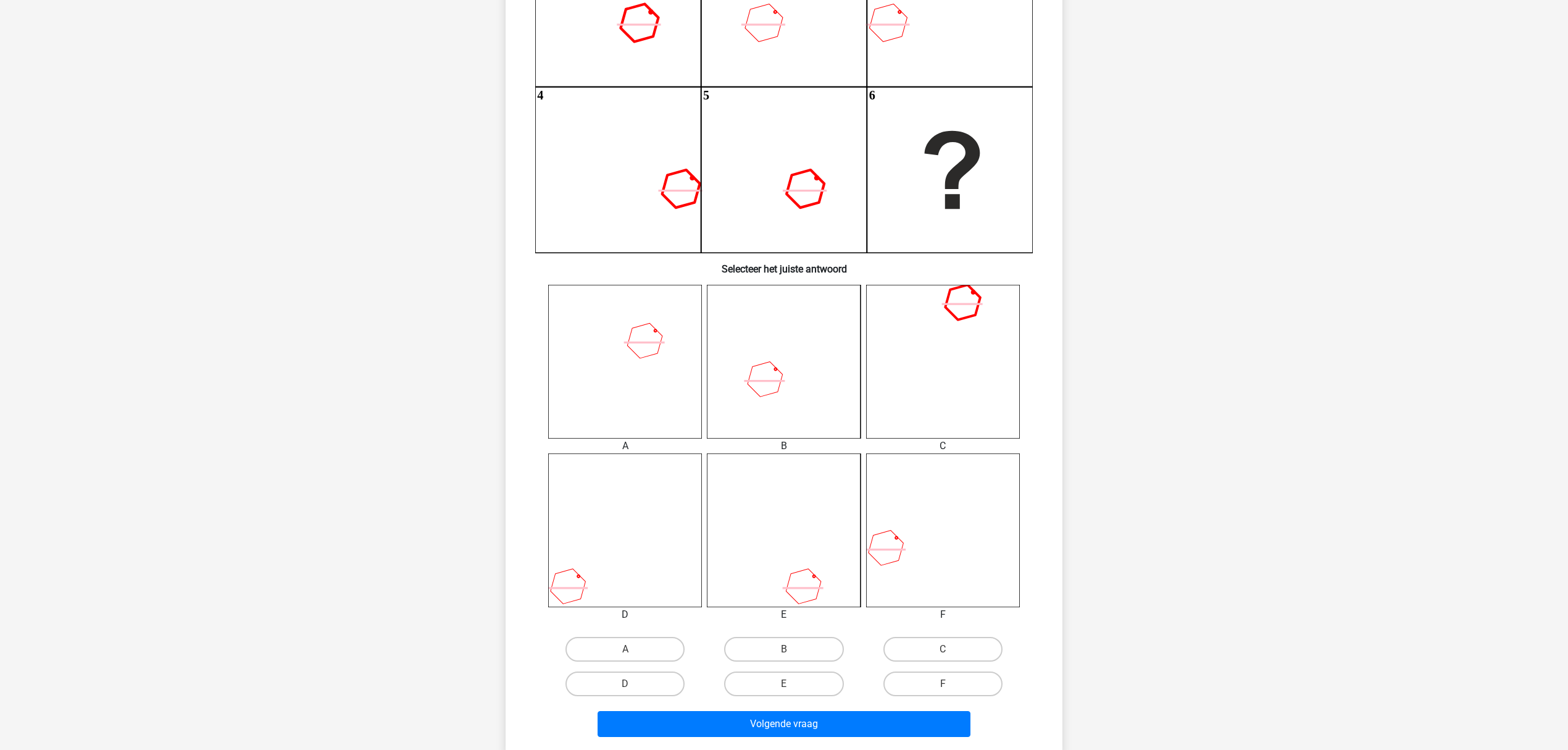
click at [771, 624] on div "B" at bounding box center [783, 649] width 158 height 34
click at [780, 624] on label "B" at bounding box center [783, 649] width 119 height 25
click at [784, 624] on input "B" at bounding box center [788, 653] width 8 height 8
radio input "true"
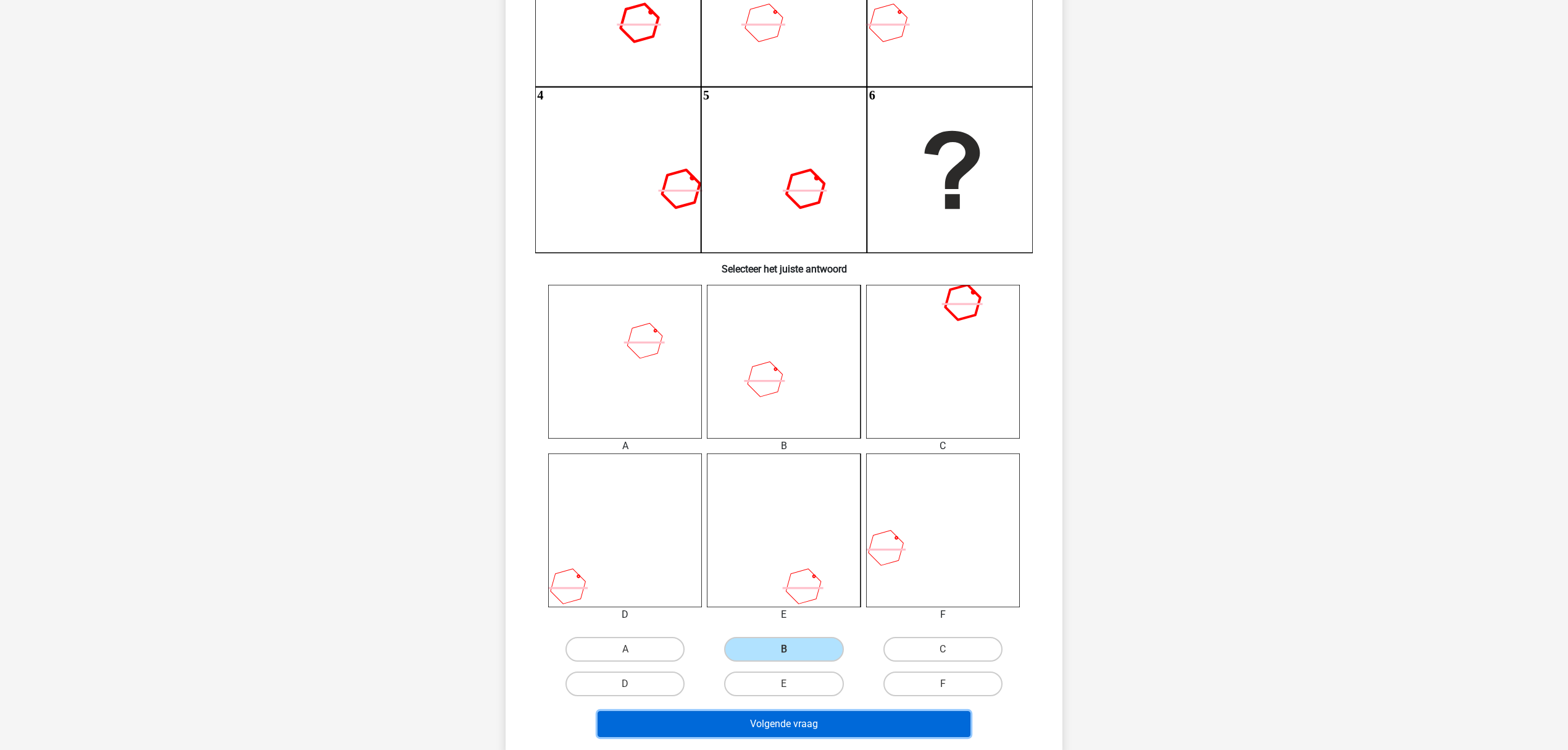
click at [825, 624] on button "Volgende vraag" at bounding box center [784, 723] width 374 height 26
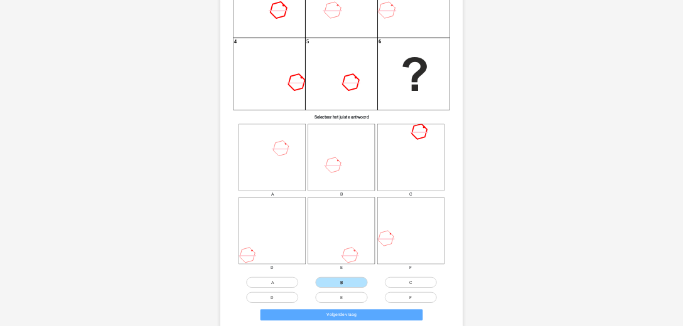
scroll to position [0, 0]
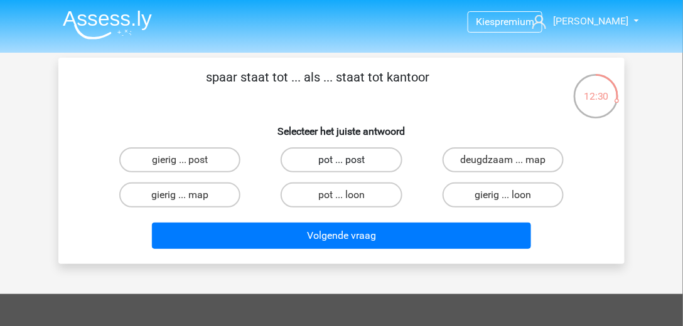
click at [331, 168] on label "pot ... post" at bounding box center [340, 159] width 121 height 25
click at [341, 168] on input "pot ... post" at bounding box center [345, 164] width 8 height 8
radio input "true"
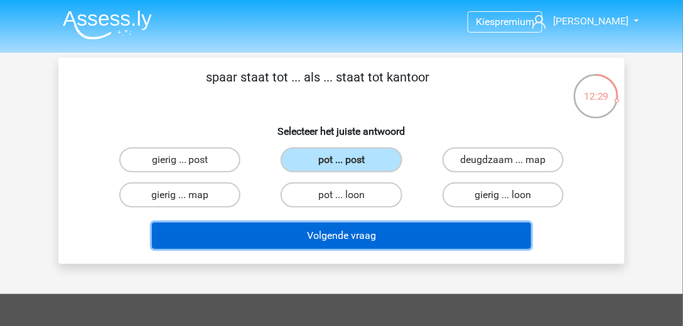
click at [339, 223] on button "Volgende vraag" at bounding box center [342, 236] width 380 height 26
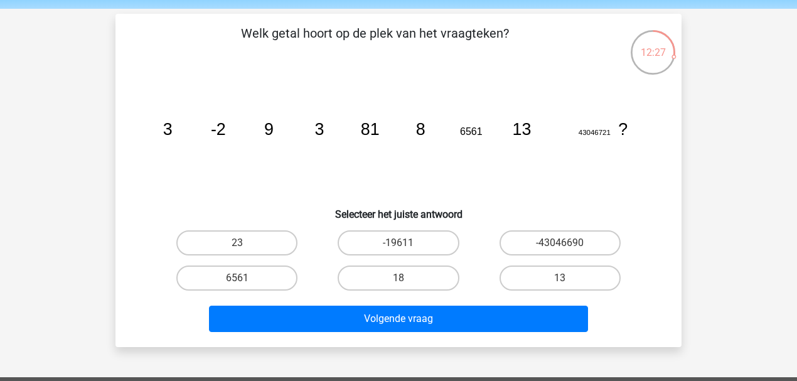
scroll to position [40, 0]
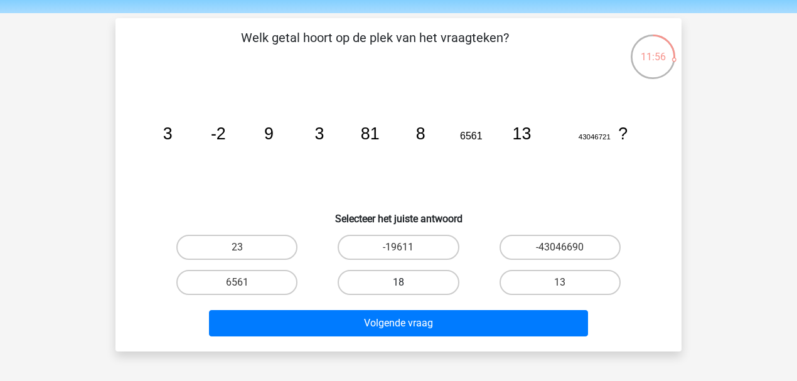
click at [418, 279] on label "18" at bounding box center [398, 282] width 121 height 25
click at [407, 282] on input "18" at bounding box center [402, 286] width 8 height 8
radio input "true"
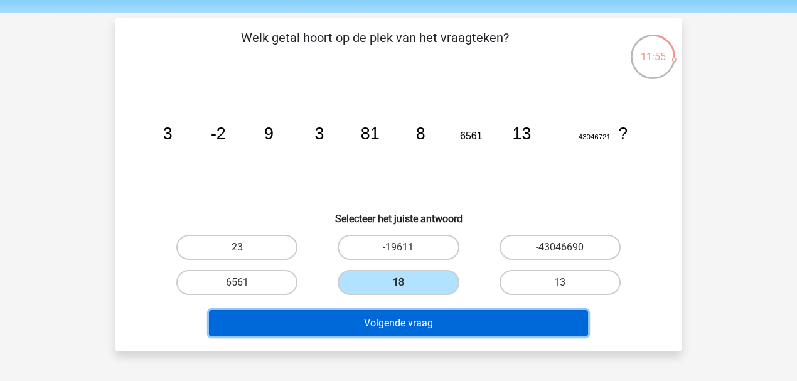
click at [324, 317] on button "Volgende vraag" at bounding box center [399, 323] width 380 height 26
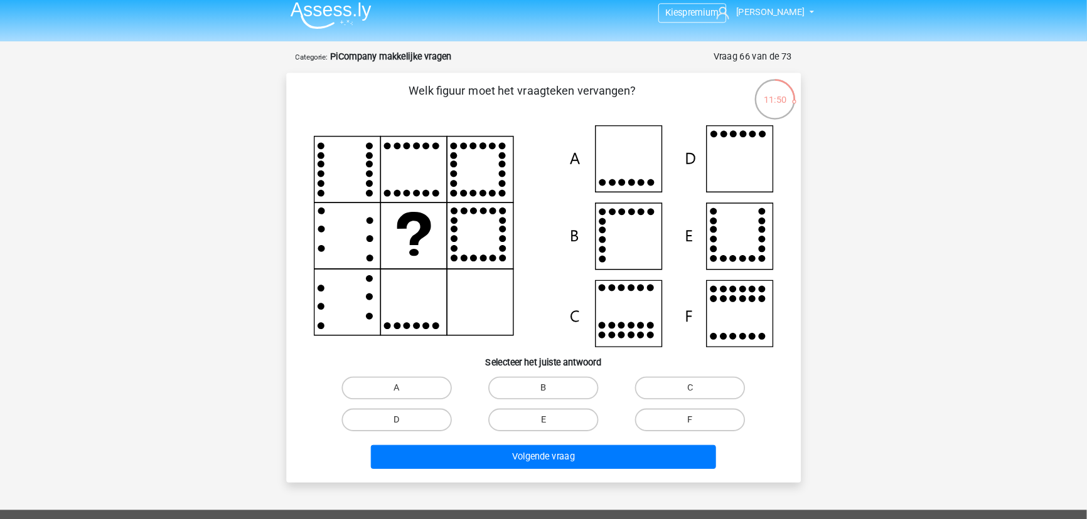
scroll to position [7, 0]
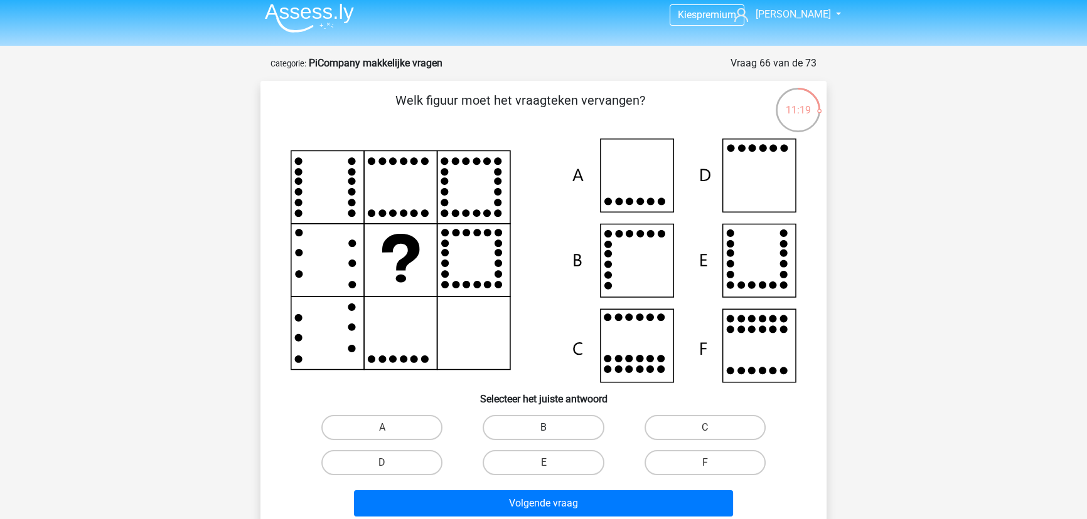
click at [507, 421] on label "B" at bounding box center [542, 427] width 121 height 25
click at [543, 428] on input "B" at bounding box center [547, 432] width 8 height 8
radio input "true"
click at [419, 454] on label "D" at bounding box center [381, 462] width 121 height 25
click at [390, 463] on input "D" at bounding box center [386, 467] width 8 height 8
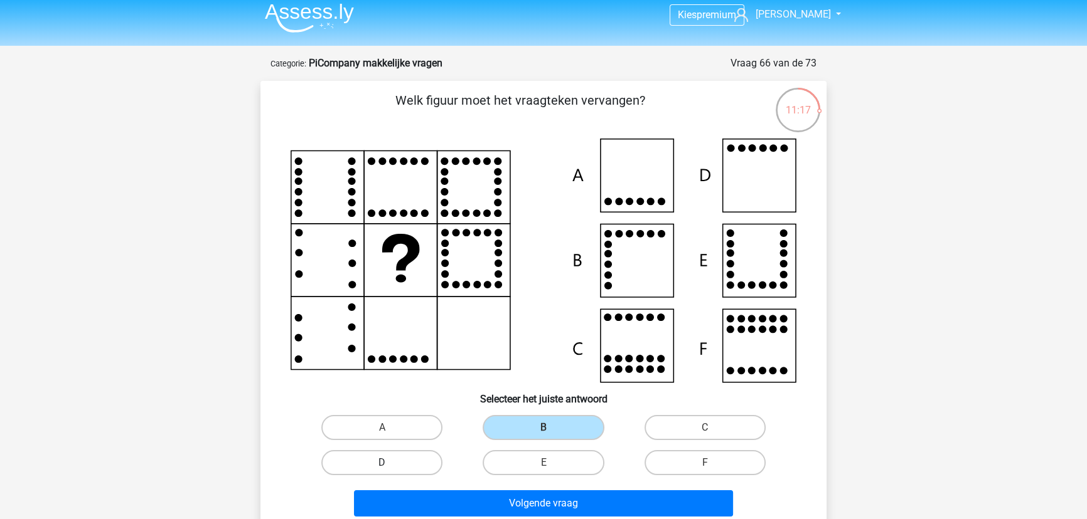
radio input "true"
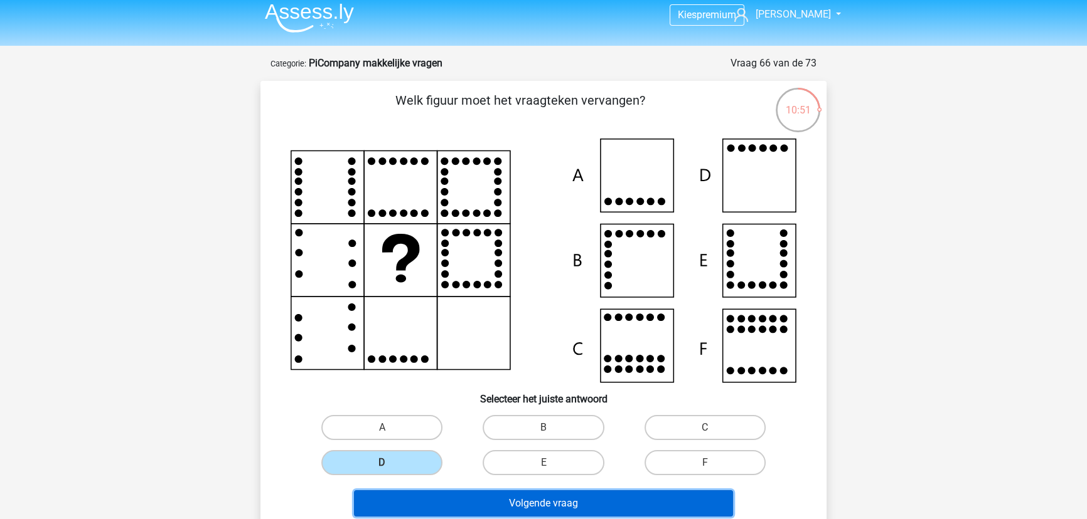
click at [583, 504] on button "Volgende vraag" at bounding box center [544, 504] width 380 height 26
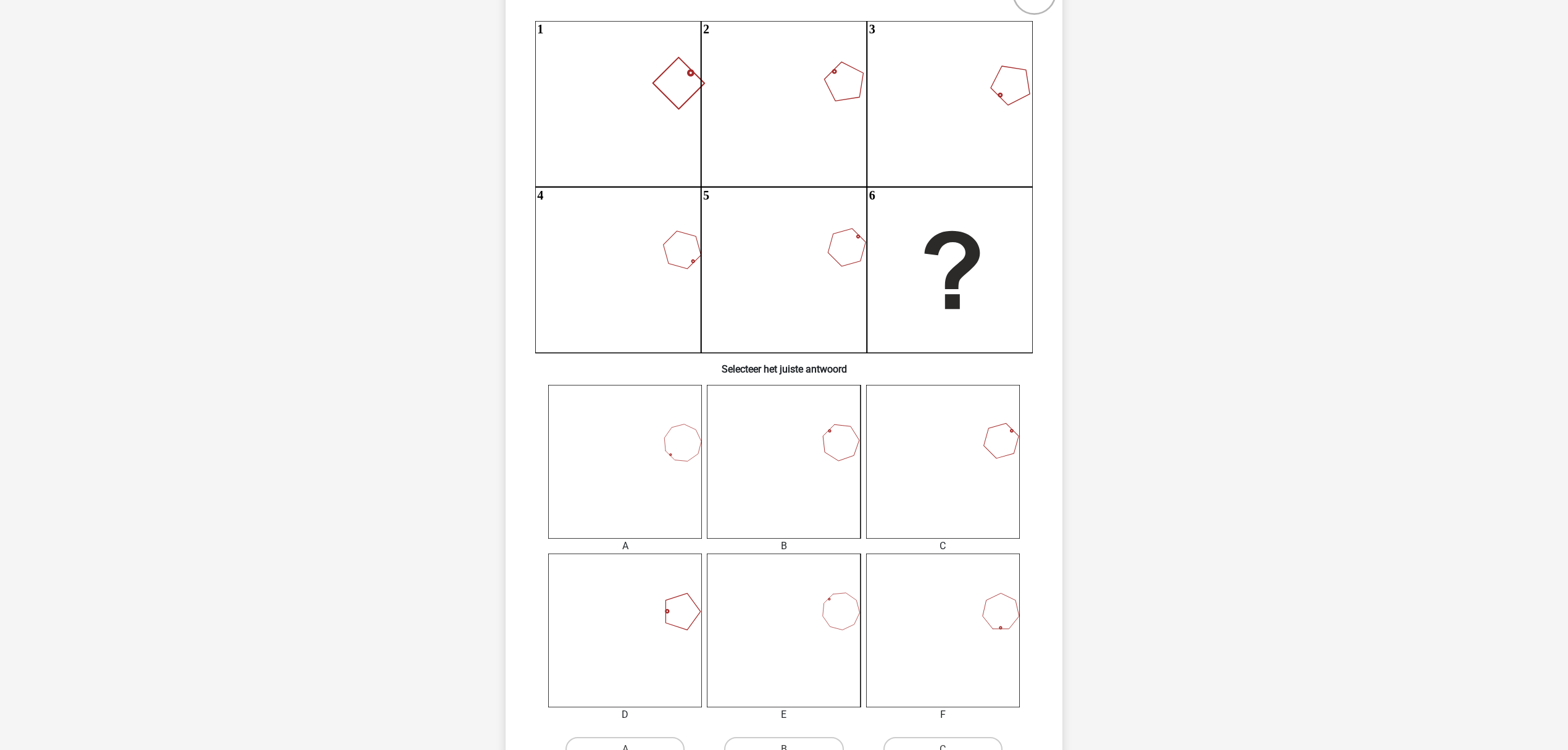
scroll to position [134, 0]
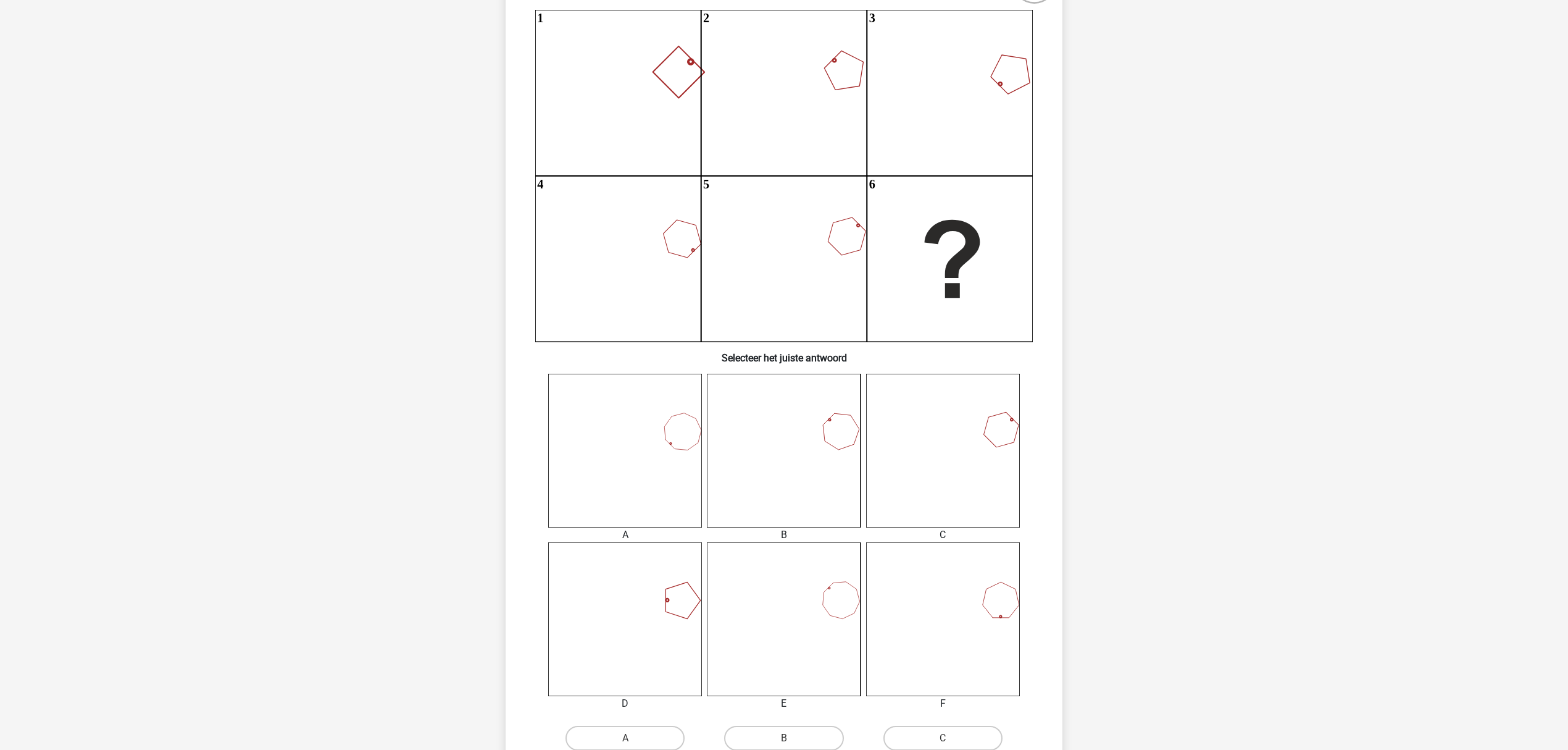
drag, startPoint x: 1084, startPoint y: 312, endPoint x: 1084, endPoint y: 319, distance: 7.0
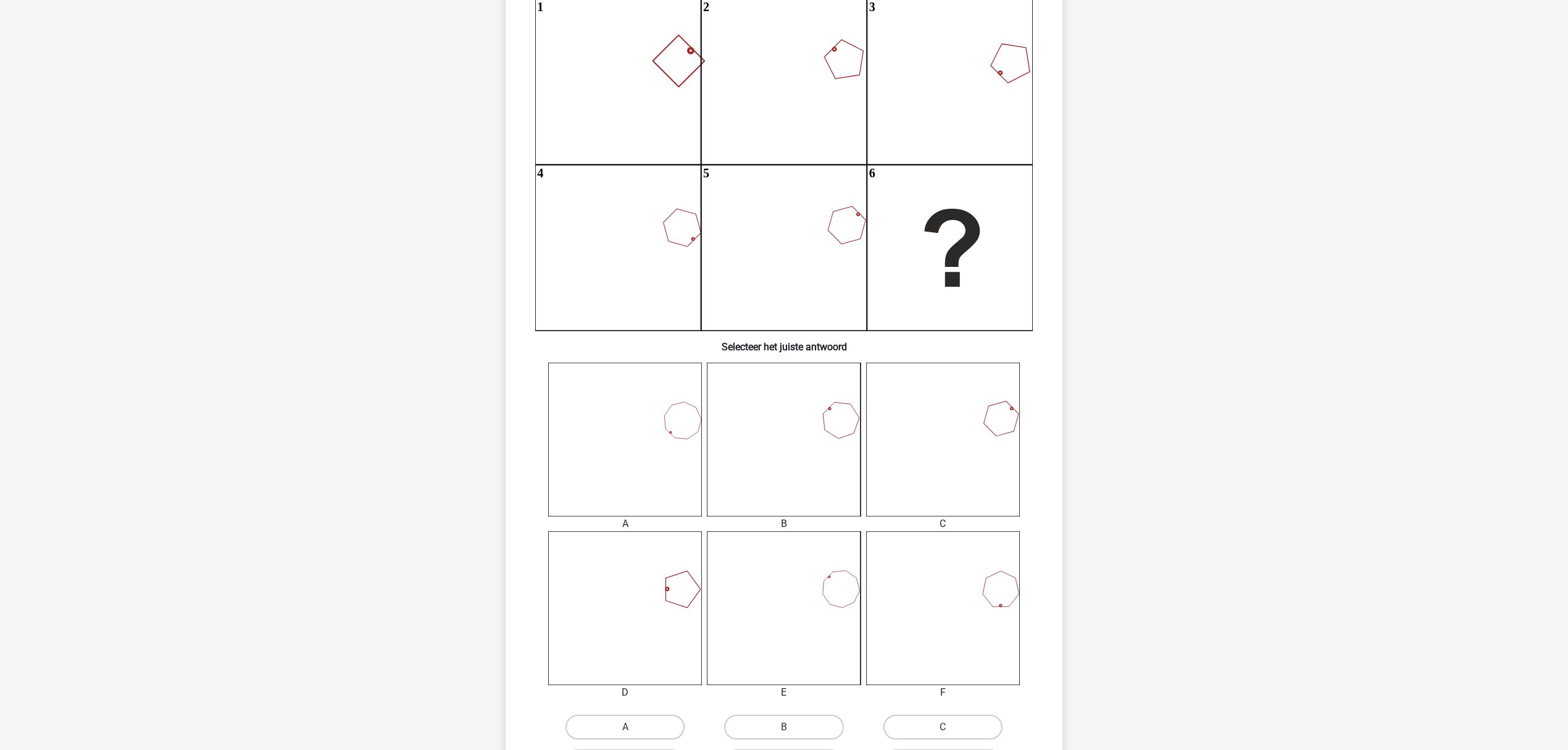
scroll to position [147, 0]
click at [835, 624] on label "B" at bounding box center [783, 724] width 119 height 25
click at [792, 624] on input "B" at bounding box center [788, 729] width 8 height 8
radio input "true"
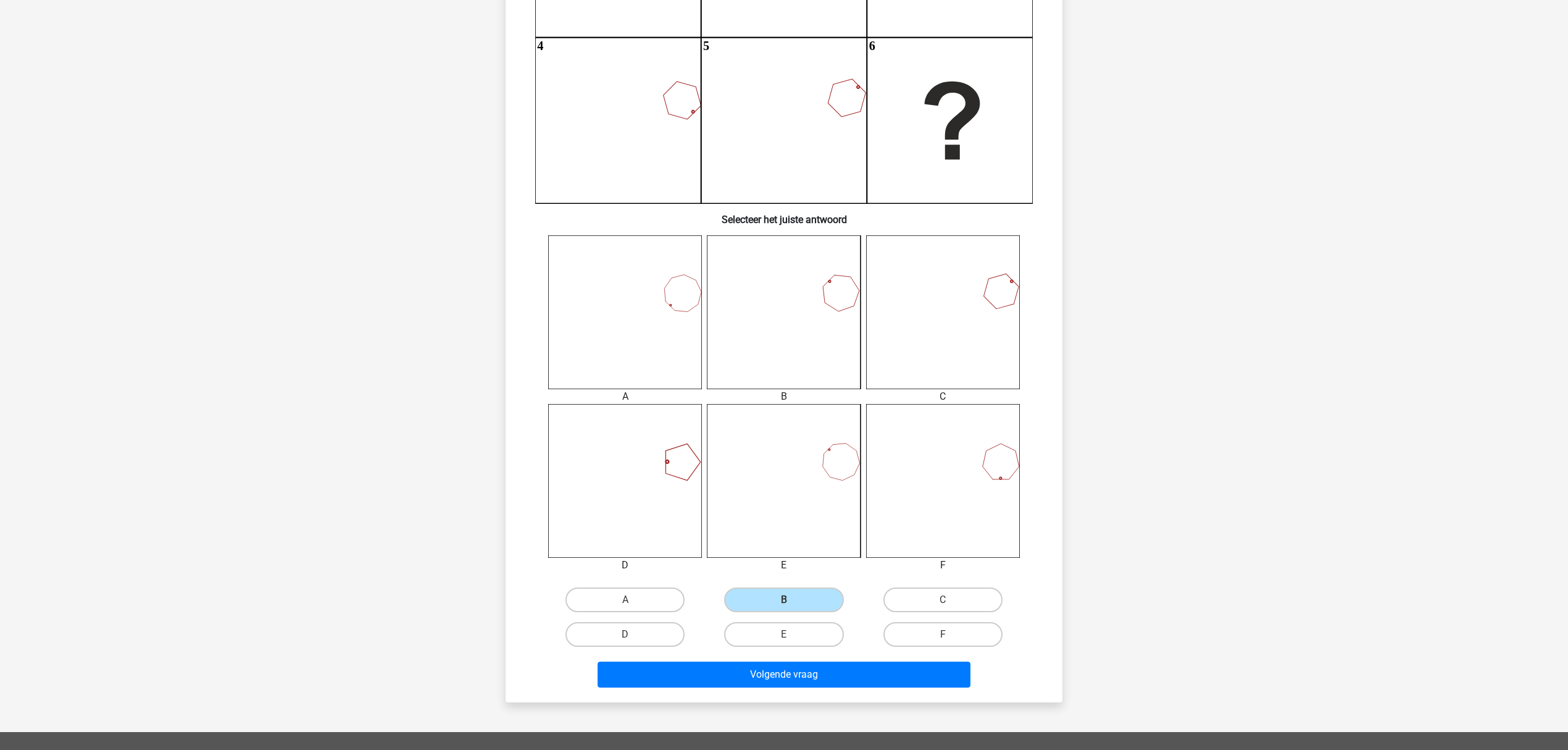
scroll to position [394, 0]
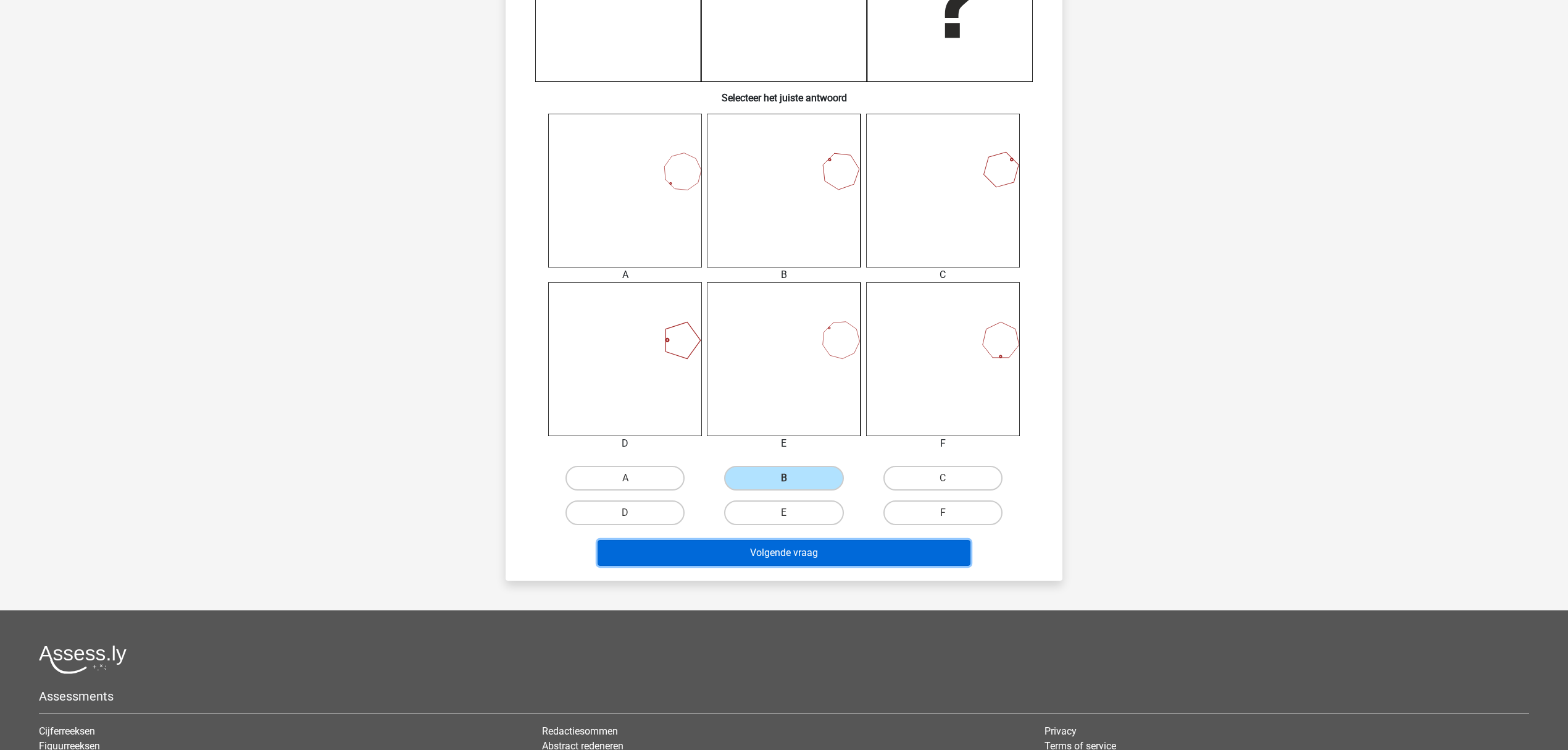
click at [859, 556] on button "Volgende vraag" at bounding box center [784, 552] width 374 height 26
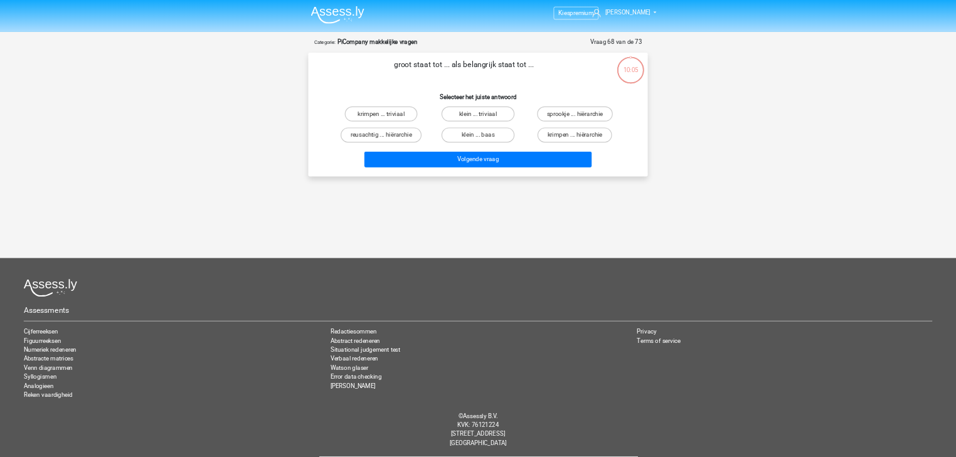
scroll to position [0, 0]
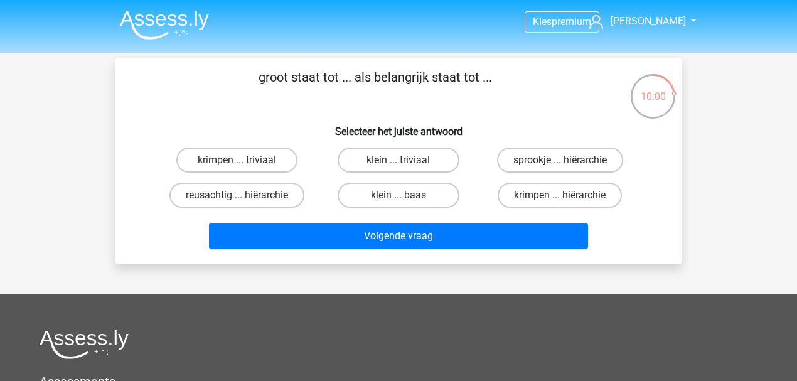
drag, startPoint x: 627, startPoint y: 93, endPoint x: 677, endPoint y: 99, distance: 49.9
click at [677, 99] on div "groot staat tot ... als belangrijk staat tot ... Selecteer het juiste antwoord …" at bounding box center [398, 161] width 566 height 206
drag, startPoint x: 671, startPoint y: 97, endPoint x: 638, endPoint y: 97, distance: 32.6
click at [638, 97] on div "09:59" at bounding box center [652, 88] width 47 height 31
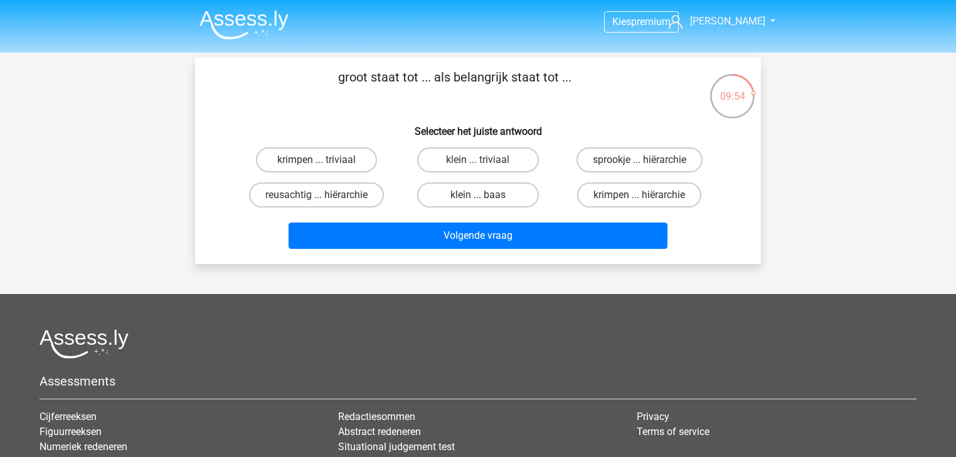
drag, startPoint x: 316, startPoint y: 80, endPoint x: 628, endPoint y: 87, distance: 311.9
click at [628, 87] on p "groot staat tot ... als belangrijk staat tot ..." at bounding box center [454, 87] width 479 height 38
click at [627, 88] on p "groot staat tot ... als belangrijk staat tot ..." at bounding box center [454, 87] width 479 height 38
click at [481, 158] on label "klein ... triviaal" at bounding box center [477, 159] width 121 height 25
click at [481, 160] on input "klein ... triviaal" at bounding box center [482, 164] width 8 height 8
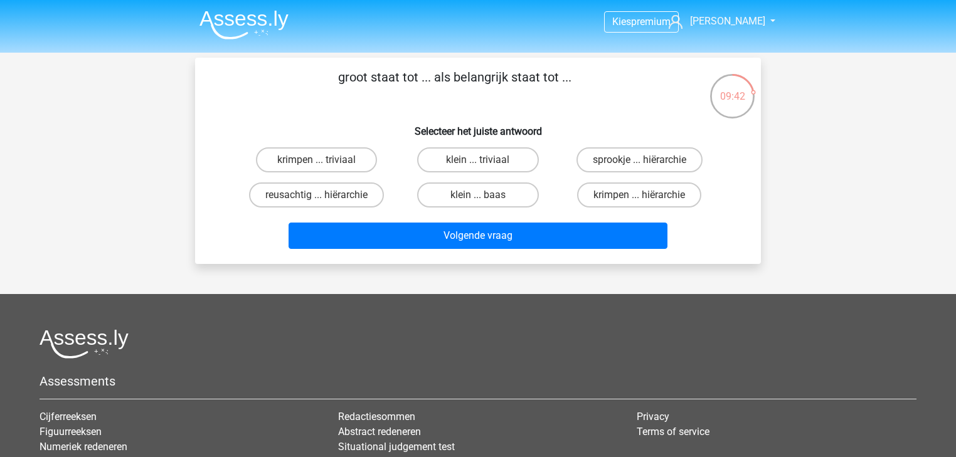
radio input "true"
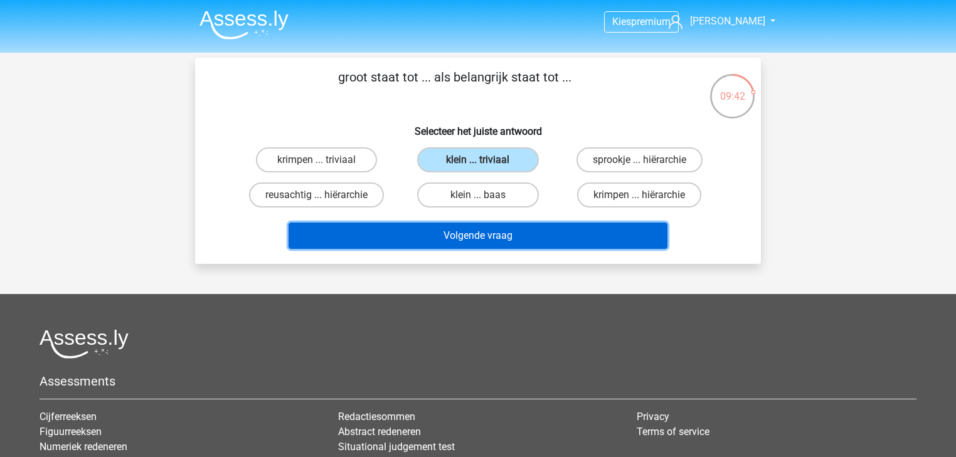
click at [489, 228] on button "Volgende vraag" at bounding box center [479, 236] width 380 height 26
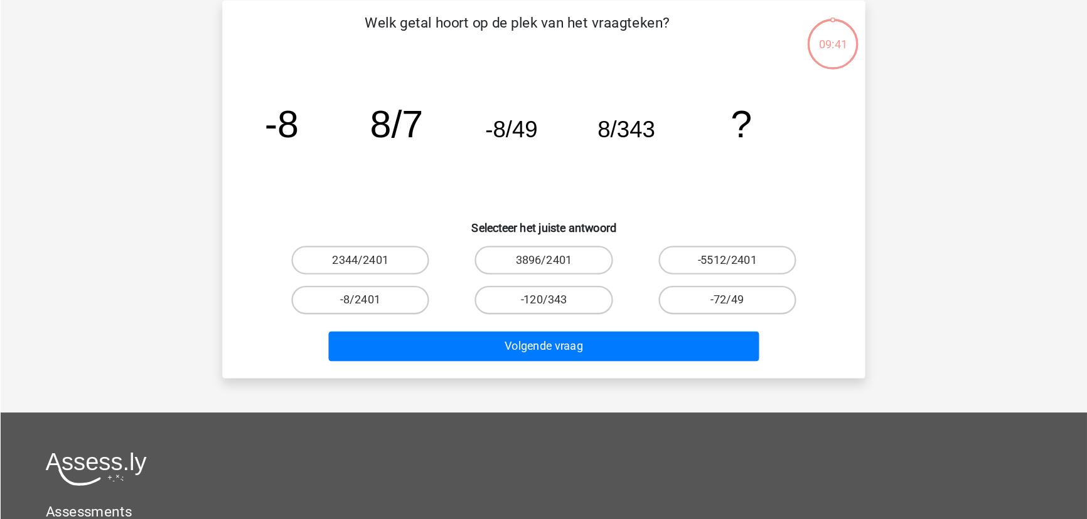
scroll to position [57, 0]
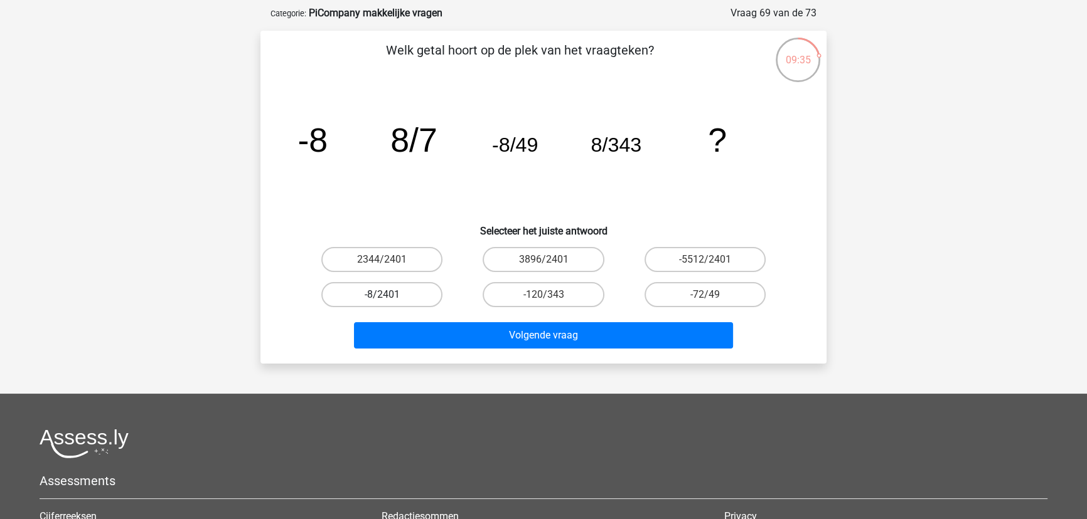
click at [413, 288] on label "-8/2401" at bounding box center [381, 294] width 121 height 25
click at [390, 295] on input "-8/2401" at bounding box center [386, 299] width 8 height 8
radio input "true"
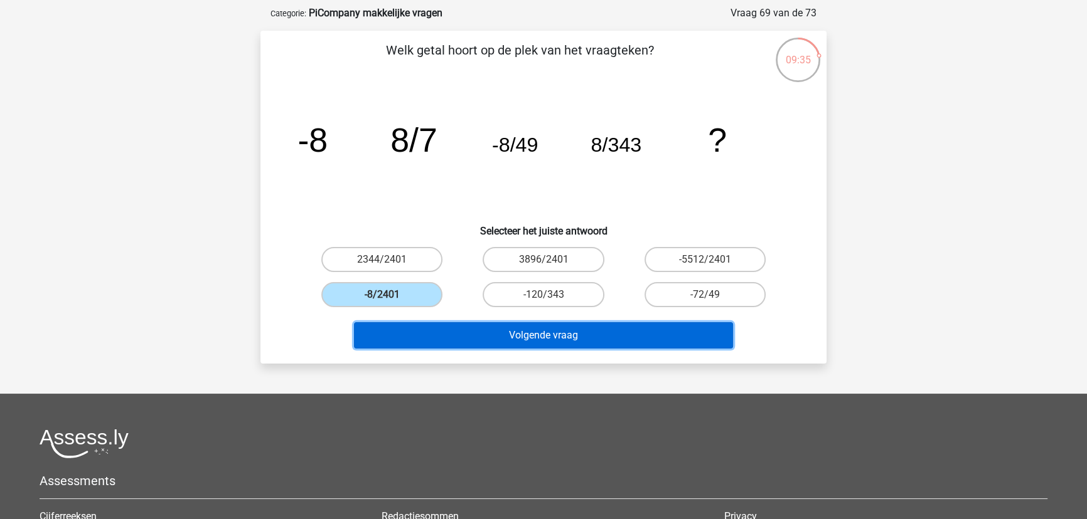
click at [459, 330] on button "Volgende vraag" at bounding box center [544, 335] width 380 height 26
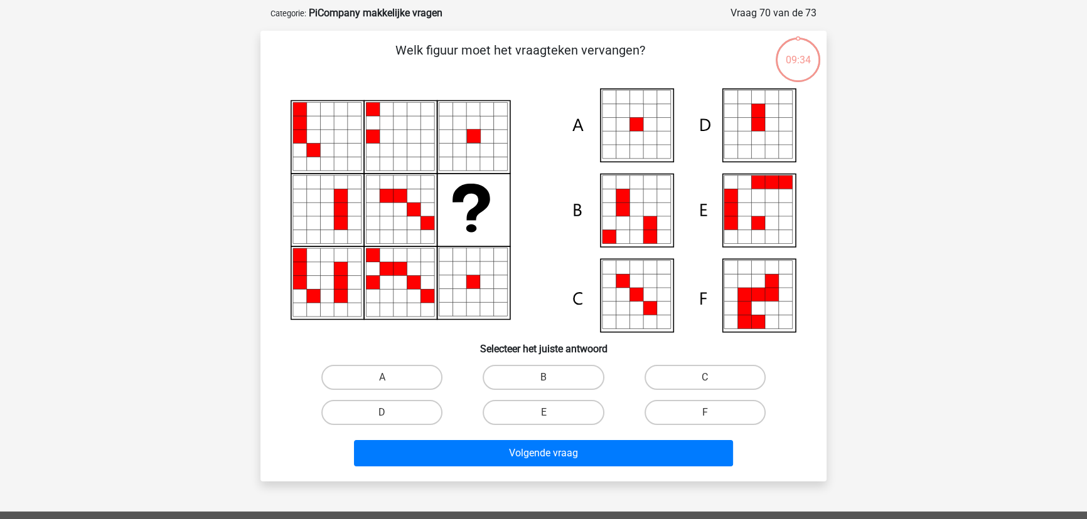
scroll to position [63, 0]
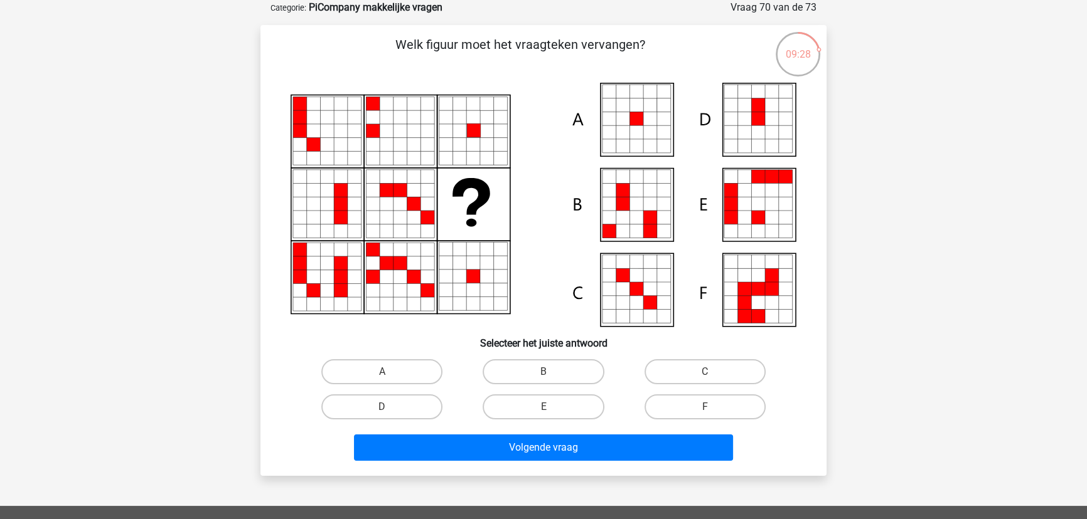
click at [393, 358] on div "A" at bounding box center [381, 371] width 161 height 35
click at [394, 368] on label "A" at bounding box center [381, 372] width 121 height 25
click at [390, 372] on input "A" at bounding box center [386, 376] width 8 height 8
radio input "true"
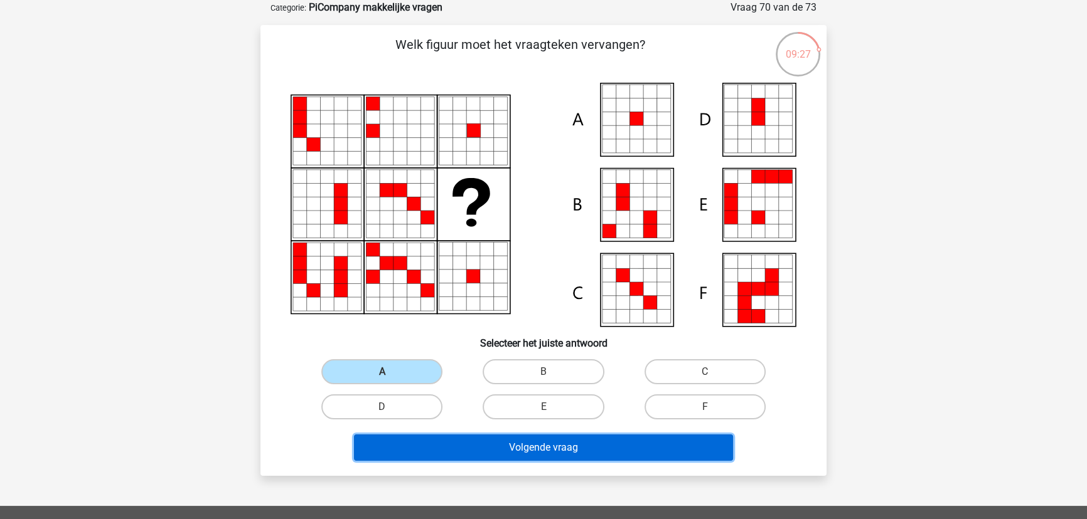
click at [506, 447] on button "Volgende vraag" at bounding box center [544, 448] width 380 height 26
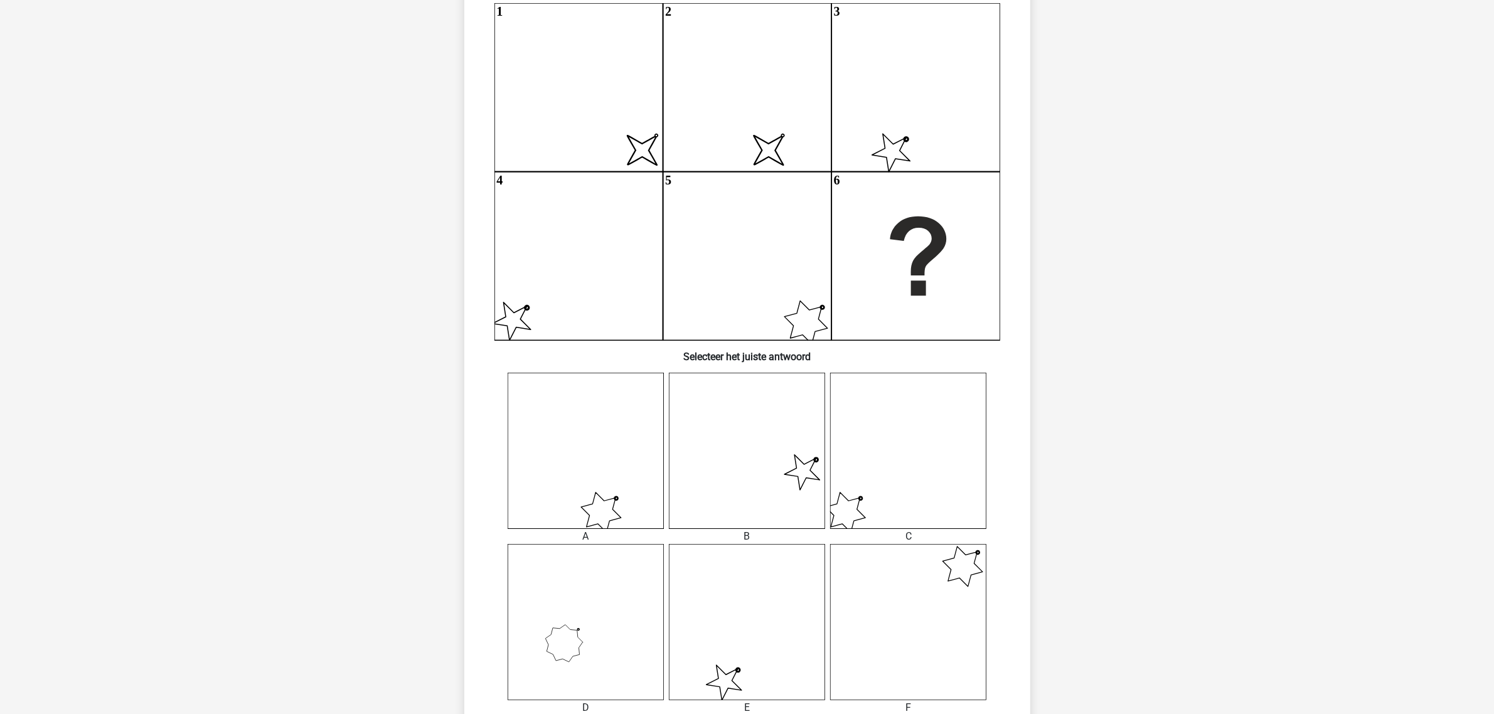
scroll to position [221, 0]
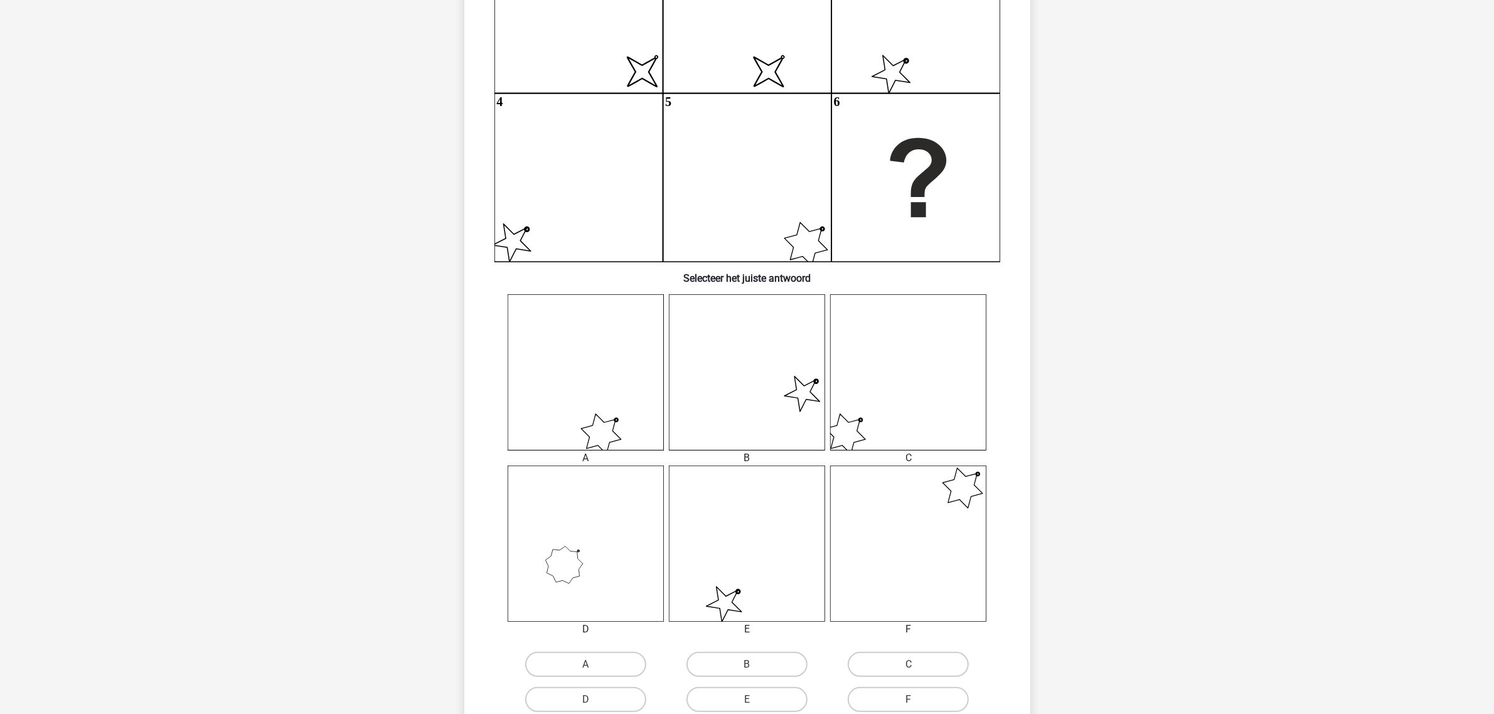
click at [610, 634] on div "A" at bounding box center [585, 664] width 161 height 35
click at [613, 634] on label "A" at bounding box center [585, 664] width 121 height 25
click at [594, 634] on input "A" at bounding box center [589, 668] width 8 height 8
radio input "true"
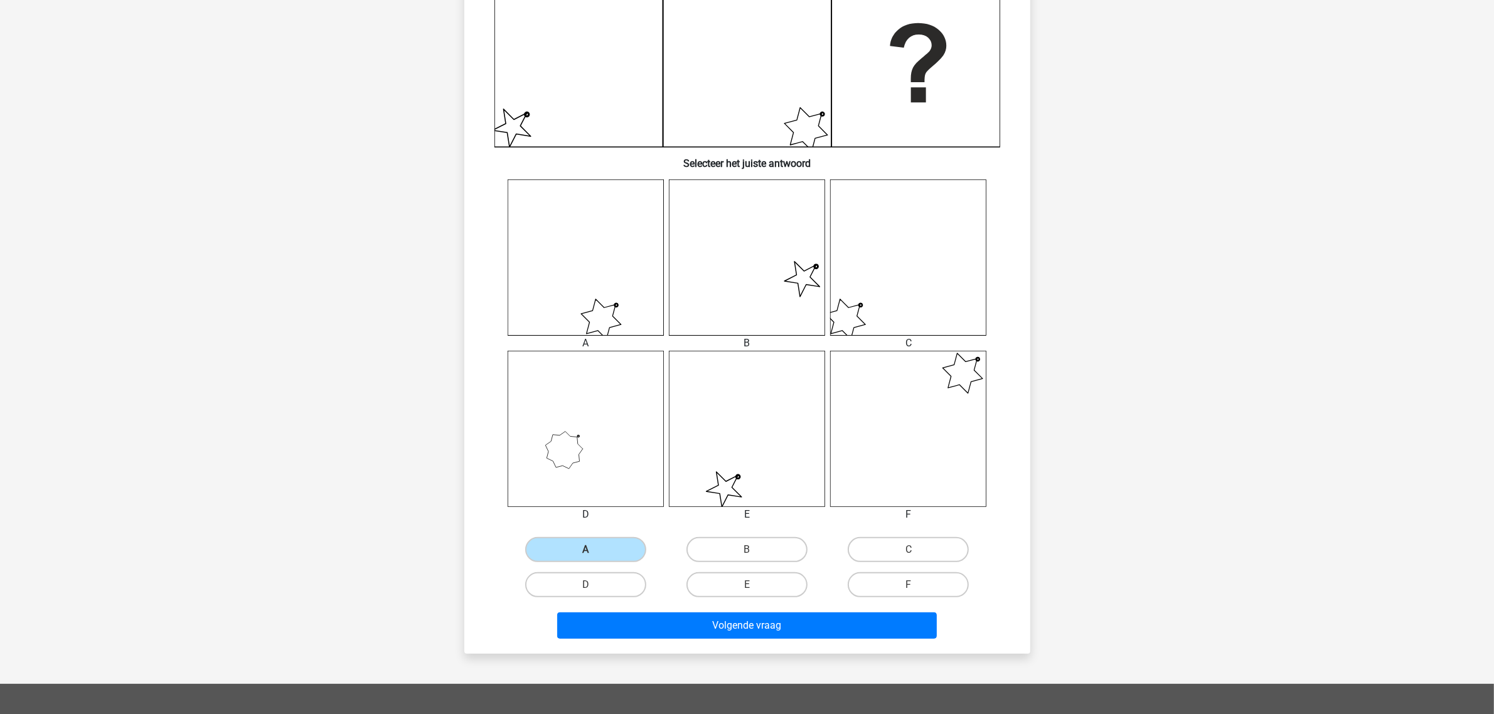
scroll to position [456, 0]
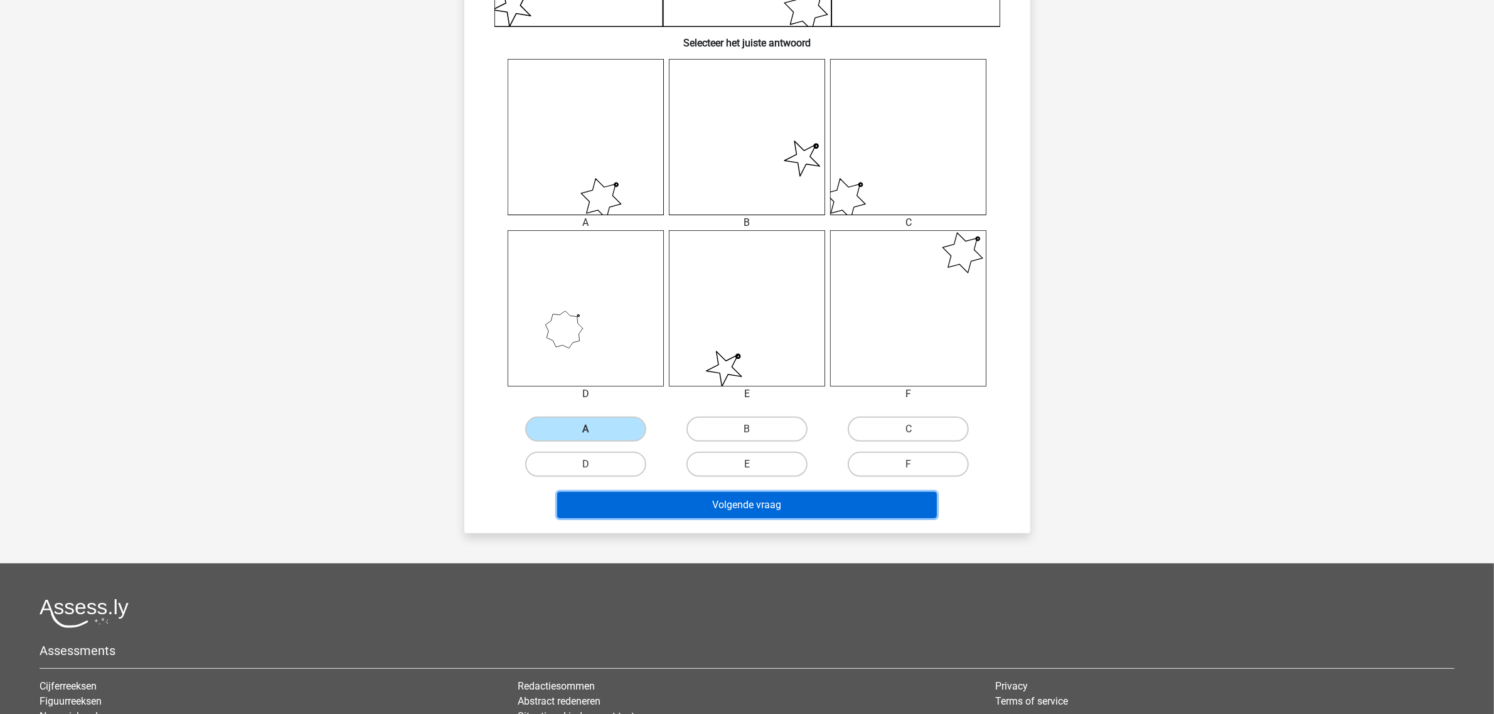
click at [738, 509] on button "Volgende vraag" at bounding box center [747, 505] width 380 height 26
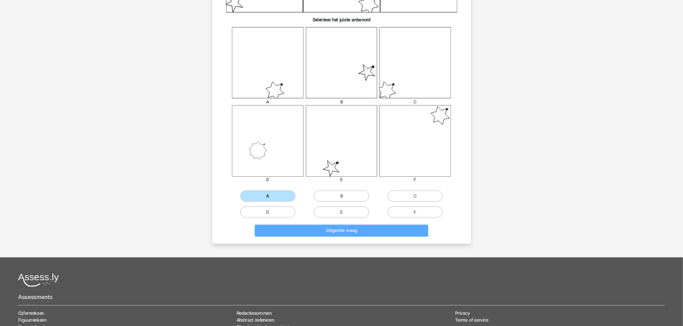
scroll to position [0, 0]
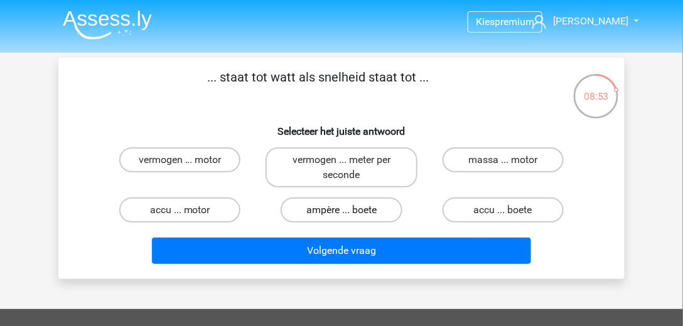
drag, startPoint x: 327, startPoint y: 208, endPoint x: 332, endPoint y: 214, distance: 7.6
click at [328, 209] on label "ampère ... boete" at bounding box center [340, 210] width 121 height 25
click at [341, 210] on input "ampère ... boete" at bounding box center [345, 214] width 8 height 8
radio input "true"
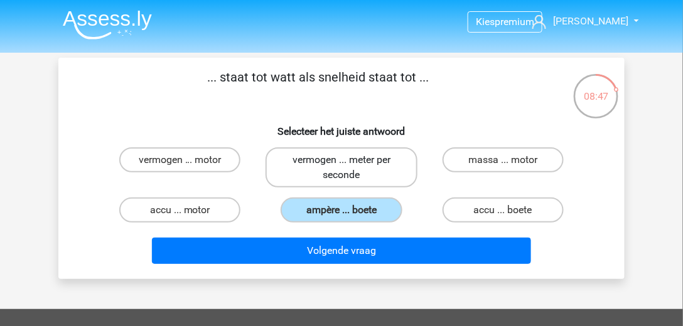
click at [385, 147] on label "vermogen ... meter per seconde" at bounding box center [340, 167] width 151 height 40
click at [349, 160] on input "vermogen ... meter per seconde" at bounding box center [345, 164] width 8 height 8
radio input "true"
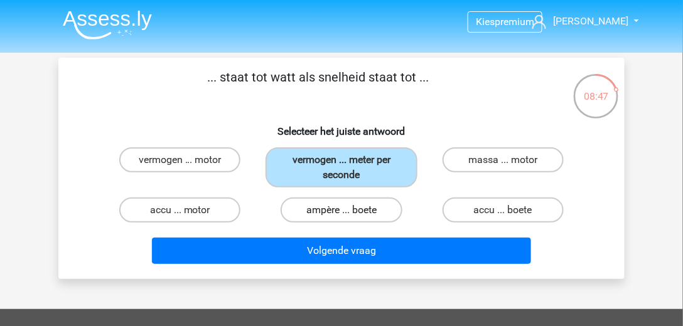
click at [331, 207] on label "ampère ... boete" at bounding box center [340, 210] width 121 height 25
click at [341, 210] on input "ampère ... boete" at bounding box center [345, 214] width 8 height 8
radio input "true"
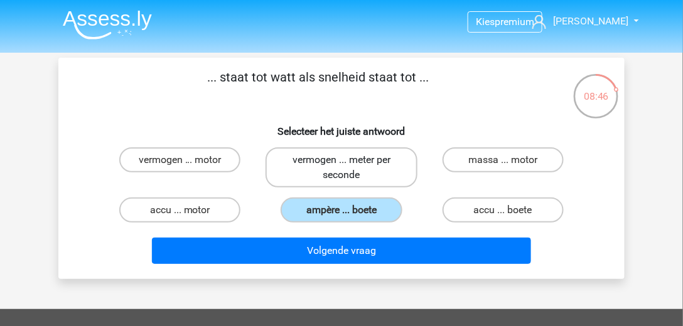
click at [404, 164] on label "vermogen ... meter per seconde" at bounding box center [340, 167] width 151 height 40
click at [349, 164] on input "vermogen ... meter per seconde" at bounding box center [345, 164] width 8 height 8
radio input "true"
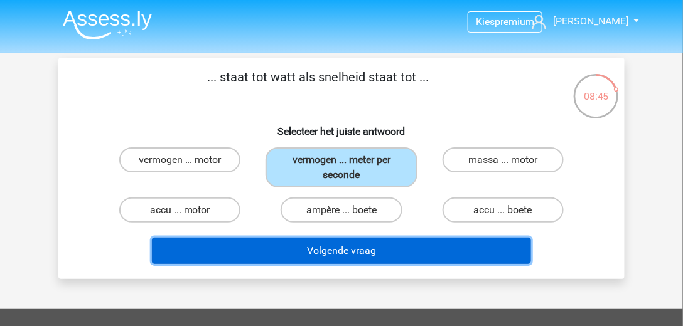
click at [393, 242] on button "Volgende vraag" at bounding box center [342, 251] width 380 height 26
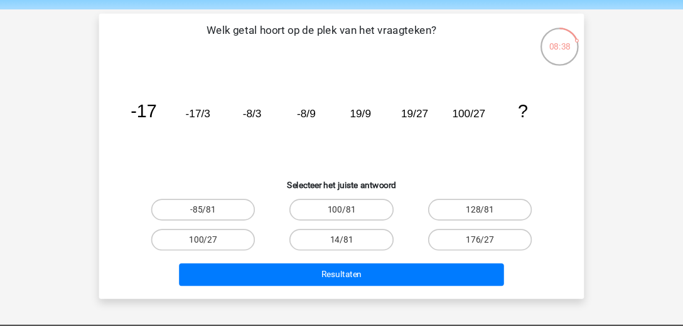
scroll to position [41, 0]
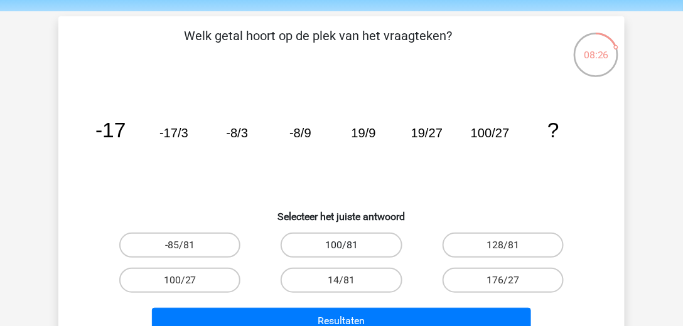
click at [322, 243] on label "100/81" at bounding box center [340, 245] width 121 height 25
click at [341, 245] on input "100/81" at bounding box center [345, 249] width 8 height 8
radio input "true"
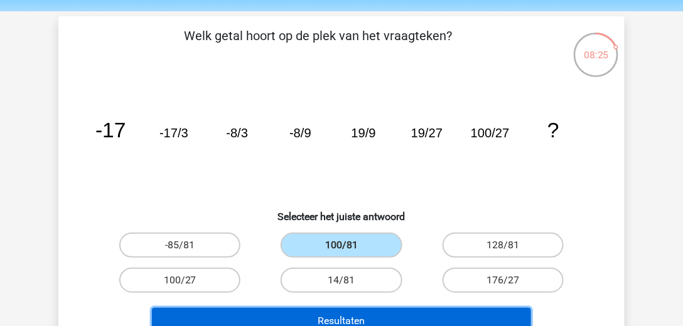
click at [301, 309] on button "Resultaten" at bounding box center [342, 321] width 380 height 26
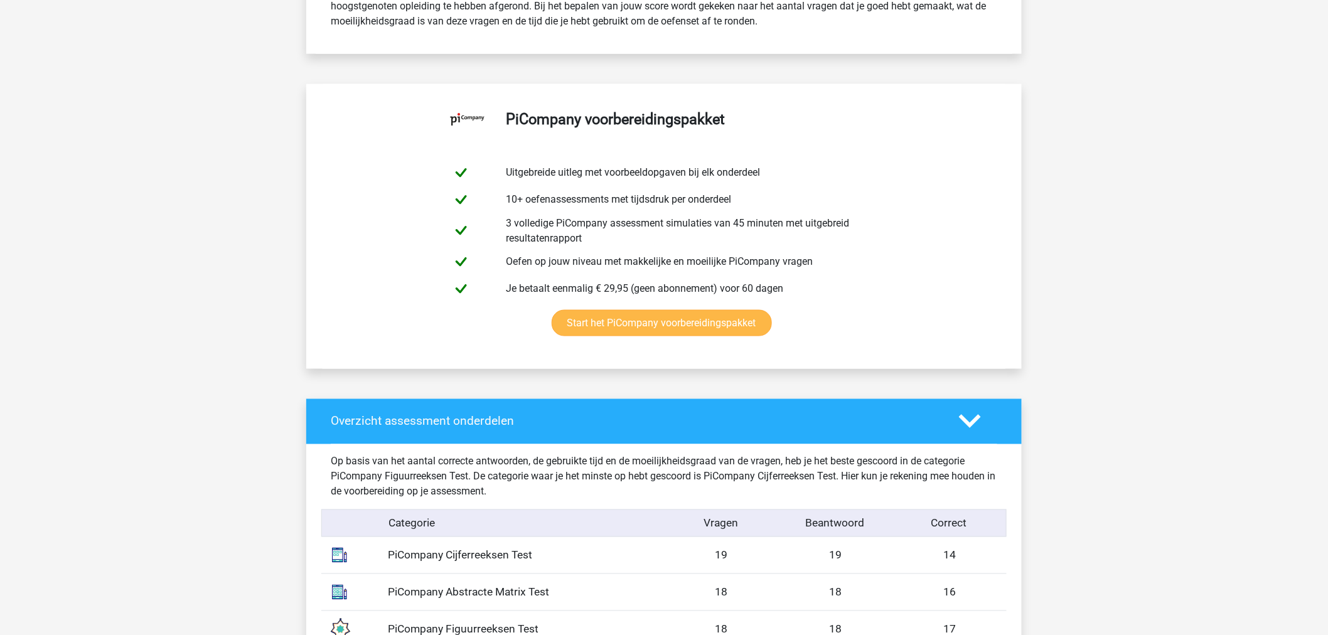
scroll to position [678, 0]
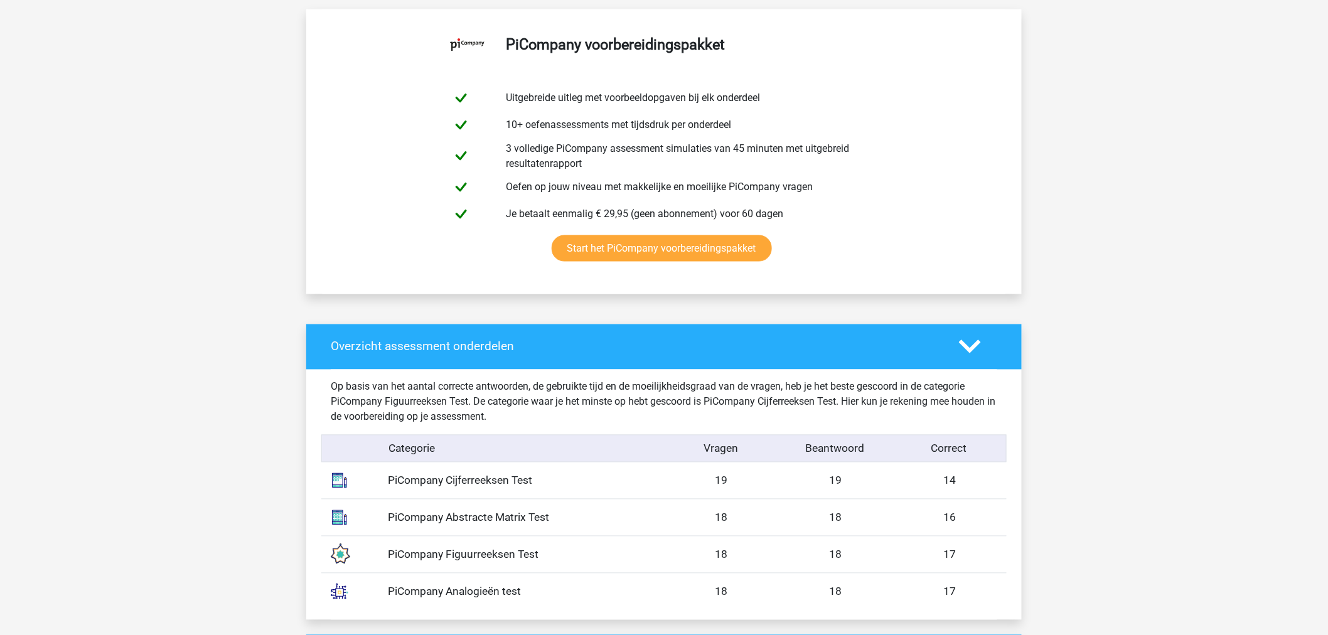
drag, startPoint x: 954, startPoint y: 477, endPoint x: 708, endPoint y: 467, distance: 246.8
click at [708, 380] on div "PiCompany Cijferreeksen Test 19 19 14" at bounding box center [663, 480] width 685 height 36
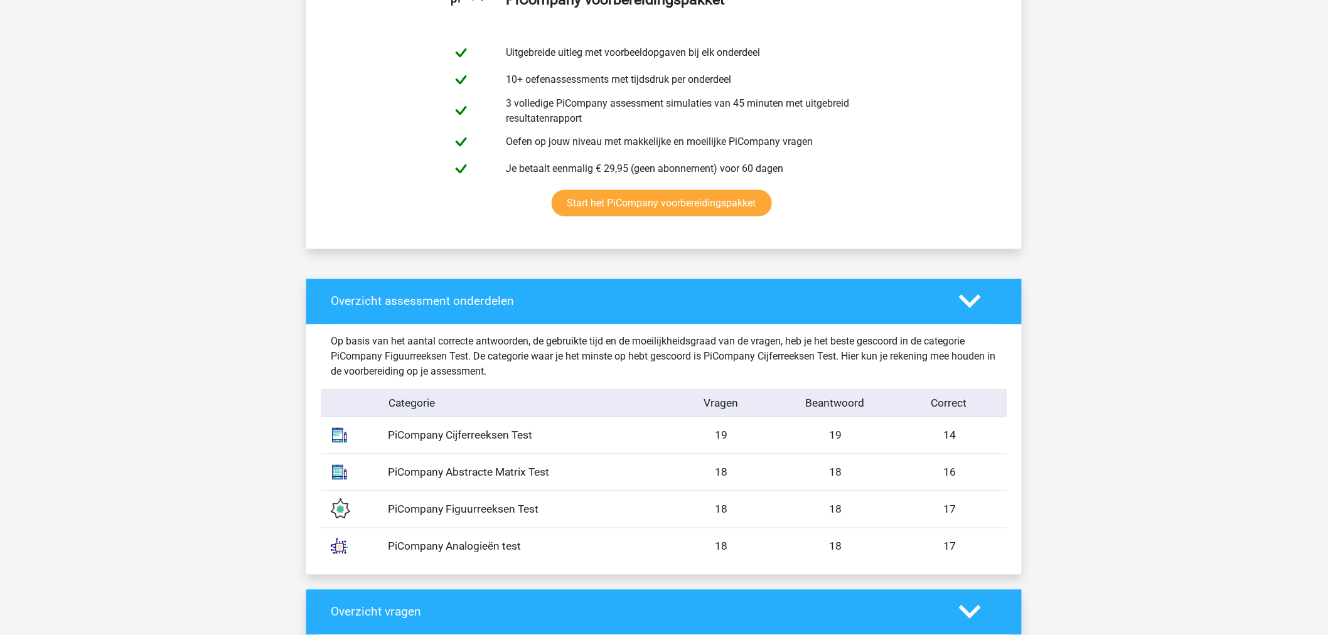
scroll to position [747, 0]
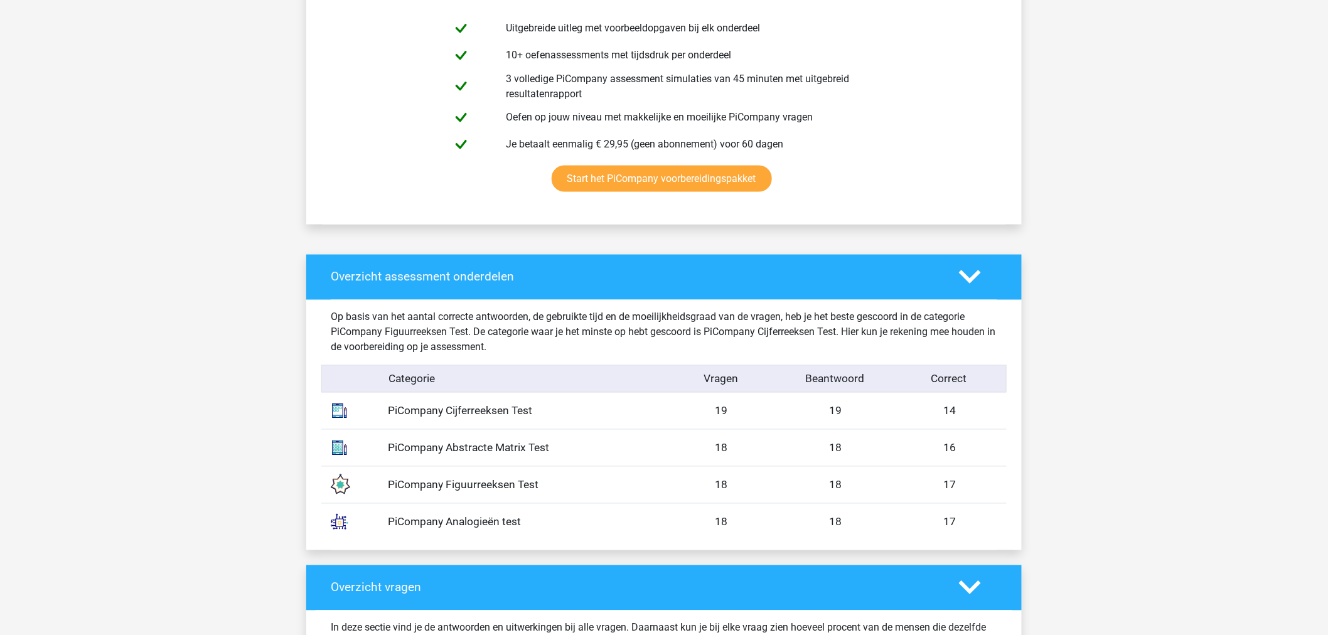
drag, startPoint x: 379, startPoint y: 440, endPoint x: 969, endPoint y: 486, distance: 592.2
click at [796, 380] on div "Op basis van het aantal correcte antwoorden, de gebruikte tijd en de moeilijkhe…" at bounding box center [664, 425] width 666 height 250
click at [796, 380] on div "17" at bounding box center [949, 485] width 114 height 16
drag, startPoint x: 556, startPoint y: 417, endPoint x: 989, endPoint y: 410, distance: 433.0
click at [796, 380] on div "PiCompany Cijferreeksen Test 19 19 14" at bounding box center [663, 411] width 685 height 36
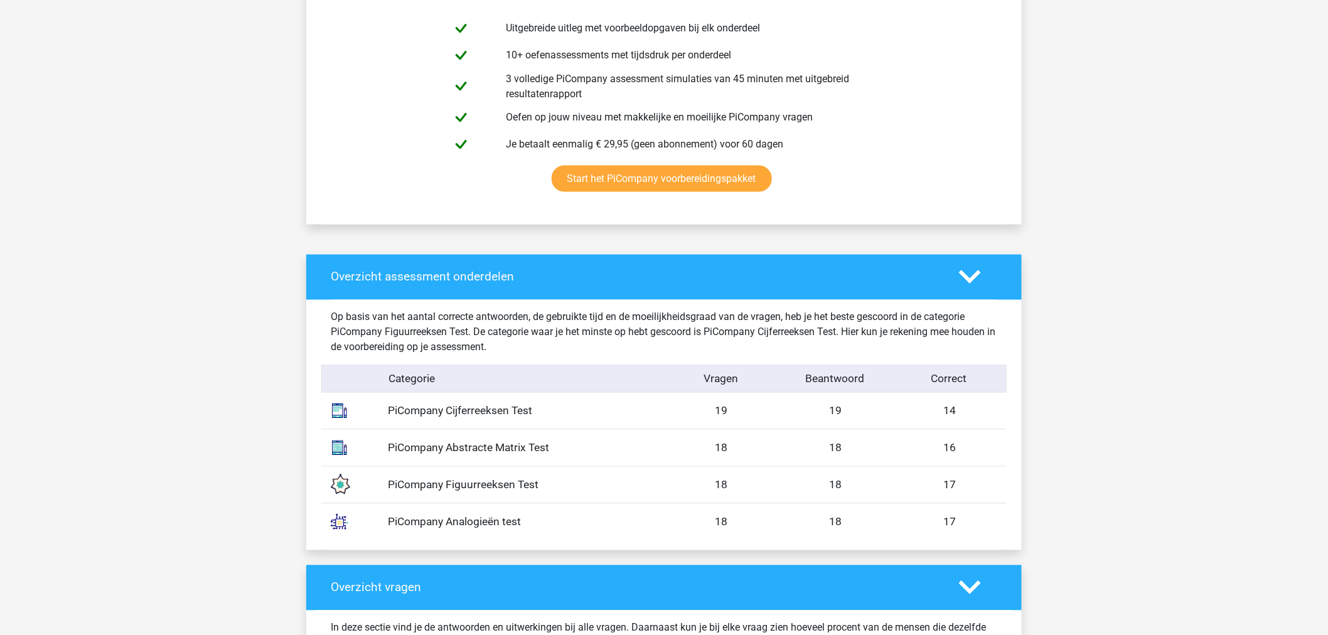
click at [796, 380] on div "14" at bounding box center [949, 411] width 114 height 16
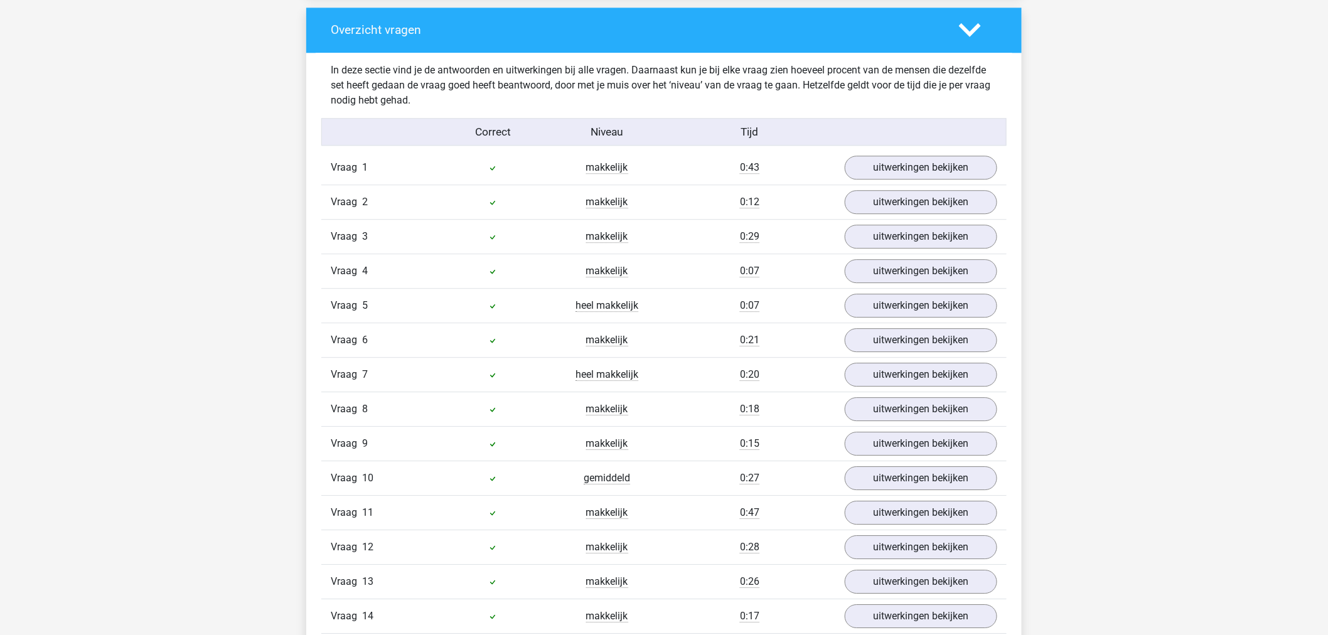
scroll to position [1256, 0]
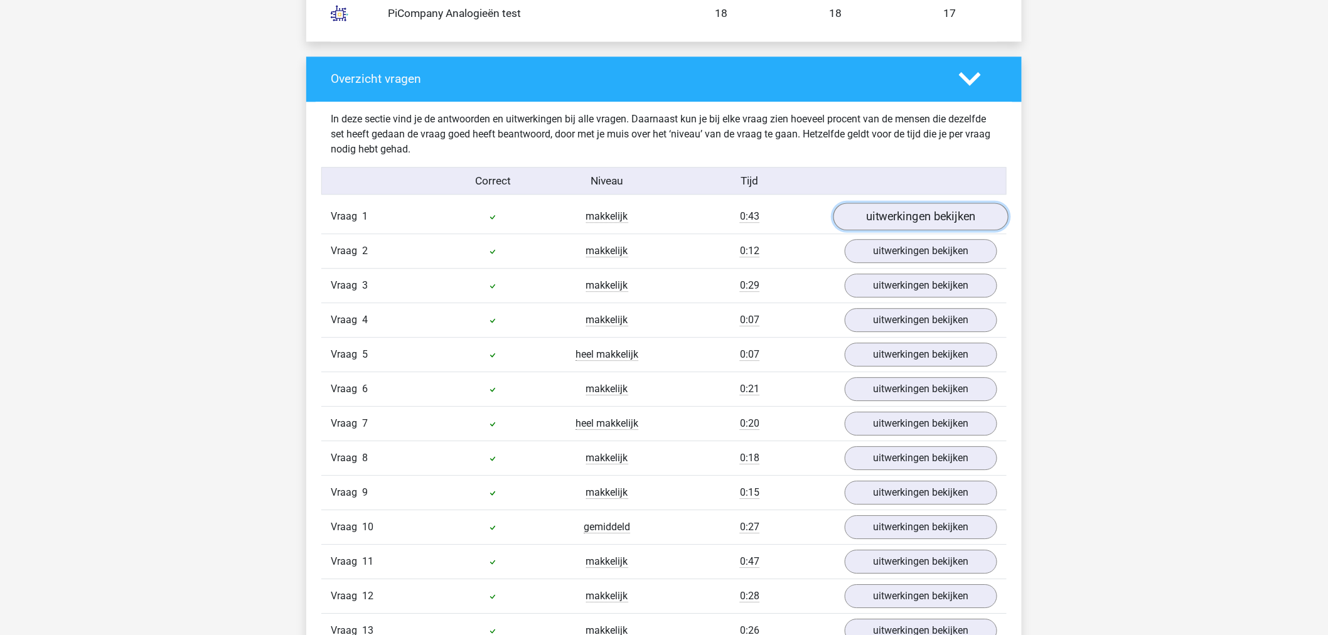
click at [796, 207] on link "uitwerkingen bekijken" at bounding box center [920, 217] width 175 height 28
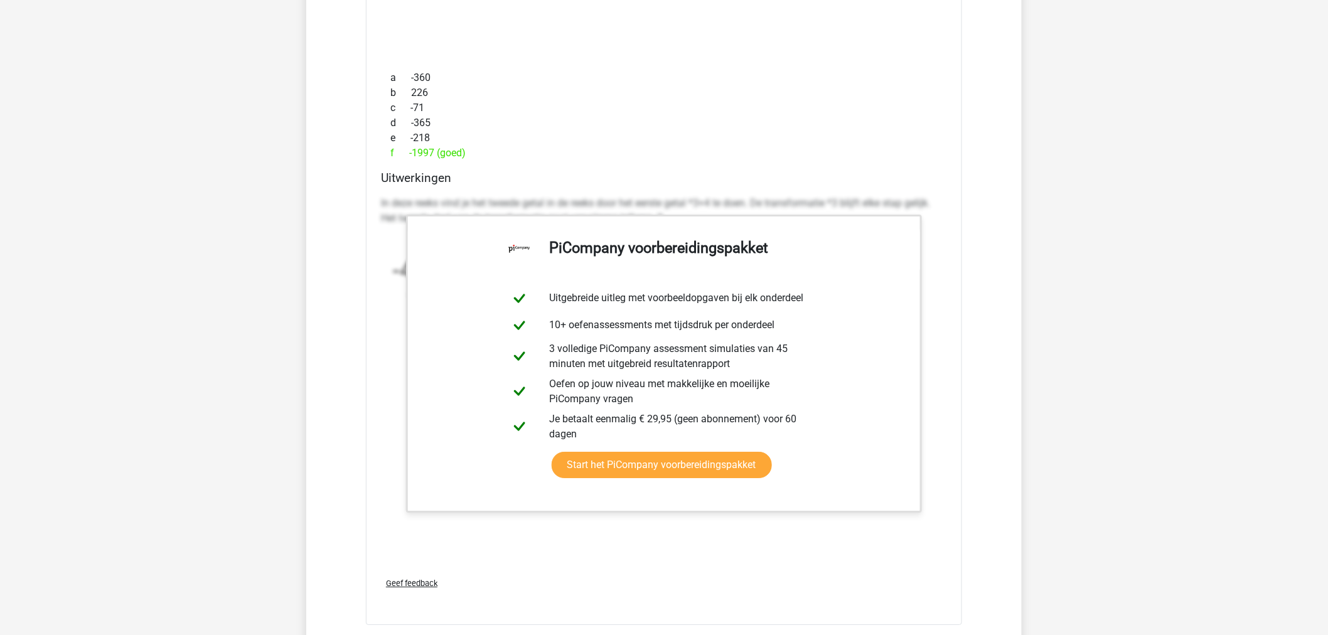
scroll to position [1883, 0]
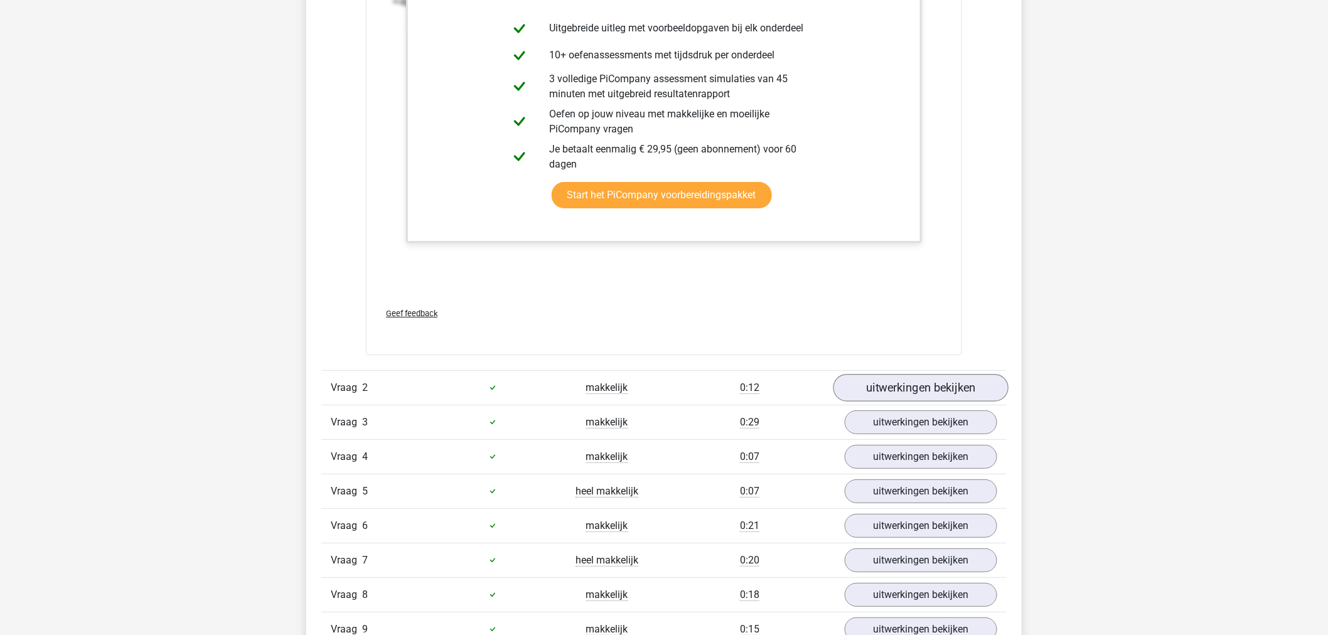
click at [796, 380] on link "uitwerkingen bekijken" at bounding box center [920, 388] width 175 height 28
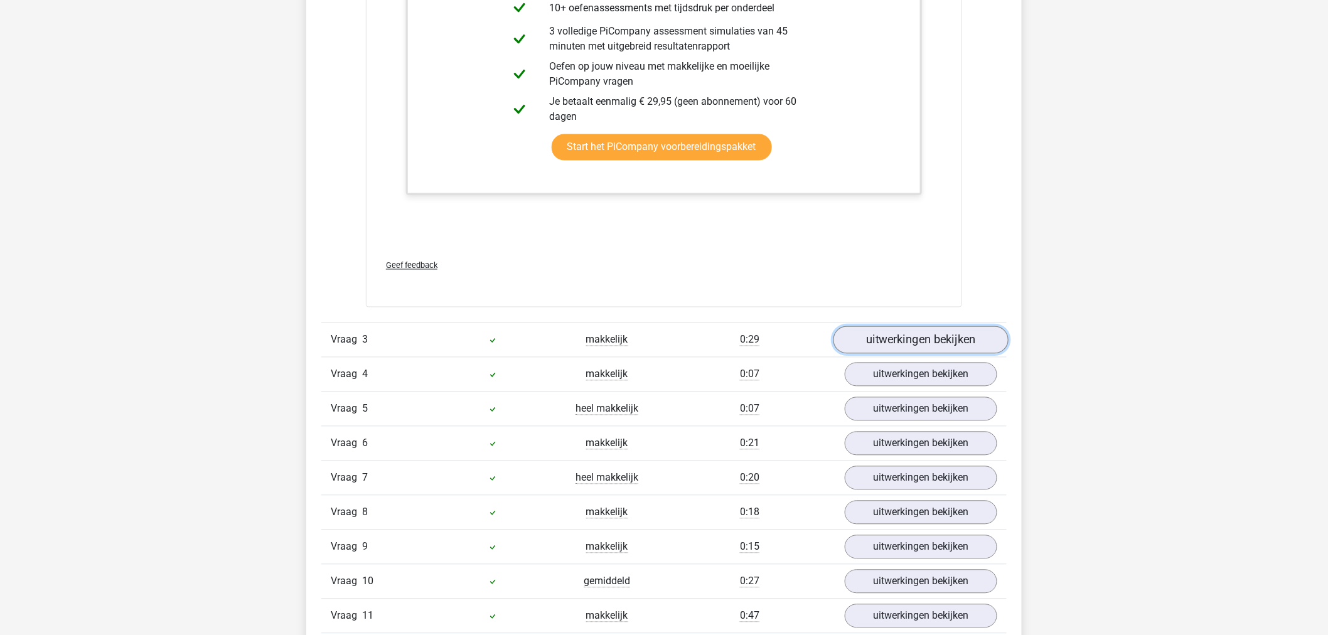
click at [796, 336] on link "uitwerkingen bekijken" at bounding box center [920, 340] width 175 height 28
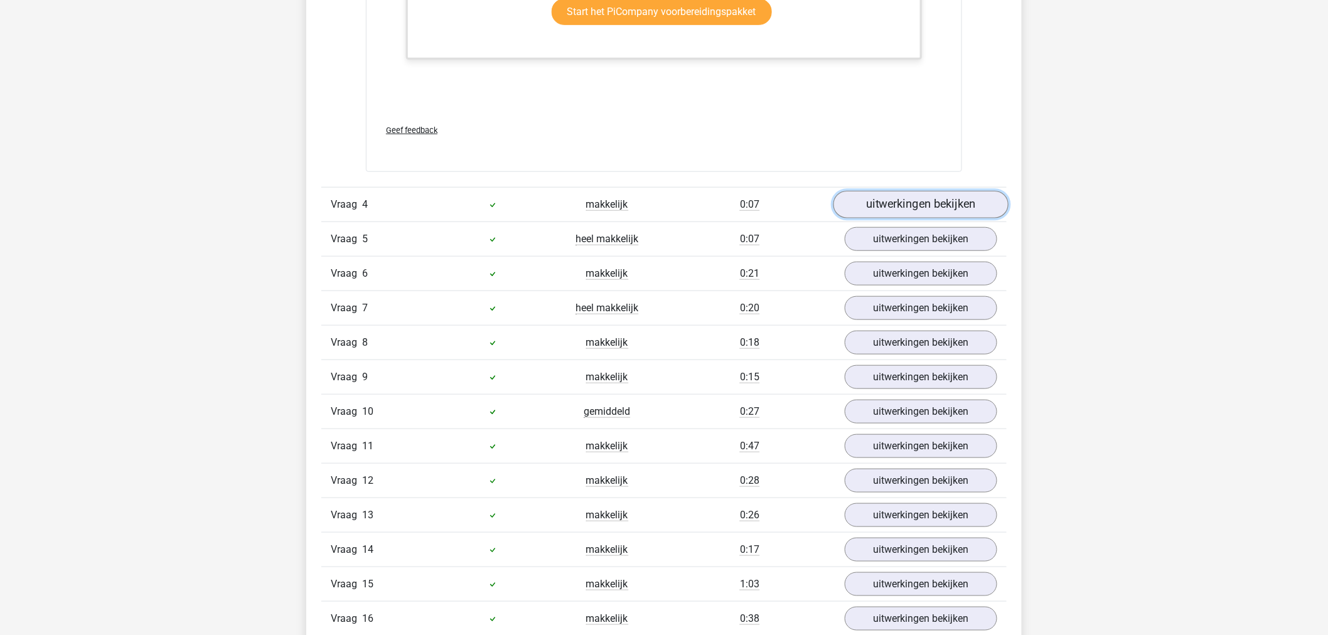
click at [796, 208] on link "uitwerkingen bekijken" at bounding box center [920, 205] width 175 height 28
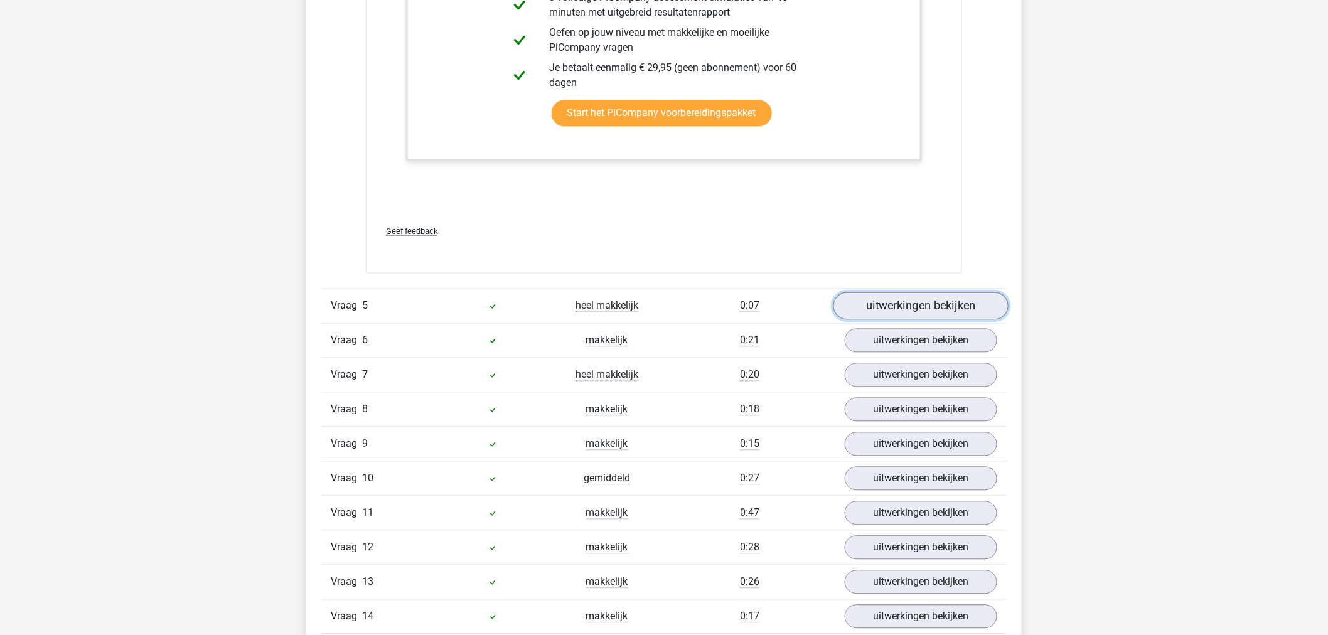
click at [796, 304] on link "uitwerkingen bekijken" at bounding box center [920, 306] width 175 height 28
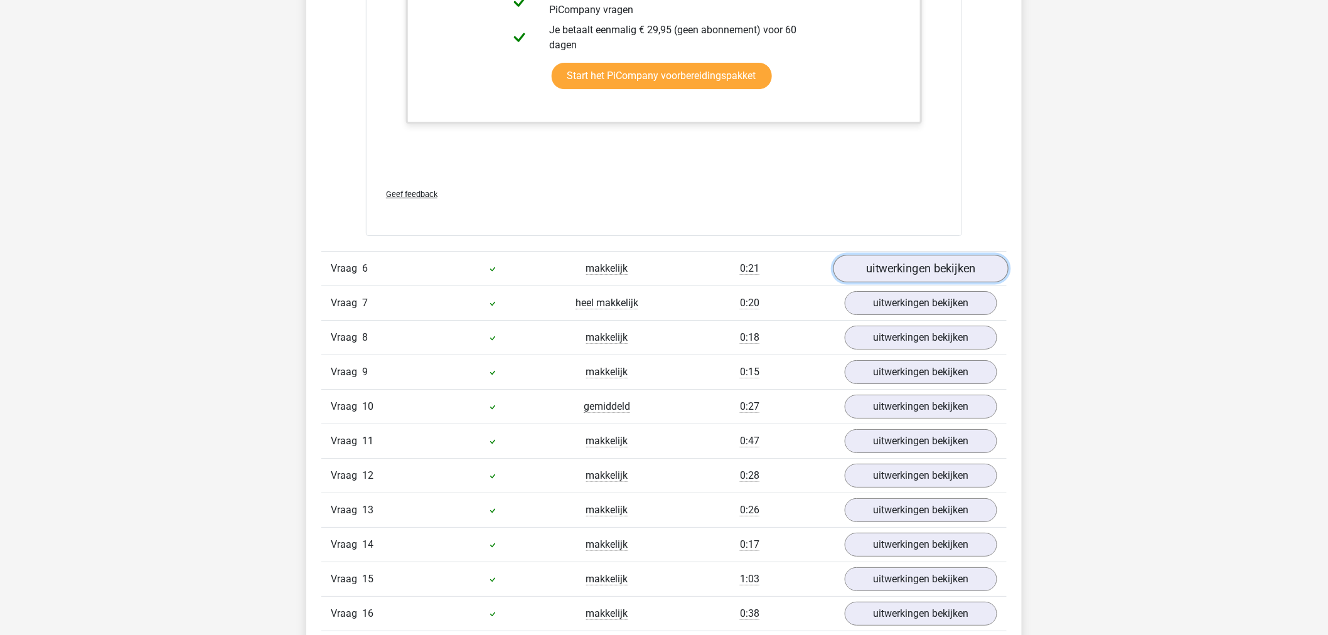
click at [796, 264] on link "uitwerkingen bekijken" at bounding box center [920, 269] width 175 height 28
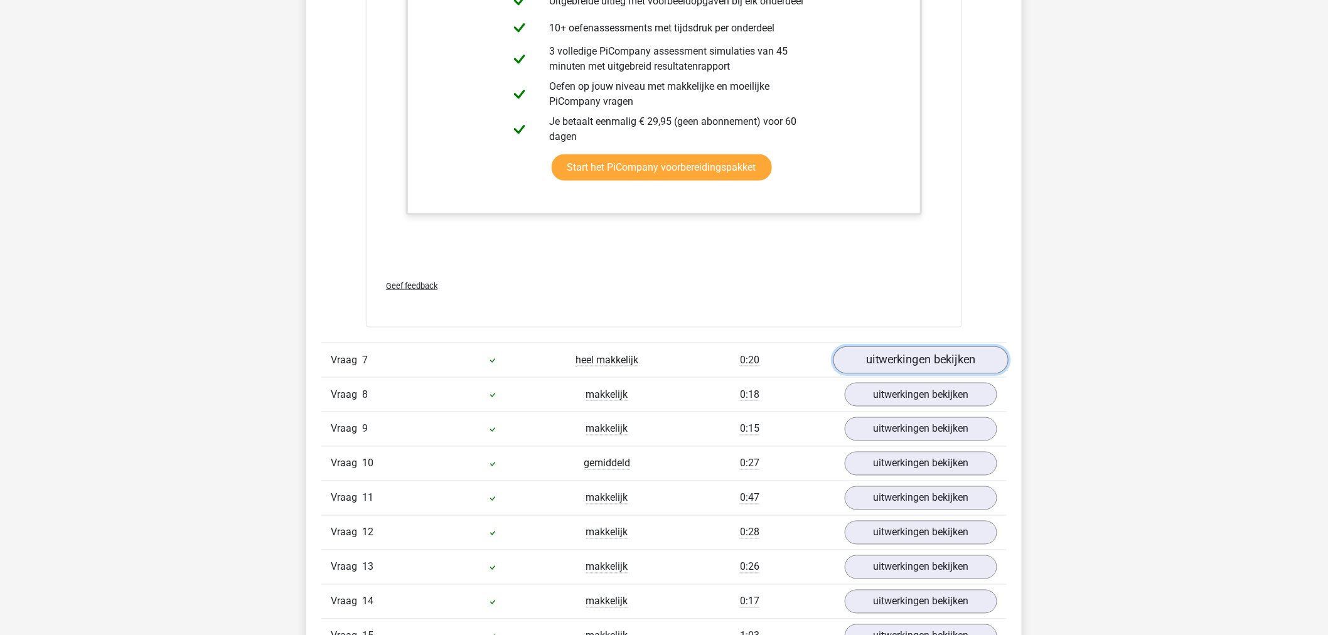
click at [796, 360] on link "uitwerkingen bekijken" at bounding box center [920, 360] width 175 height 28
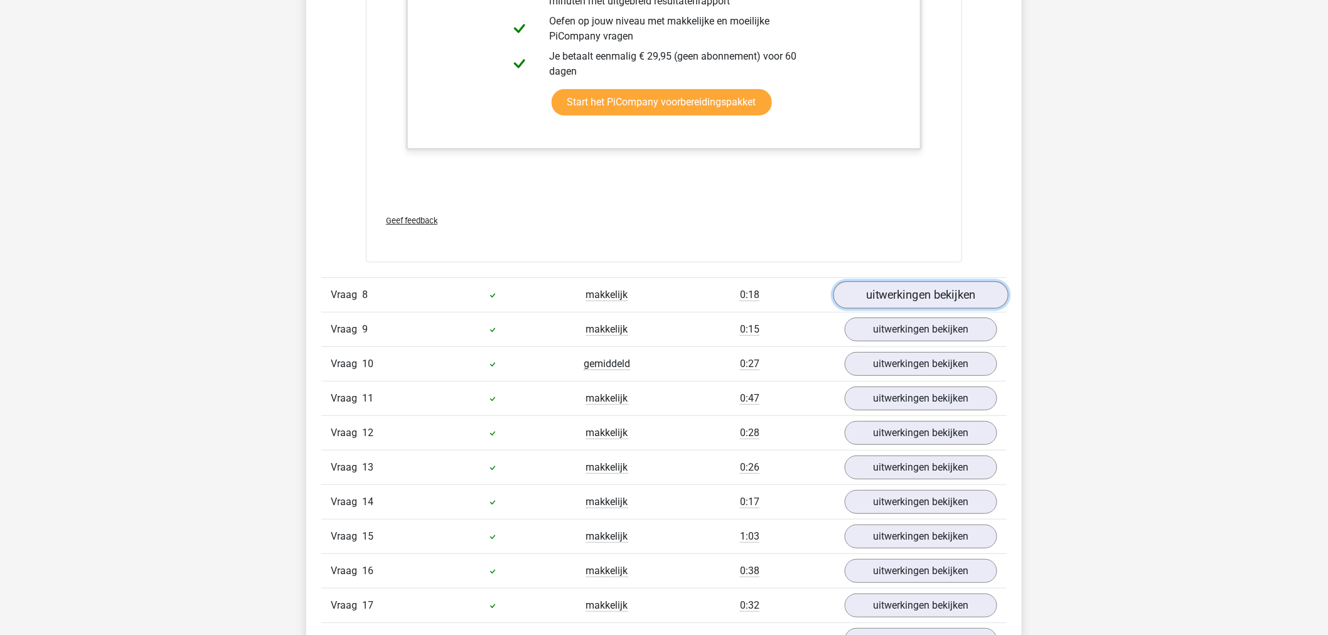
click at [796, 296] on link "uitwerkingen bekijken" at bounding box center [920, 295] width 175 height 28
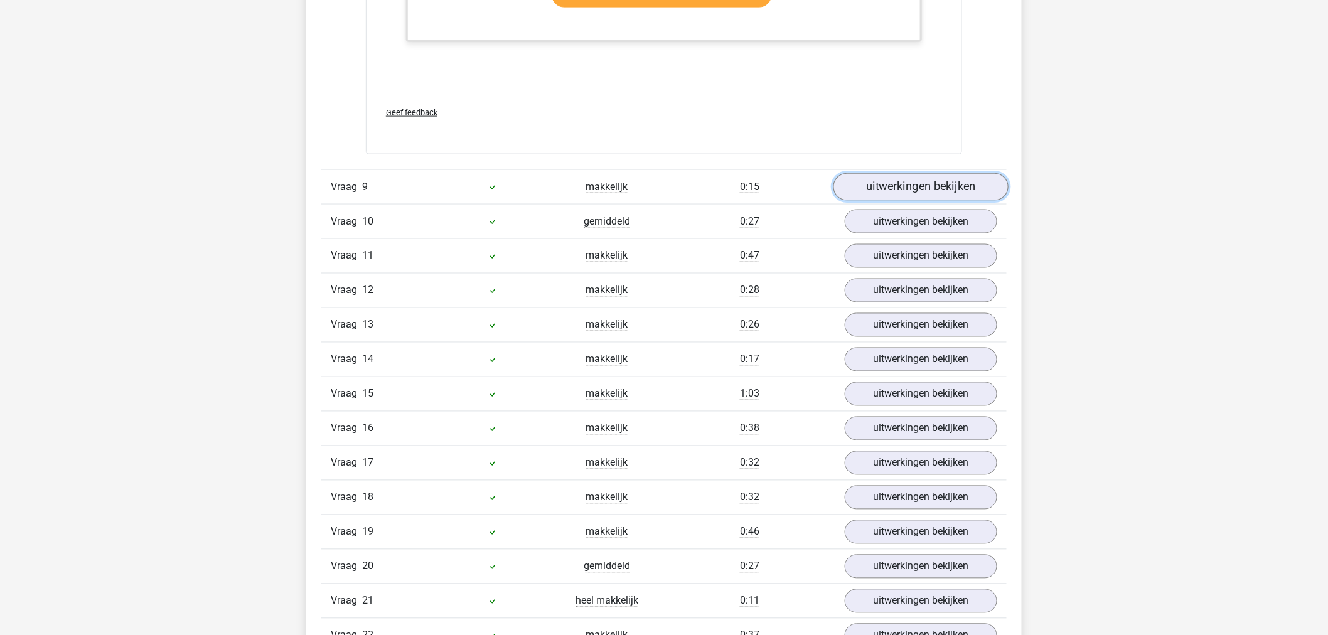
click at [796, 191] on link "uitwerkingen bekijken" at bounding box center [920, 187] width 175 height 28
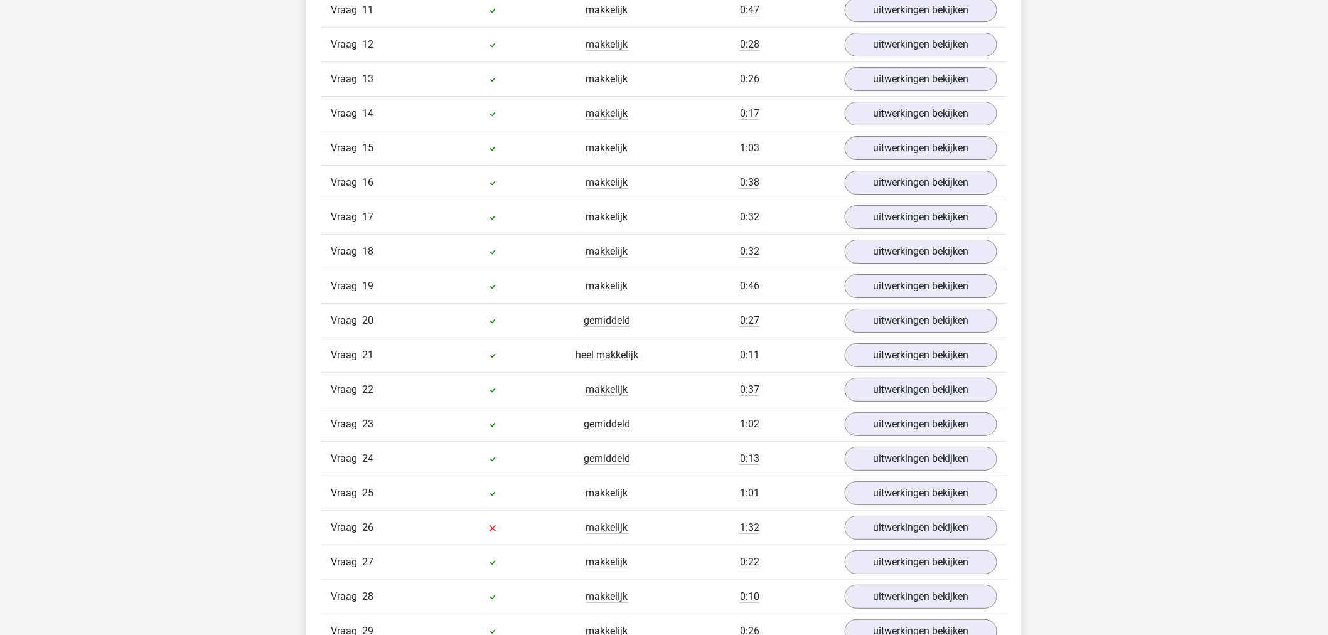
scroll to position [9830, 0]
click at [796, 380] on link "uitwerkingen bekijken" at bounding box center [920, 423] width 175 height 28
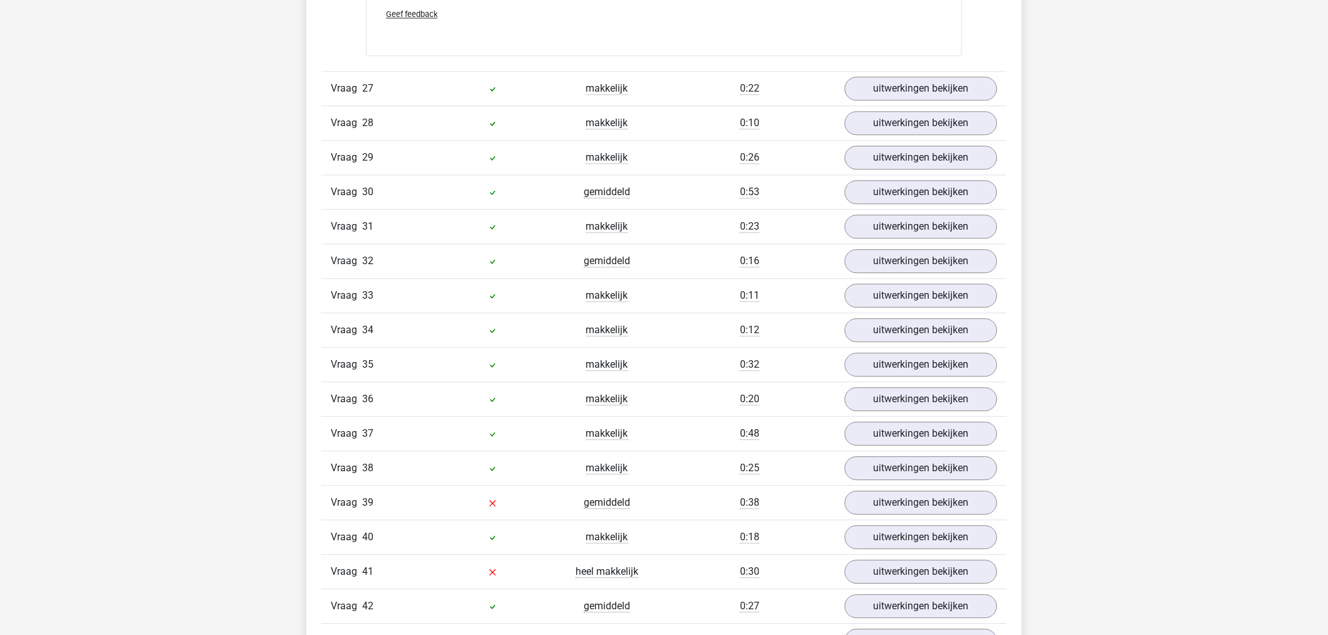
scroll to position [11085, 0]
drag, startPoint x: 661, startPoint y: 509, endPoint x: 554, endPoint y: 511, distance: 106.7
click at [554, 380] on div "gemiddeld" at bounding box center [607, 501] width 114 height 15
click at [796, 380] on link "uitwerkingen bekijken" at bounding box center [920, 502] width 175 height 28
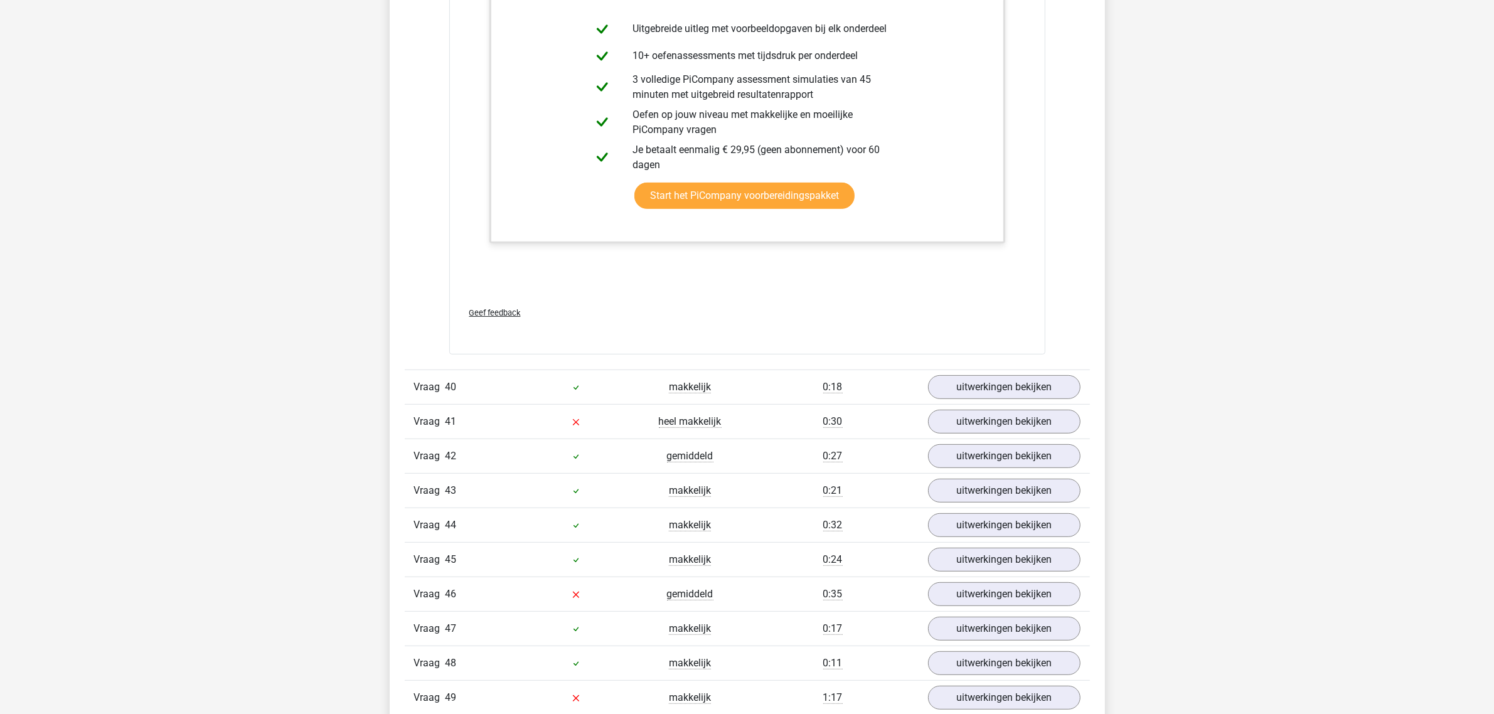
scroll to position [12551, 0]
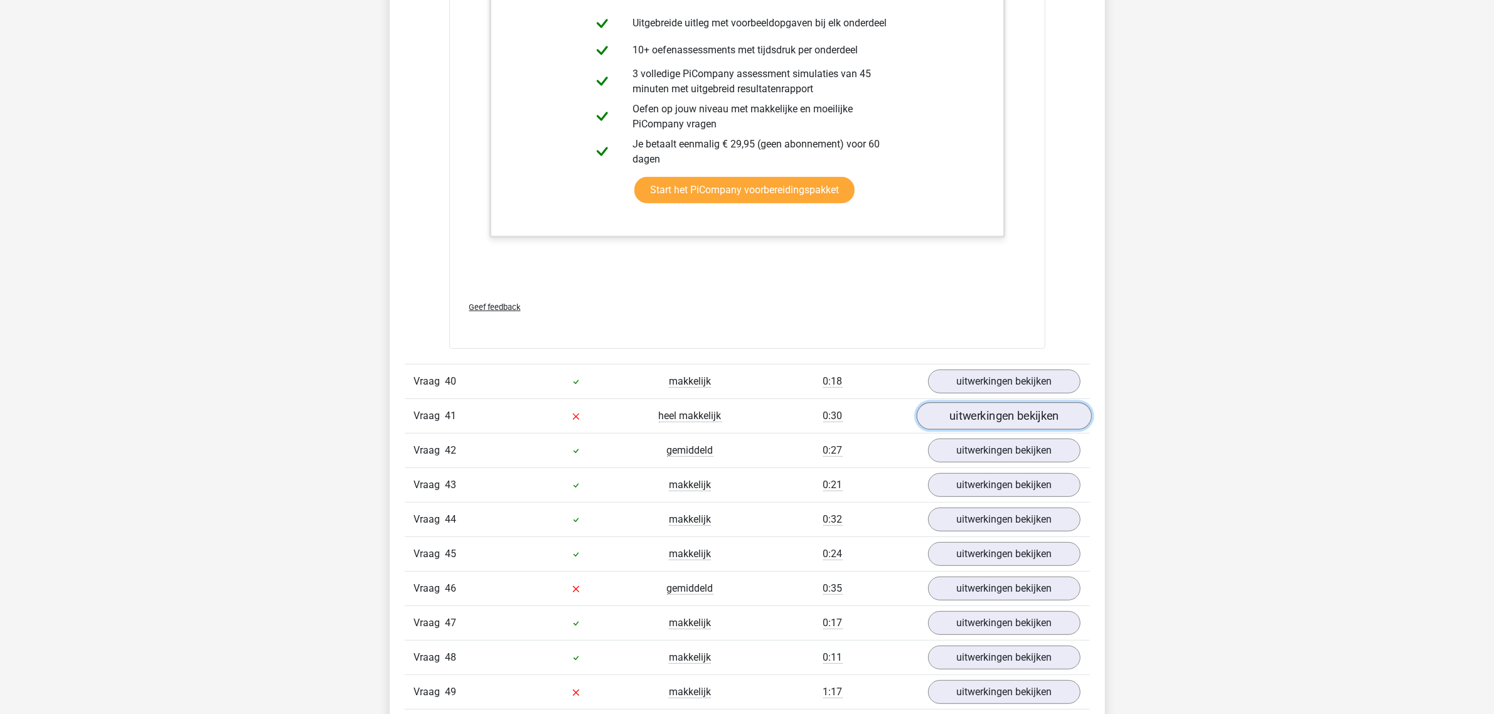
click at [796, 380] on link "uitwerkingen bekijken" at bounding box center [1003, 416] width 175 height 28
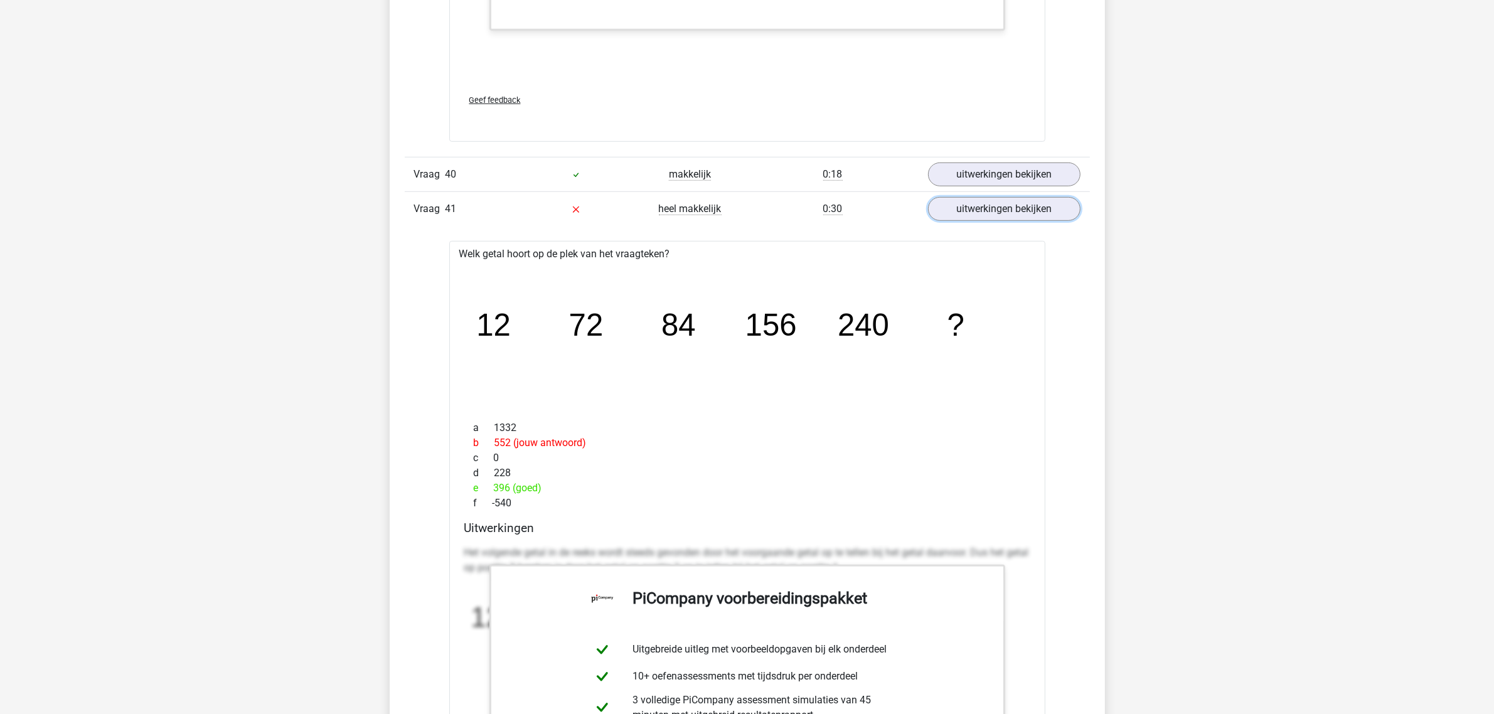
scroll to position [12787, 0]
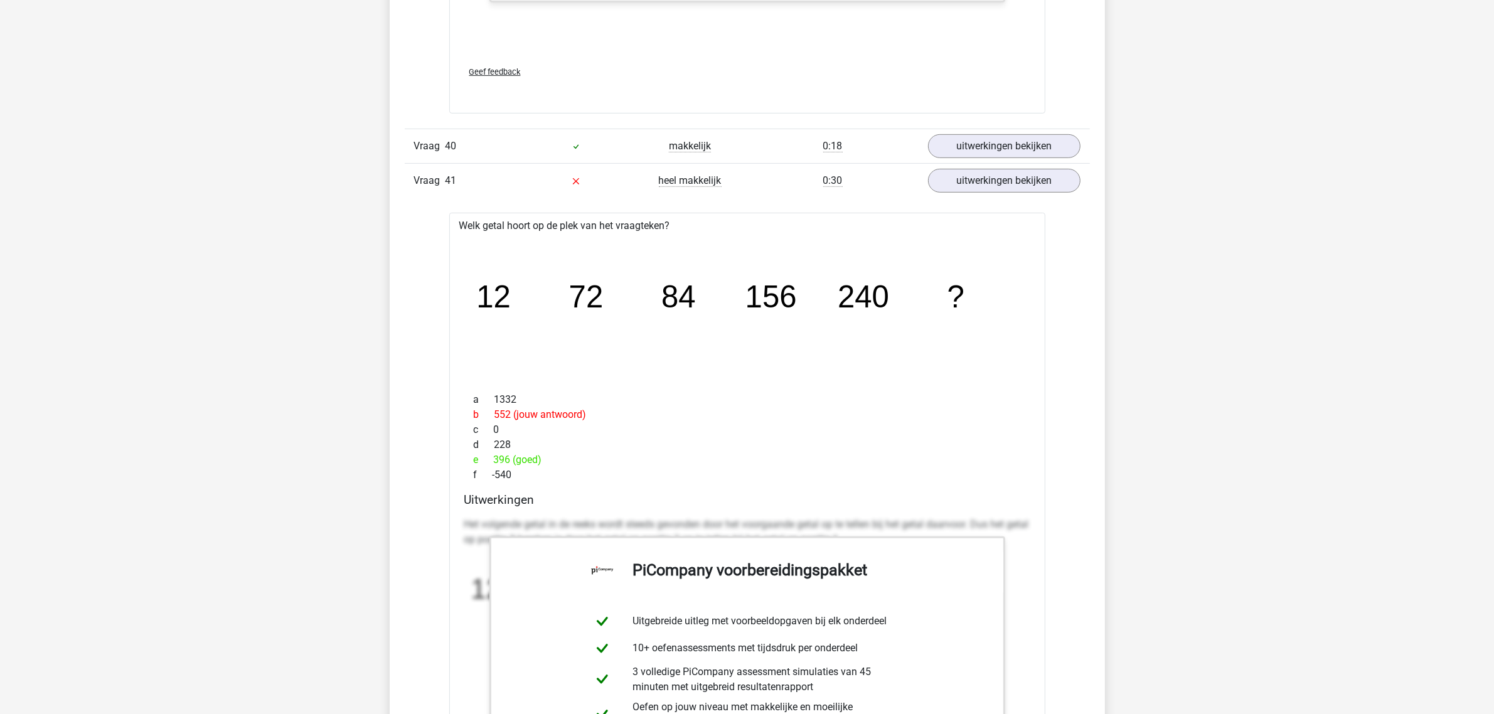
drag, startPoint x: 522, startPoint y: 479, endPoint x: 465, endPoint y: 478, distance: 57.1
click at [465, 380] on div "e 396 (goed)" at bounding box center [747, 459] width 566 height 15
click at [551, 380] on div "c 0" at bounding box center [747, 429] width 566 height 15
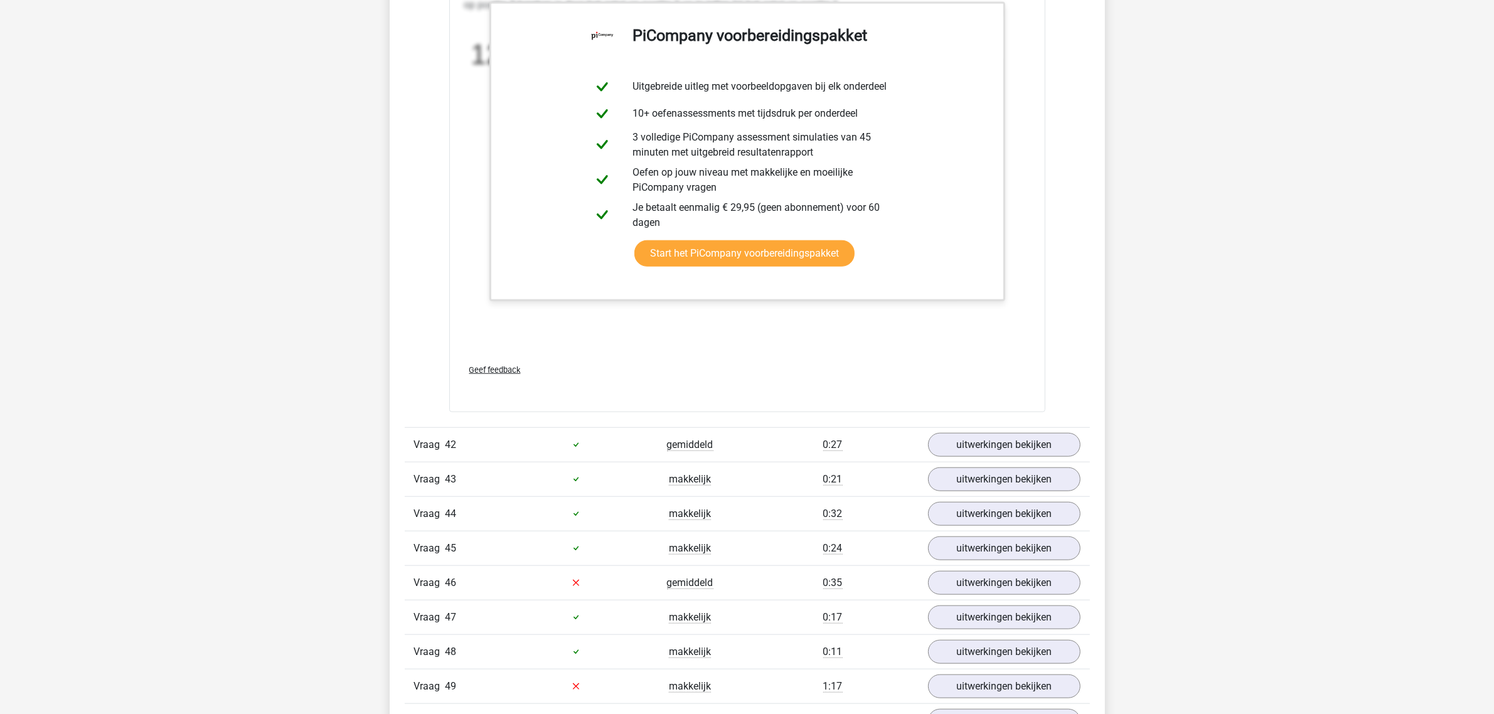
scroll to position [13492, 0]
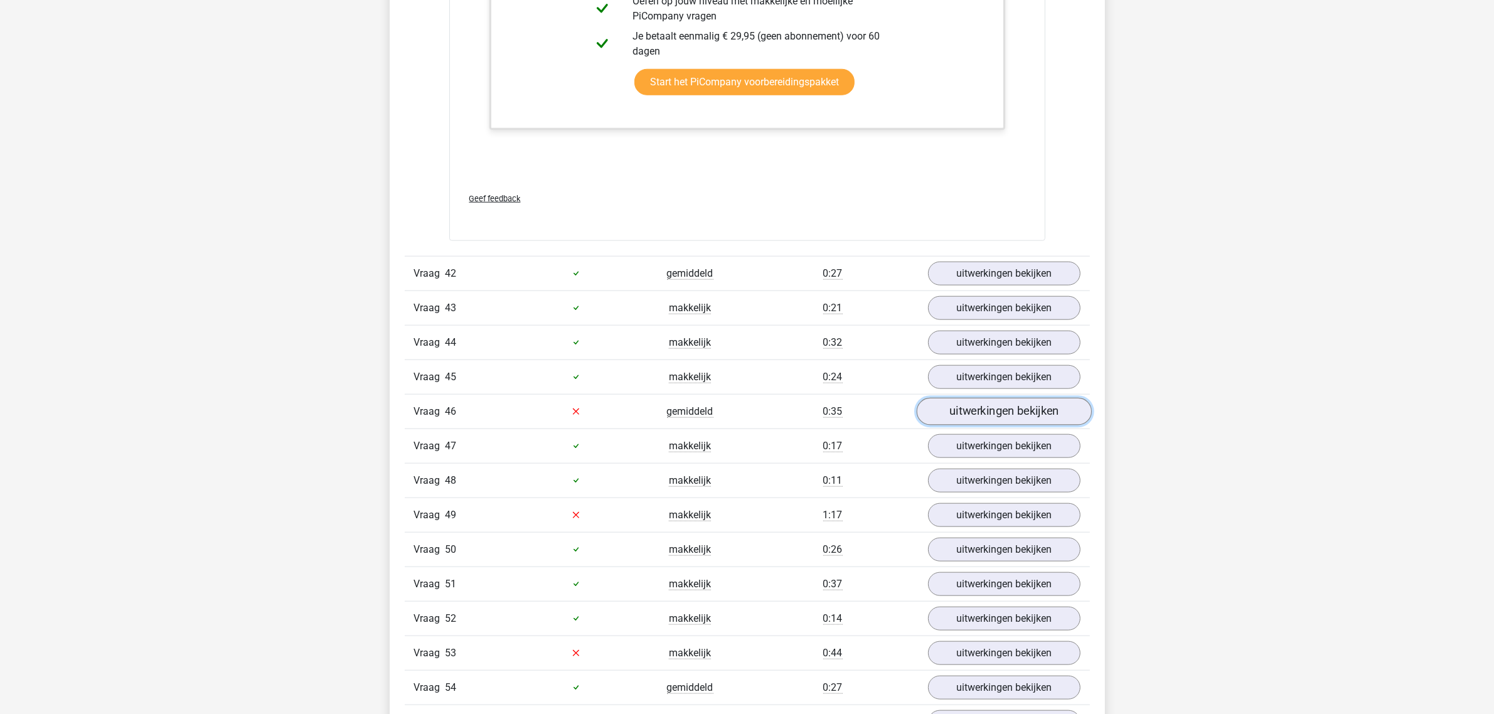
click at [796, 380] on link "uitwerkingen bekijken" at bounding box center [1003, 412] width 175 height 28
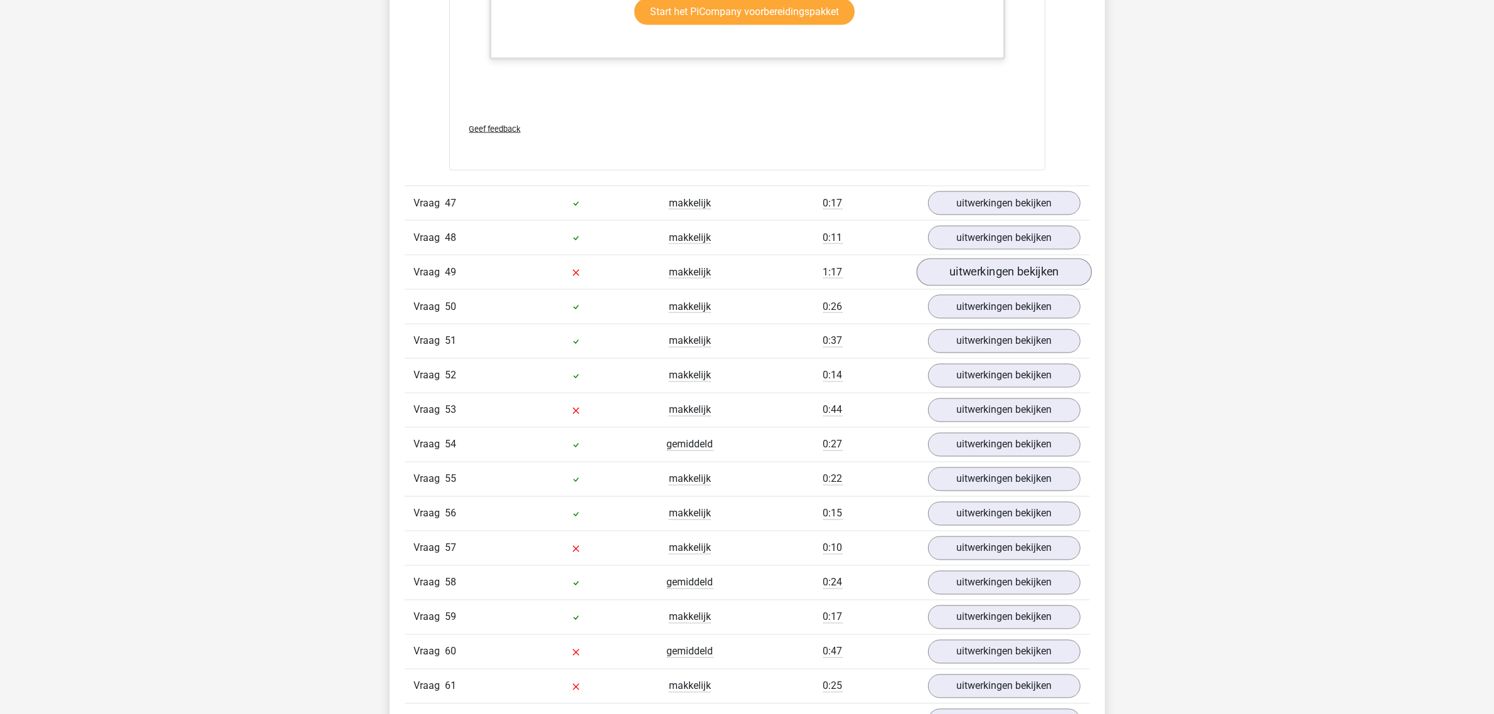
scroll to position [14669, 0]
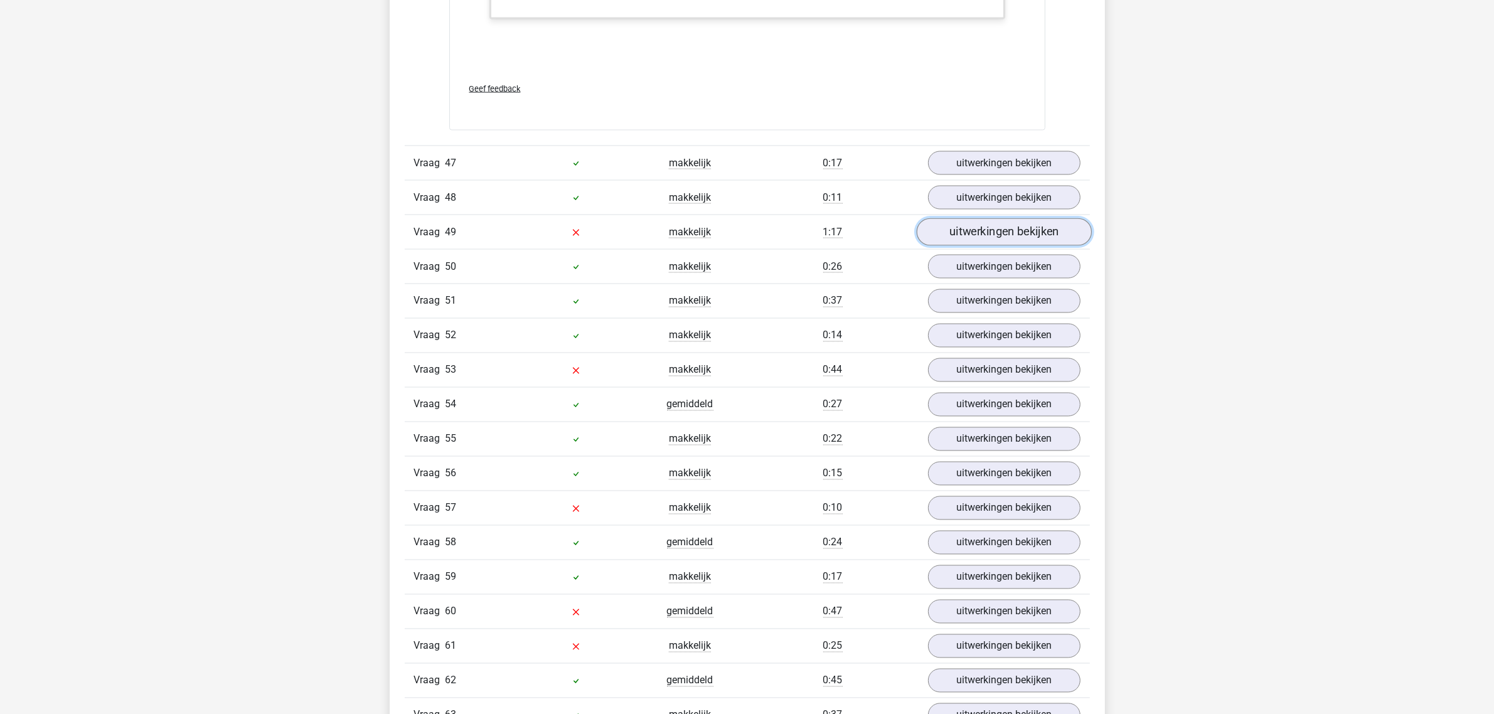
click at [796, 246] on link "uitwerkingen bekijken" at bounding box center [1003, 232] width 175 height 28
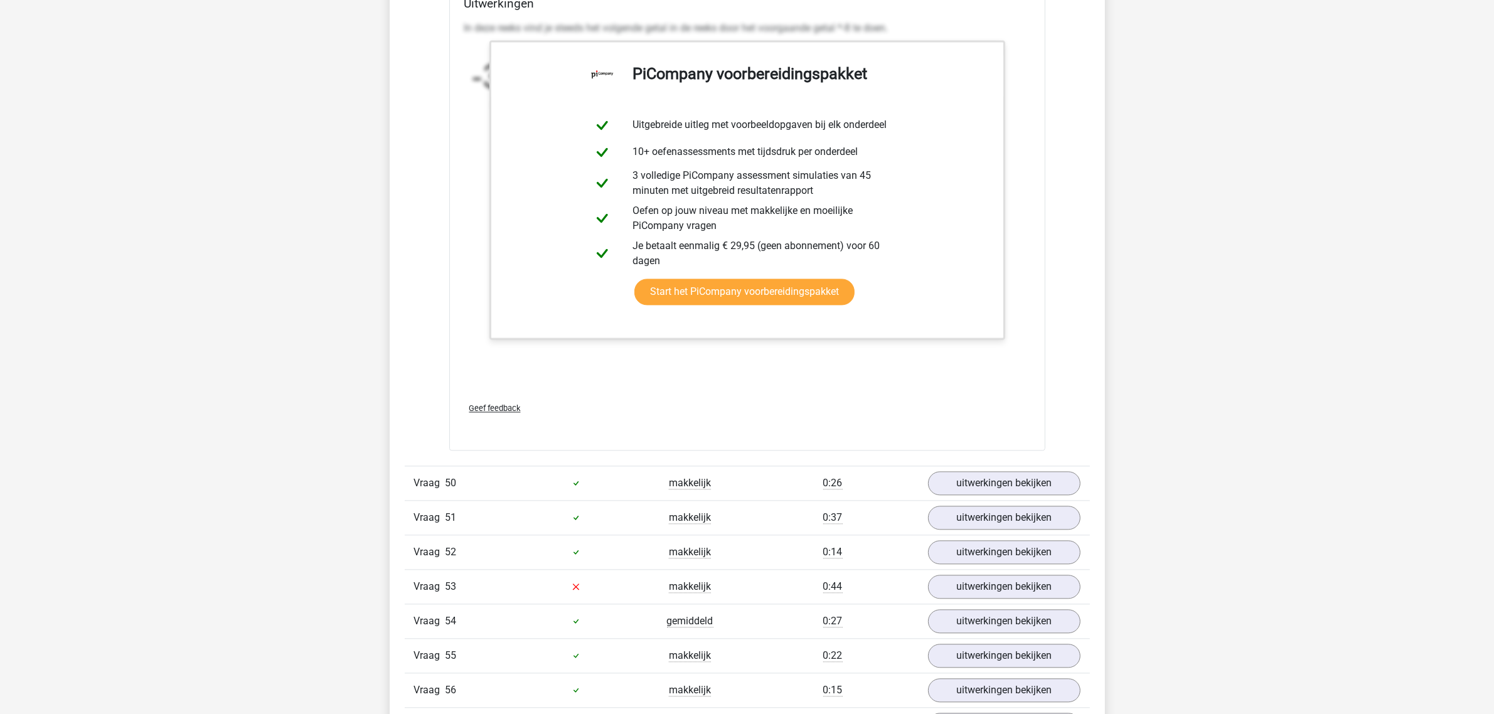
scroll to position [15218, 0]
click at [796, 380] on link "uitwerkingen bekijken" at bounding box center [1003, 586] width 175 height 28
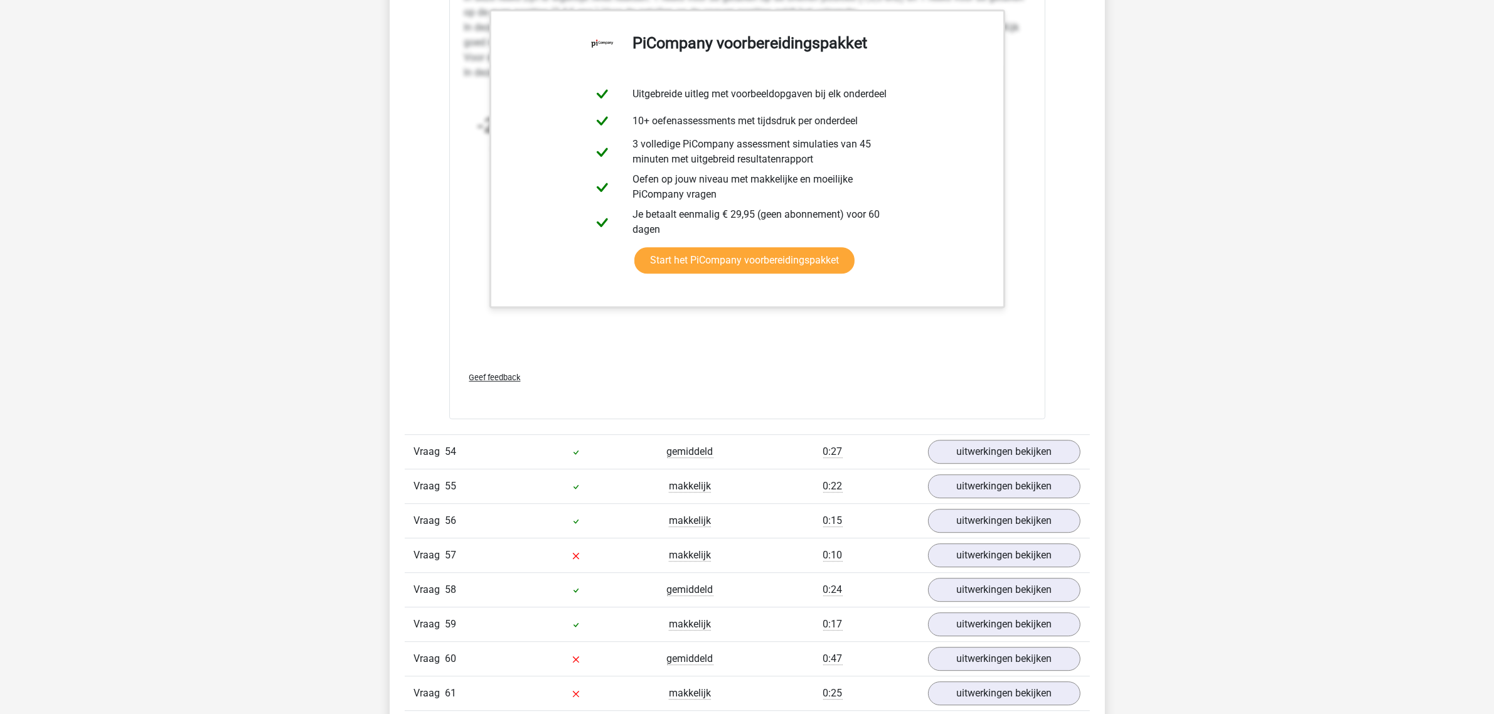
scroll to position [16237, 0]
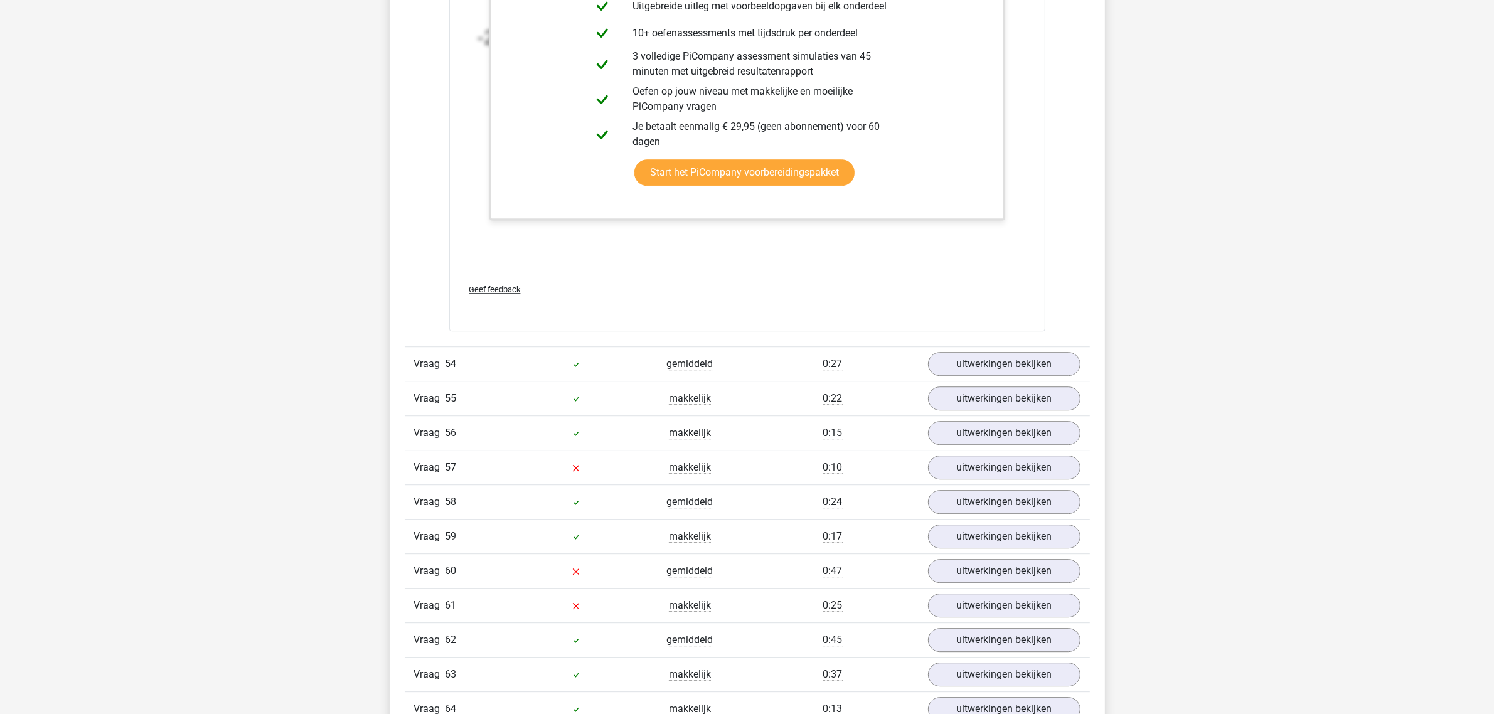
click at [796, 380] on div "Vraag 57 makkelijk 0:10 uitwerkingen bekijken" at bounding box center [747, 467] width 685 height 35
click at [796, 380] on link "uitwerkingen bekijken" at bounding box center [1003, 468] width 175 height 28
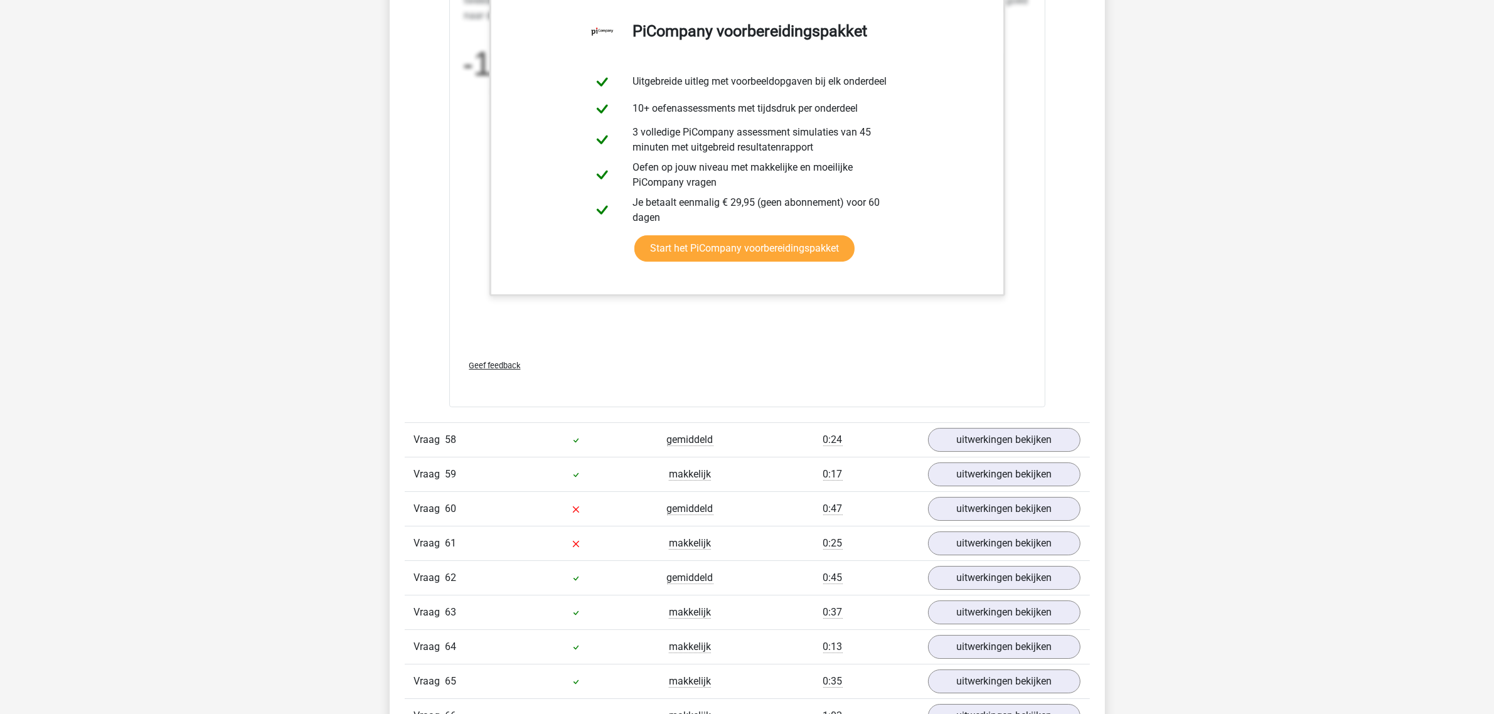
scroll to position [17100, 0]
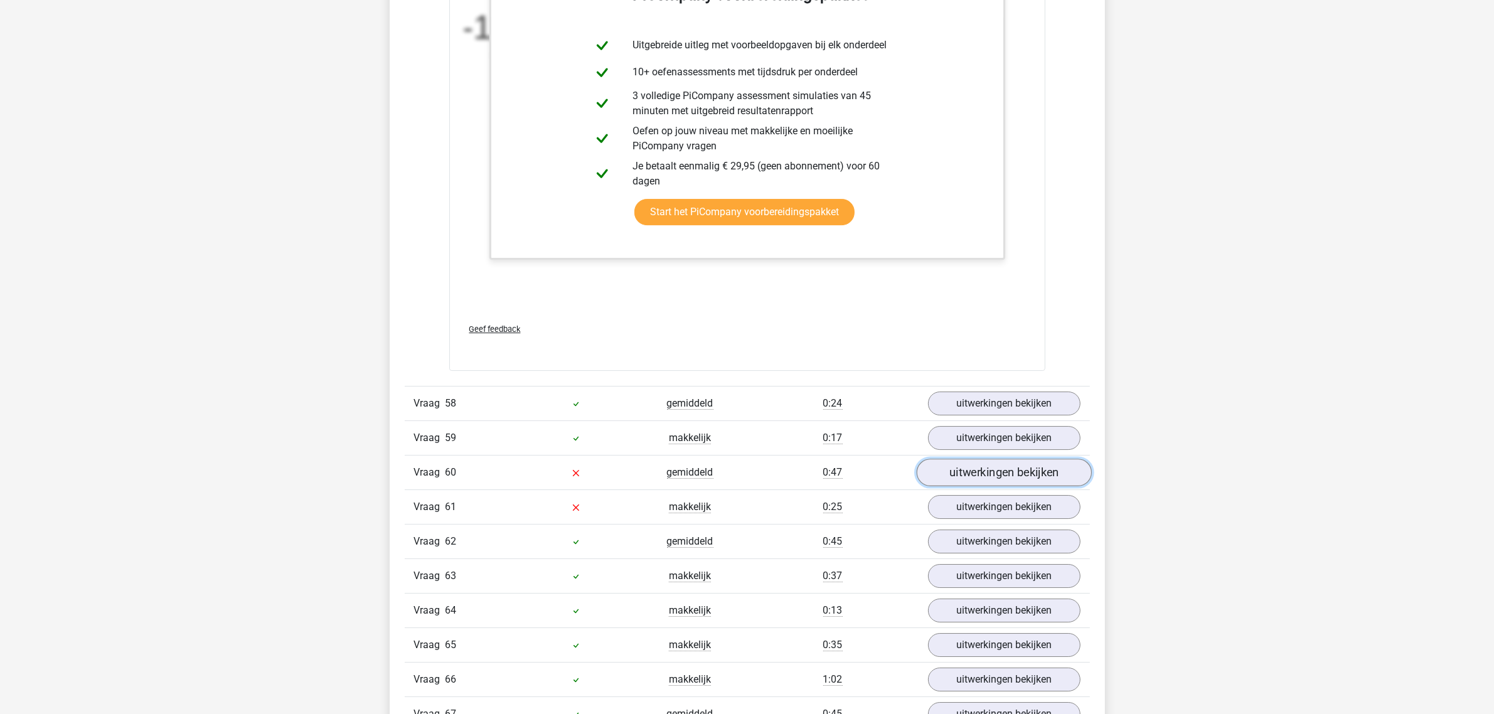
click at [796, 380] on link "uitwerkingen bekijken" at bounding box center [1003, 473] width 175 height 28
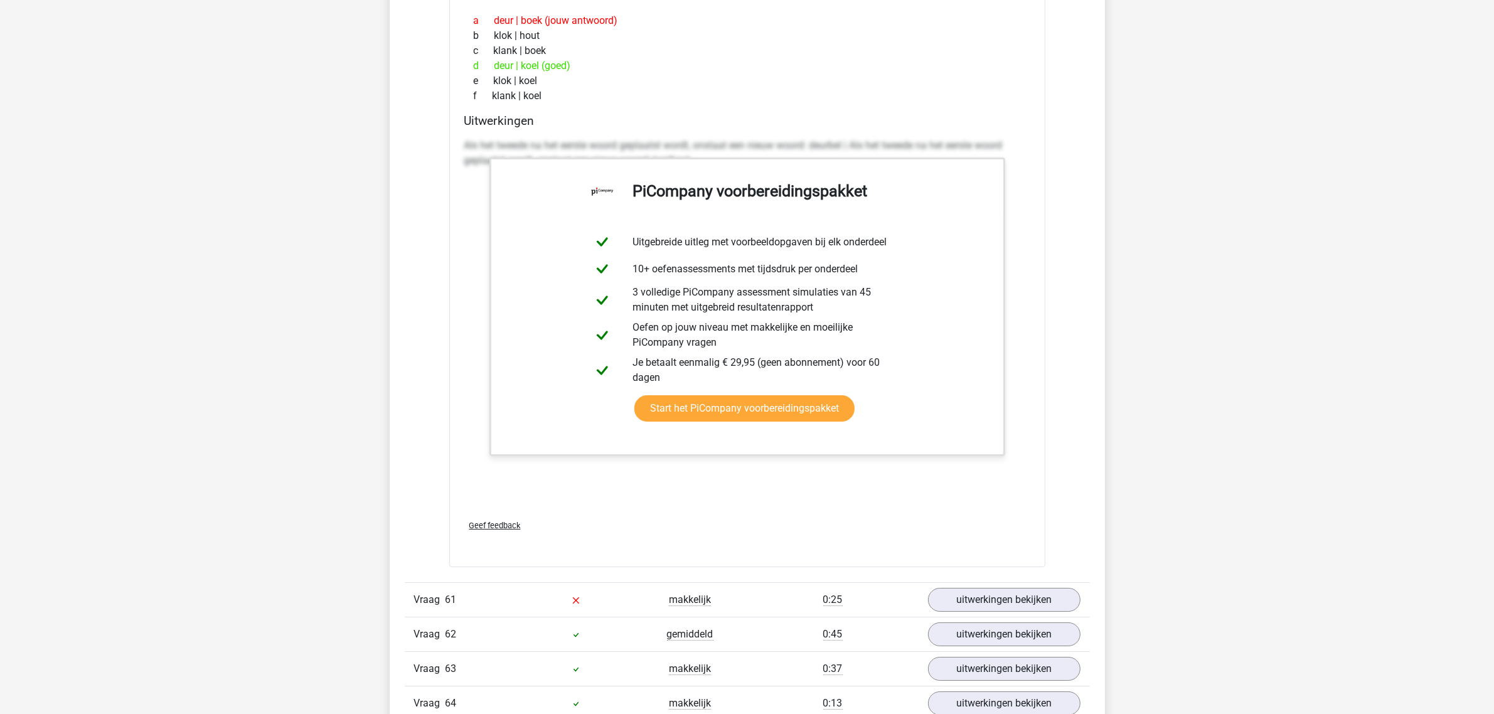
scroll to position [17963, 0]
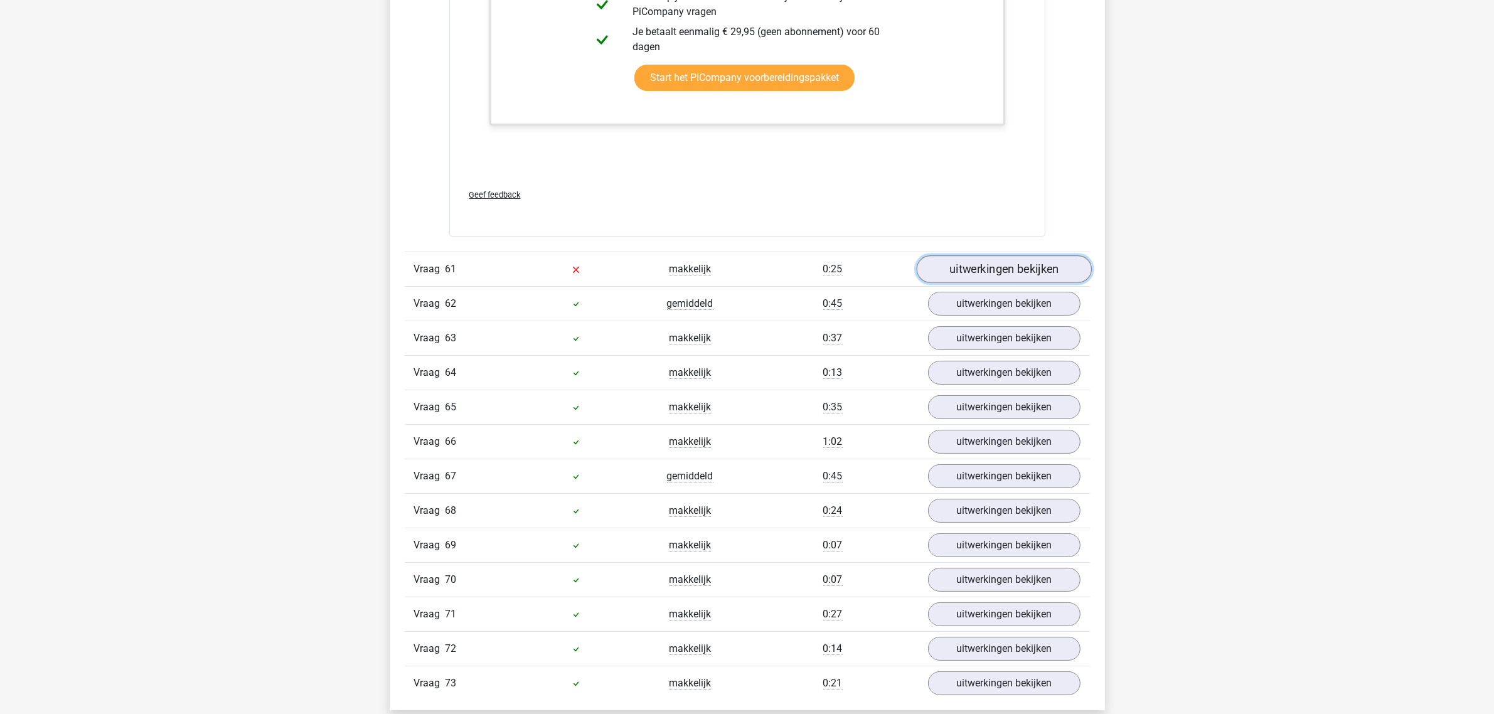
click at [796, 283] on link "uitwerkingen bekijken" at bounding box center [1003, 269] width 175 height 28
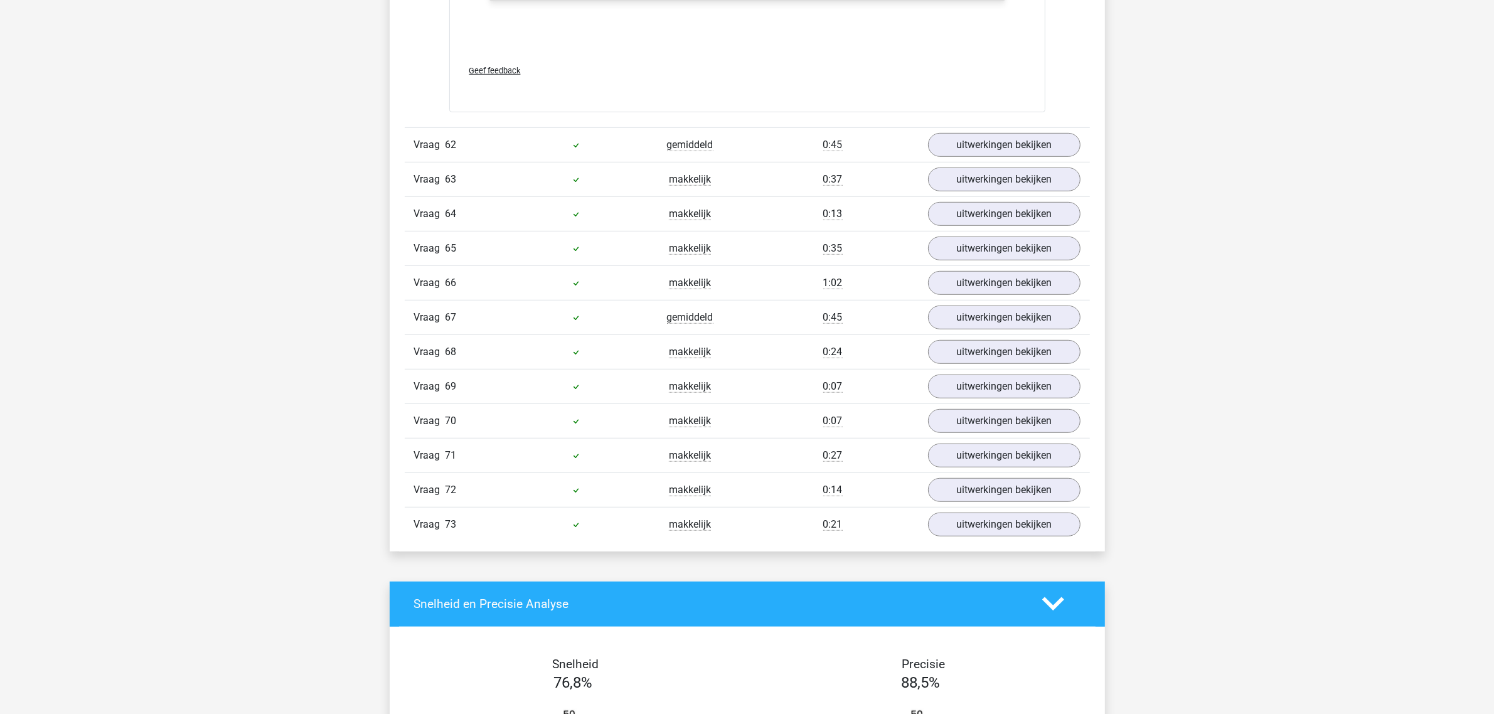
scroll to position [18904, 0]
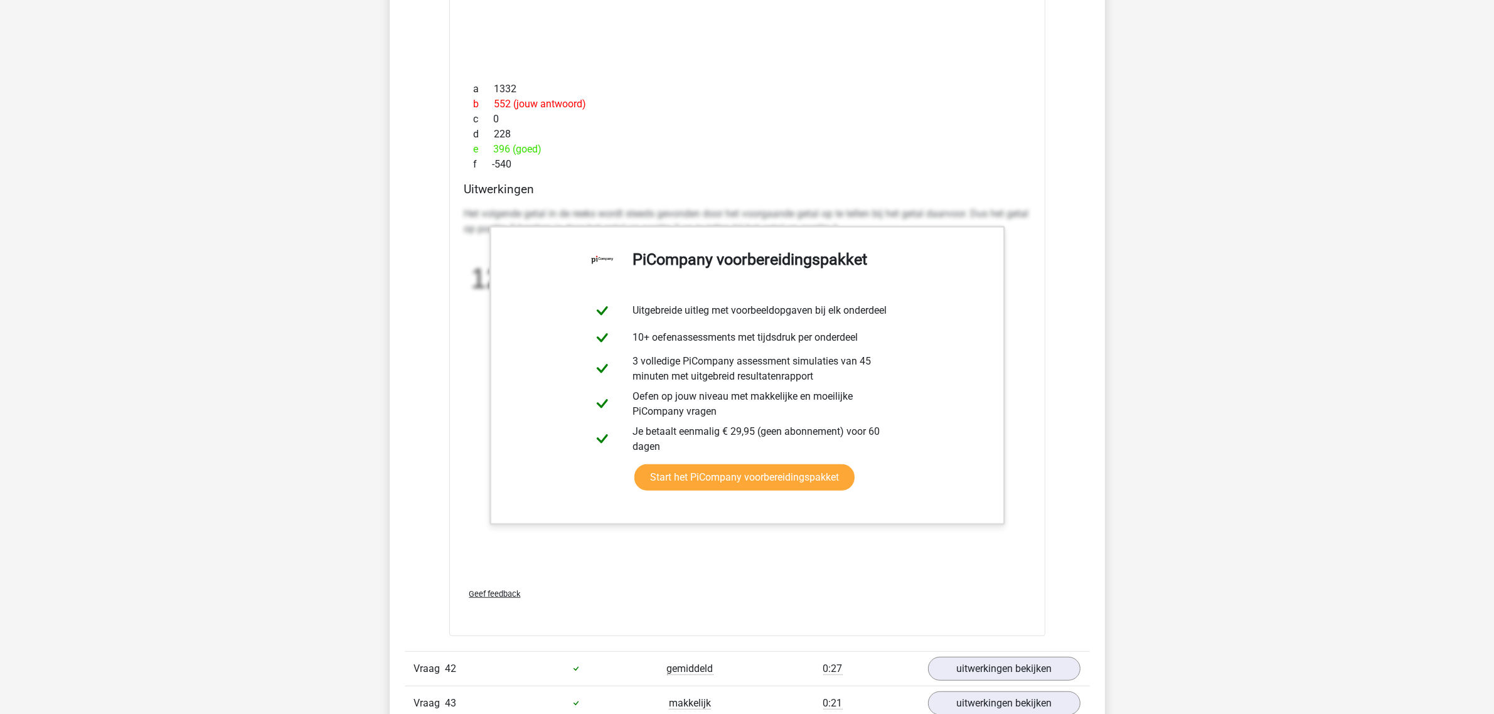
drag, startPoint x: 1177, startPoint y: 376, endPoint x: 1171, endPoint y: 152, distance: 224.7
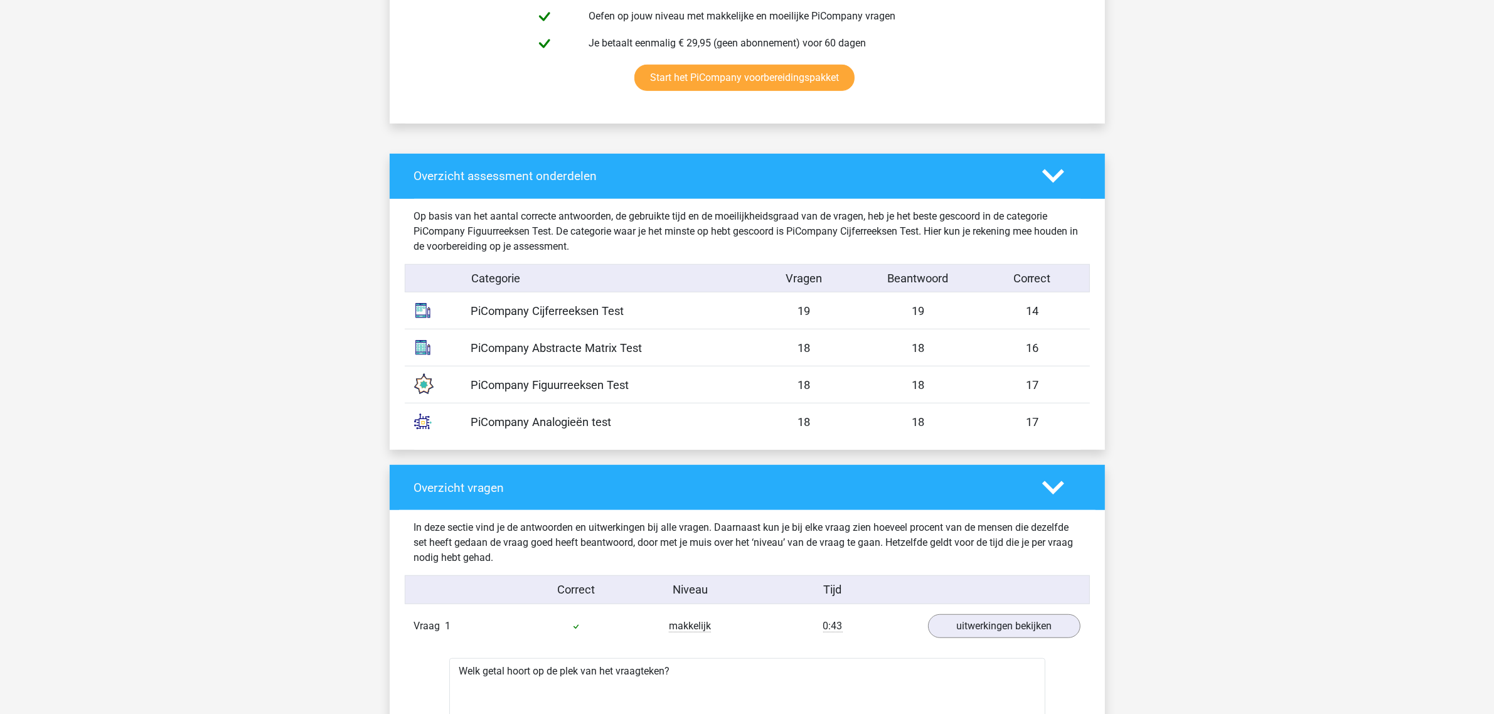
scroll to position [0, 0]
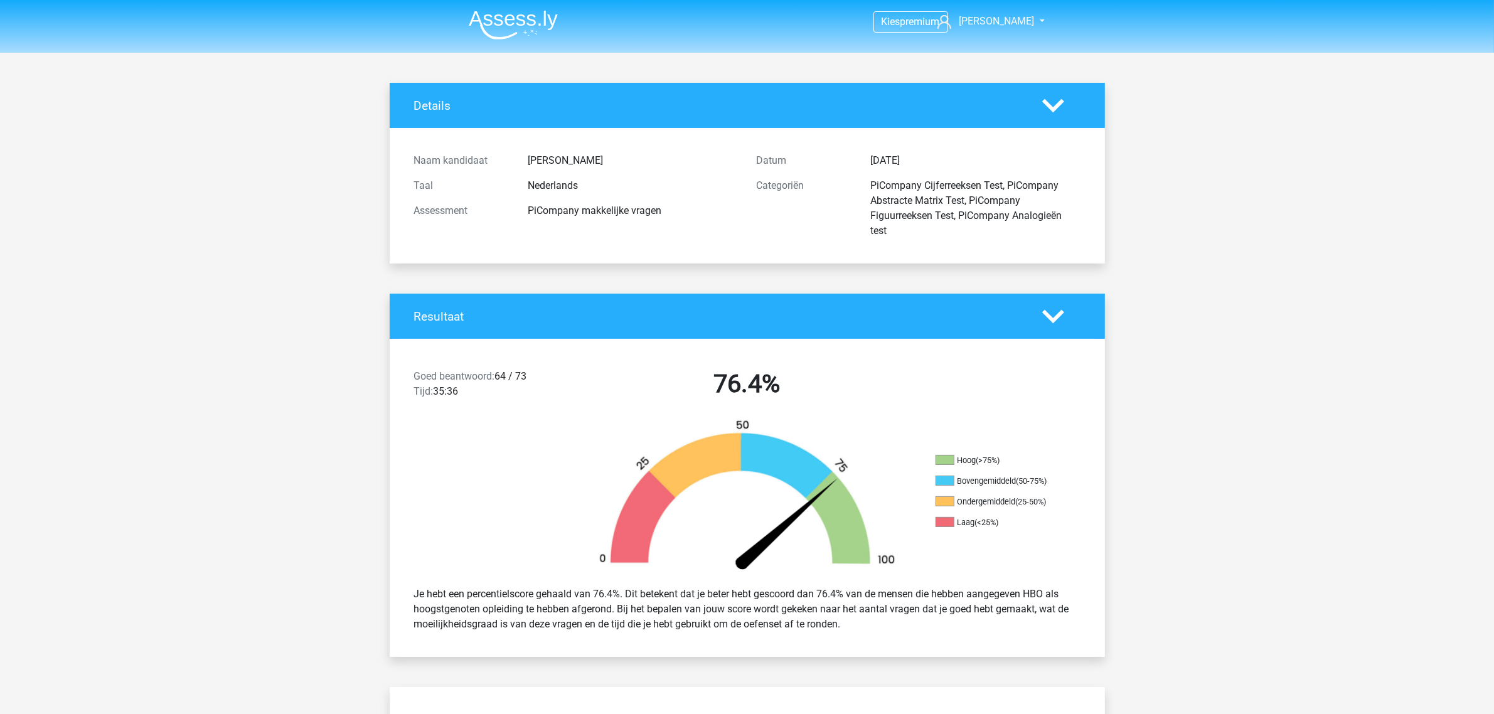
drag, startPoint x: 1189, startPoint y: 180, endPoint x: 1209, endPoint y: 22, distance: 159.4
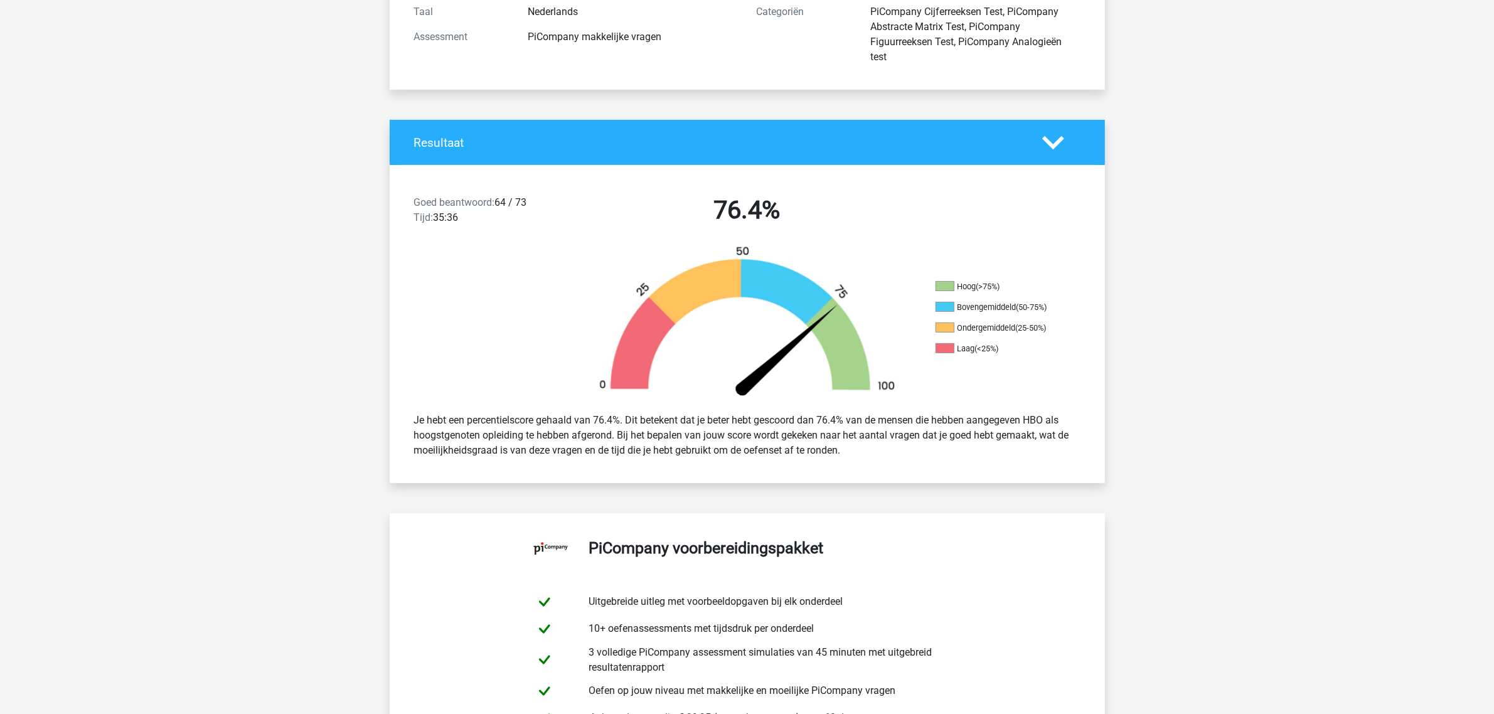
scroll to position [76, 0]
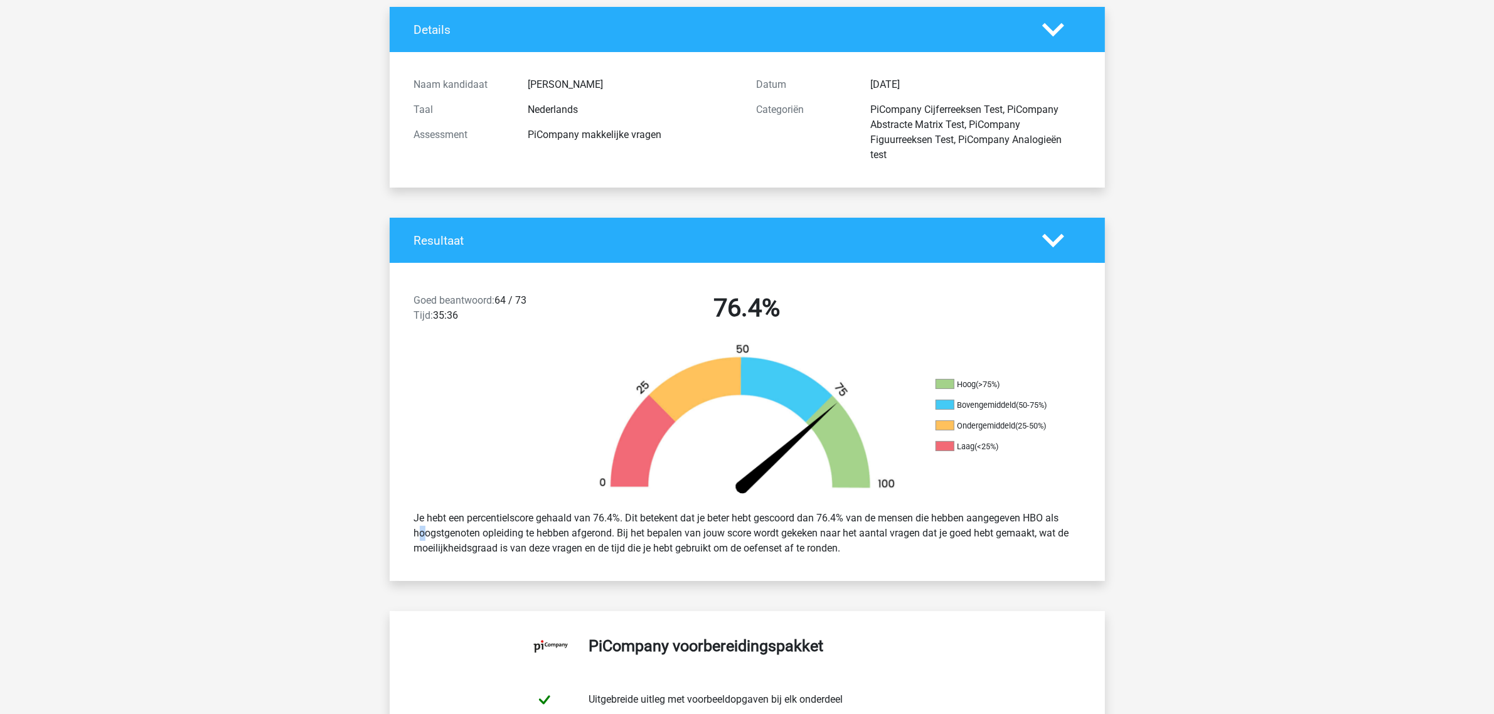
drag, startPoint x: 1045, startPoint y: 512, endPoint x: 1034, endPoint y: 514, distance: 11.0
click at [796, 380] on div "Je hebt een percentielscore gehaald van 76.4%. Dit betekent dat je beter hebt g…" at bounding box center [747, 533] width 685 height 55
drag, startPoint x: 971, startPoint y: 519, endPoint x: 1004, endPoint y: 519, distance: 32.6
click at [796, 380] on div "Je hebt een percentielscore gehaald van 76.4%. Dit betekent dat je beter hebt g…" at bounding box center [747, 533] width 685 height 55
drag, startPoint x: 1018, startPoint y: 518, endPoint x: 1038, endPoint y: 516, distance: 20.7
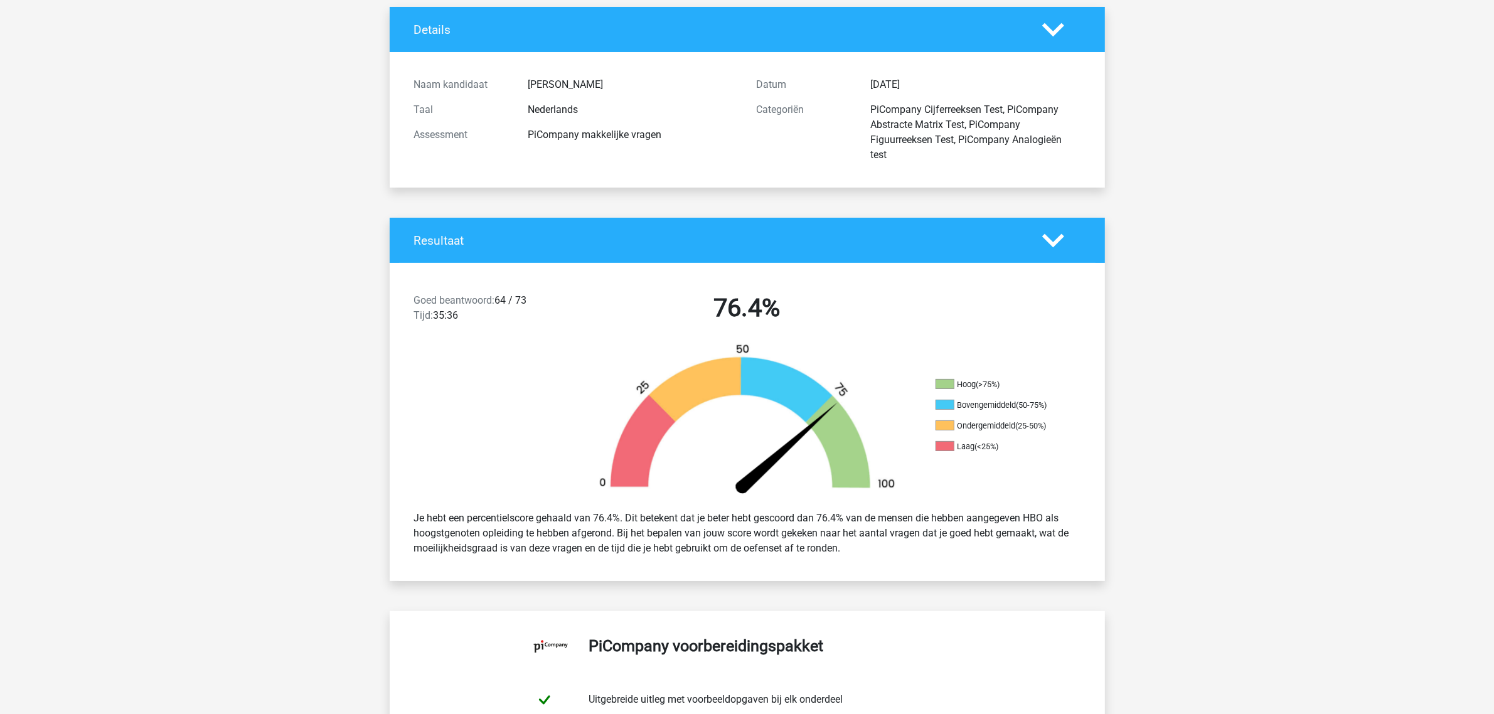
click at [796, 380] on div "Je hebt een percentielscore gehaald van 76.4%. Dit betekent dat je beter hebt g…" at bounding box center [747, 533] width 685 height 55
drag, startPoint x: 1030, startPoint y: 511, endPoint x: 1047, endPoint y: 545, distance: 37.0
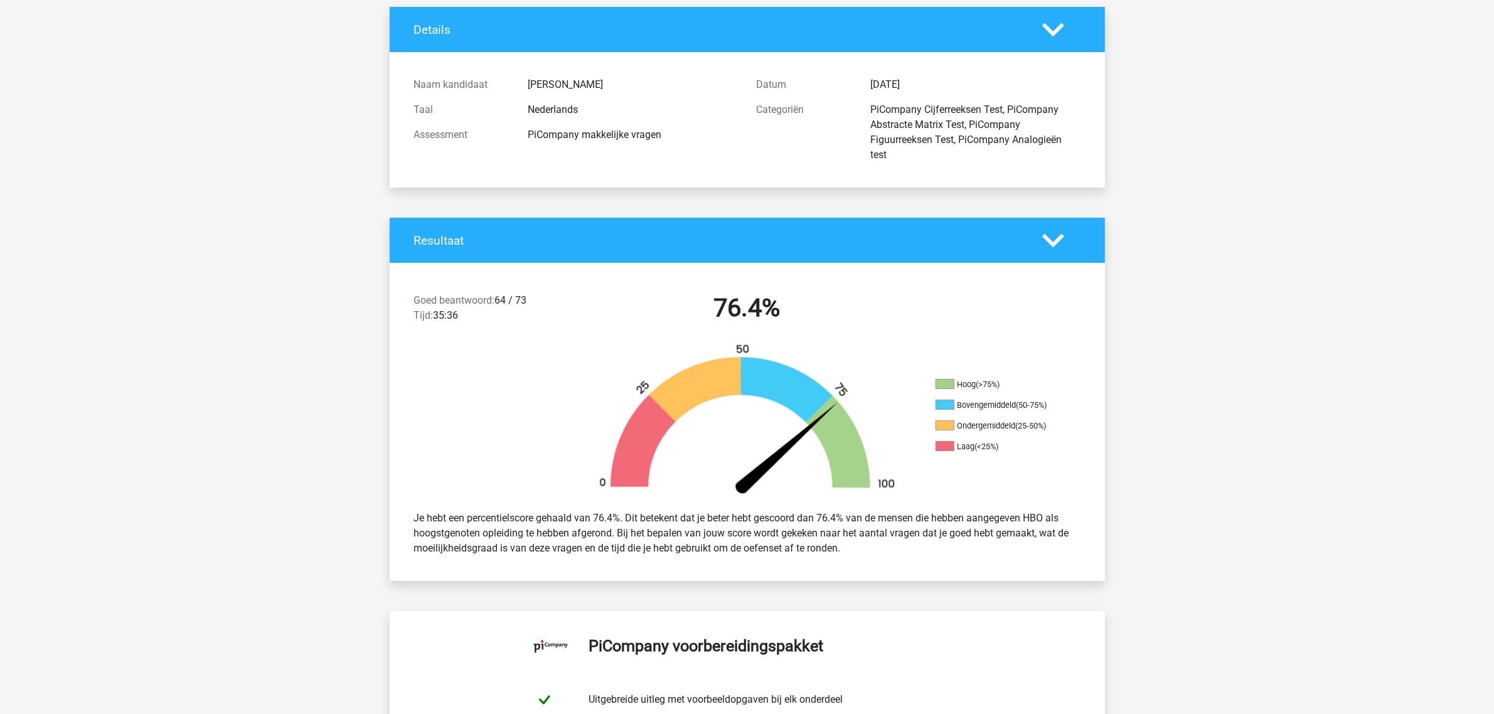
click at [796, 380] on div "Je hebt een percentielscore gehaald van 76.4%. Dit betekent dat je beter hebt g…" at bounding box center [747, 533] width 685 height 55
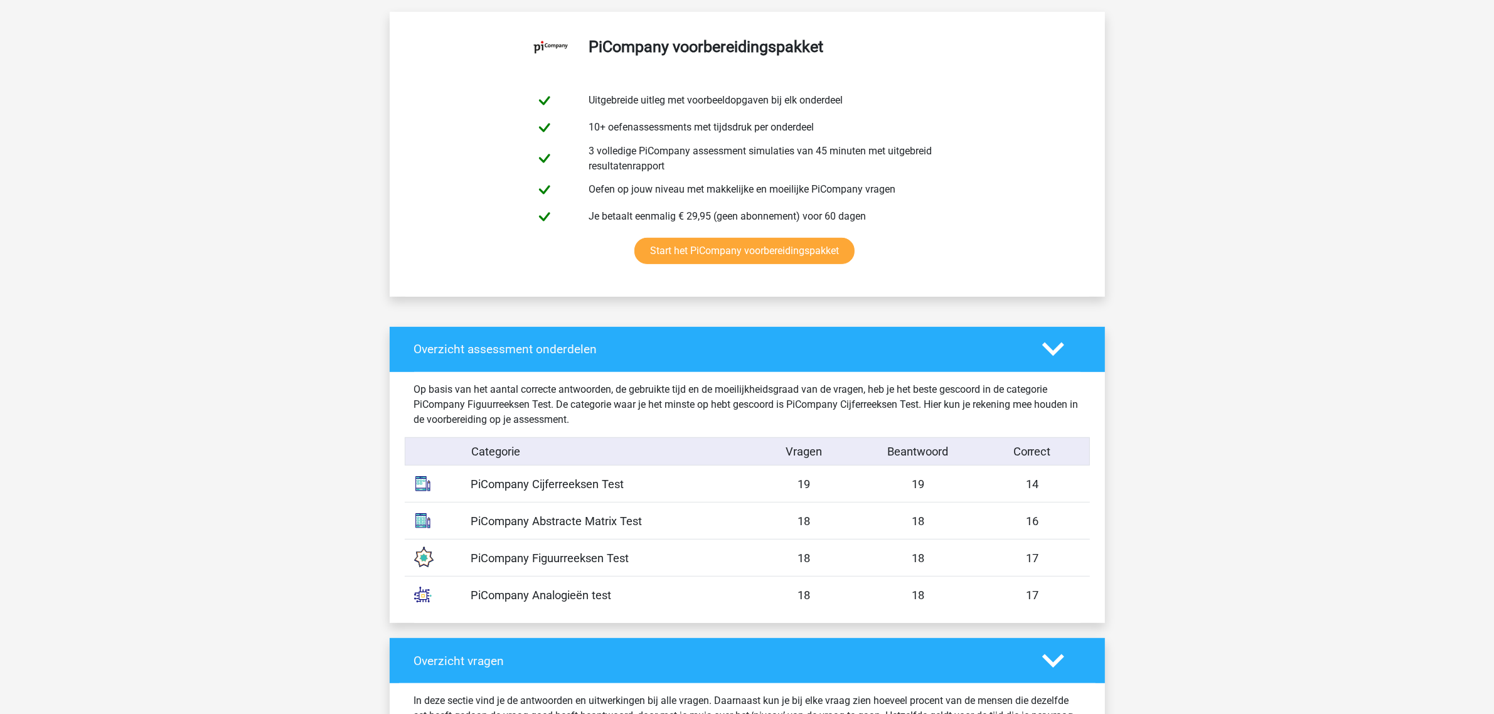
scroll to position [703, 0]
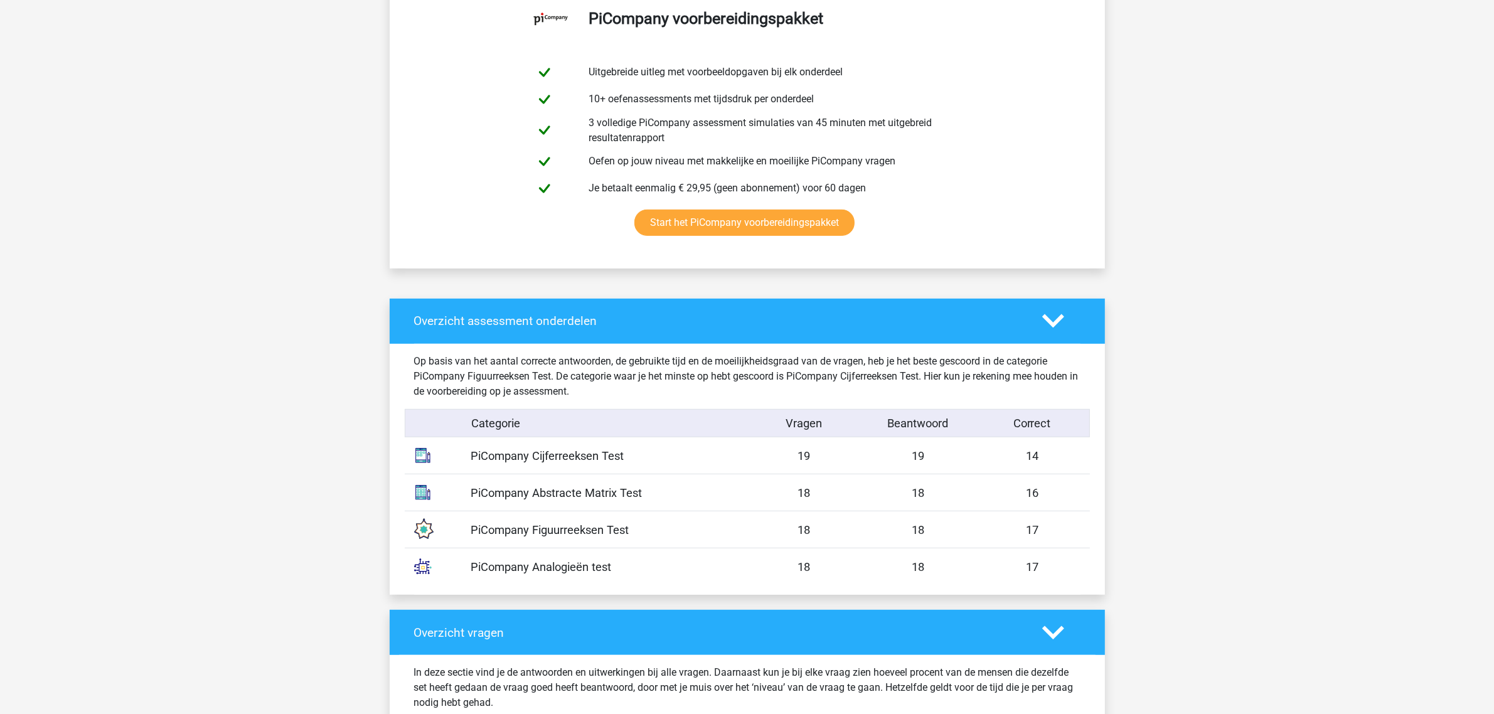
drag, startPoint x: 789, startPoint y: 455, endPoint x: 811, endPoint y: 450, distance: 23.3
click at [796, 380] on div "19" at bounding box center [804, 456] width 114 height 18
click at [796, 380] on div "14" at bounding box center [1033, 456] width 114 height 18
drag, startPoint x: 823, startPoint y: 582, endPoint x: 797, endPoint y: 471, distance: 113.4
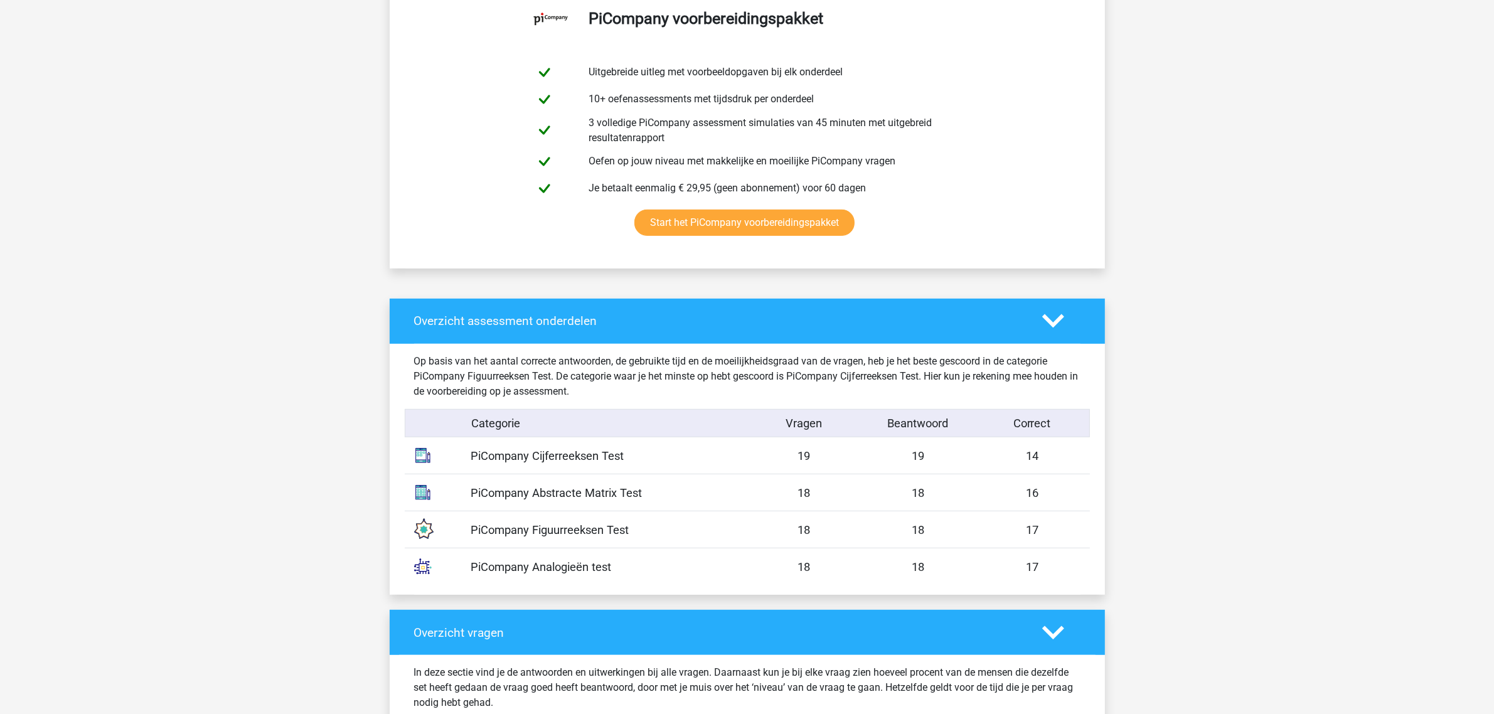
click at [796, 380] on div "Op basis van het aantal correcte antwoorden, de gebruikte tijd en de moeilijkhe…" at bounding box center [747, 470] width 666 height 252
click at [796, 380] on div "PiCompany Figuurreeksen Test 18 18 17" at bounding box center [747, 529] width 685 height 37
drag, startPoint x: 1033, startPoint y: 568, endPoint x: 1054, endPoint y: 569, distance: 21.4
click at [796, 380] on div "17" at bounding box center [1033, 567] width 114 height 18
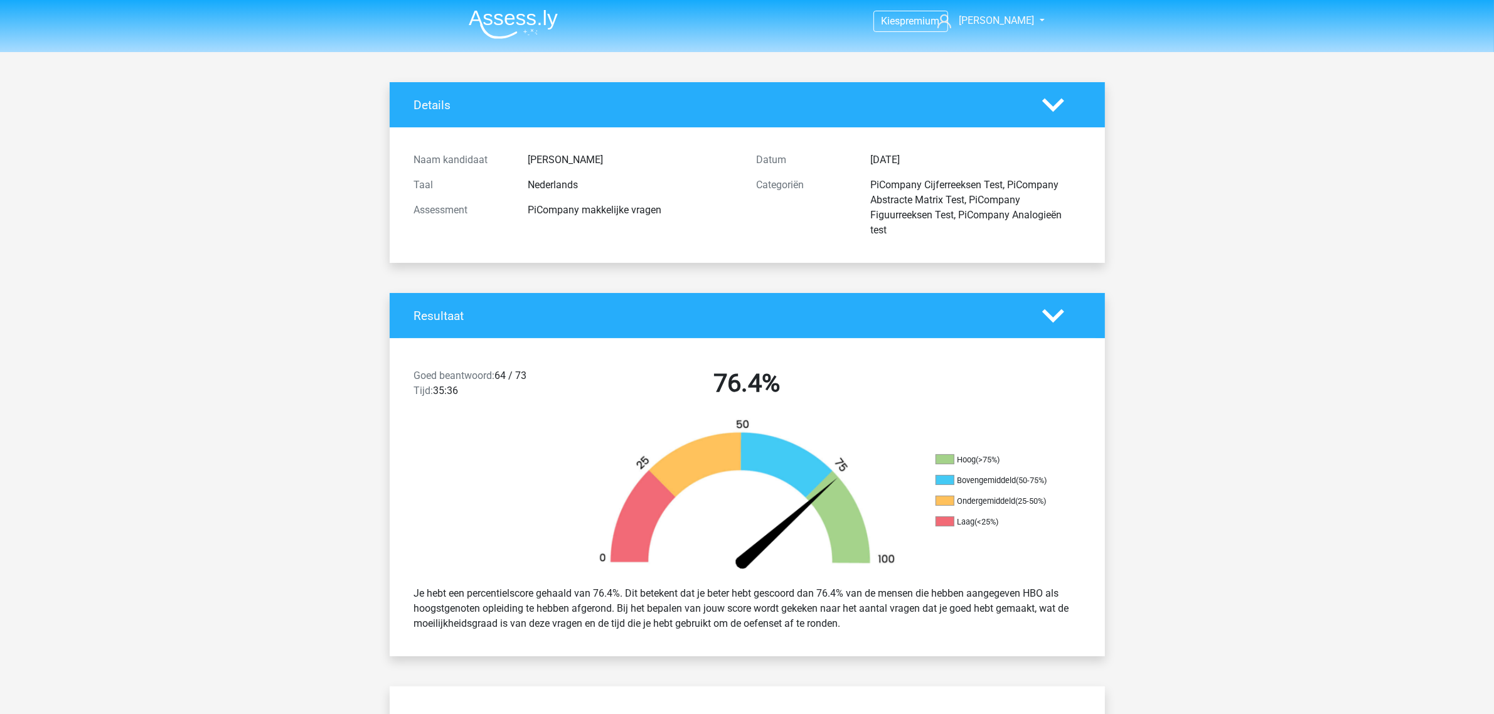
scroll to position [0, 0]
drag, startPoint x: 887, startPoint y: 230, endPoint x: 868, endPoint y: 162, distance: 70.3
click at [796, 167] on div "Datum 5 september 2025 Categoriën PiCompany Cijferreeksen Test, PiCompany Abstr…" at bounding box center [918, 195] width 343 height 95
click at [796, 151] on div "Datum 5 september 2025" at bounding box center [918, 160] width 343 height 25
click at [796, 110] on icon at bounding box center [1053, 106] width 22 height 22
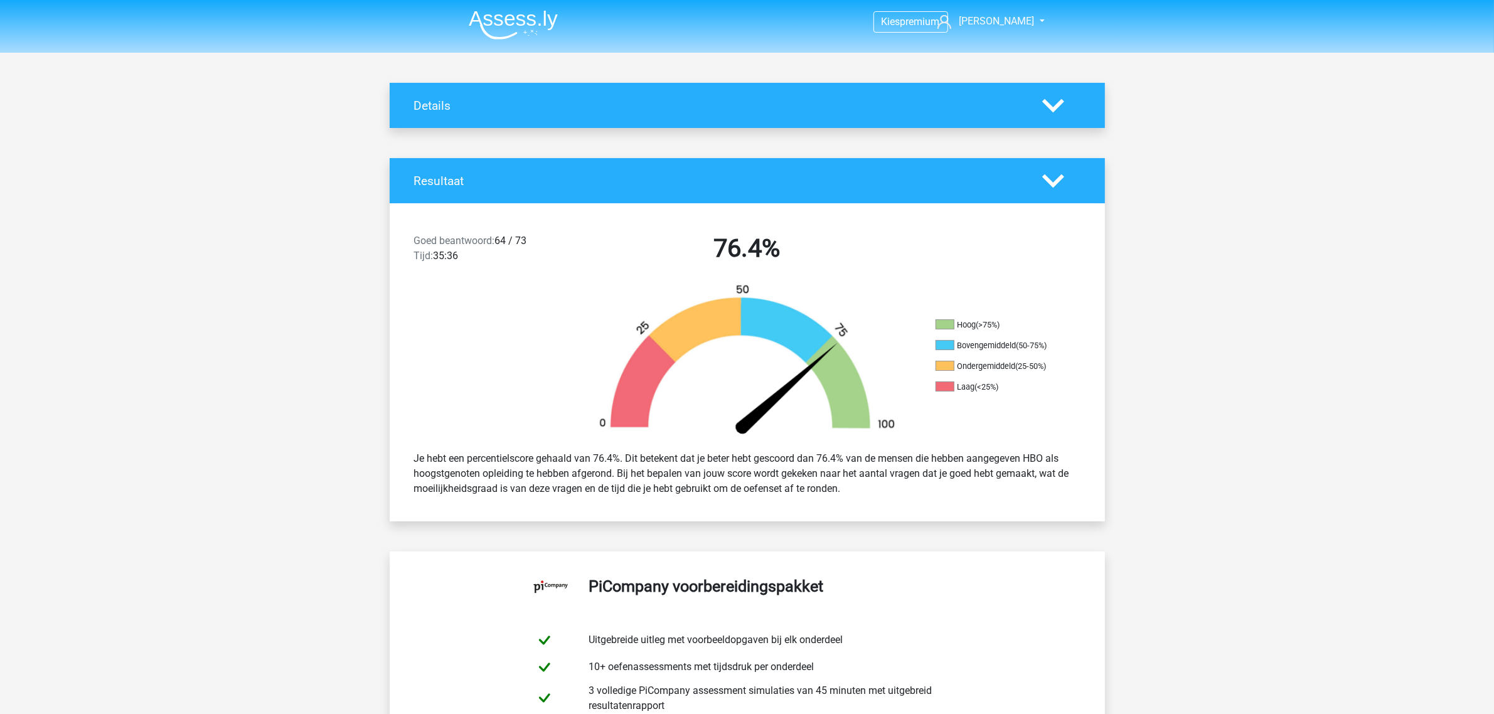
drag, startPoint x: 873, startPoint y: 488, endPoint x: 412, endPoint y: 455, distance: 462.3
click at [412, 380] on div "Je hebt een percentielscore gehaald van 76.4%. Dit betekent dat je beter hebt g…" at bounding box center [747, 473] width 685 height 55
